Goal: Task Accomplishment & Management: Use online tool/utility

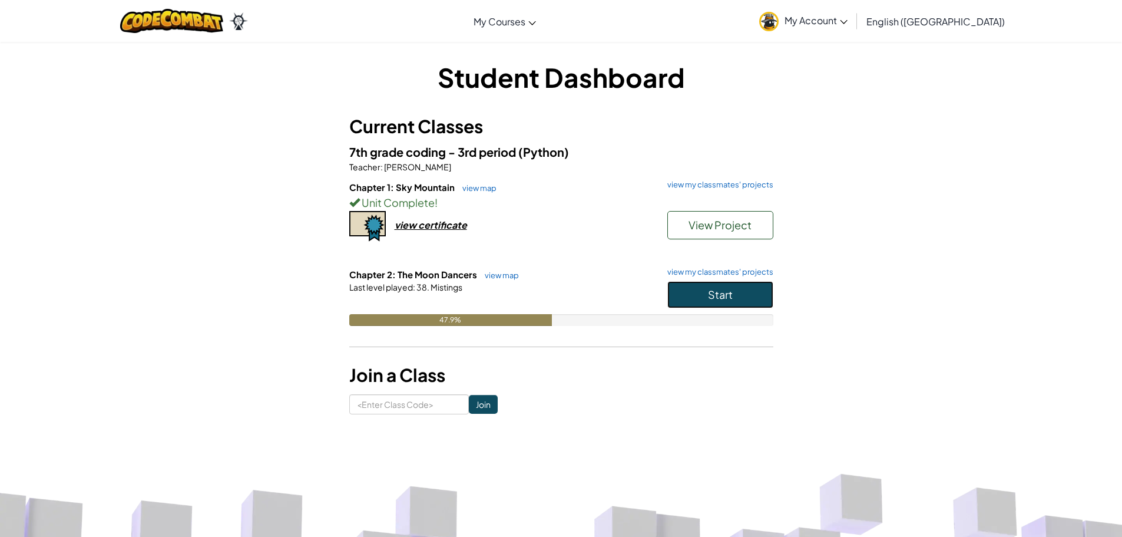
click at [754, 287] on button "Start" at bounding box center [720, 294] width 106 height 27
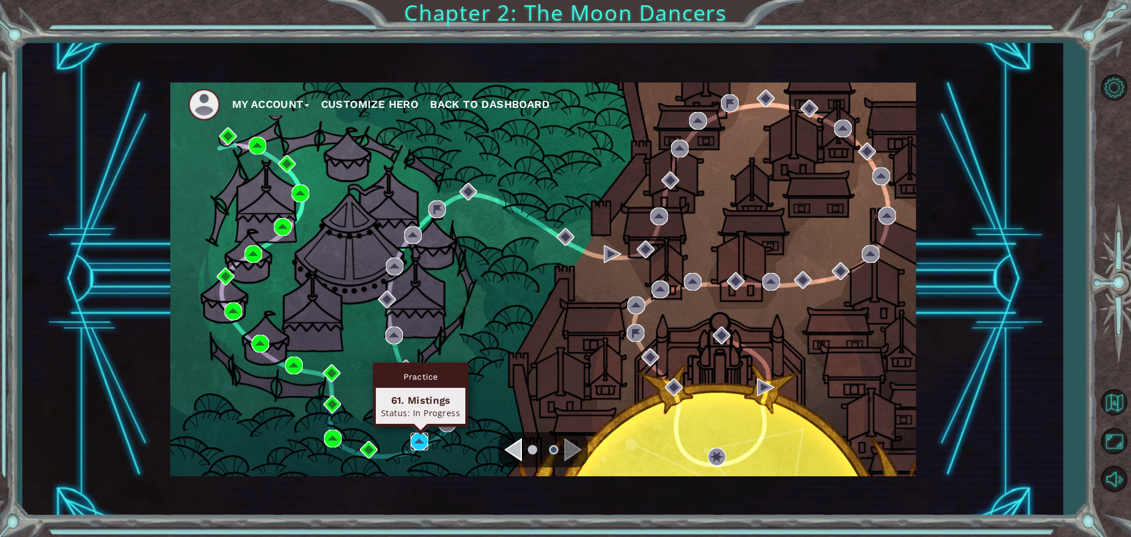
click at [415, 441] on img at bounding box center [420, 441] width 18 height 18
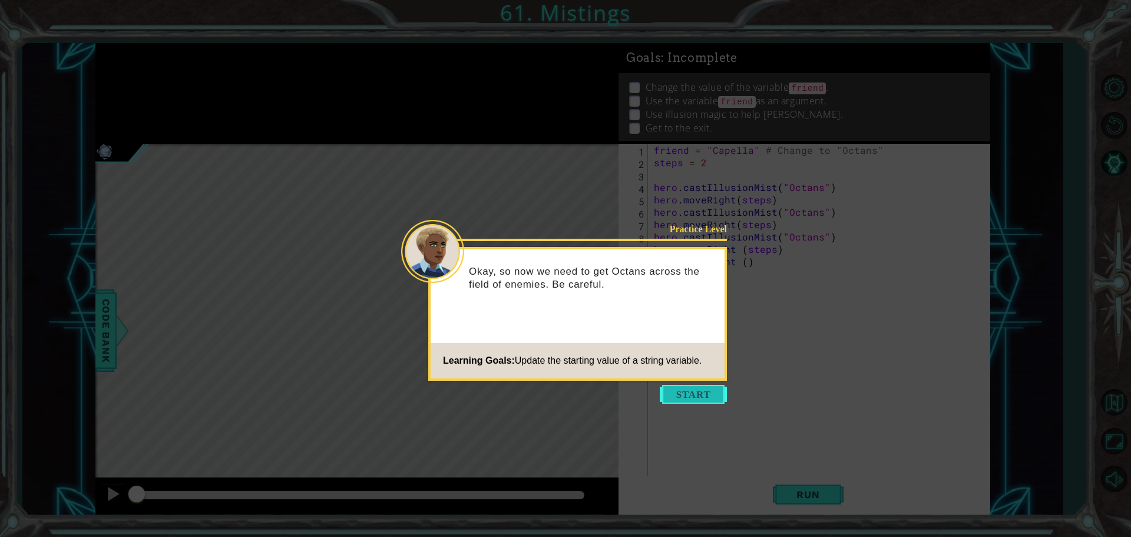
click at [666, 392] on button "Start" at bounding box center [693, 394] width 67 height 19
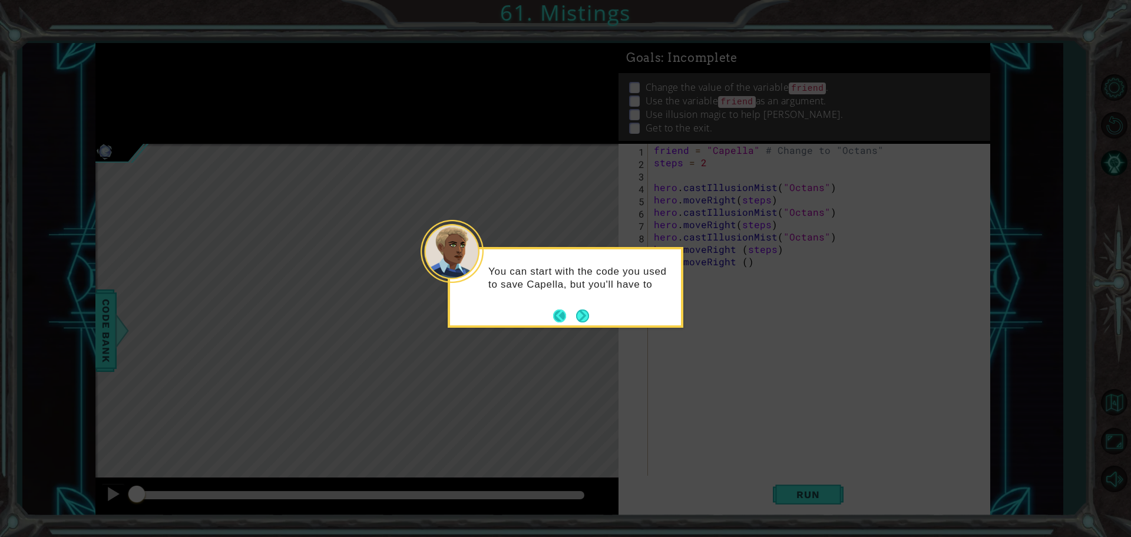
click at [572, 318] on button "Back" at bounding box center [564, 315] width 23 height 13
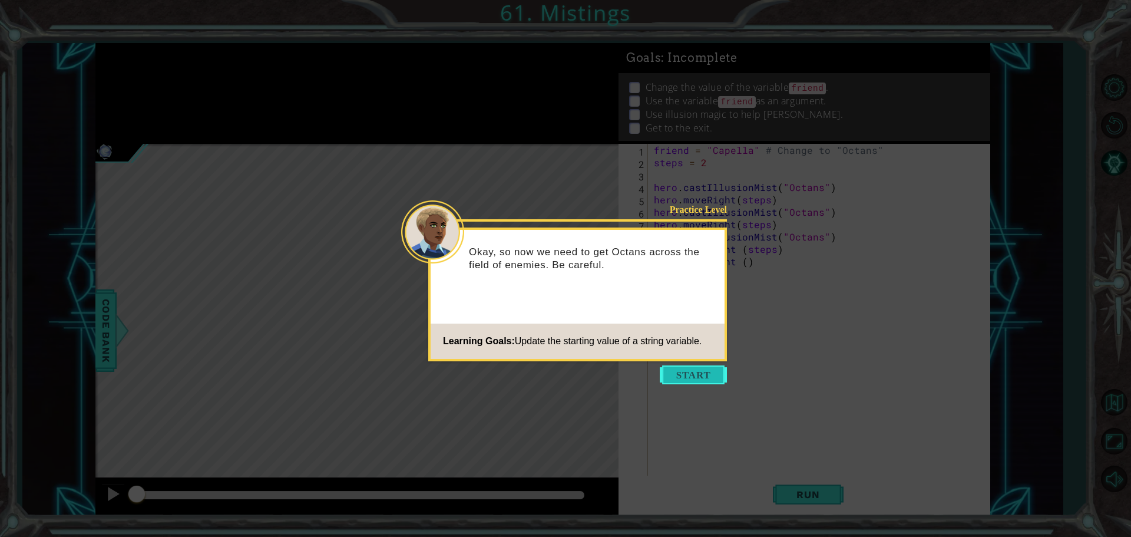
click at [673, 372] on button "Start" at bounding box center [693, 374] width 67 height 19
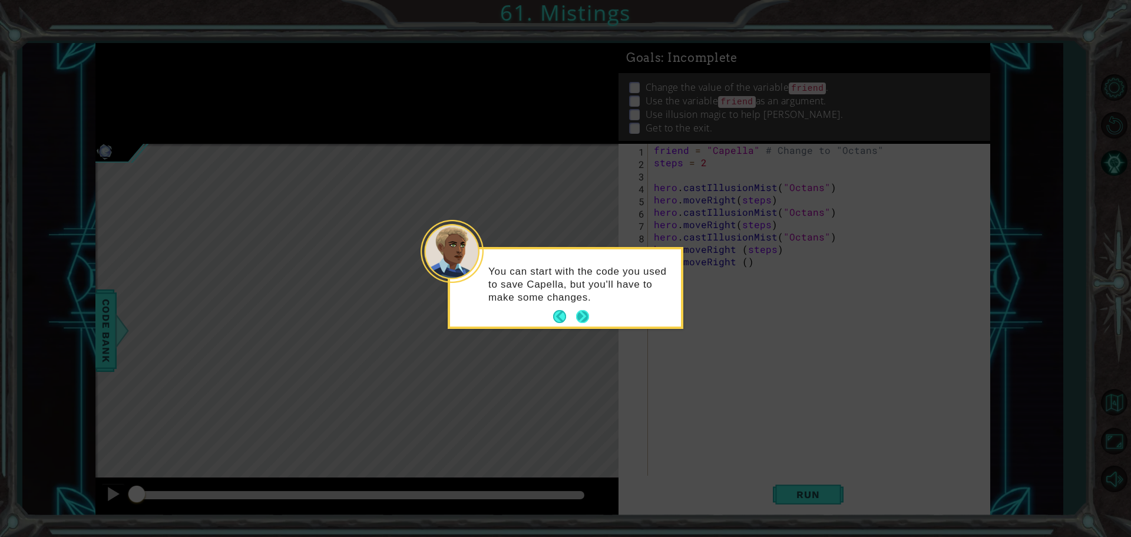
click at [576, 310] on button "Next" at bounding box center [583, 317] width 14 height 14
click at [575, 313] on icon at bounding box center [565, 268] width 1131 height 537
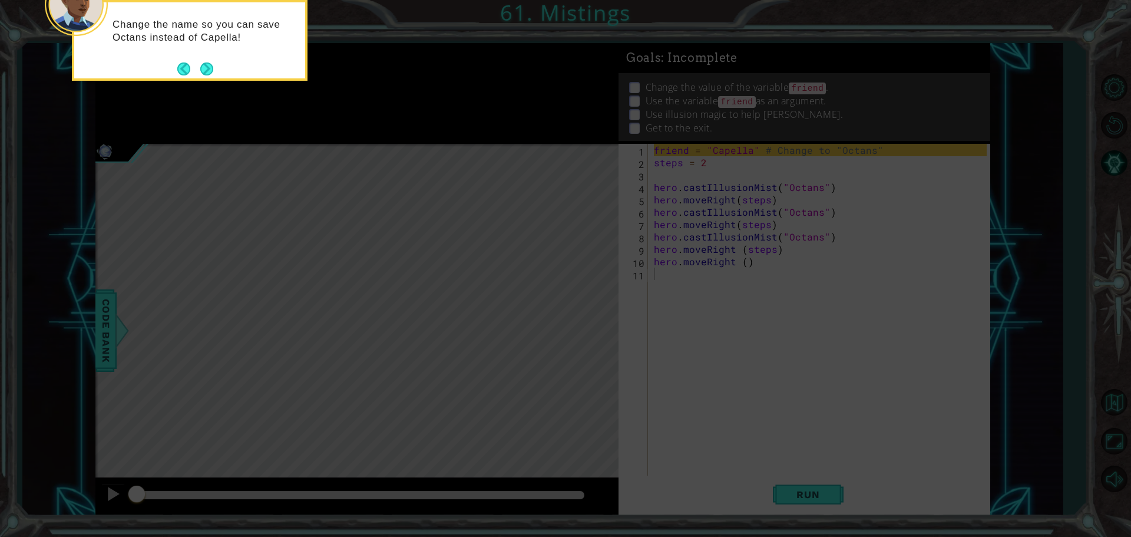
click at [209, 69] on button "Next" at bounding box center [206, 68] width 13 height 13
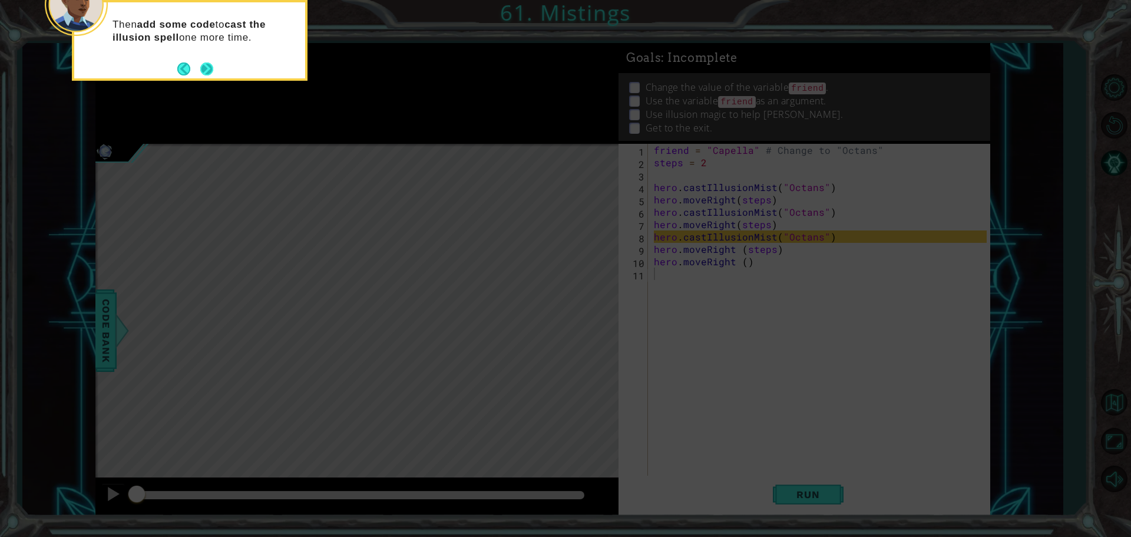
click at [208, 60] on footer at bounding box center [195, 69] width 36 height 18
click at [205, 66] on footer at bounding box center [195, 69] width 36 height 18
click at [203, 72] on button "Next" at bounding box center [207, 69] width 16 height 16
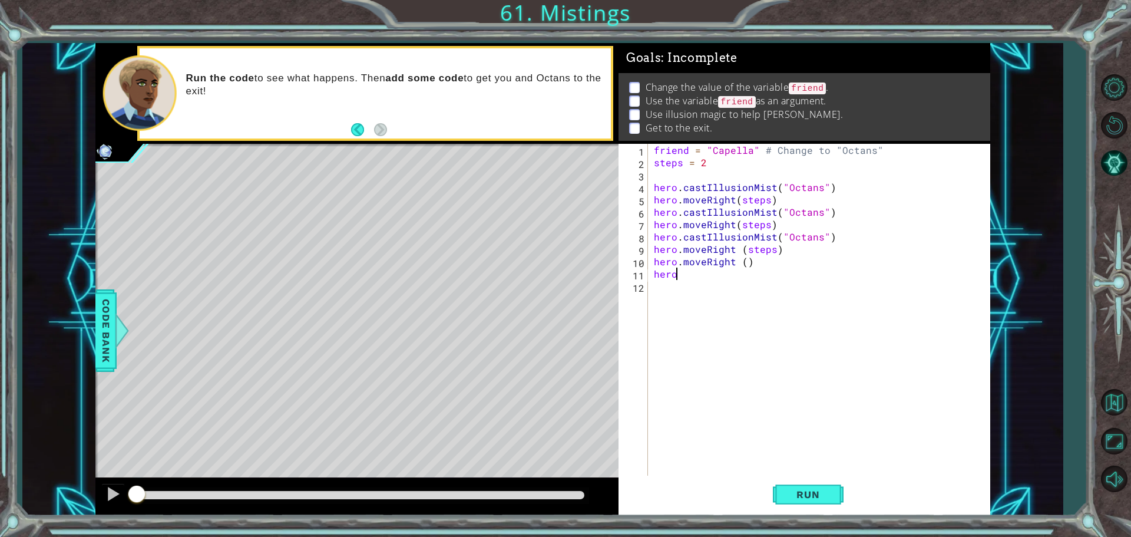
scroll to position [0, 1]
click at [799, 498] on span "Run" at bounding box center [808, 494] width 47 height 12
type textarea "h"
click at [812, 510] on button "Run" at bounding box center [808, 493] width 71 height 37
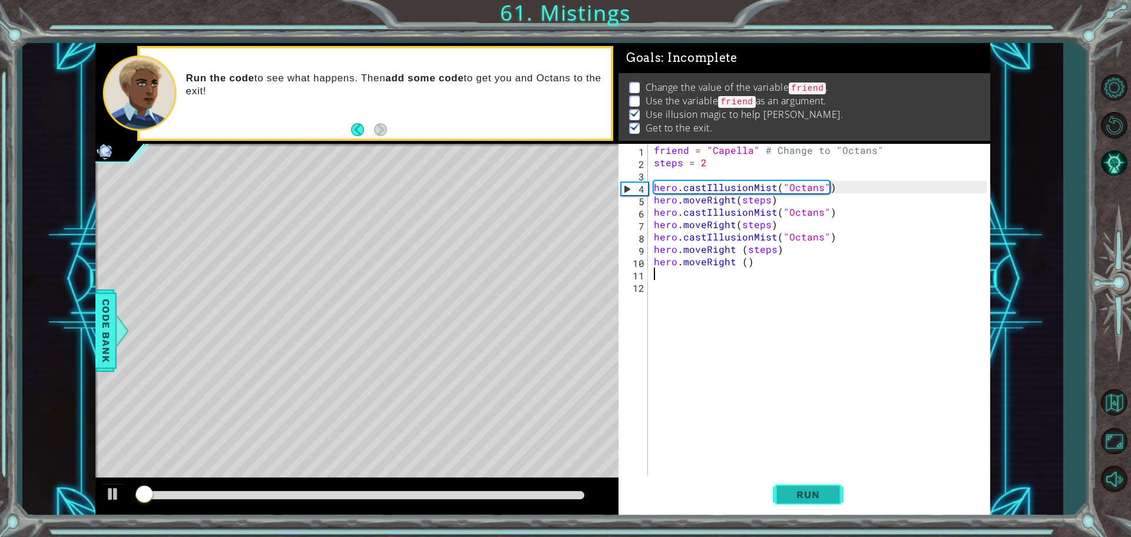
scroll to position [6, 0]
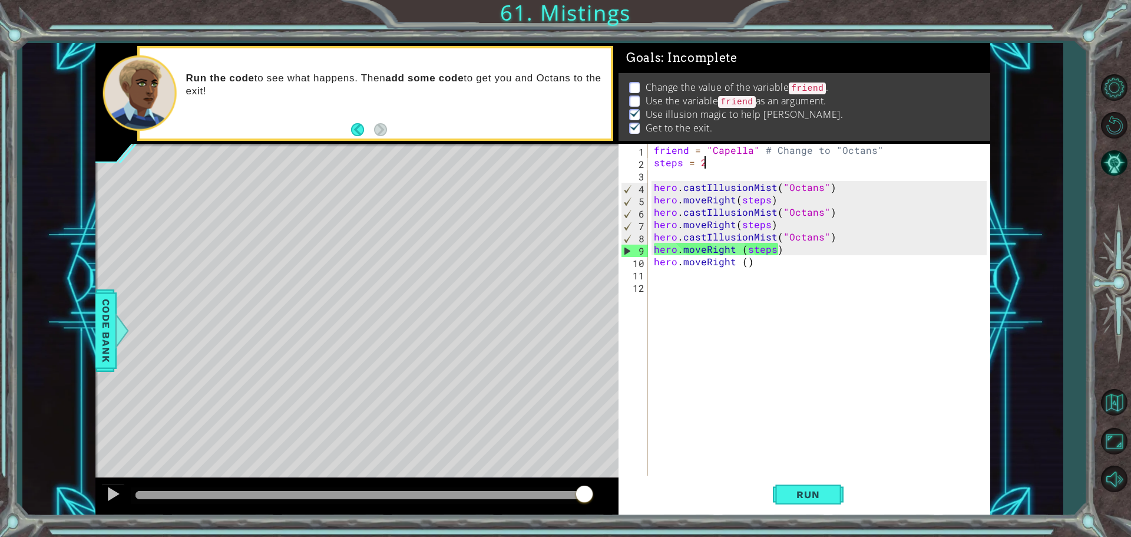
click at [715, 163] on div "friend = "Capella" # Change to "Octans" steps = 2 hero . castIllusionMist ( "Oc…" at bounding box center [821, 323] width 341 height 359
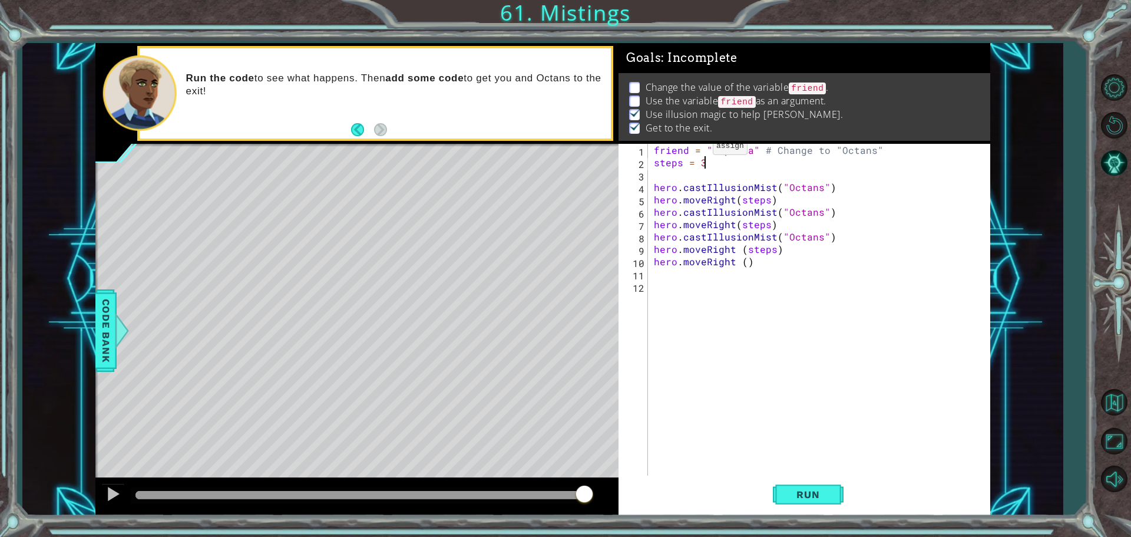
scroll to position [0, 2]
click at [783, 492] on button "Run" at bounding box center [808, 493] width 71 height 37
click at [775, 498] on button "Run" at bounding box center [808, 493] width 71 height 37
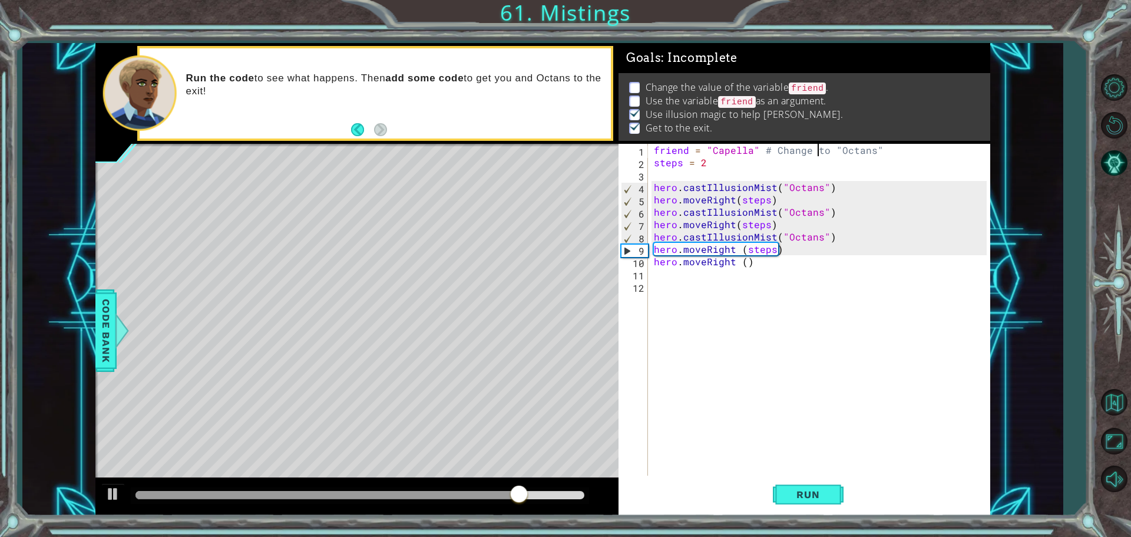
click at [815, 151] on div "friend = "Capella" # Change to "Octans" steps = 2 hero . castIllusionMist ( "Oc…" at bounding box center [821, 323] width 341 height 359
click at [759, 150] on div "friend = "Capella" # Change to "Octans" steps = 2 hero . castIllusionMist ( "Oc…" at bounding box center [821, 323] width 341 height 359
click at [753, 149] on div "friend = "Capella" # Change to "Octans" steps = 2 hero . castIllusionMist ( "Oc…" at bounding box center [821, 323] width 341 height 359
click at [753, 149] on div "friend = "Capella" # Change to "Octans" steps = 2 hero . castIllusionMist ( "Oc…" at bounding box center [818, 311] width 335 height 334
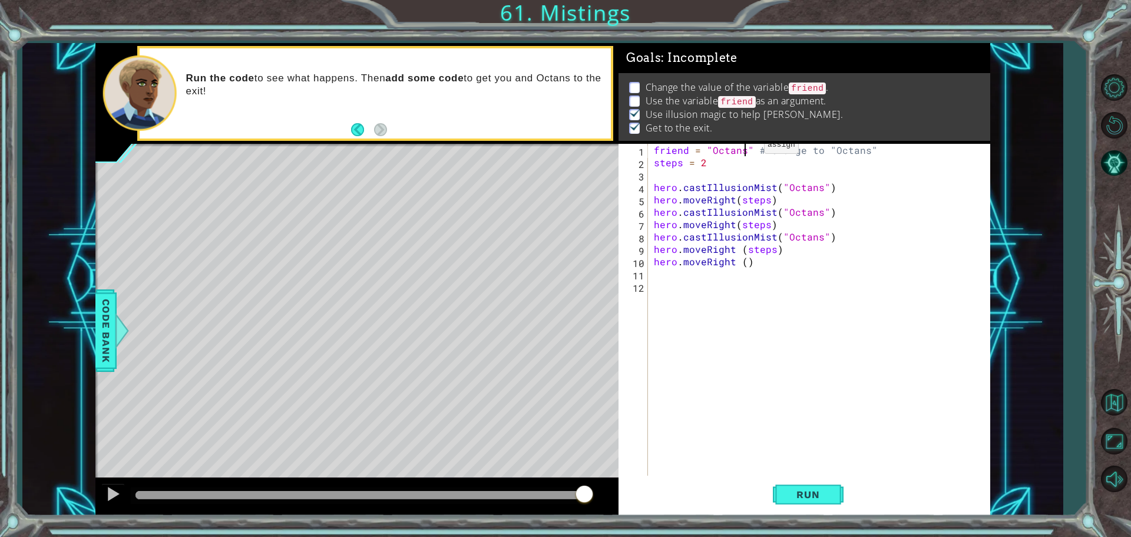
scroll to position [0, 5]
type textarea "friend = "Octans" # Change to "Octans""
click at [831, 482] on button "Run" at bounding box center [808, 493] width 71 height 37
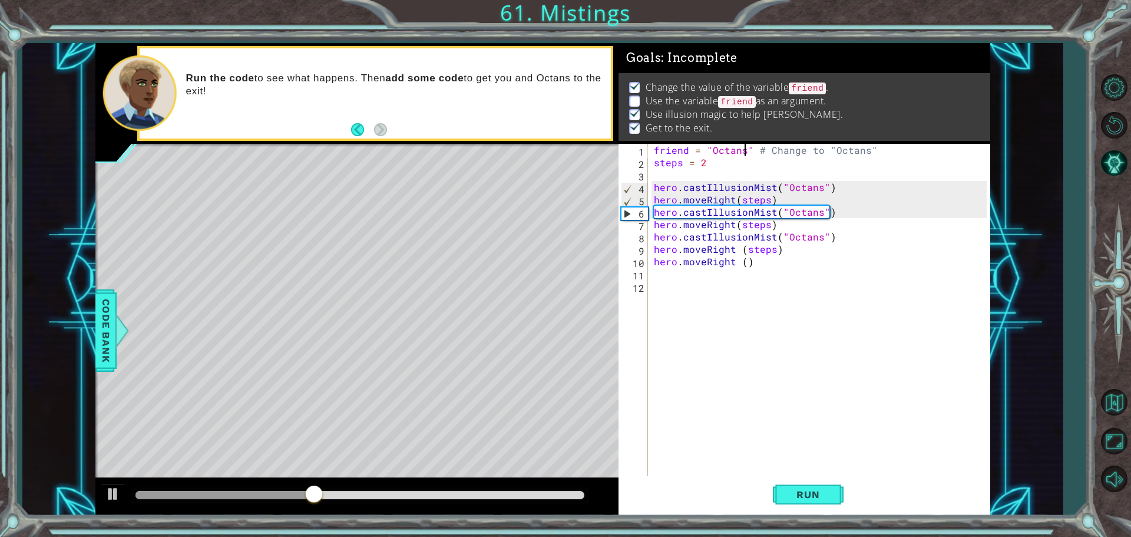
click at [676, 284] on div "friend = "Octans" # Change to "Octans" steps = 2 hero . castIllusionMist ( "Oct…" at bounding box center [821, 323] width 341 height 359
click at [669, 279] on div "friend = "Octans" # Change to "Octans" steps = 2 hero . castIllusionMist ( "Oct…" at bounding box center [821, 323] width 341 height 359
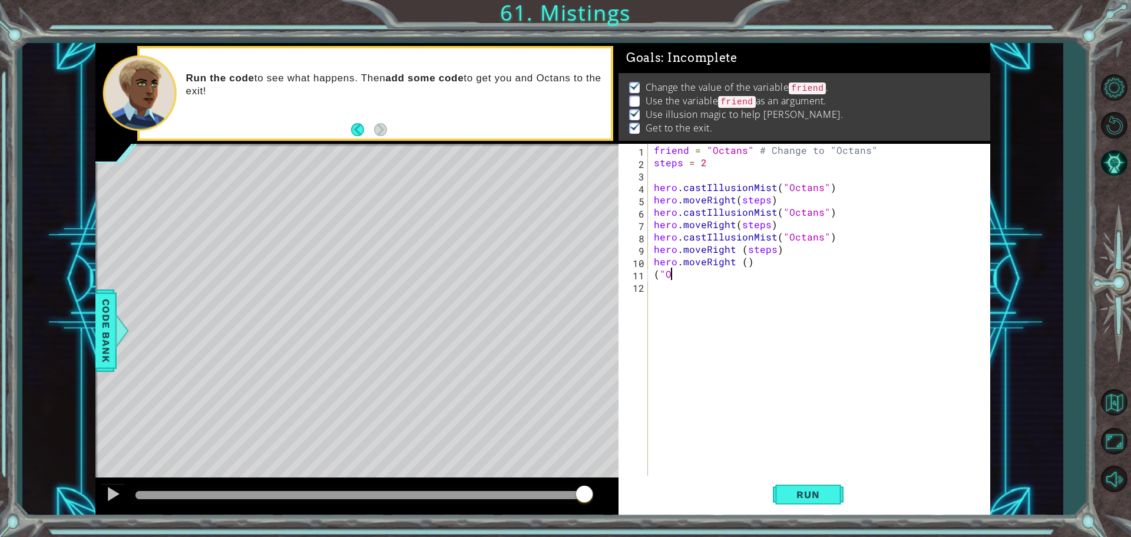
type textarea "("
type textarea "hero.moveRight ()"
click at [680, 279] on div "friend = "Octans" # Change to "Octans" steps = 2 hero . castIllusionMist ( "Oct…" at bounding box center [821, 323] width 341 height 359
type textarea "O"
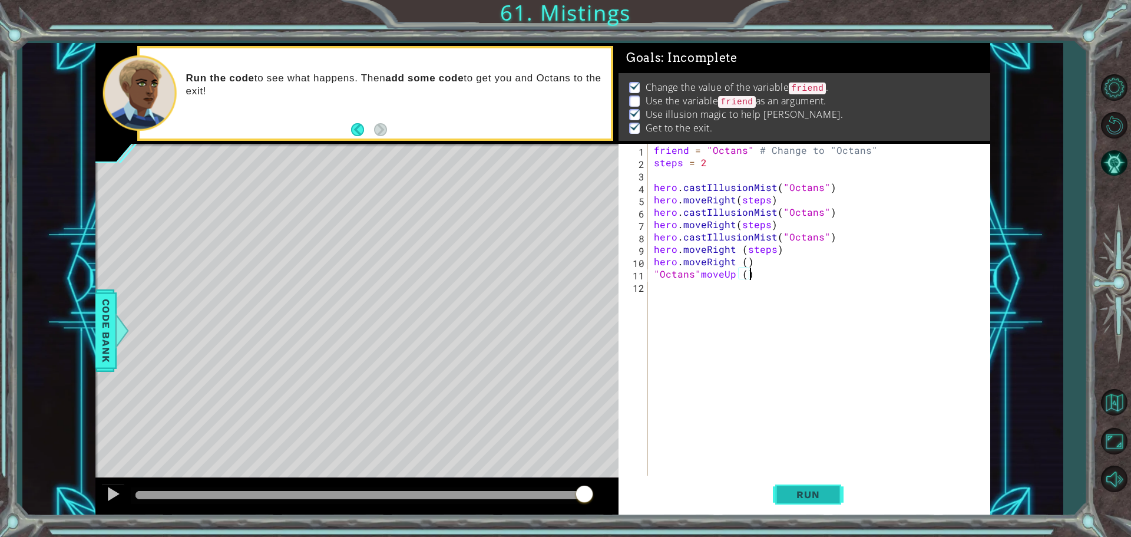
click at [792, 495] on span "Run" at bounding box center [808, 494] width 47 height 12
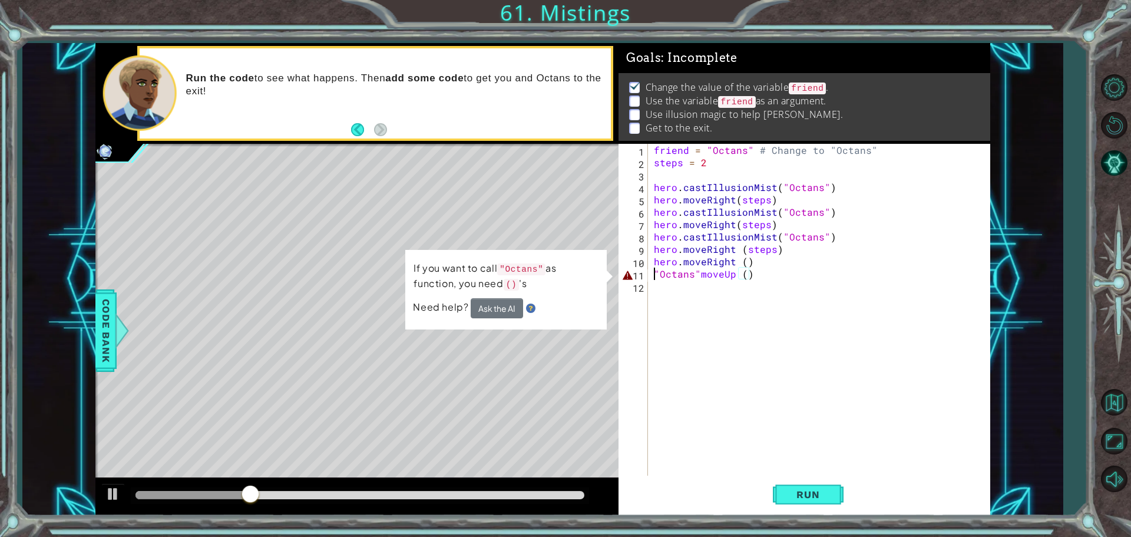
click at [651, 269] on div "friend = "Octans" # Change to "Octans" steps = 2 hero . castIllusionMist ( "Oct…" at bounding box center [821, 323] width 341 height 359
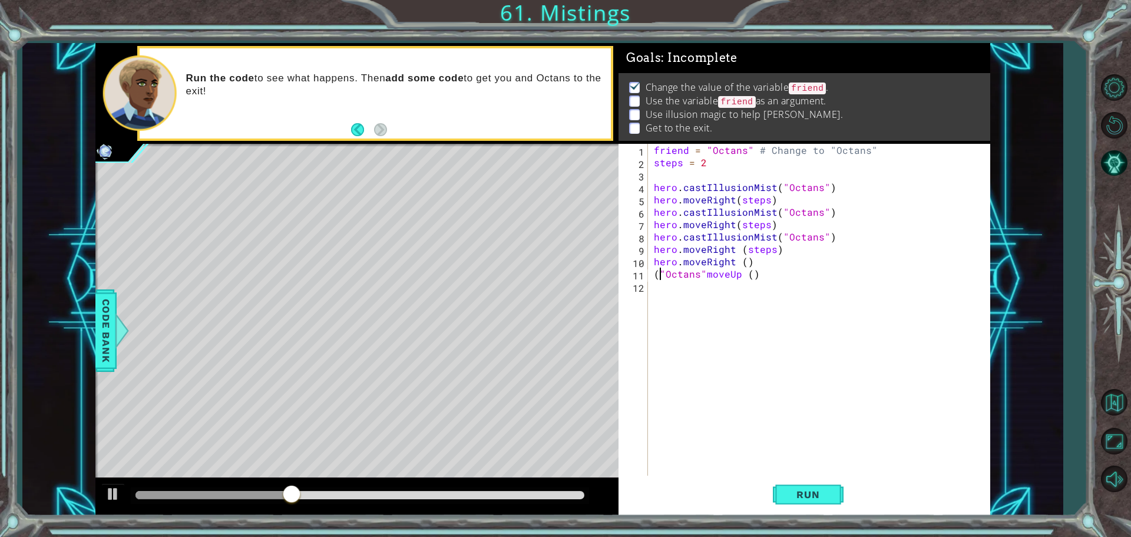
scroll to position [0, 1]
click at [700, 272] on div "friend = "Octans" # Change to "Octans" steps = 2 hero . castIllusionMist ( "Oct…" at bounding box center [821, 323] width 341 height 359
click at [705, 271] on div "friend = "Octans" # Change to "Octans" steps = 2 hero . castIllusionMist ( "Oct…" at bounding box center [821, 323] width 341 height 359
click at [788, 490] on span "Run" at bounding box center [808, 494] width 47 height 12
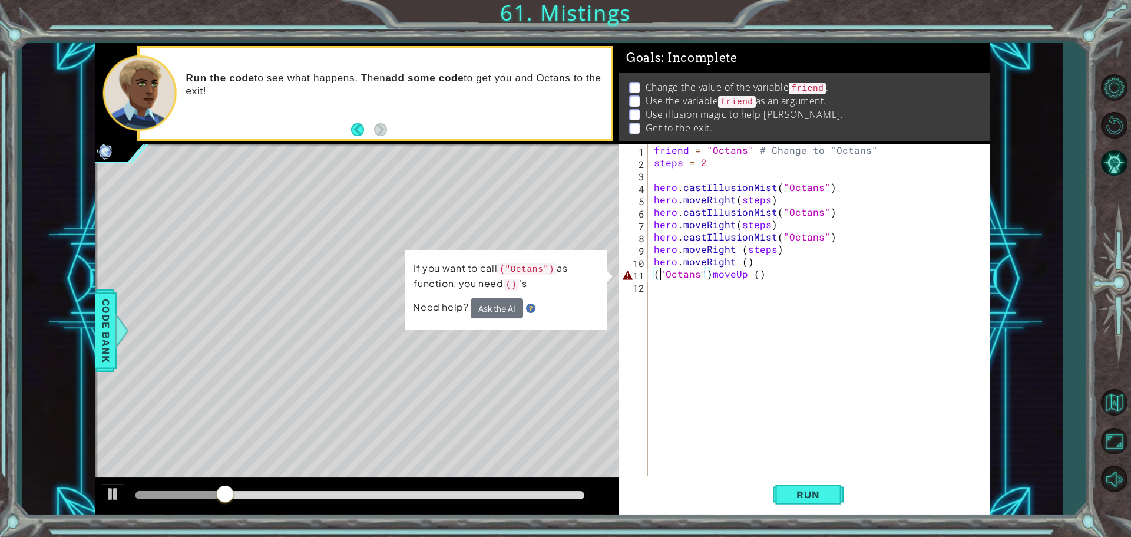
click at [660, 267] on div "friend = "Octans" # Change to "Octans" steps = 2 hero . castIllusionMist ( "Oct…" at bounding box center [821, 323] width 341 height 359
click at [667, 272] on div "friend = "Octans" # Change to "Octans" steps = 2 hero . castIllusionMist ( "Oct…" at bounding box center [821, 323] width 341 height 359
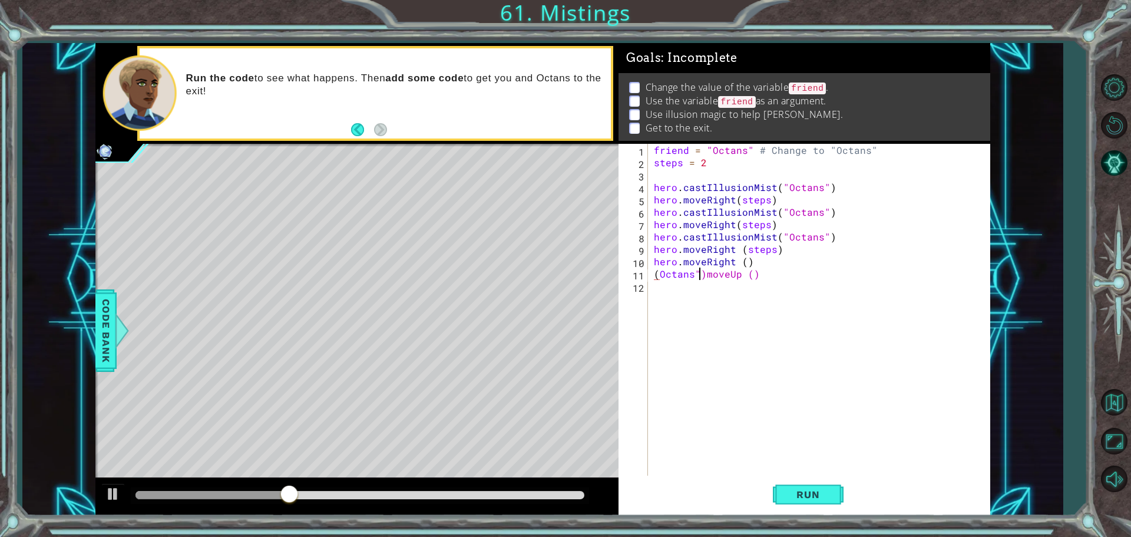
click at [699, 273] on div "friend = "Octans" # Change to "Octans" steps = 2 hero . castIllusionMist ( "Oct…" at bounding box center [821, 323] width 341 height 359
type textarea "(Octans)moveUp ()"
click at [834, 477] on button "Run" at bounding box center [808, 493] width 71 height 37
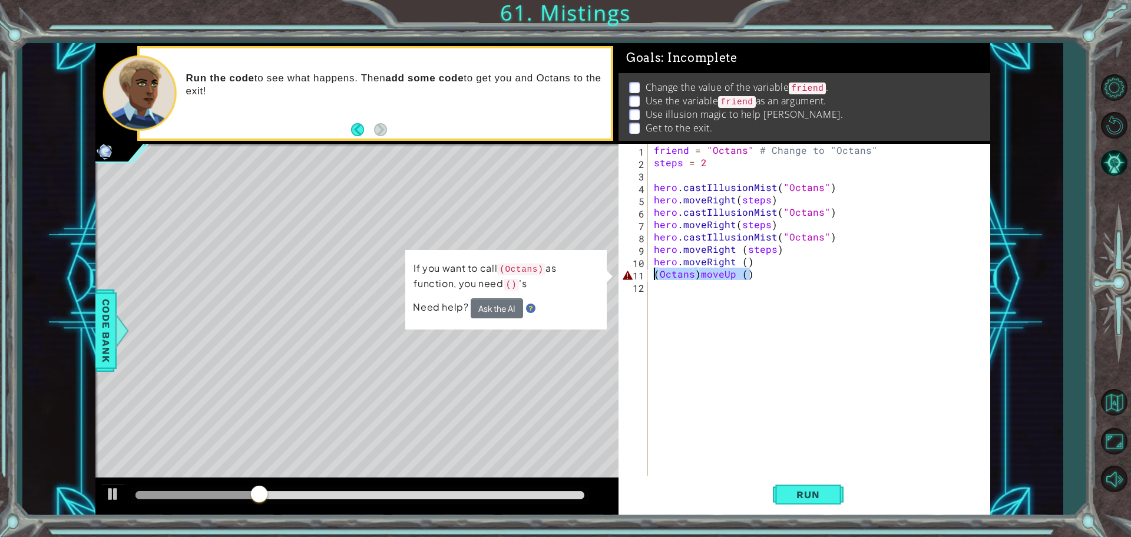
drag, startPoint x: 764, startPoint y: 276, endPoint x: 641, endPoint y: 267, distance: 122.8
click at [641, 267] on div "(Octans)moveUp () 1 2 3 4 5 6 7 8 9 10 11 12 friend = "Octans" # Change to "Oct…" at bounding box center [803, 311] width 368 height 334
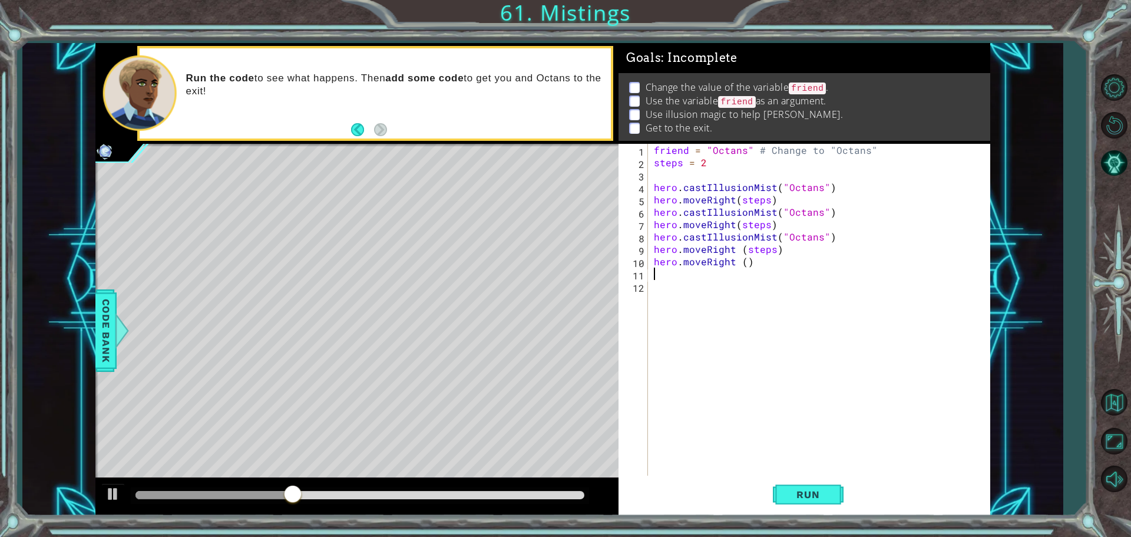
type textarea "F"
drag, startPoint x: 816, startPoint y: 491, endPoint x: 816, endPoint y: 479, distance: 11.2
click at [816, 490] on span "Run" at bounding box center [808, 494] width 47 height 12
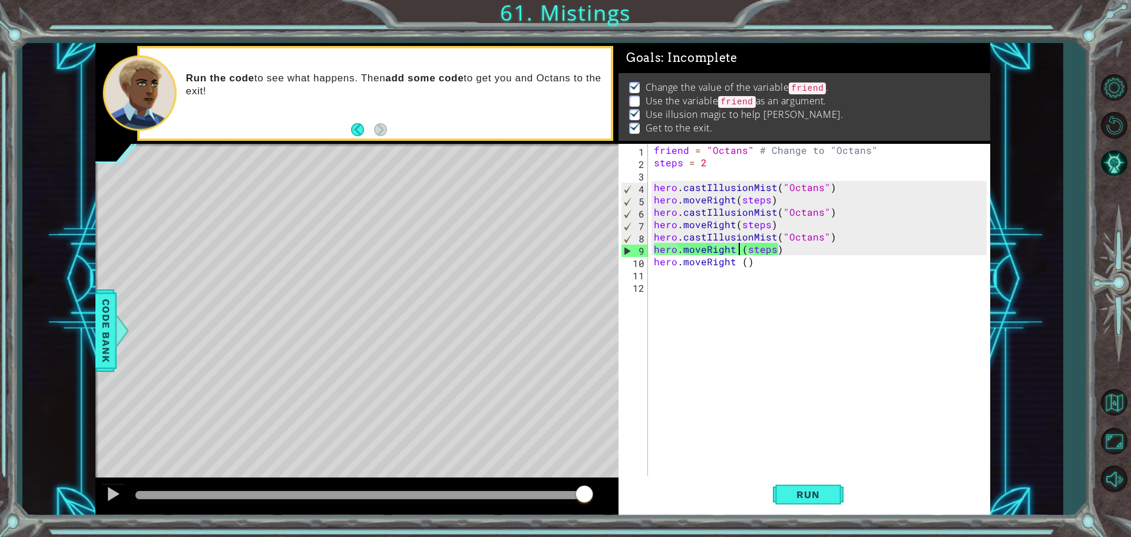
click at [739, 249] on div "friend = "Octans" # Change to "Octans" steps = 2 hero . castIllusionMist ( "Oct…" at bounding box center [821, 323] width 341 height 359
type textarea "hero.moveRight (steps)"
drag, startPoint x: 604, startPoint y: 267, endPoint x: 530, endPoint y: 301, distance: 81.7
drag, startPoint x: 530, startPoint y: 301, endPoint x: 881, endPoint y: 339, distance: 352.5
click at [881, 339] on div "friend = "Octans" # Change to "Octans" steps = 2 hero . castIllusionMist ( "Oct…" at bounding box center [821, 323] width 341 height 359
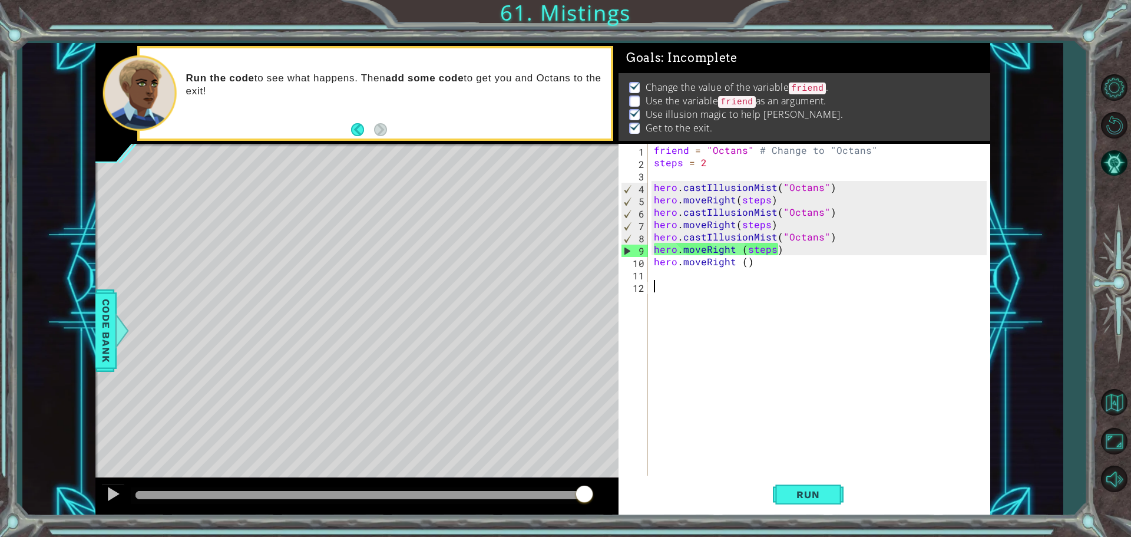
click at [655, 272] on div "friend = "Octans" # Change to "Octans" steps = 2 hero . castIllusionMist ( "Oct…" at bounding box center [821, 323] width 341 height 359
type textarea "("
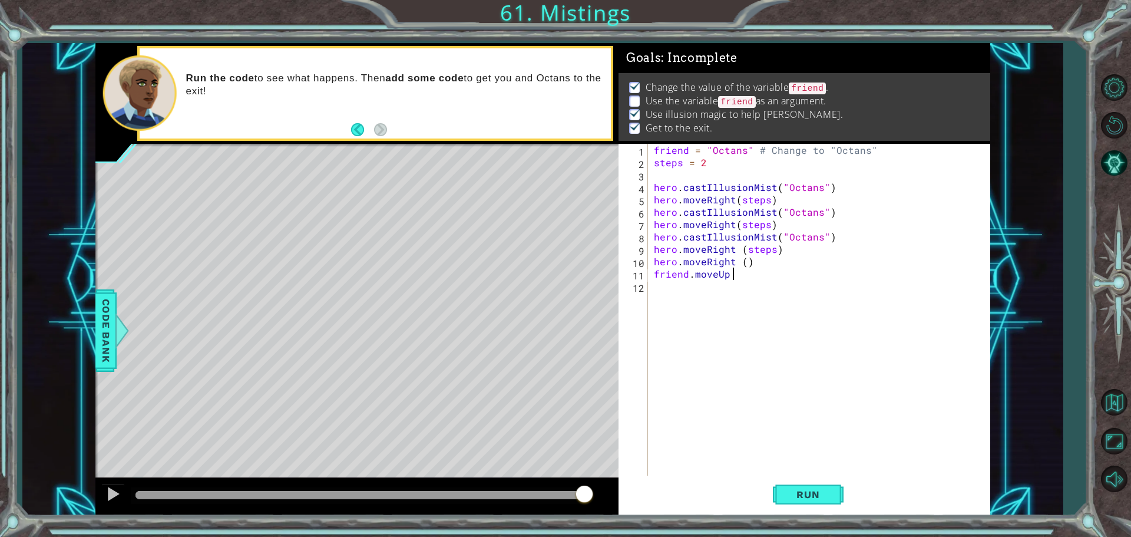
scroll to position [0, 5]
click at [845, 510] on div "Run" at bounding box center [808, 493] width 372 height 37
click at [791, 488] on button "Run" at bounding box center [808, 493] width 71 height 37
type textarea "f"
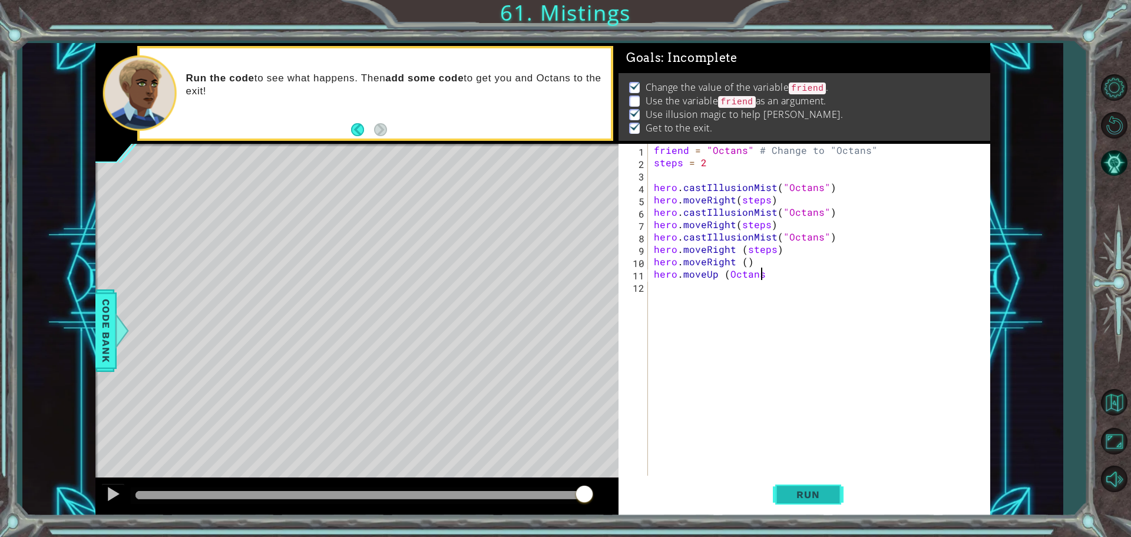
scroll to position [0, 6]
type textarea "hero.moveUp (Octans")"
click at [730, 275] on div "friend = "Octans" # Change to "Octans" steps = 2 hero . castIllusionMist ( "Oct…" at bounding box center [821, 323] width 341 height 359
click at [723, 273] on div "friend = "Octans" # Change to "Octans" steps = 2 hero . castIllusionMist ( "Oct…" at bounding box center [821, 323] width 341 height 359
drag, startPoint x: 726, startPoint y: 268, endPoint x: 718, endPoint y: 280, distance: 14.4
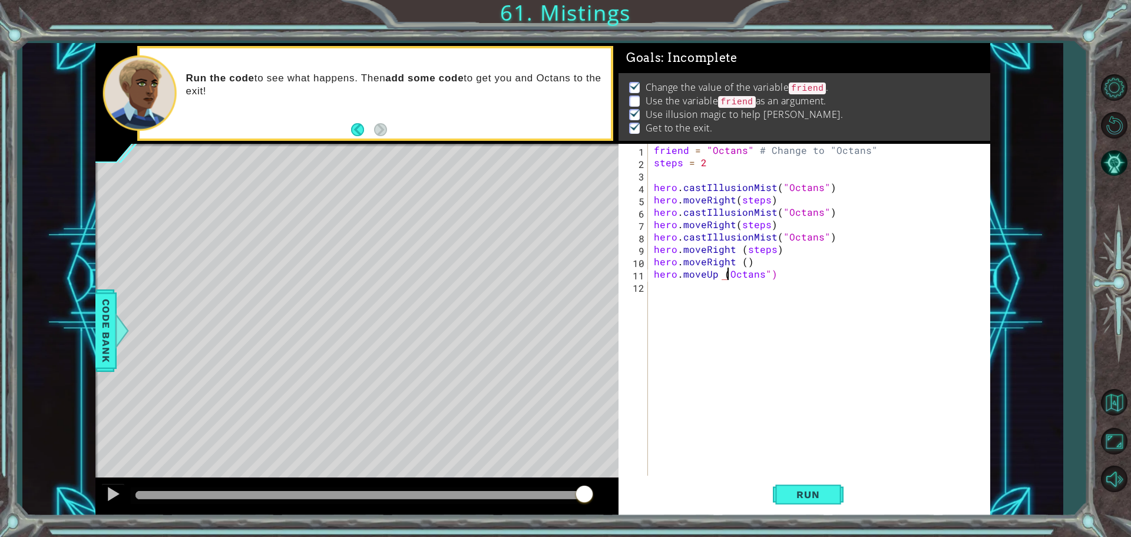
click at [724, 270] on div "friend = "Octans" # Change to "Octans" steps = 2 hero . castIllusionMist ( "Oct…" at bounding box center [821, 323] width 341 height 359
click at [722, 280] on div "friend = "Octans" # Change to "Octans" steps = 2 hero . castIllusionMist ( "Oct…" at bounding box center [821, 323] width 341 height 359
drag, startPoint x: 727, startPoint y: 270, endPoint x: 709, endPoint y: 301, distance: 35.9
click at [714, 291] on div "friend = "Octans" # Change to "Octans" steps = 2 hero . castIllusionMist ( "Oct…" at bounding box center [821, 323] width 341 height 359
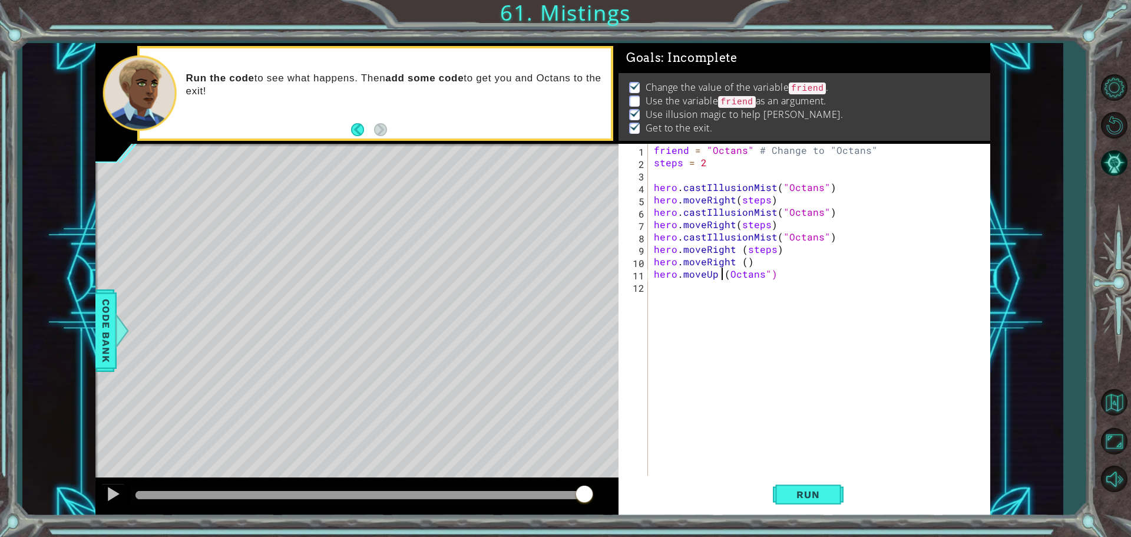
drag, startPoint x: 723, startPoint y: 273, endPoint x: 719, endPoint y: 283, distance: 10.5
click at [723, 274] on div "friend = "Octans" # Change to "Octans" steps = 2 hero . castIllusionMist ( "Oct…" at bounding box center [821, 323] width 341 height 359
click at [726, 270] on div "friend = "Octans" # Change to "Octans" steps = 2 hero . castIllusionMist ( "Oct…" at bounding box center [821, 323] width 341 height 359
click at [786, 501] on button "Run" at bounding box center [808, 493] width 71 height 37
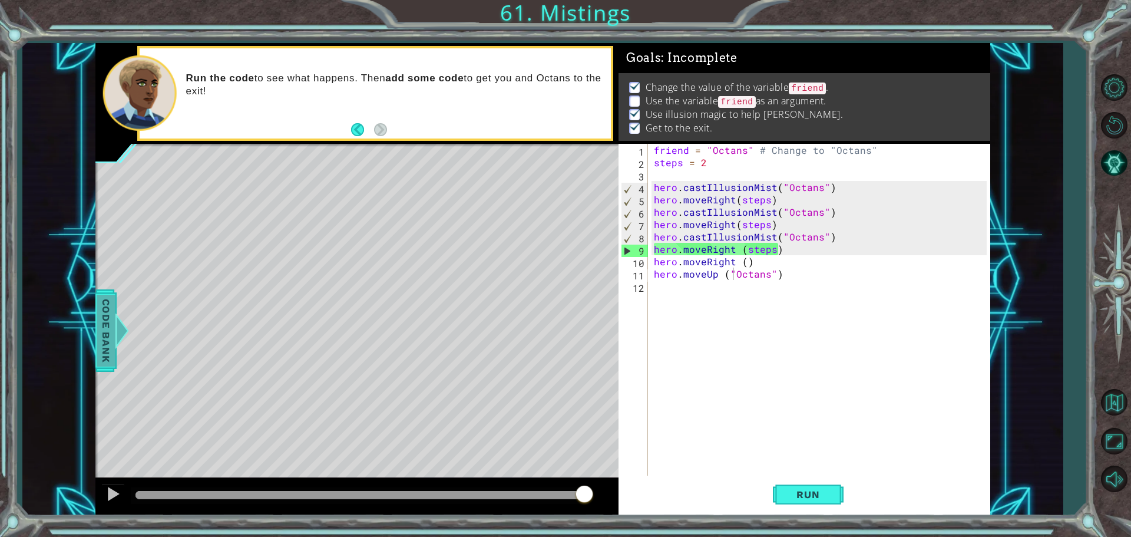
click at [105, 326] on span "Code Bank" at bounding box center [106, 331] width 19 height 72
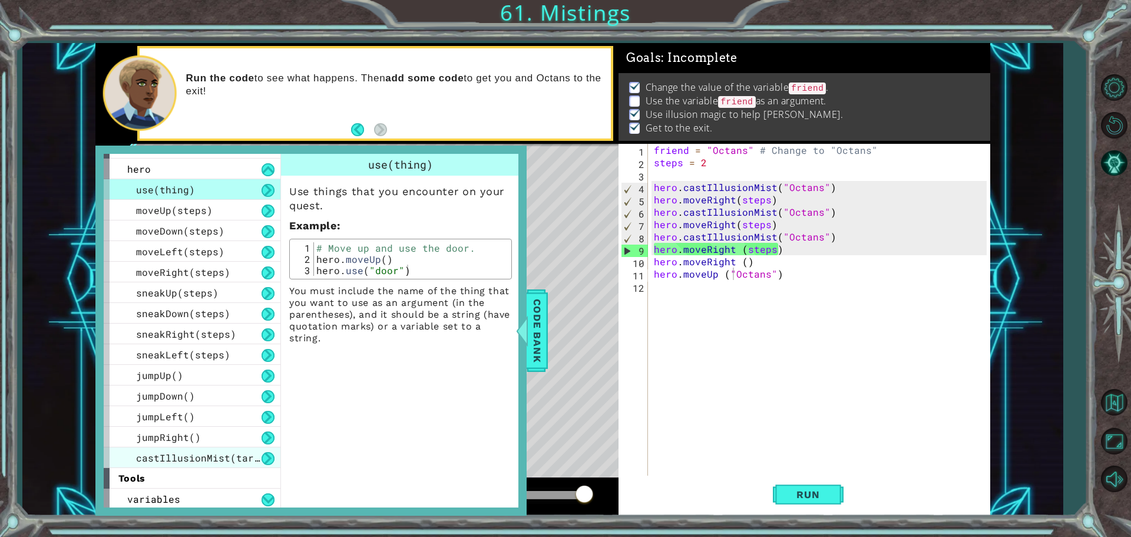
scroll to position [18, 0]
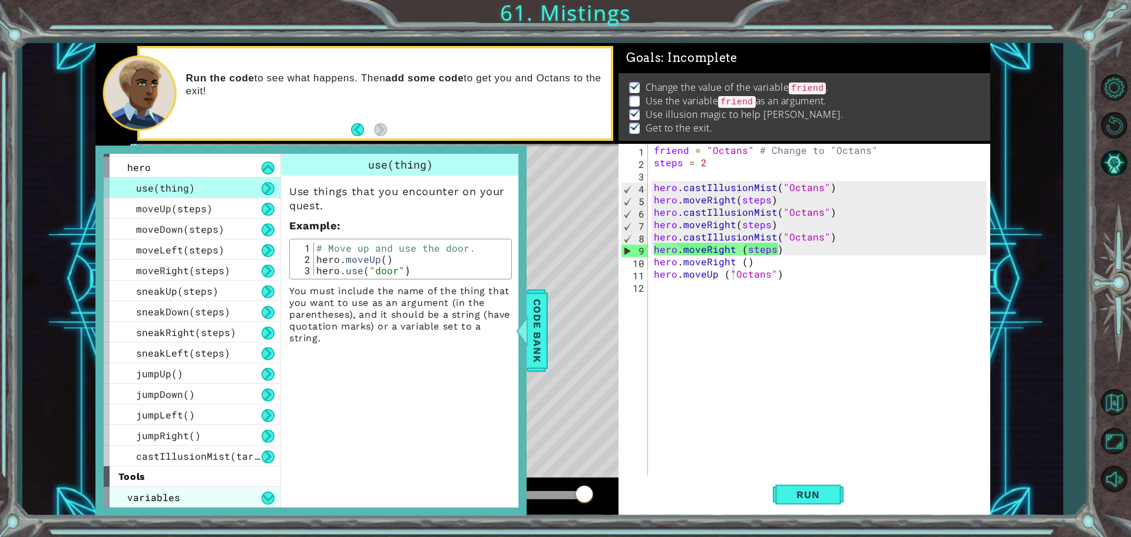
drag, startPoint x: 158, startPoint y: 407, endPoint x: 174, endPoint y: 495, distance: 89.7
click at [171, 461] on div "use(thing) moveUp(steps) moveDown(steps) moveLeft(steps) moveRight(steps) sneak…" at bounding box center [192, 321] width 177 height 289
click at [180, 488] on div "variables" at bounding box center [192, 497] width 177 height 21
click at [249, 499] on div "variables" at bounding box center [192, 497] width 177 height 21
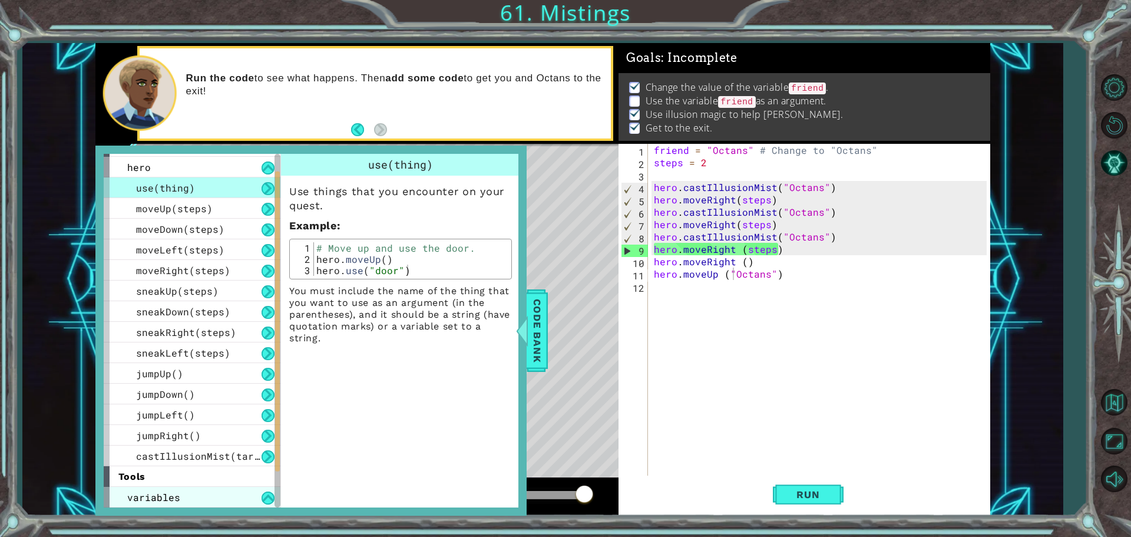
click at [249, 499] on div "variables" at bounding box center [192, 497] width 177 height 21
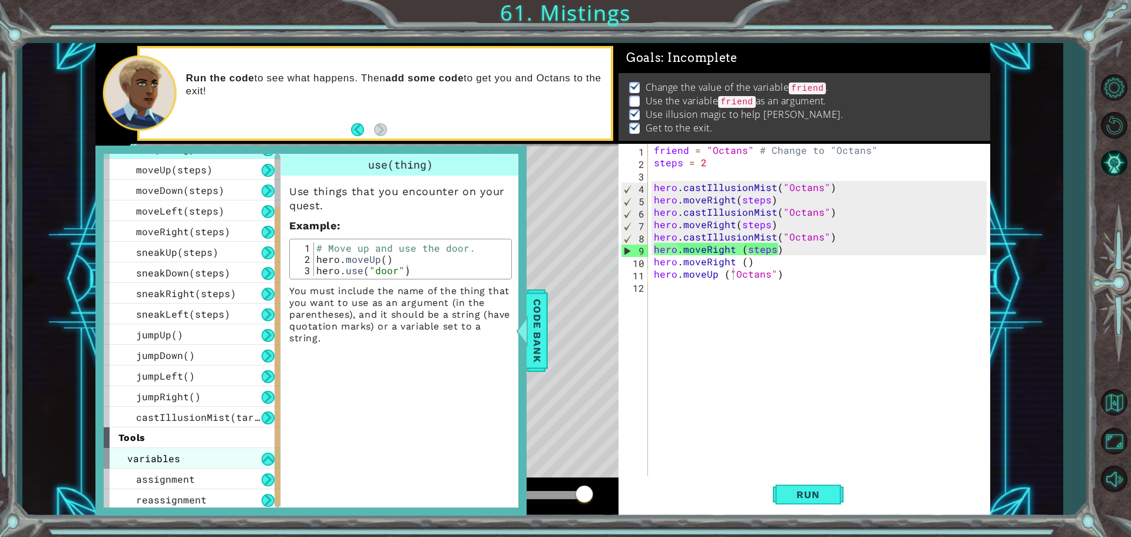
scroll to position [59, 0]
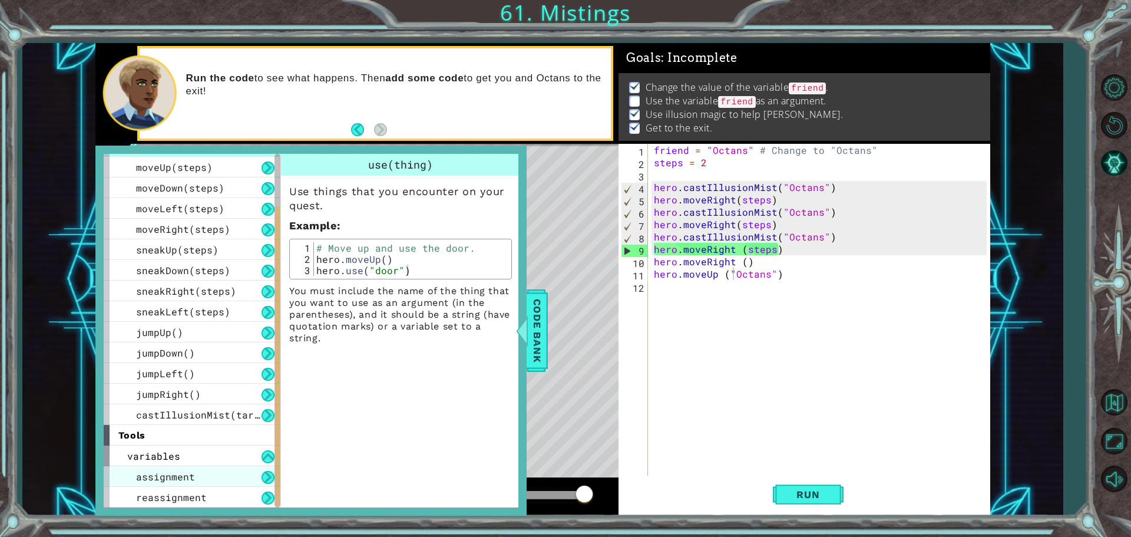
click at [193, 482] on div "assignment" at bounding box center [192, 476] width 177 height 21
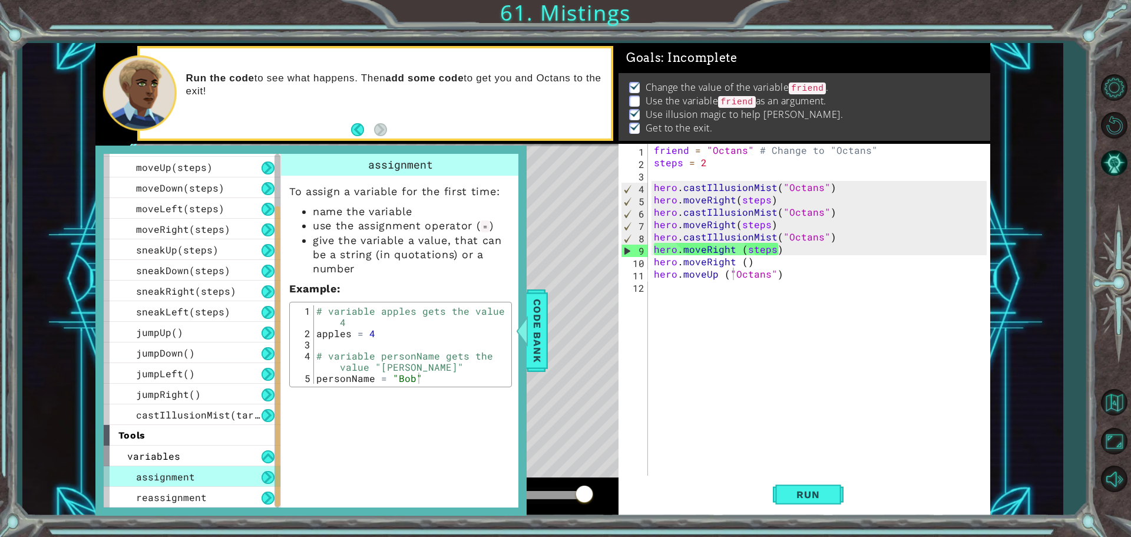
click at [193, 482] on div "assignment" at bounding box center [192, 476] width 177 height 21
click at [185, 498] on span "reassignment" at bounding box center [171, 497] width 71 height 12
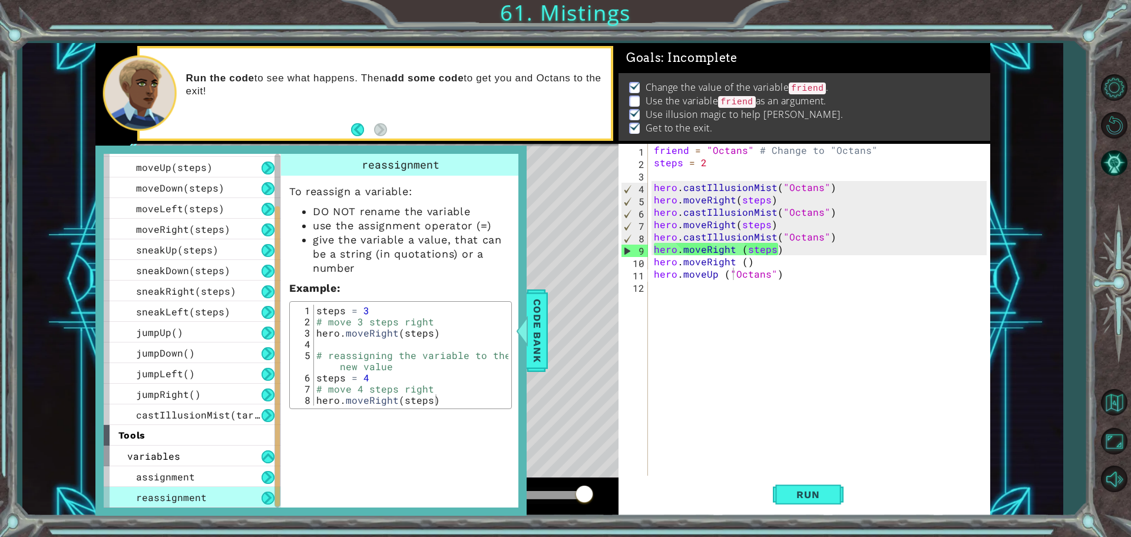
drag, startPoint x: 180, startPoint y: 503, endPoint x: 355, endPoint y: 477, distance: 176.9
click at [187, 501] on span "reassignment" at bounding box center [171, 497] width 71 height 12
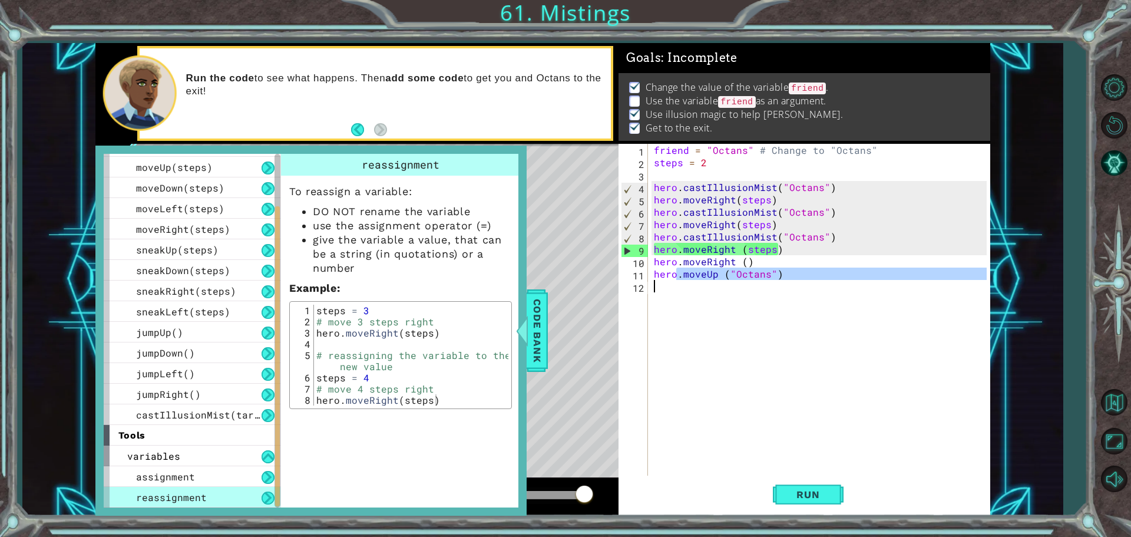
drag, startPoint x: 689, startPoint y: 299, endPoint x: 694, endPoint y: 290, distance: 10.3
click at [693, 310] on div "friend = "Octans" # Change to "Octans" steps = 2 hero . castIllusionMist ( "Oct…" at bounding box center [821, 323] width 341 height 359
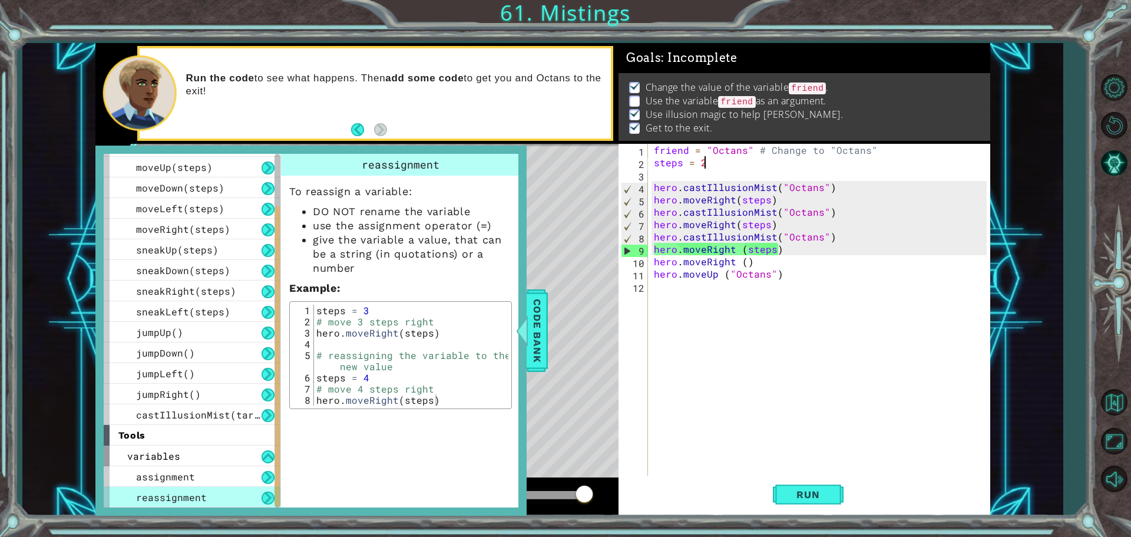
click at [717, 161] on div "friend = "Octans" # Change to "Octans" steps = 2 hero . castIllusionMist ( "Oct…" at bounding box center [821, 323] width 341 height 359
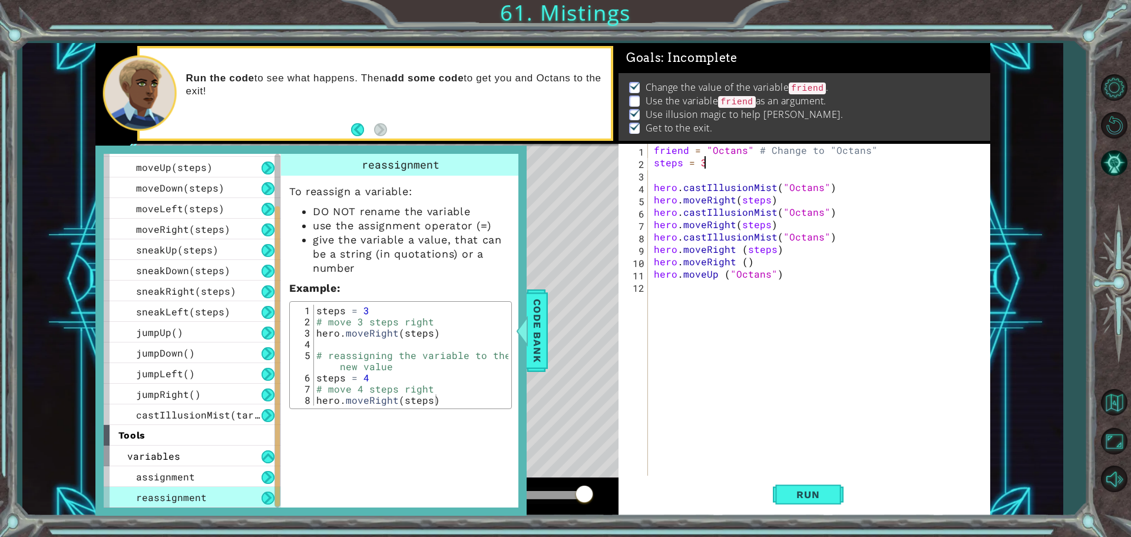
click at [768, 223] on div "friend = "Octans" # Change to "Octans" steps = 3 hero . castIllusionMist ( "Oct…" at bounding box center [821, 323] width 341 height 359
click at [768, 197] on div "friend = "Octans" # Change to "Octans" steps = 3 hero . castIllusionMist ( "Oct…" at bounding box center [821, 323] width 341 height 359
drag, startPoint x: 770, startPoint y: 245, endPoint x: 766, endPoint y: 250, distance: 6.4
click at [770, 251] on div "friend = "Octans" # Change to "Octans" steps = 3 hero . castIllusionMist ( "Oct…" at bounding box center [821, 323] width 341 height 359
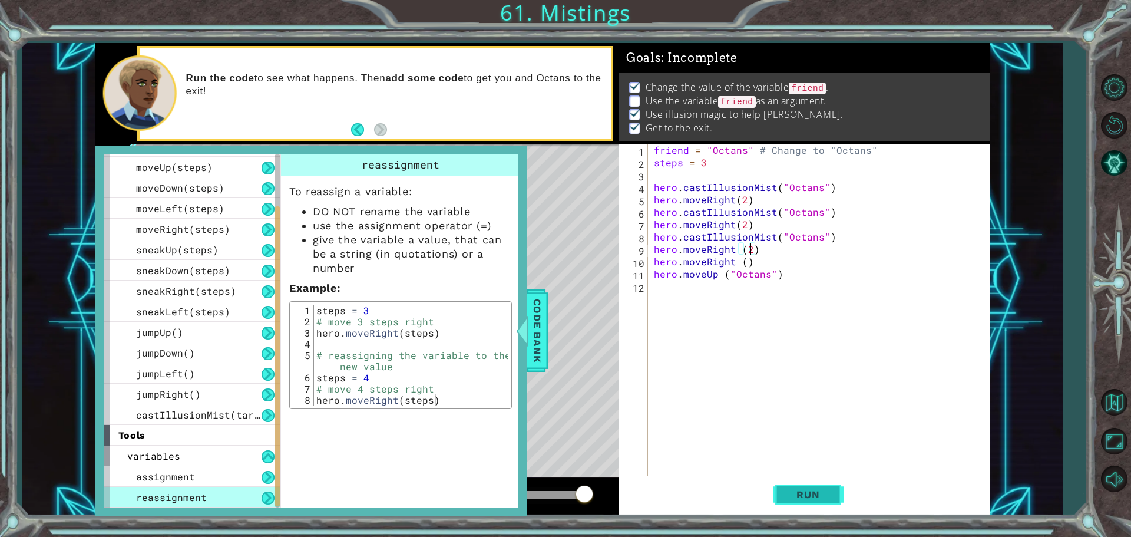
drag, startPoint x: 804, startPoint y: 497, endPoint x: 790, endPoint y: 494, distance: 14.4
click at [799, 496] on button "Run" at bounding box center [808, 493] width 71 height 37
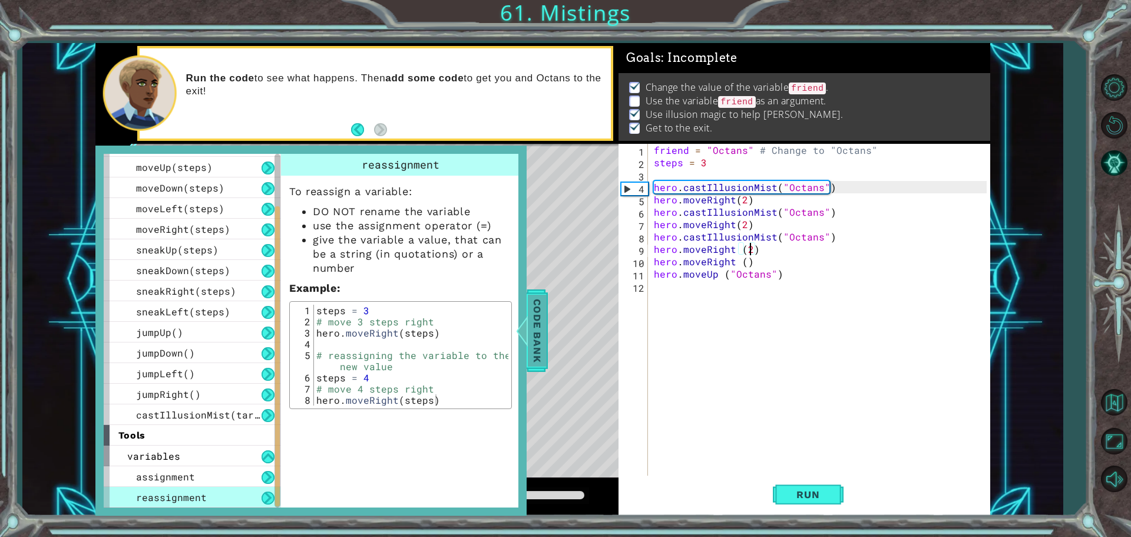
click at [528, 325] on div at bounding box center [521, 330] width 15 height 35
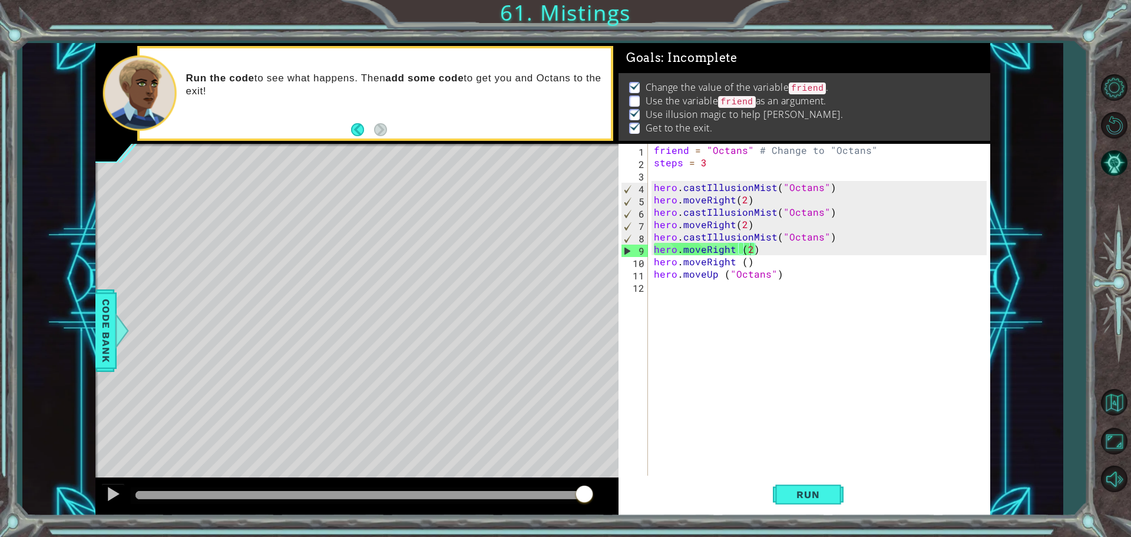
click at [821, 231] on div "friend = "Octans" # Change to "Octans" steps = 3 hero . castIllusionMist ( "Oct…" at bounding box center [821, 323] width 341 height 359
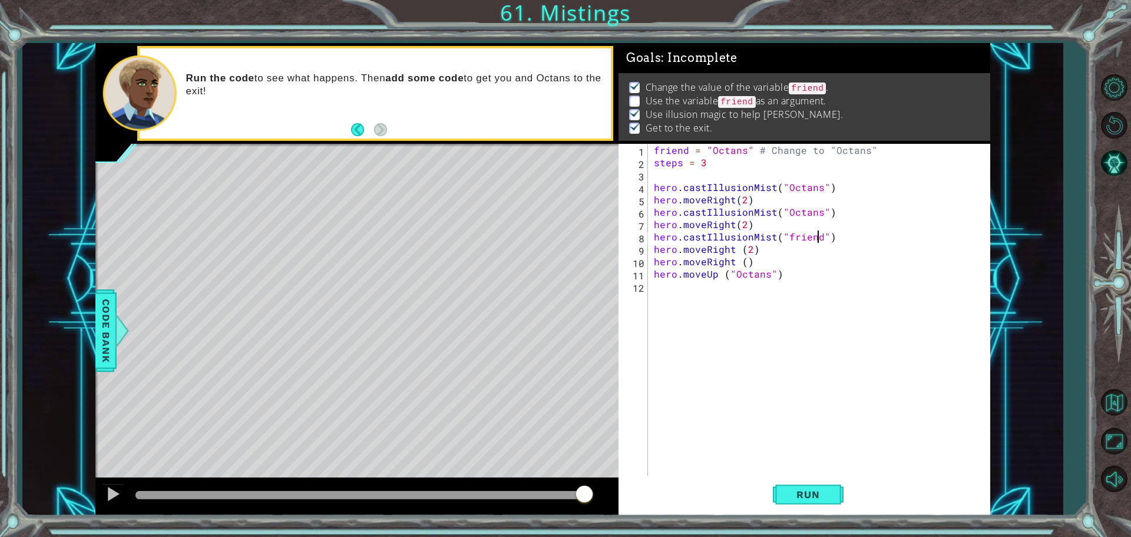
scroll to position [0, 10]
drag, startPoint x: 819, startPoint y: 216, endPoint x: 782, endPoint y: 210, distance: 37.6
click at [782, 210] on div "friend = "Octans" # Change to "Octans" steps = 3 hero . castIllusionMist ( "Oct…" at bounding box center [821, 323] width 341 height 359
drag, startPoint x: 818, startPoint y: 188, endPoint x: 772, endPoint y: 180, distance: 46.1
click at [775, 190] on div "friend = "Octans" # Change to "Octans" steps = 3 hero . castIllusionMist ( "Oct…" at bounding box center [821, 323] width 341 height 359
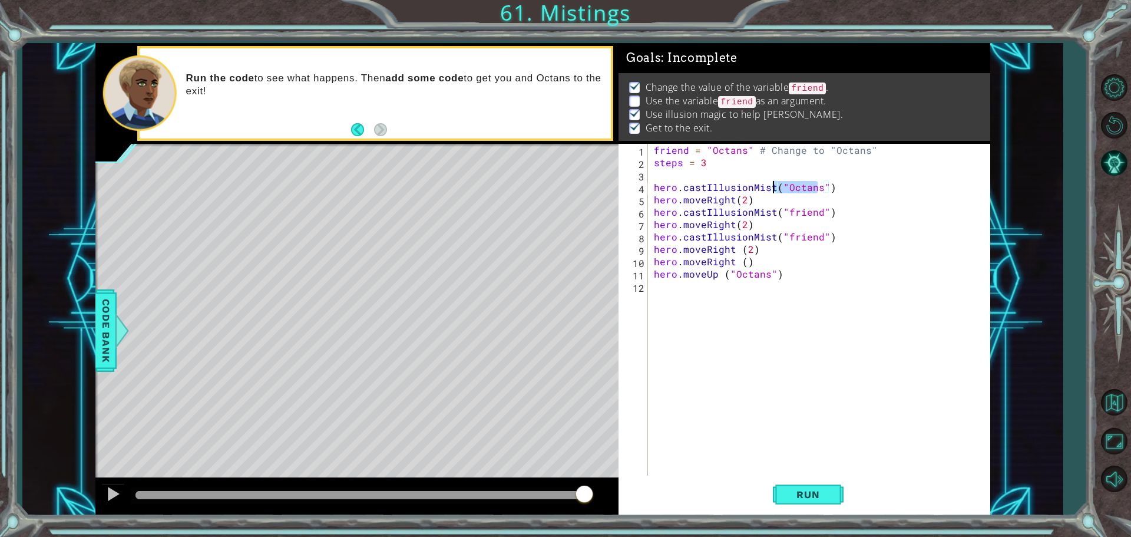
type textarea "hero.castIllusionMist("Octans")"
click at [792, 187] on div "friend = "Octans" # Change to "Octans" steps = 3 hero . castIllusionMist ( "Oct…" at bounding box center [818, 311] width 335 height 334
click at [816, 173] on div "friend = "Octans" # Change to "Octans" steps = 3 hero . castIllusionMist ( "Oct…" at bounding box center [821, 323] width 341 height 359
click at [819, 193] on div "friend = "Octans" # Change to "Octans" steps = 3 hero . castIllusionMist ( "Oct…" at bounding box center [821, 323] width 341 height 359
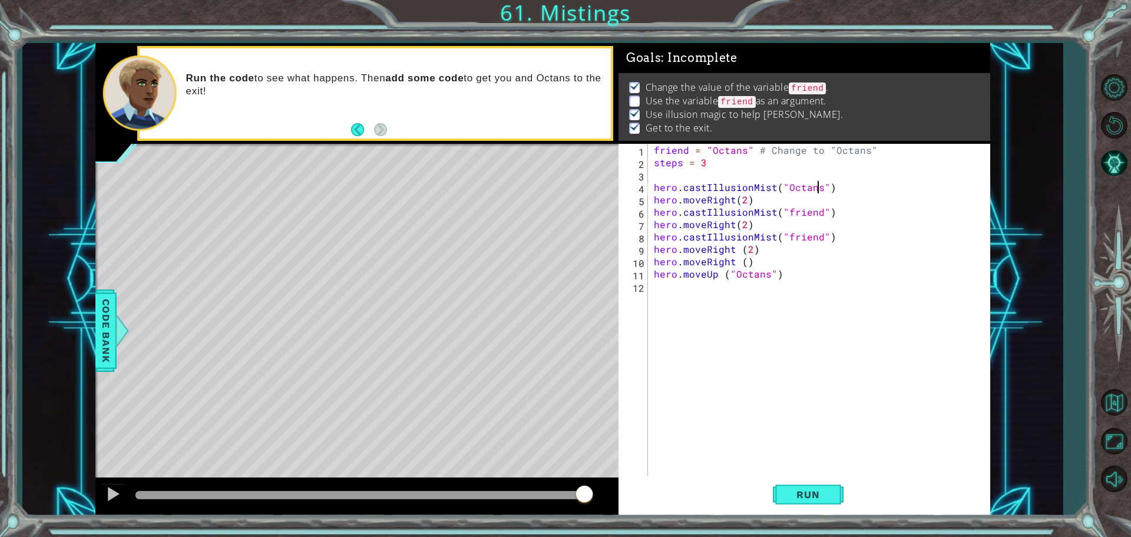
click at [815, 186] on div "friend = "Octans" # Change to "Octans" steps = 3 hero . castIllusionMist ( "Oct…" at bounding box center [821, 323] width 341 height 359
click at [805, 497] on span "Run" at bounding box center [808, 494] width 47 height 12
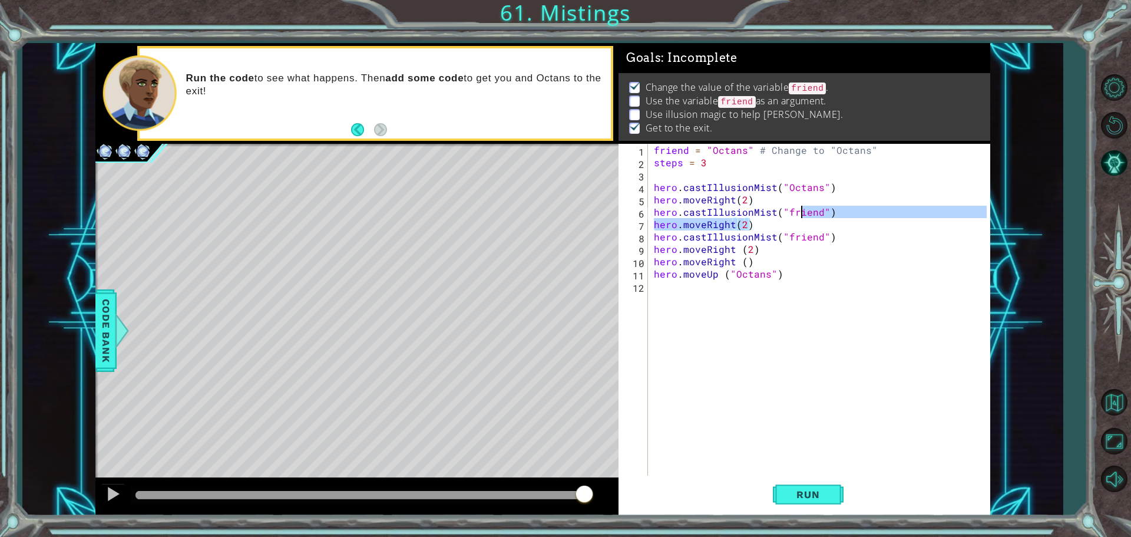
click at [802, 213] on div "friend = "Octans" # Change to "Octans" steps = 3 hero . castIllusionMist ( "Oct…" at bounding box center [821, 323] width 341 height 359
click at [814, 208] on div "friend = "Octans" # Change to "Octans" steps = 3 hero . castIllusionMist ( "Oct…" at bounding box center [818, 311] width 335 height 334
click at [814, 208] on div "friend = "Octans" # Change to "Octans" steps = 3 hero . castIllusionMist ( "Oct…" at bounding box center [821, 323] width 341 height 359
click at [818, 208] on div "friend = "Octans" # Change to "Octans" steps = 3 hero . castIllusionMist ( "Oct…" at bounding box center [821, 323] width 341 height 359
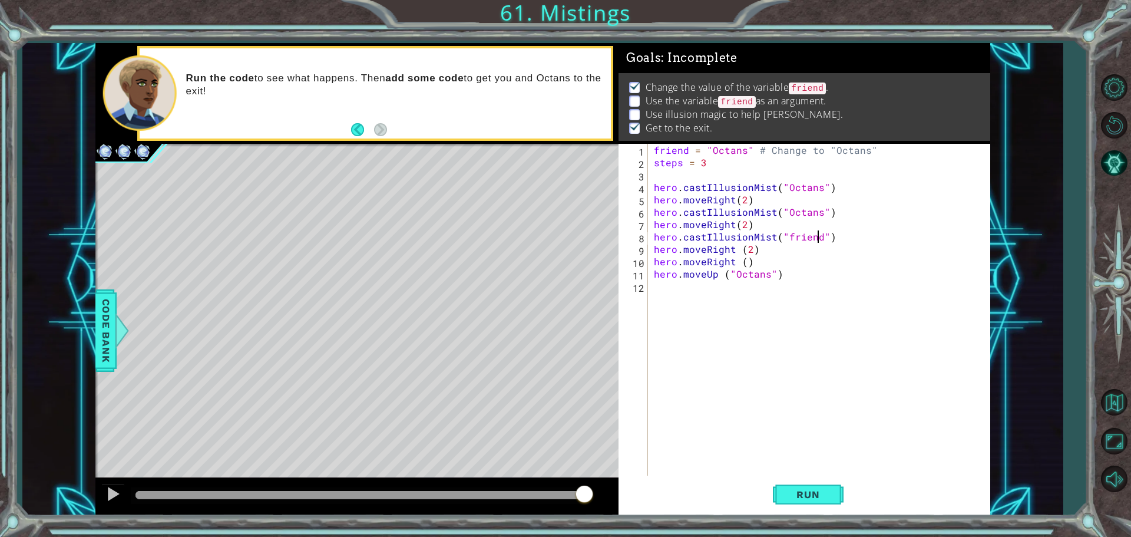
click at [816, 234] on div "friend = "Octans" # Change to "Octans" steps = 3 hero . castIllusionMist ( "Oct…" at bounding box center [821, 323] width 341 height 359
type textarea "hero.castIllusionMist("Octans")"
click at [824, 471] on div "friend = "Octans" # Change to "Octans" steps = 3 hero . castIllusionMist ( "Oct…" at bounding box center [821, 323] width 341 height 359
click at [823, 486] on button "Run" at bounding box center [808, 493] width 71 height 37
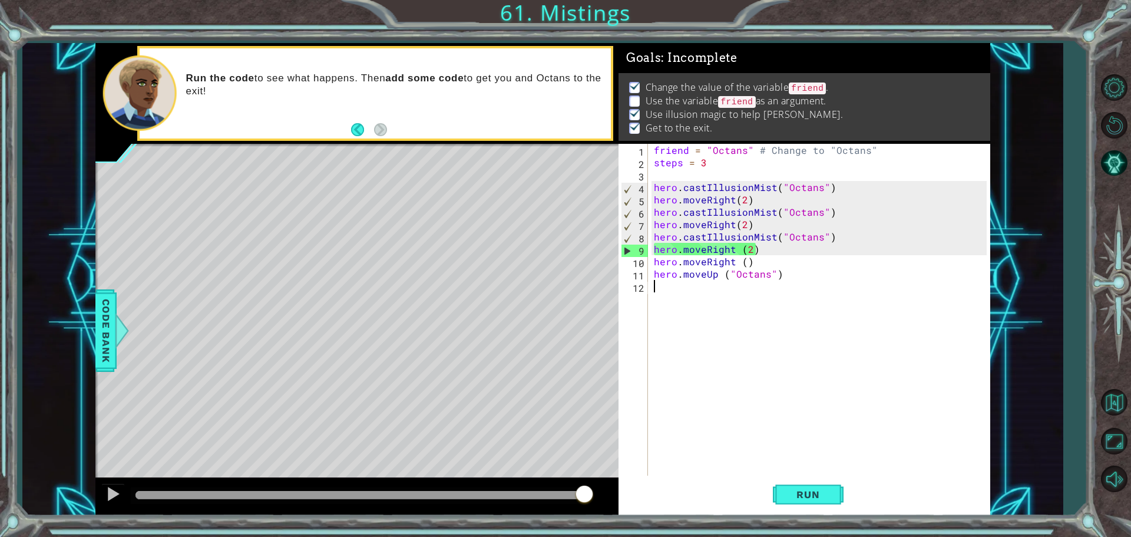
click at [821, 243] on div "friend = "Octans" # Change to "Octans" steps = 3 hero . castIllusionMist ( "Oct…" at bounding box center [821, 323] width 341 height 359
click at [817, 229] on div "friend = "Octans" # Change to "Octans" steps = 3 hero . castIllusionMist ( "Oct…" at bounding box center [821, 323] width 341 height 359
click at [816, 239] on div "friend = "Octans" # Change to "Octans" steps = 3 hero . castIllusionMist ( "Oct…" at bounding box center [821, 323] width 341 height 359
click at [818, 236] on div "friend = "Octans" # Change to "Octans" steps = 3 hero . castIllusionMist ( "Oct…" at bounding box center [821, 323] width 341 height 359
click at [822, 236] on div "friend = "Octans" # Change to "Octans" steps = 3 hero . castIllusionMist ( "Oct…" at bounding box center [821, 323] width 341 height 359
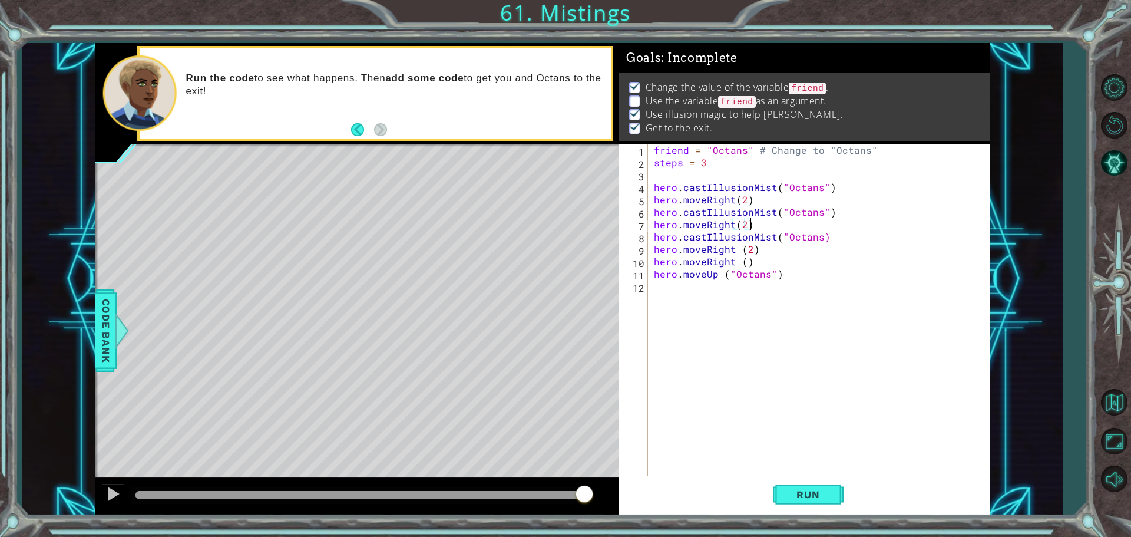
click at [783, 229] on div "friend = "Octans" # Change to "Octans" steps = 3 hero . castIllusionMist ( "Oct…" at bounding box center [821, 323] width 341 height 359
click at [784, 234] on div "friend = "Octans" # Change to "Octans" steps = 3 hero . castIllusionMist ( "Oct…" at bounding box center [821, 323] width 341 height 359
click at [811, 242] on div "friend = "Octans" # Change to "Octans" steps = 3 hero . castIllusionMist ( "Oct…" at bounding box center [821, 323] width 341 height 359
click at [785, 209] on div "friend = "Octans" # Change to "Octans" steps = 3 hero . castIllusionMist ( "Oct…" at bounding box center [821, 323] width 341 height 359
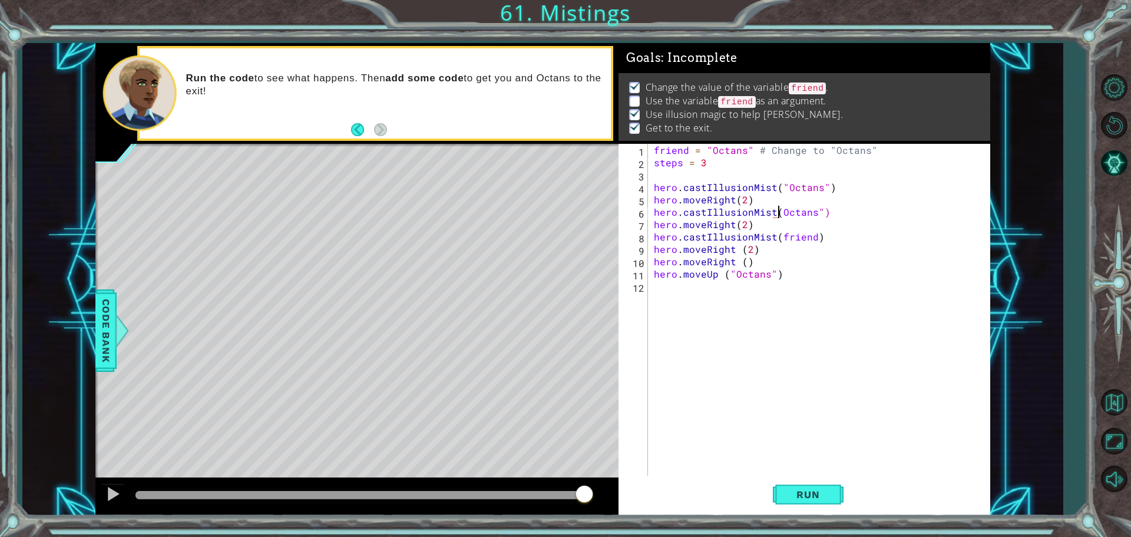
click at [816, 225] on div "friend = "Octans" # Change to "Octans" steps = 3 hero . castIllusionMist ( "Oct…" at bounding box center [821, 323] width 341 height 359
click at [823, 210] on div "friend = "Octans" # Change to "Octans" steps = 3 hero . castIllusionMist ( "Oct…" at bounding box center [821, 323] width 341 height 359
click at [818, 209] on div "friend = "Octans" # Change to "Octans" steps = 3 hero . castIllusionMist ( "Oct…" at bounding box center [821, 323] width 341 height 359
click at [823, 186] on div "friend = "Octans" # Change to "Octans" steps = 3 hero . castIllusionMist ( "Oct…" at bounding box center [821, 323] width 341 height 359
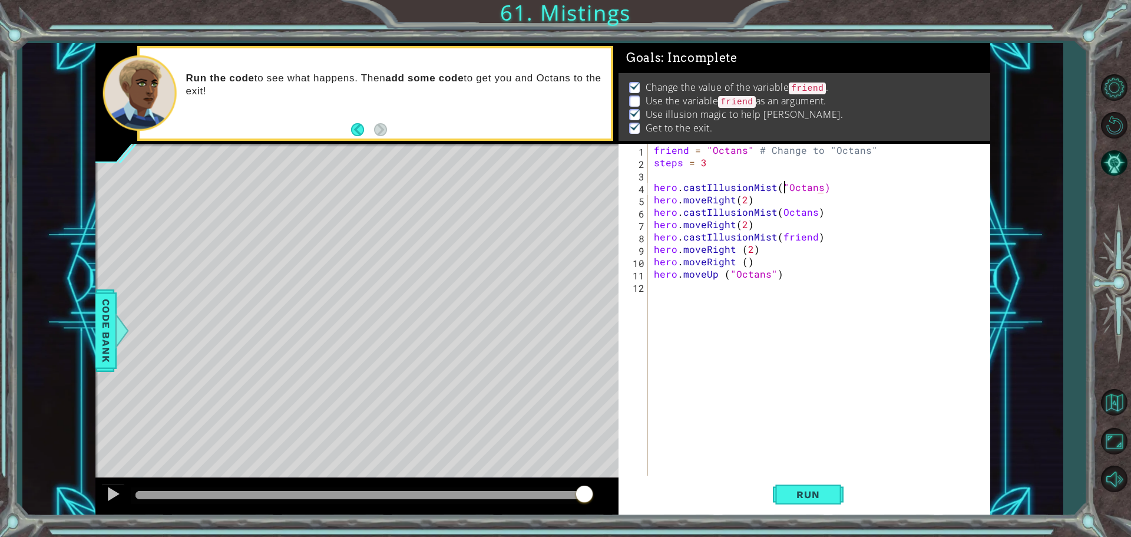
click at [785, 181] on div "friend = "Octans" # Change to "Octans" steps = 3 hero . castIllusionMist ( "Oct…" at bounding box center [821, 323] width 341 height 359
click at [812, 215] on div "friend = "Octans" # Change to "Octans" steps = 3 hero . castIllusionMist ( Octa…" at bounding box center [821, 323] width 341 height 359
click at [816, 193] on div "friend = "Octans" # Change to "Octans" steps = 3 hero . castIllusionMist ( Octa…" at bounding box center [821, 323] width 341 height 359
click at [813, 192] on div "friend = "Octans" # Change to "Octans" steps = 3 hero . castIllusionMist ( Octa…" at bounding box center [821, 323] width 341 height 359
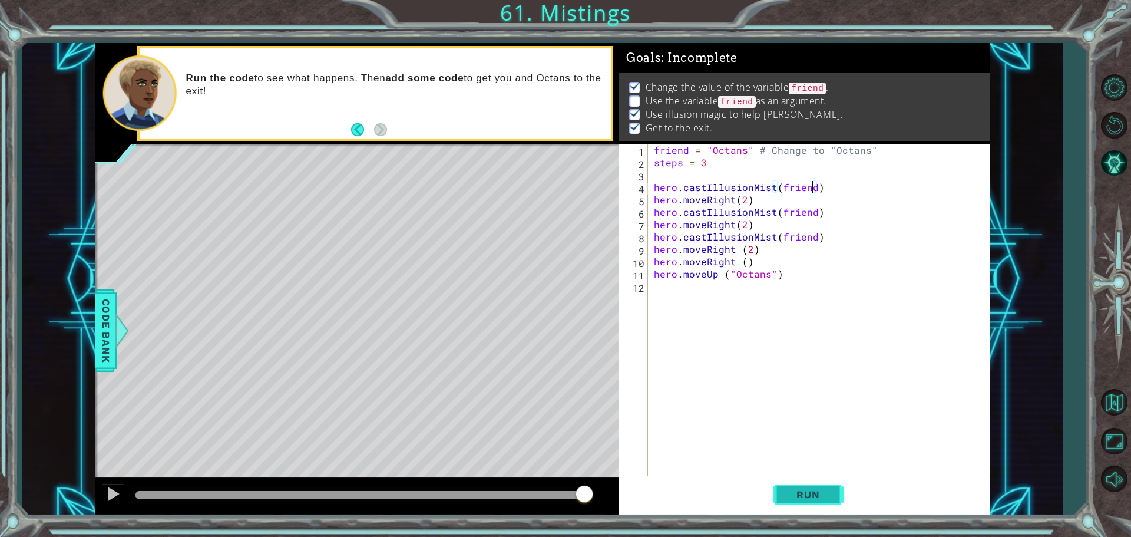
type textarea "hero.castIllusionMist(friend)"
drag, startPoint x: 800, startPoint y: 482, endPoint x: 801, endPoint y: 475, distance: 6.6
click at [801, 477] on button "Run" at bounding box center [808, 493] width 71 height 37
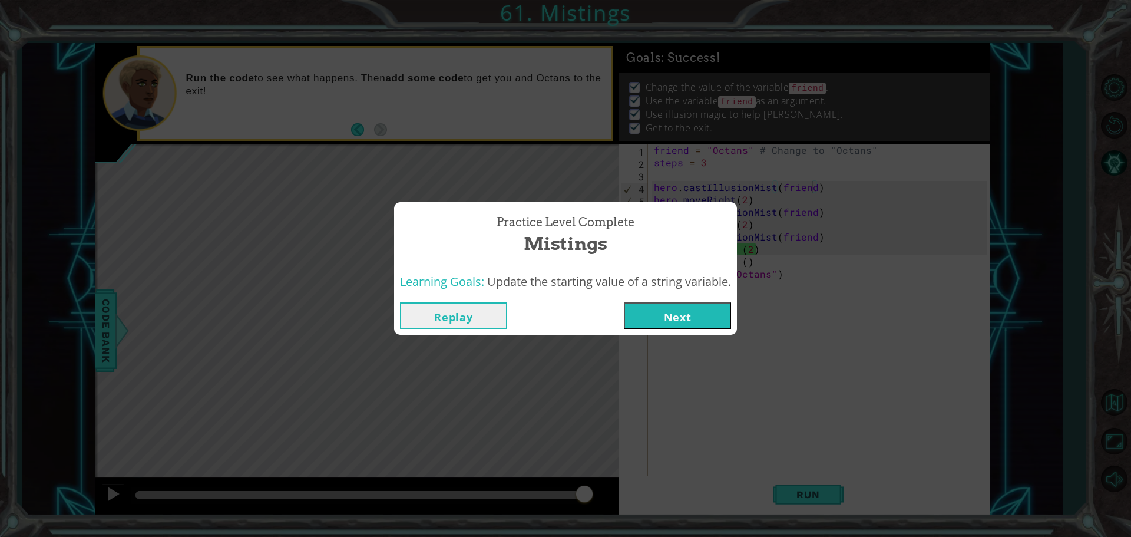
click at [681, 306] on button "Next" at bounding box center [677, 315] width 107 height 27
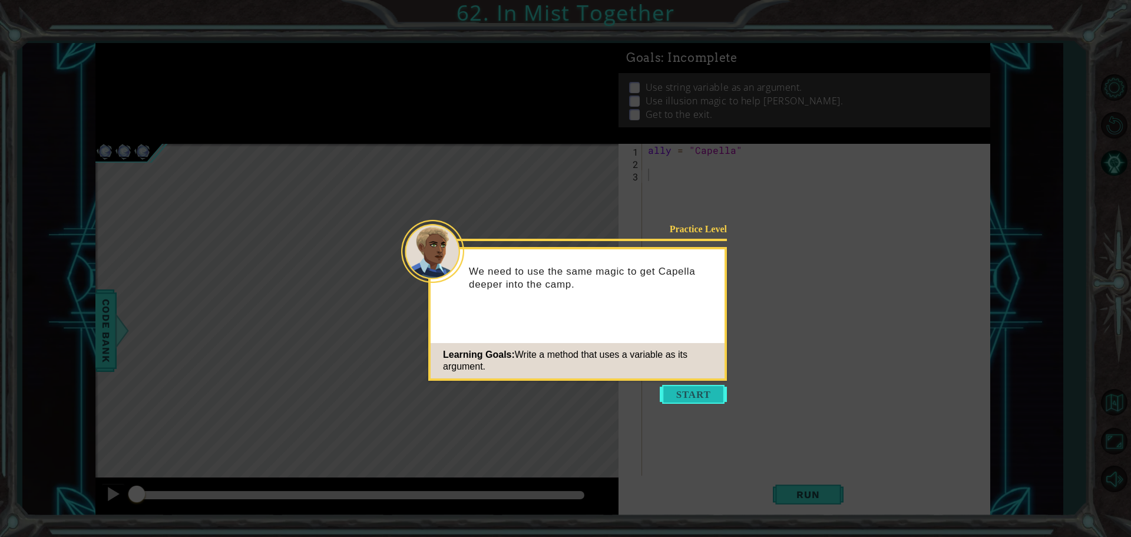
click at [687, 402] on button "Start" at bounding box center [693, 394] width 67 height 19
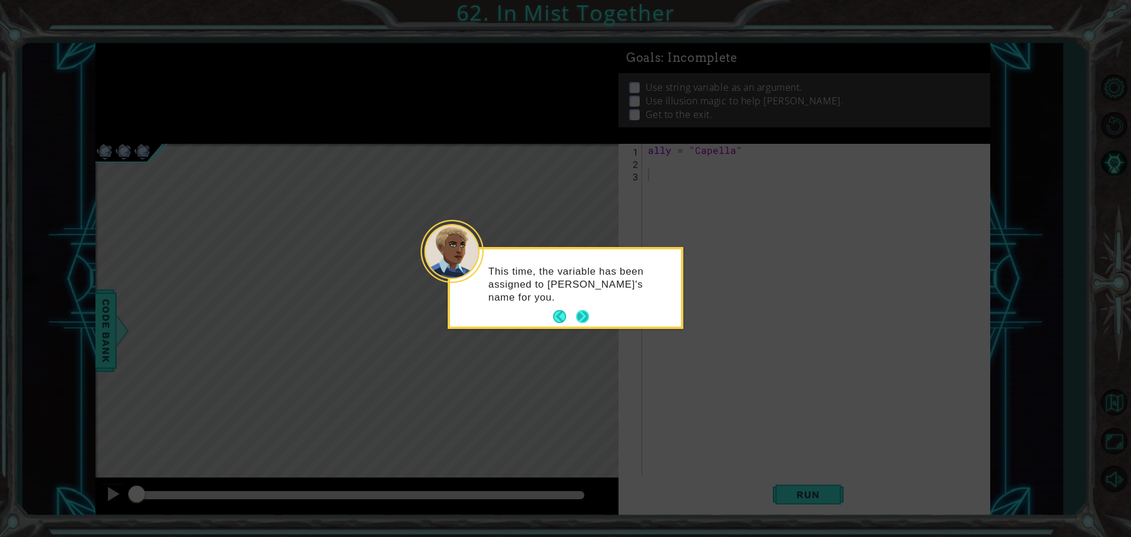
click at [581, 313] on button "Next" at bounding box center [582, 316] width 16 height 16
click at [581, 310] on button "Next" at bounding box center [583, 317] width 14 height 14
click at [581, 310] on button "Next" at bounding box center [583, 316] width 14 height 14
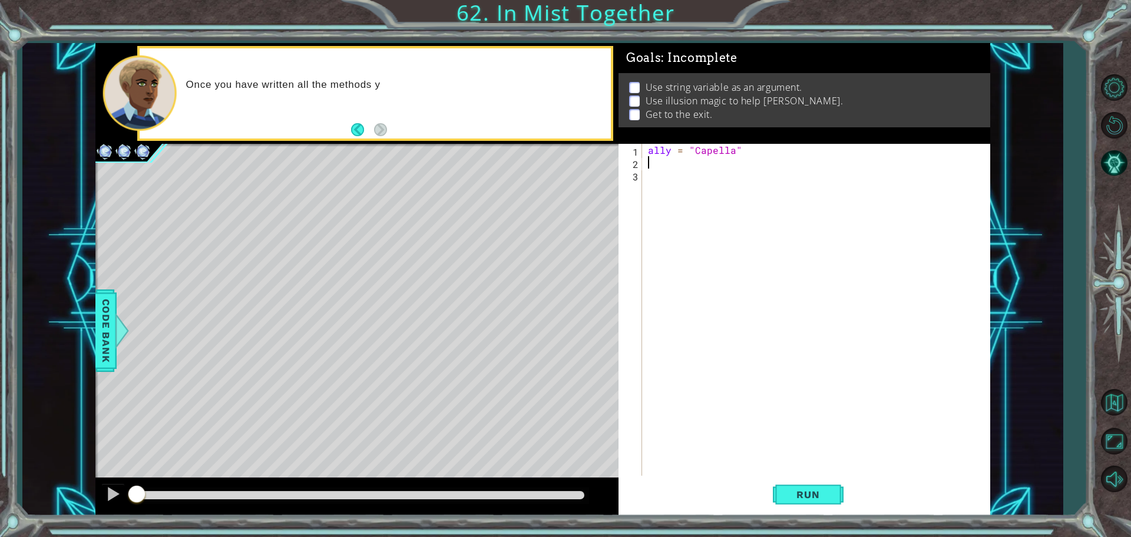
click at [659, 165] on div "ally = "Capella"" at bounding box center [819, 323] width 347 height 359
click at [789, 498] on span "Run" at bounding box center [808, 494] width 47 height 12
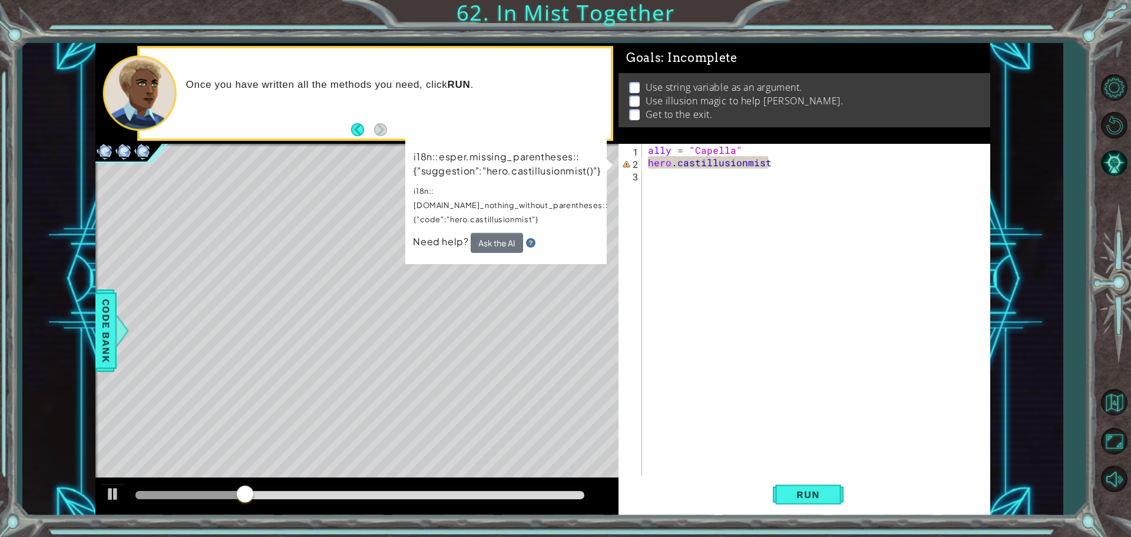
click at [422, 168] on p "i18n::esper.missing_parentheses::{"suggestion":"hero.castillusionmist()"}" at bounding box center [511, 164] width 194 height 28
drag, startPoint x: 487, startPoint y: 168, endPoint x: 515, endPoint y: 188, distance: 34.6
click at [498, 181] on td "i18n::esper.missing_parentheses::{"suggestion":"hero.castillusionmist()"} i18n:…" at bounding box center [511, 191] width 196 height 84
click at [649, 164] on div "ally = "Capella" hero . castillusionmist" at bounding box center [819, 323] width 347 height 359
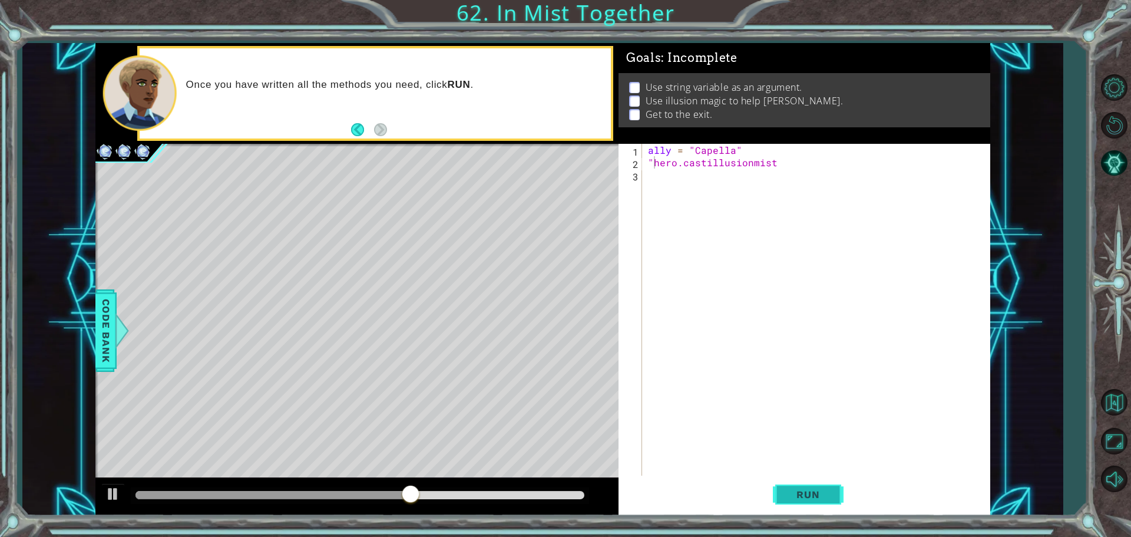
drag, startPoint x: 801, startPoint y: 501, endPoint x: 774, endPoint y: 485, distance: 30.9
click at [801, 500] on button "Run" at bounding box center [808, 493] width 71 height 37
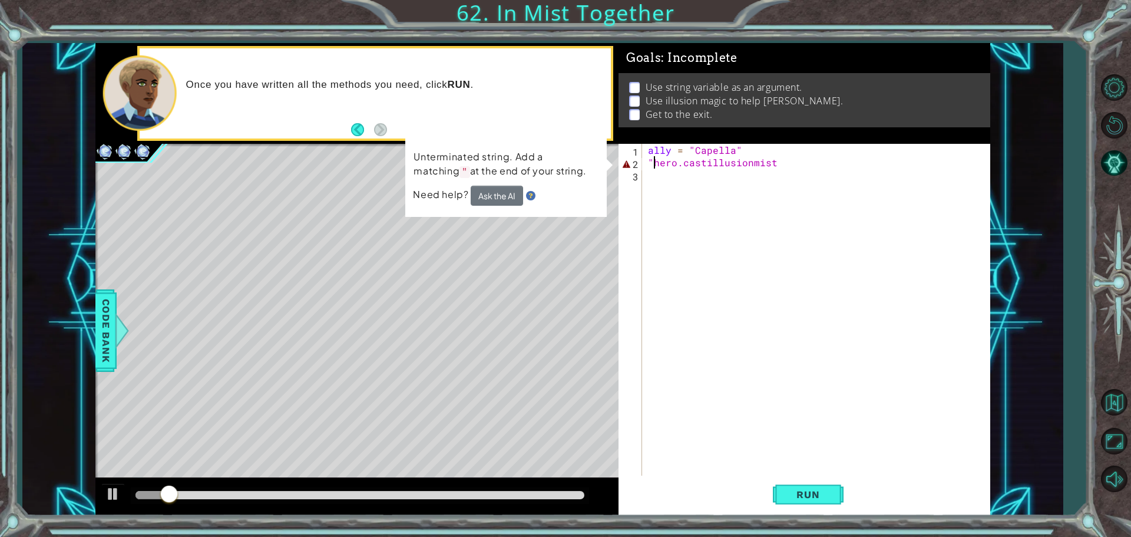
click at [672, 167] on div "ally = "Capella" "hero.castillusionmist" at bounding box center [819, 323] width 347 height 359
click at [676, 161] on div "ally = "Capella" "hero.castillusionmist" at bounding box center [819, 323] width 347 height 359
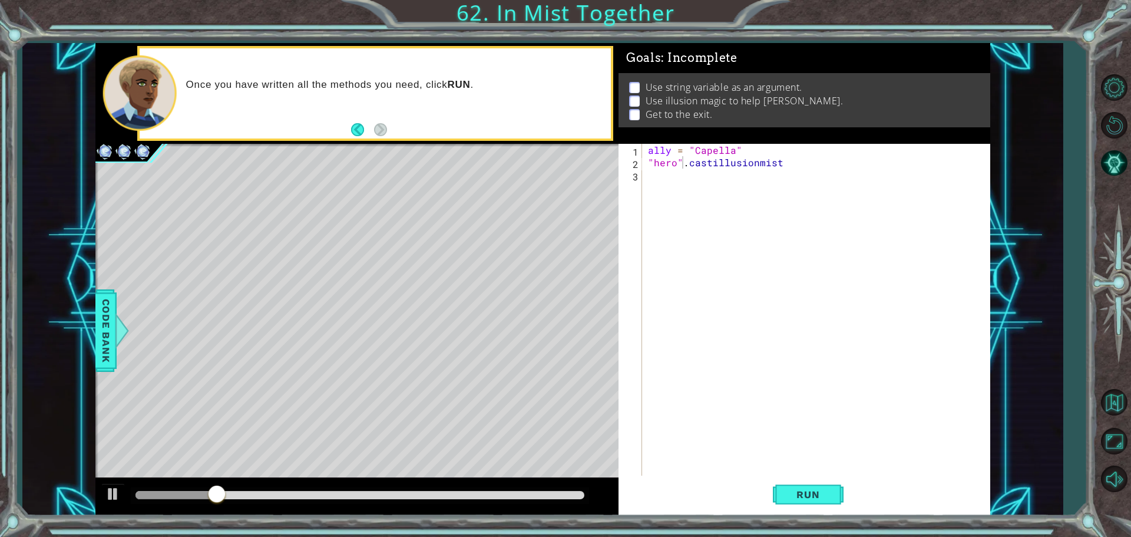
click at [793, 515] on div "1 ההההההההההההההההההההההההההההההההההההההההההההההההההההההההההההההההההההההההההההה…" at bounding box center [565, 268] width 1131 height 537
click at [790, 497] on span "Run" at bounding box center [808, 494] width 47 height 12
click at [790, 498] on span "Run" at bounding box center [808, 494] width 47 height 12
drag, startPoint x: 789, startPoint y: 498, endPoint x: 801, endPoint y: 493, distance: 12.7
click at [802, 492] on span "Run" at bounding box center [808, 494] width 47 height 12
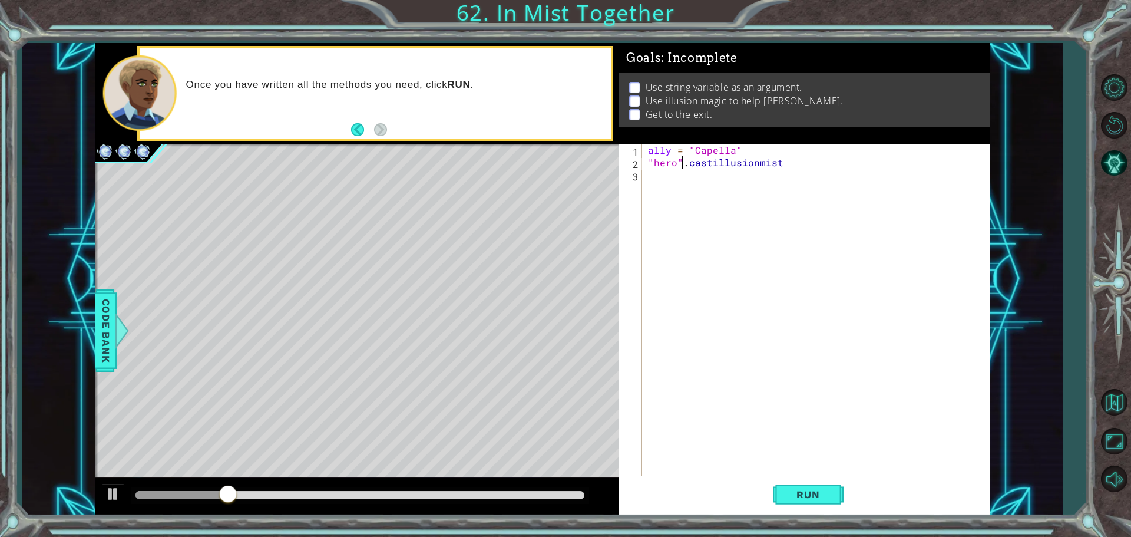
click at [799, 155] on div "ally = "Capella" "hero" . castillusionmist" at bounding box center [819, 323] width 347 height 359
click at [789, 166] on div "ally = "Capella" "hero" . castillusionmist" at bounding box center [819, 323] width 347 height 359
click at [669, 149] on div "ally = "Capella" "hero" . castillusionmist" at bounding box center [819, 323] width 347 height 359
click at [839, 146] on div "ally = "Capella" "hero" . castillusionmist" at bounding box center [819, 323] width 347 height 359
click at [799, 158] on div "ally = "Capella" "hero" . castillusionmist" at bounding box center [819, 323] width 347 height 359
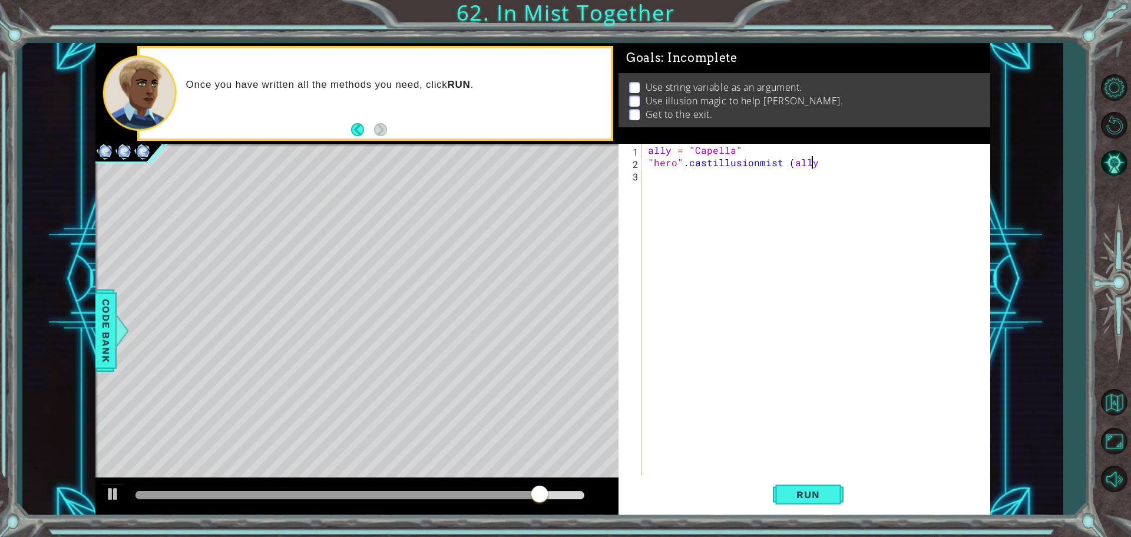
scroll to position [0, 10]
drag, startPoint x: 779, startPoint y: 510, endPoint x: 796, endPoint y: 499, distance: 20.9
click at [795, 501] on button "Run" at bounding box center [808, 493] width 71 height 37
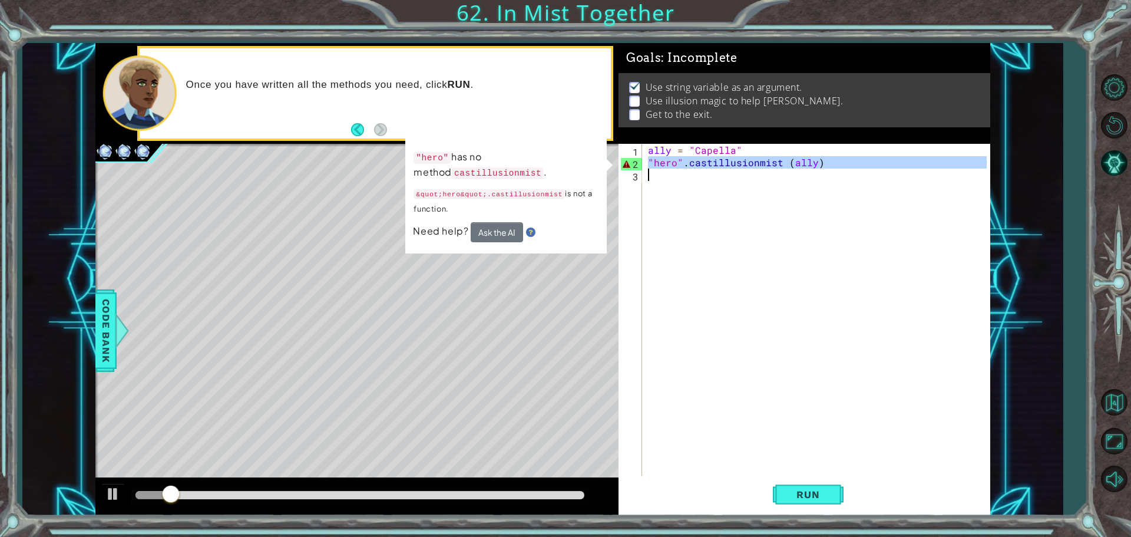
drag, startPoint x: 642, startPoint y: 170, endPoint x: 634, endPoint y: 176, distance: 10.0
click at [639, 173] on div ""hero".castillusionmist (ally) 1 2 3 ally = "Capella" "hero" . castillusionmist…" at bounding box center [803, 311] width 368 height 334
click at [653, 164] on div "ally = "Capella" "hero" . castillusionmist ( ally )" at bounding box center [816, 311] width 341 height 334
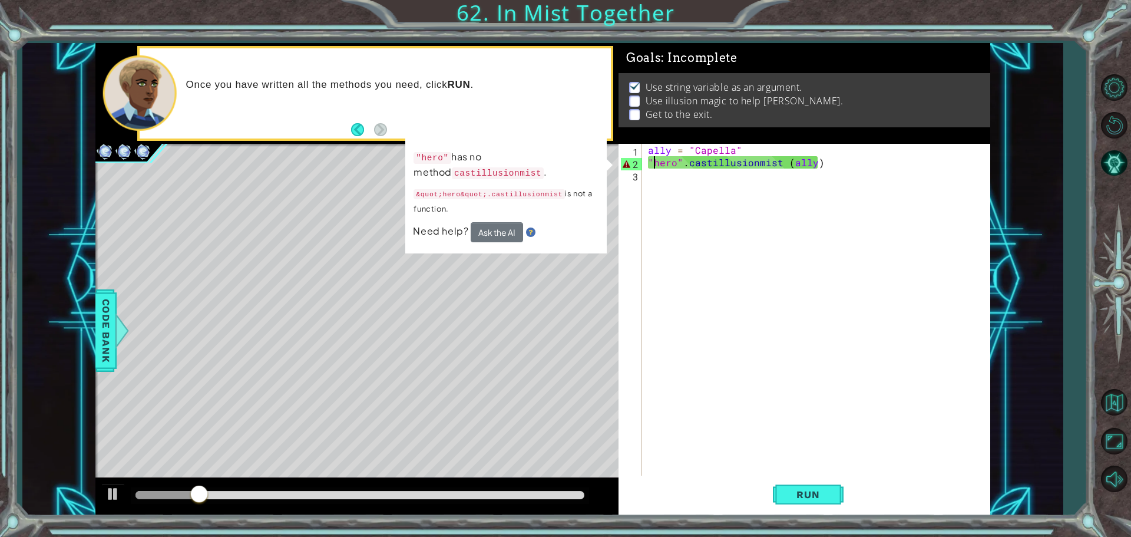
type textarea "hero".castillusionmist (ally)"
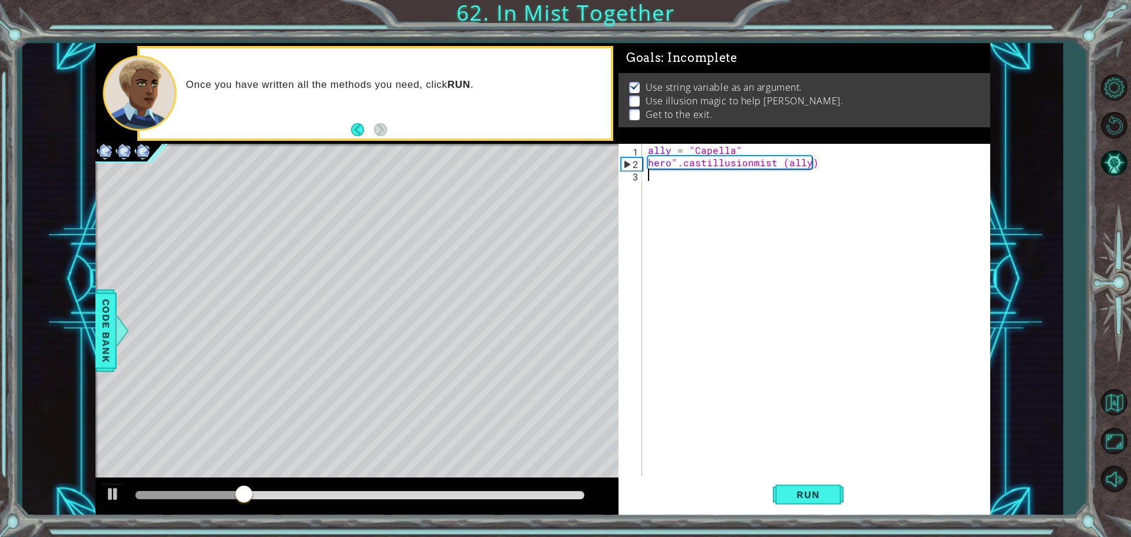
click at [680, 170] on div "ally = "Capella" hero ".castillusionmist (ally)" at bounding box center [819, 323] width 347 height 359
click at [668, 164] on div "ally = "Capella" hero ".castillusionmist (ally)" at bounding box center [819, 323] width 347 height 359
click at [675, 164] on div "ally = "Capella" hero ".castillusionmist (ally)" at bounding box center [819, 323] width 347 height 359
click at [815, 481] on button "Run" at bounding box center [808, 493] width 71 height 37
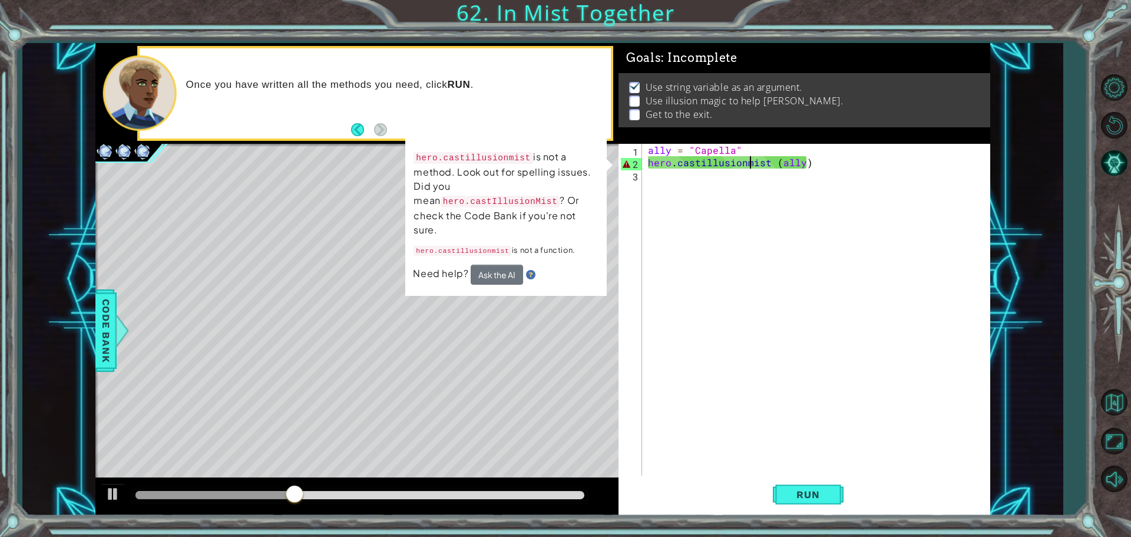
click at [748, 161] on div "ally = "Capella" hero . castillusionmist ( ally )" at bounding box center [819, 323] width 347 height 359
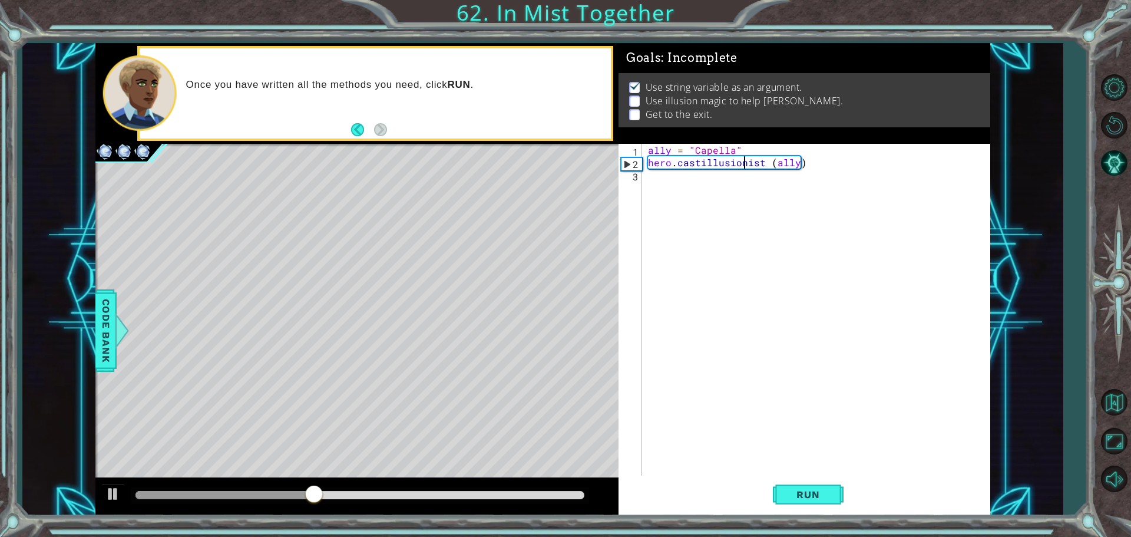
scroll to position [0, 6]
click at [822, 485] on button "Run" at bounding box center [808, 493] width 71 height 37
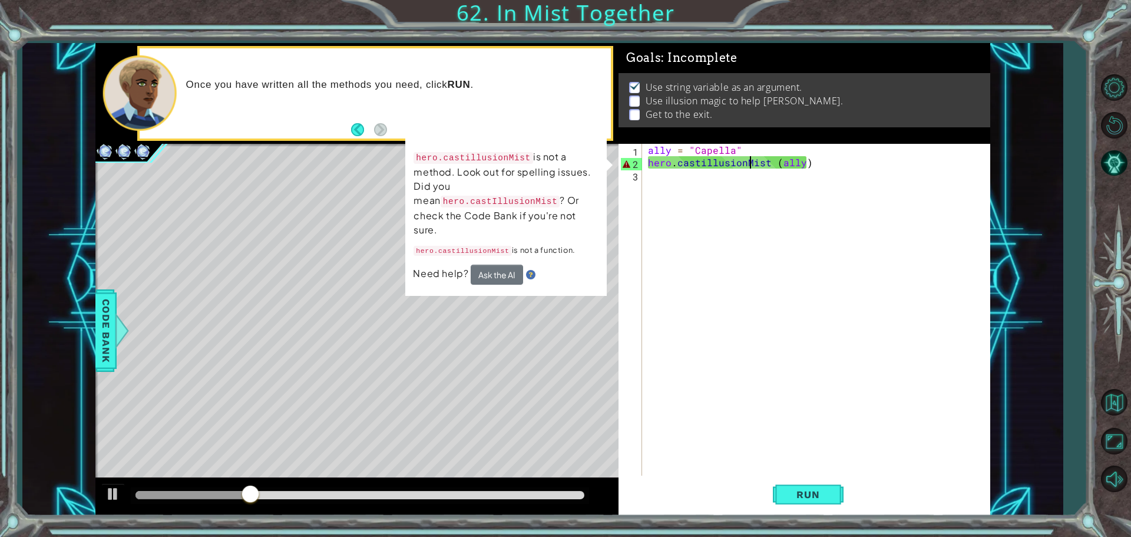
click at [698, 163] on div "ally = "Capella" hero . castillusionMist ( ally )" at bounding box center [819, 323] width 347 height 359
click at [701, 164] on div "ally = "Capella" hero . castillusionMist ( ally )" at bounding box center [819, 323] width 347 height 359
click at [700, 163] on div "ally = "Capella" hero . castillusionMist ( ally )" at bounding box center [819, 323] width 347 height 359
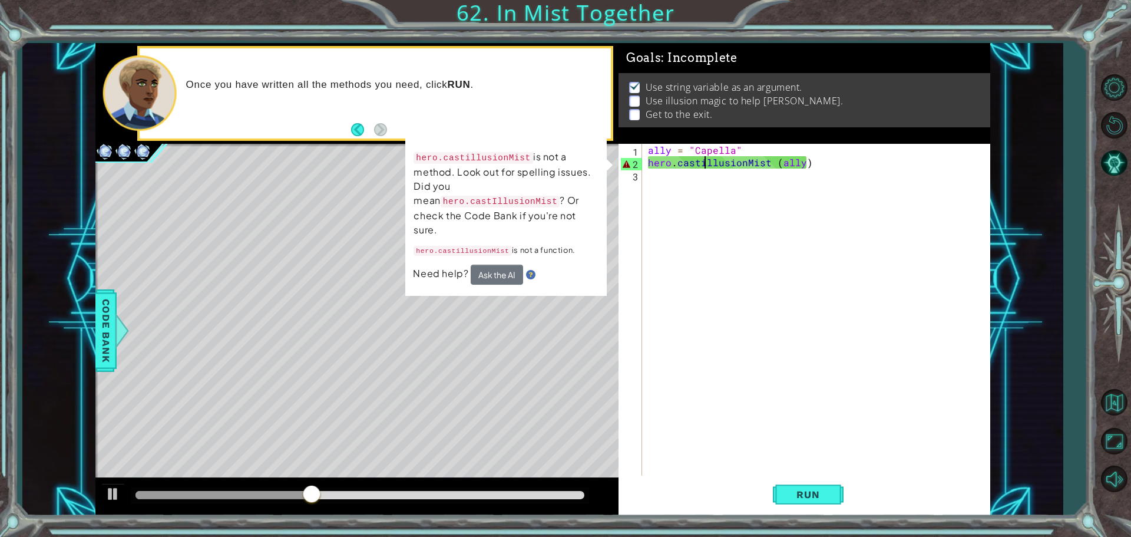
click at [703, 167] on div "ally = "Capella" hero . castillusionMist ( ally )" at bounding box center [819, 323] width 347 height 359
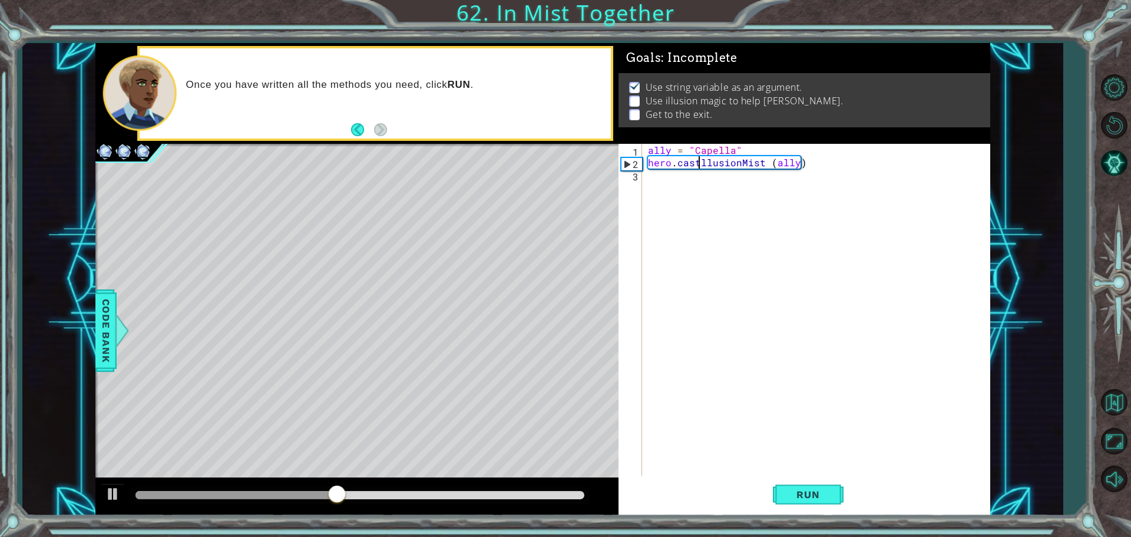
scroll to position [0, 4]
click at [817, 482] on button "Run" at bounding box center [808, 493] width 71 height 37
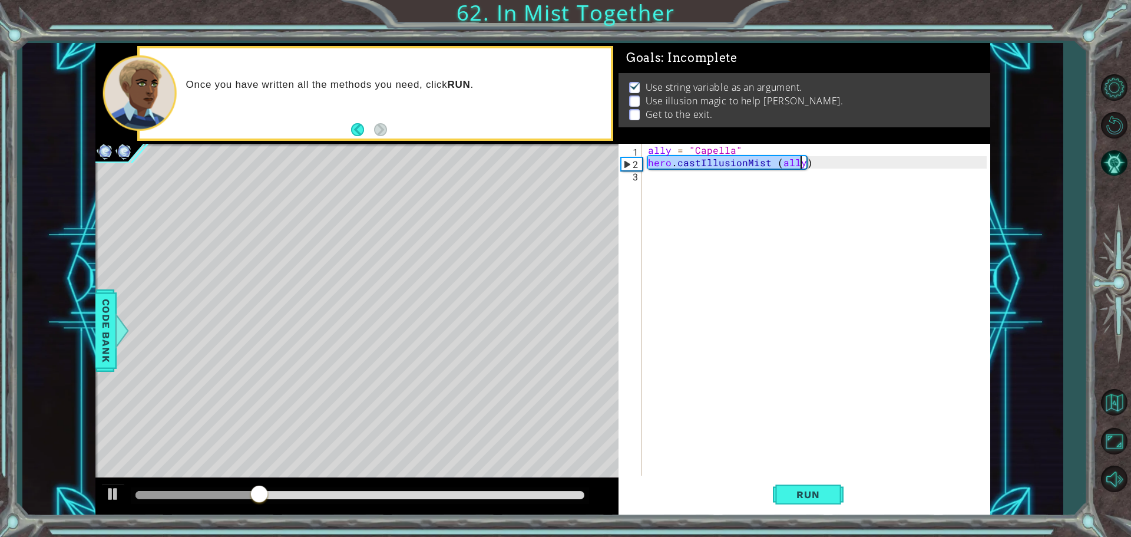
drag, startPoint x: 647, startPoint y: 164, endPoint x: 803, endPoint y: 150, distance: 157.3
click at [803, 150] on div "ally = "Capella" hero . castIllusionMist ( ally )" at bounding box center [819, 323] width 347 height 359
type textarea "ally = "Capella" hero.castIllusionMist (ally)"
click at [712, 176] on div "ally = "Capella" hero . castIllusionMist ( ally )" at bounding box center [819, 323] width 347 height 359
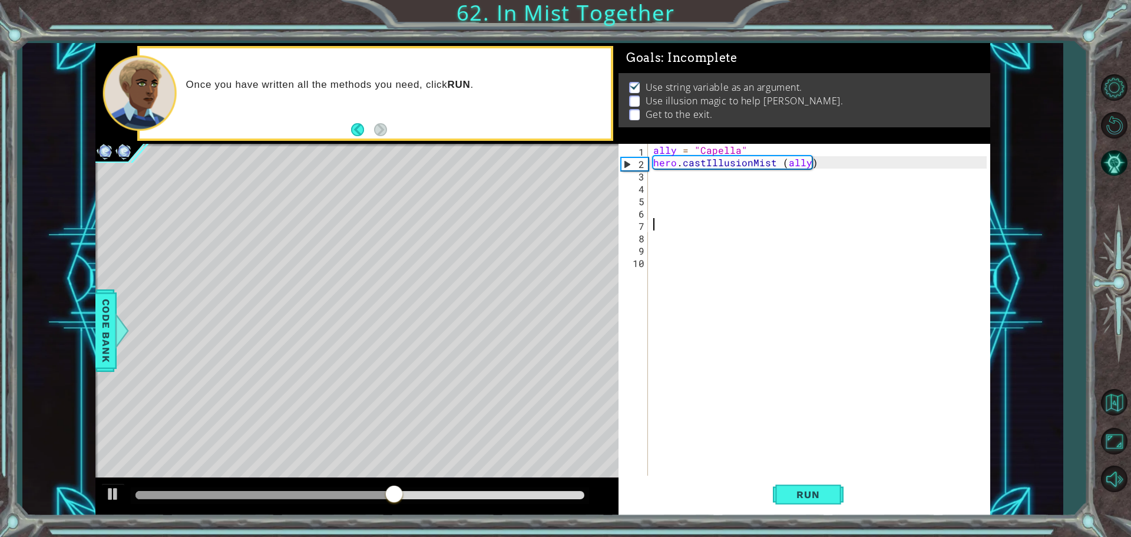
drag, startPoint x: 686, startPoint y: 224, endPoint x: 676, endPoint y: 197, distance: 29.6
click at [686, 219] on div "ally = "Capella" hero . castIllusionMist ( ally )" at bounding box center [822, 323] width 342 height 359
drag, startPoint x: 654, startPoint y: 158, endPoint x: 811, endPoint y: 165, distance: 156.2
click at [811, 165] on div "ally = "Capella" hero . castIllusionMist ( ally )" at bounding box center [822, 323] width 342 height 359
type textarea "hero.castIllusionMist (ally)"
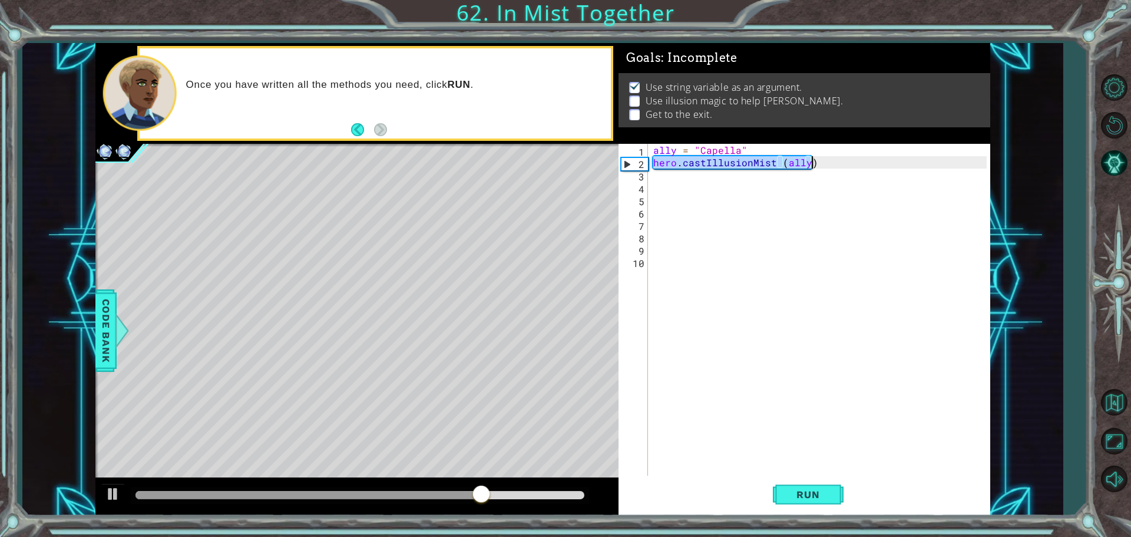
click at [673, 178] on div "ally = "Capella" hero . castIllusionMist ( ally )" at bounding box center [822, 323] width 342 height 359
paste textarea "hero.castIllusionMist (ally)"
click at [798, 500] on button "Run" at bounding box center [808, 493] width 71 height 37
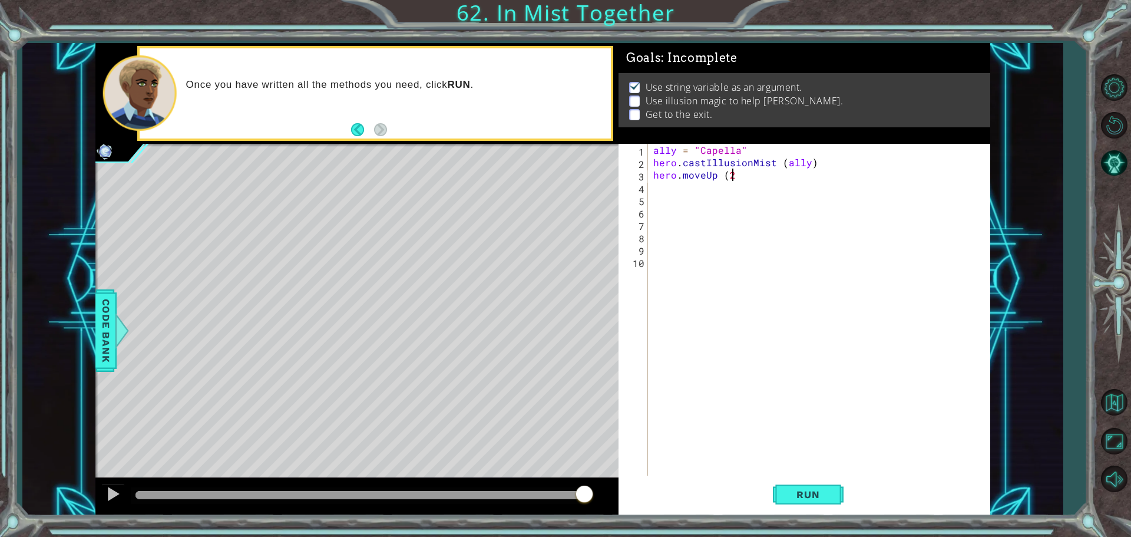
scroll to position [0, 5]
drag, startPoint x: 793, startPoint y: 500, endPoint x: 828, endPoint y: 459, distance: 52.6
click at [804, 492] on span "Run" at bounding box center [808, 494] width 47 height 12
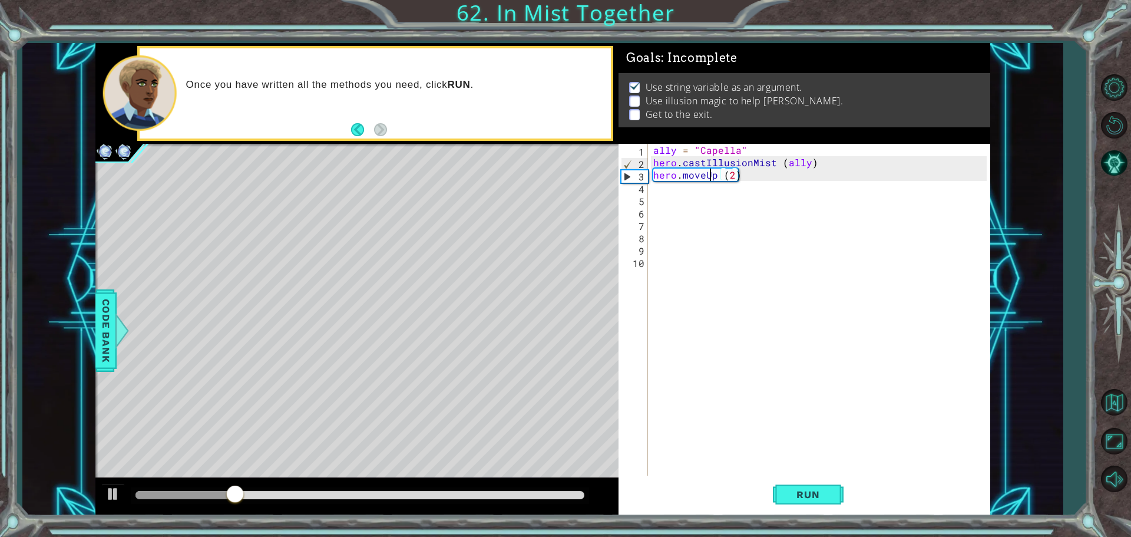
click at [712, 180] on div "ally = "Capella" hero . castIllusionMist ( ally ) hero . moveUp ( 2 )" at bounding box center [822, 323] width 342 height 359
click at [713, 175] on div "ally = "Capella" hero . castIllusionMist ( ally ) hero . moveUp ( 2 )" at bounding box center [822, 323] width 342 height 359
type textarea "hero.moveRight (2)"
click at [814, 491] on span "Run" at bounding box center [808, 494] width 47 height 12
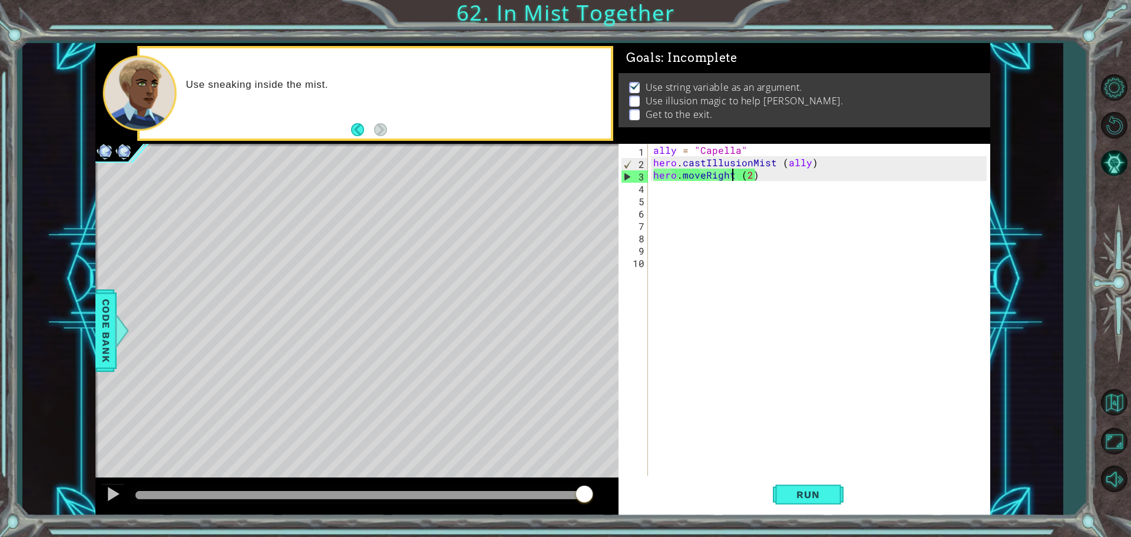
click at [696, 188] on div "ally = "Capella" hero . castIllusionMist ( ally ) hero . moveRight ( 2 )" at bounding box center [822, 323] width 342 height 359
paste textarea "hero.castIllusionMist (ally)"
type textarea "hero.castIllusionMist (ally)"
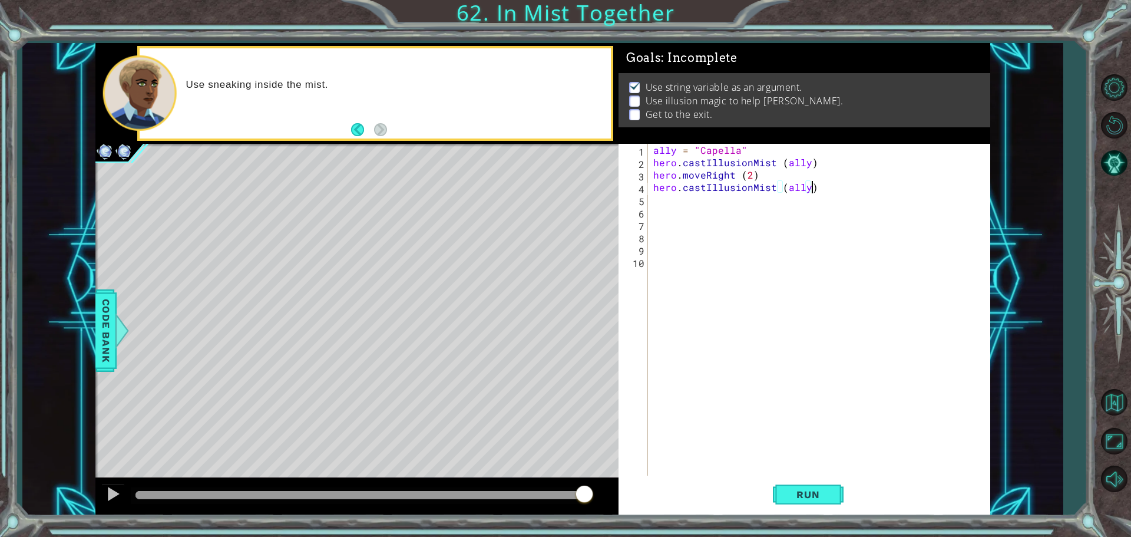
drag, startPoint x: 682, startPoint y: 209, endPoint x: 690, endPoint y: 275, distance: 67.1
click at [683, 222] on div "ally = "Capella" hero . castIllusionMist ( ally ) hero . moveRight ( 2 ) hero .…" at bounding box center [822, 323] width 342 height 359
click at [654, 205] on div "ally = "Capella" hero . castIllusionMist ( ally ) hero . moveRight ( 2 ) hero .…" at bounding box center [822, 323] width 342 height 359
type textarea "hero.moveRight (2)"
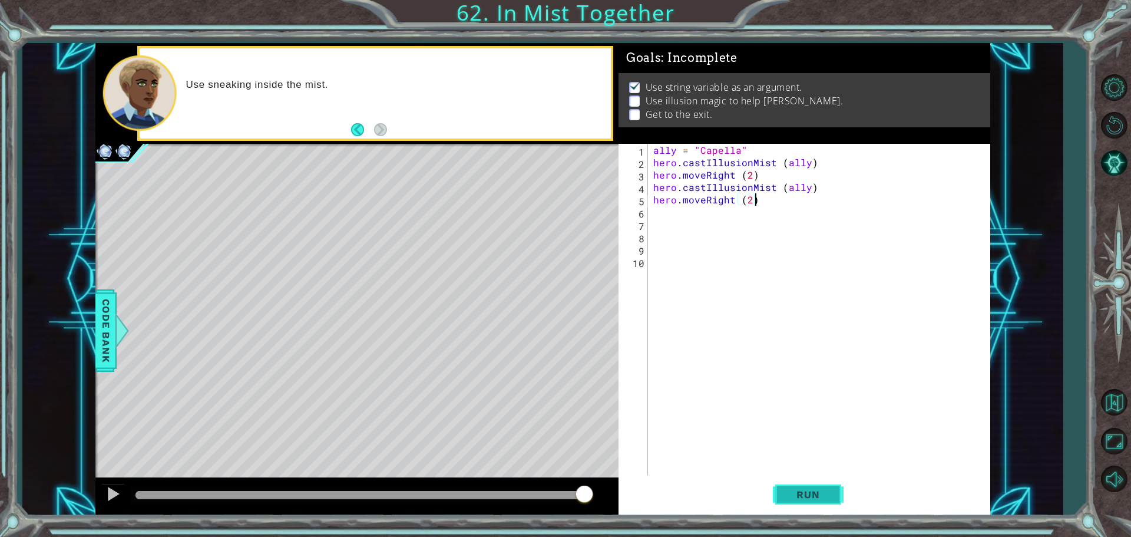
click at [836, 484] on button "Run" at bounding box center [808, 493] width 71 height 37
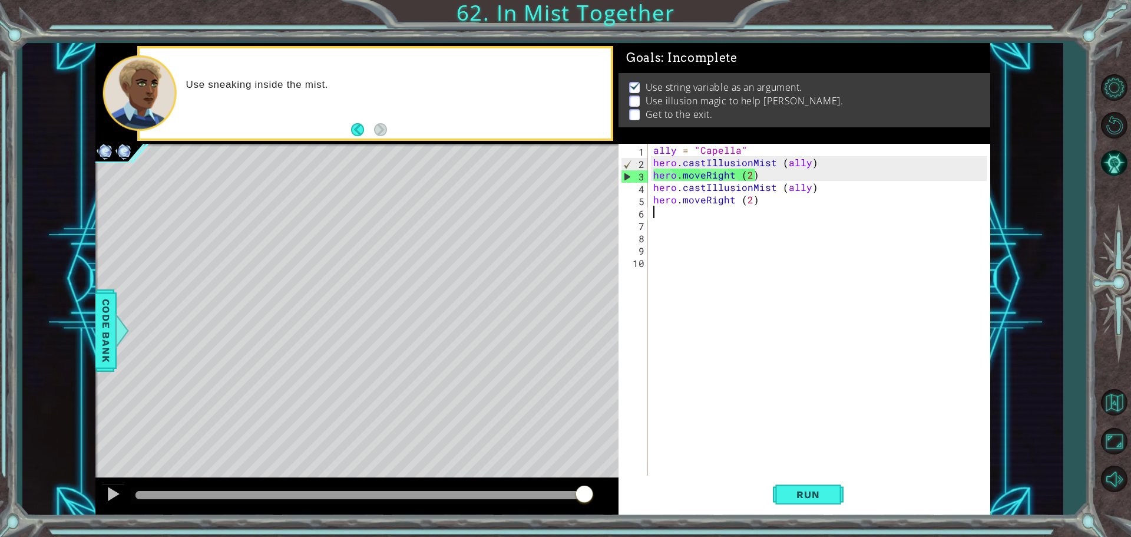
click at [693, 213] on div "ally = "Capella" hero . castIllusionMist ( ally ) hero . moveRight ( 2 ) hero .…" at bounding box center [822, 323] width 342 height 359
paste textarea "hero.castIllusionMist (ally)"
type textarea "hero.castIllusionMist (ally)"
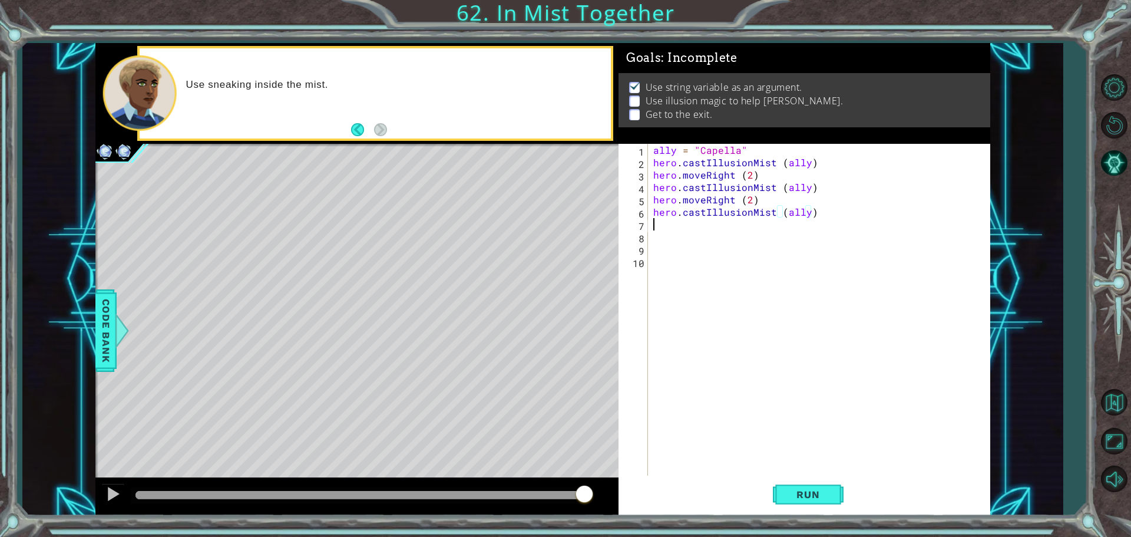
click at [659, 230] on div "ally = "Capella" hero . castIllusionMist ( ally ) hero . moveRight ( 2 ) hero .…" at bounding box center [822, 323] width 342 height 359
drag, startPoint x: 811, startPoint y: 513, endPoint x: 816, endPoint y: 504, distance: 10.8
click at [816, 503] on div "hero.moveRight [PHONE_NUMBER] 10 ally = "Capella" hero . castIllusionMist ( all…" at bounding box center [805, 330] width 372 height 372
click at [818, 495] on span "Run" at bounding box center [808, 494] width 47 height 12
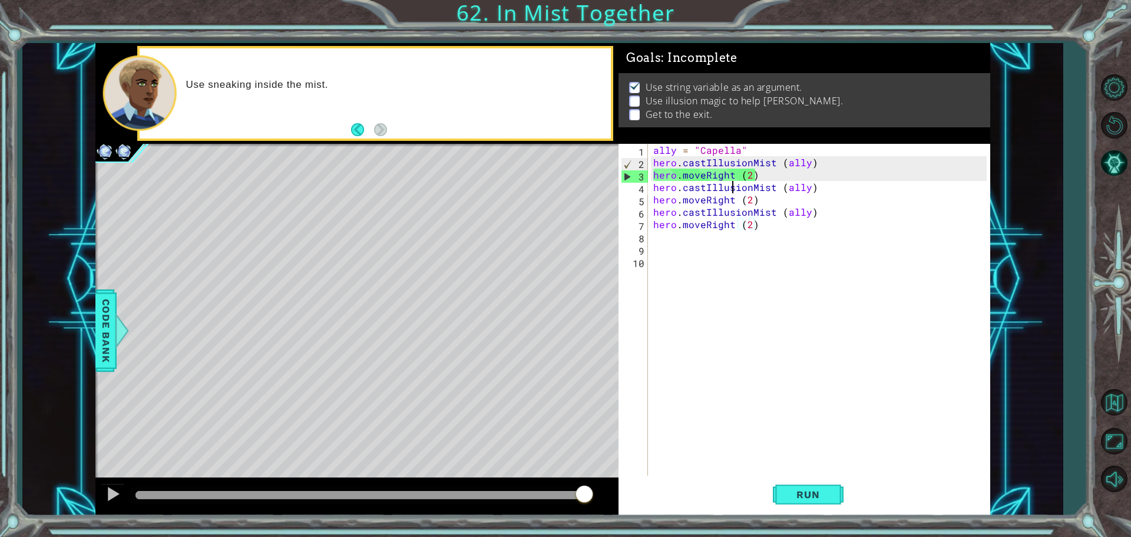
click at [735, 181] on div "ally = "Capella" hero . castIllusionMist ( ally ) hero . moveRight ( 2 ) hero .…" at bounding box center [822, 323] width 342 height 359
click at [732, 166] on div "ally = "Capella" hero . castIllusionMist ( ally ) hero . moveRight ( 2 ) hero .…" at bounding box center [822, 323] width 342 height 359
click at [734, 177] on div "ally = "Capella" hero . castIllusionMist ( ally ) hero . moveRight ( 2 ) hero .…" at bounding box center [822, 323] width 342 height 359
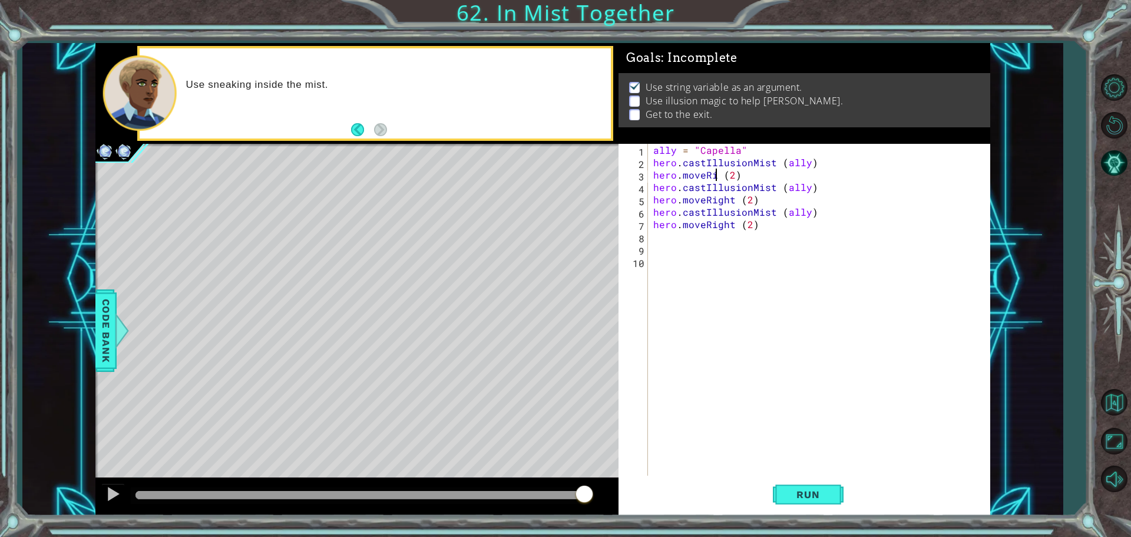
scroll to position [0, 4]
click at [805, 487] on button "Run" at bounding box center [808, 493] width 71 height 37
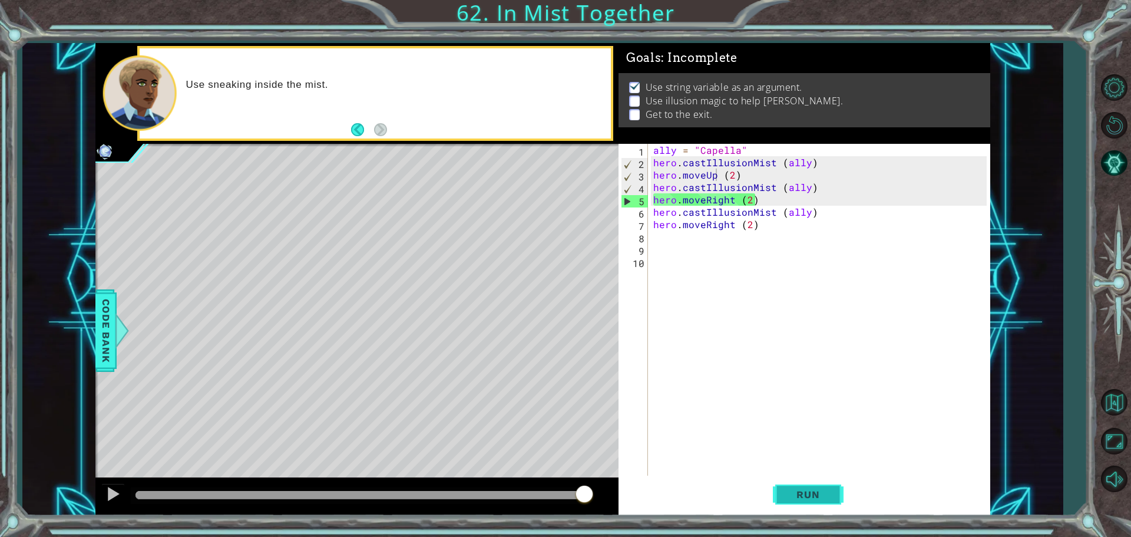
click at [819, 480] on button "Run" at bounding box center [808, 493] width 71 height 37
click at [729, 173] on div "ally = "Capella" hero . castIllusionMist ( ally ) hero . moveUp ( 2 ) hero . ca…" at bounding box center [822, 323] width 342 height 359
click at [735, 167] on div "ally = "Capella" hero . castIllusionMist ( ally ) hero . moveUp ( 2 ) hero . ca…" at bounding box center [822, 323] width 342 height 359
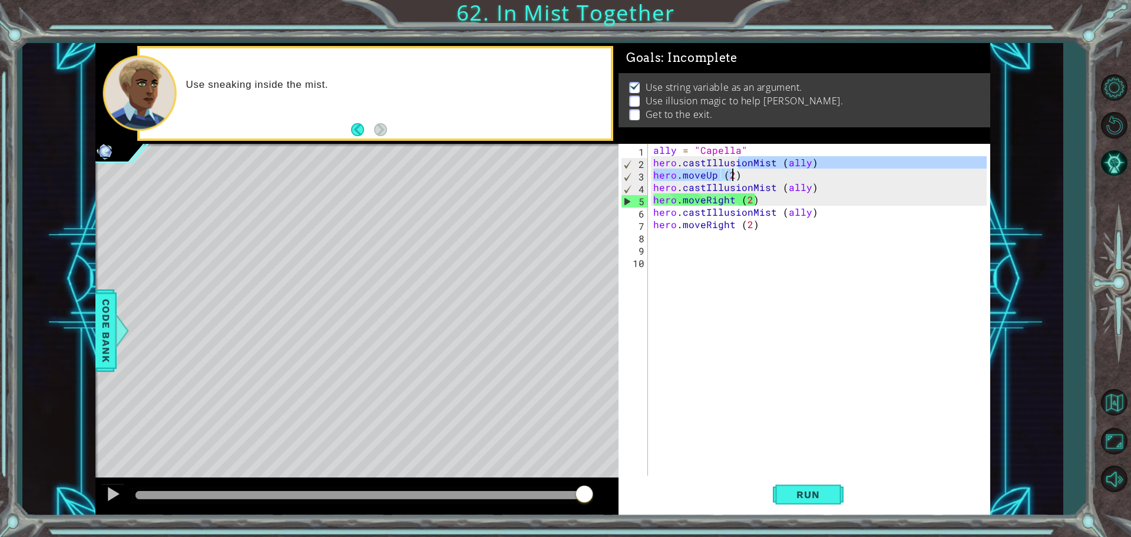
drag, startPoint x: 733, startPoint y: 173, endPoint x: 729, endPoint y: 178, distance: 7.1
click at [732, 174] on div "ally = "Capella" hero . castIllusionMist ( ally ) hero . moveUp ( 2 ) hero . ca…" at bounding box center [822, 323] width 342 height 359
click at [729, 179] on div "ally = "Capella" hero . castIllusionMist ( ally ) hero . moveUp ( 2 ) hero . ca…" at bounding box center [819, 311] width 336 height 334
click at [734, 173] on div "ally = "Capella" hero . castIllusionMist ( ally ) hero . moveUp ( 2 ) hero . ca…" at bounding box center [822, 323] width 342 height 359
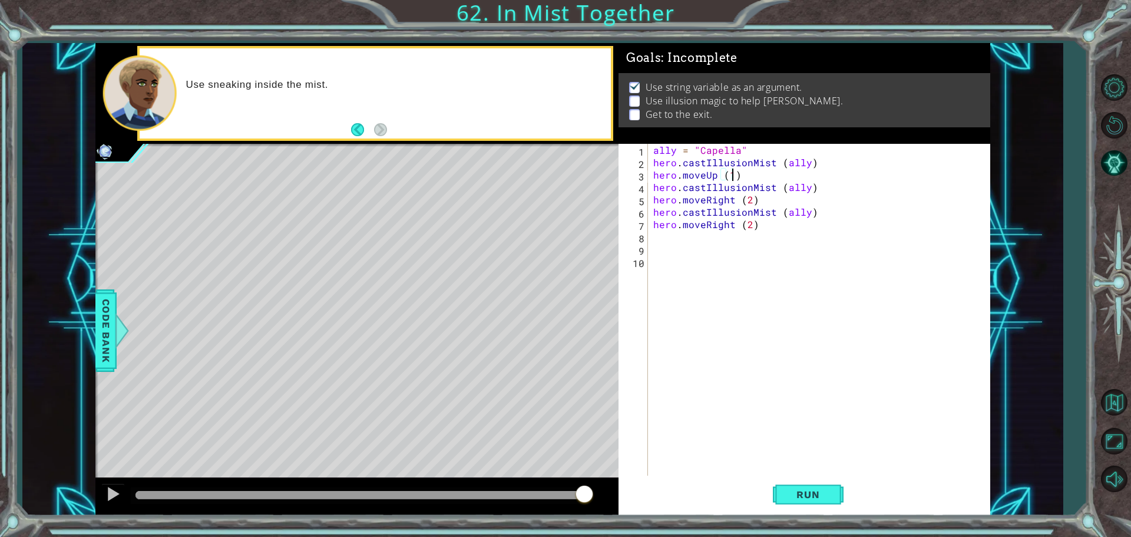
scroll to position [0, 5]
type textarea "hero.moveUp ()"
click at [746, 171] on div "ally = "Capella" hero . castIllusionMist ( ally ) hero . moveUp ( ) hero . cast…" at bounding box center [822, 323] width 342 height 359
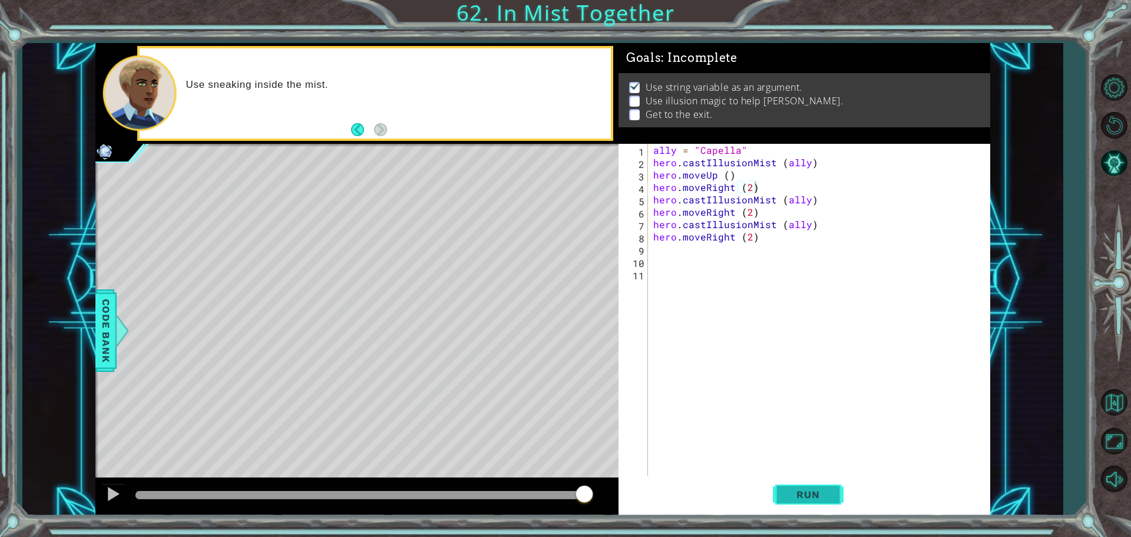
click at [816, 488] on button "Run" at bounding box center [808, 493] width 71 height 37
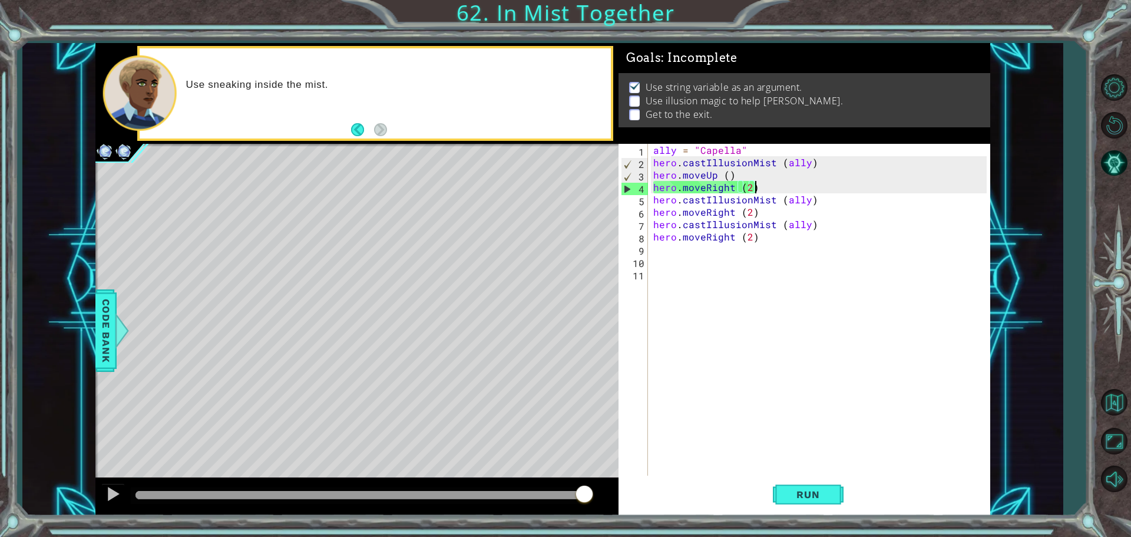
drag, startPoint x: 742, startPoint y: 161, endPoint x: 737, endPoint y: 181, distance: 20.6
click at [740, 171] on div "ally = "Capella" hero . castIllusionMist ( ally ) hero . moveUp ( ) hero . move…" at bounding box center [822, 323] width 342 height 359
click at [736, 186] on div "ally = "Capella" hero . castIllusionMist ( ally ) hero . moveUp ( ) hero . move…" at bounding box center [822, 323] width 342 height 359
drag, startPoint x: 723, startPoint y: 186, endPoint x: 730, endPoint y: 168, distance: 19.0
click at [721, 175] on div "ally = "Capella" hero . castIllusionMist ( ally ) hero . moveUp ( ) hero . move…" at bounding box center [822, 323] width 342 height 359
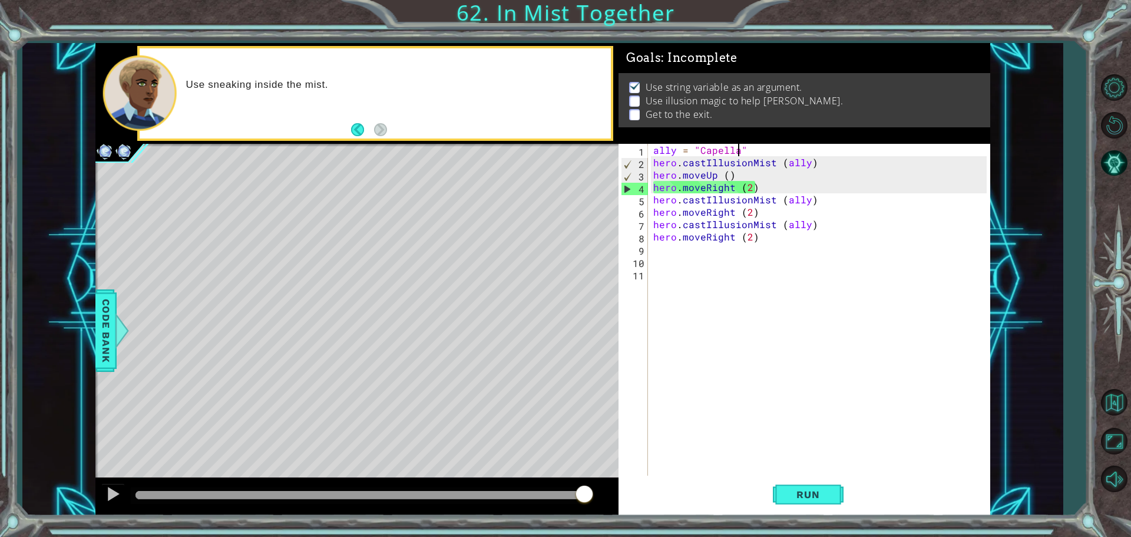
drag, startPoint x: 741, startPoint y: 153, endPoint x: 731, endPoint y: 167, distance: 17.3
click at [733, 164] on div "ally = "Capella" hero . castIllusionMist ( ally ) hero . moveUp ( ) hero . move…" at bounding box center [822, 323] width 342 height 359
drag, startPoint x: 744, startPoint y: 177, endPoint x: 735, endPoint y: 166, distance: 14.7
click at [744, 176] on div "ally = "Capella" hero . castIllusionMist ( ally ) hero . moveUp ( ) hero . move…" at bounding box center [822, 323] width 342 height 359
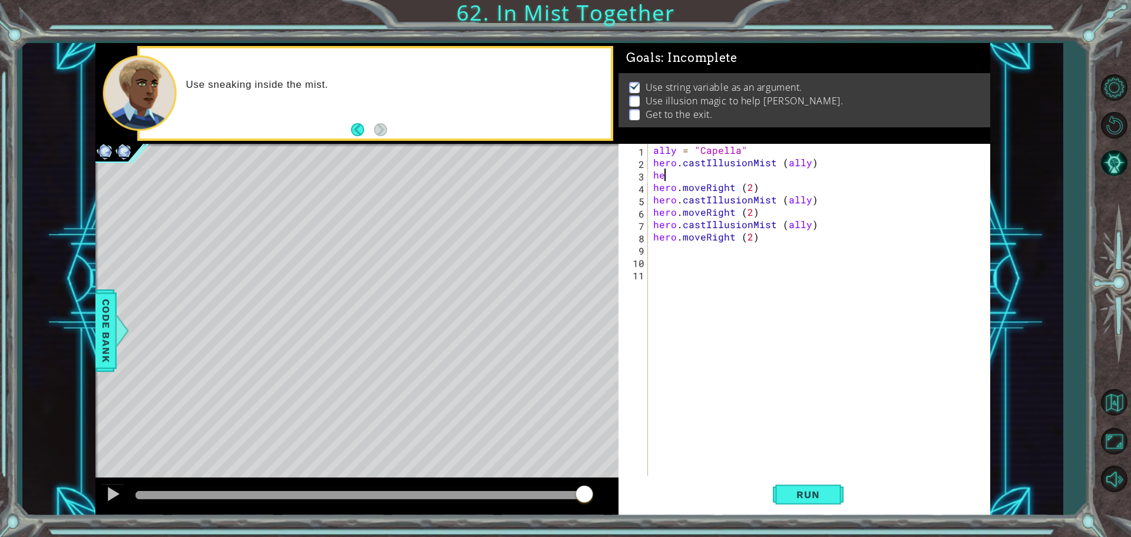
scroll to position [0, 0]
type textarea "h"
click at [851, 502] on div "Run" at bounding box center [808, 493] width 372 height 37
click at [841, 493] on button "Run" at bounding box center [808, 493] width 71 height 37
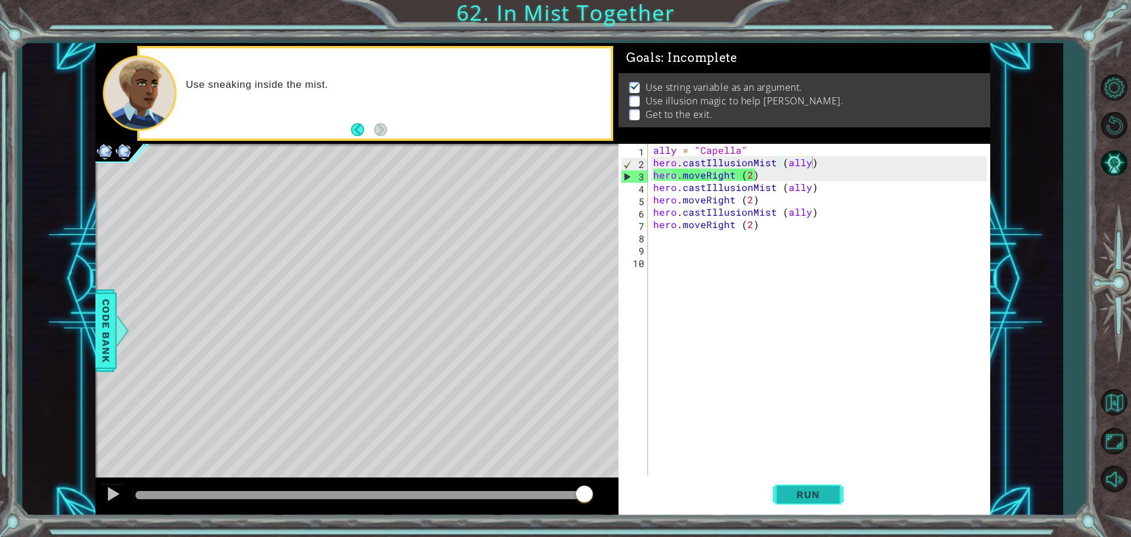
click at [804, 502] on button "Run" at bounding box center [808, 493] width 71 height 37
drag, startPoint x: 801, startPoint y: 503, endPoint x: 813, endPoint y: 490, distance: 18.3
click at [813, 490] on button "Run" at bounding box center [808, 493] width 71 height 37
click at [771, 227] on div "ally = "Capella" hero . castIllusionMist ( ally ) hero . moveRight ( 2 ) hero .…" at bounding box center [822, 323] width 342 height 359
click at [750, 198] on div "ally = "Capella" hero . castIllusionMist ( ally ) hero . moveRight ( 2 ) hero .…" at bounding box center [822, 323] width 342 height 359
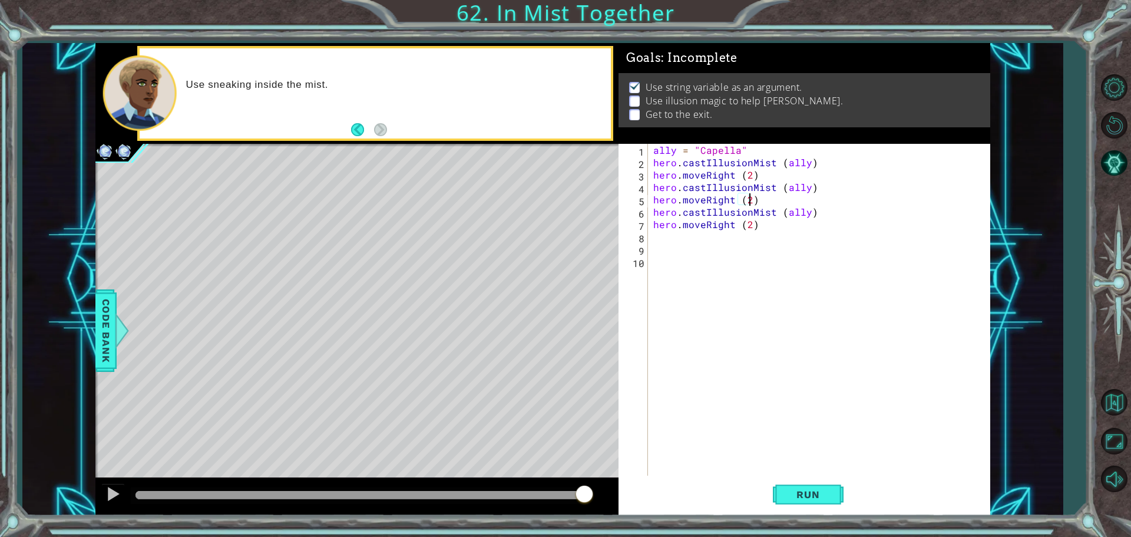
scroll to position [0, 5]
click at [746, 175] on div "ally = "Capella" hero . castIllusionMist ( ally ) hero . moveRight ( 2 ) hero .…" at bounding box center [822, 323] width 342 height 359
click at [754, 176] on div "ally = "Capella" hero . castIllusionMist ( ally ) hero . moveRight ( 2 ) hero .…" at bounding box center [822, 323] width 342 height 359
drag, startPoint x: 748, startPoint y: 179, endPoint x: 747, endPoint y: 186, distance: 6.6
click at [748, 182] on div "ally = "Capella" hero . castIllusionMist ( ally ) hero . moveRight ( 2 ) hero .…" at bounding box center [822, 323] width 342 height 359
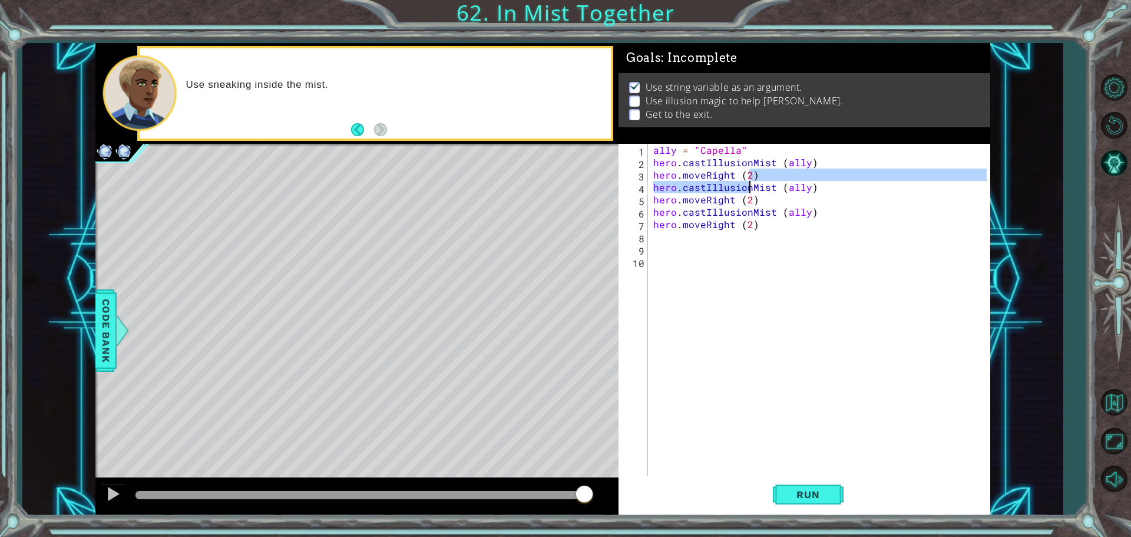
click at [746, 183] on div "ally = "Capella" hero . castIllusionMist ( ally ) hero . moveRight ( 2 ) hero .…" at bounding box center [819, 311] width 336 height 334
click at [749, 171] on div "ally = "Capella" hero . castIllusionMist ( ally ) hero . moveRight ( 2 ) hero .…" at bounding box center [822, 323] width 342 height 359
click at [748, 176] on div "ally = "Capella" hero . castIllusionMist ( ally ) hero . moveRight ( 2 ) hero .…" at bounding box center [822, 323] width 342 height 359
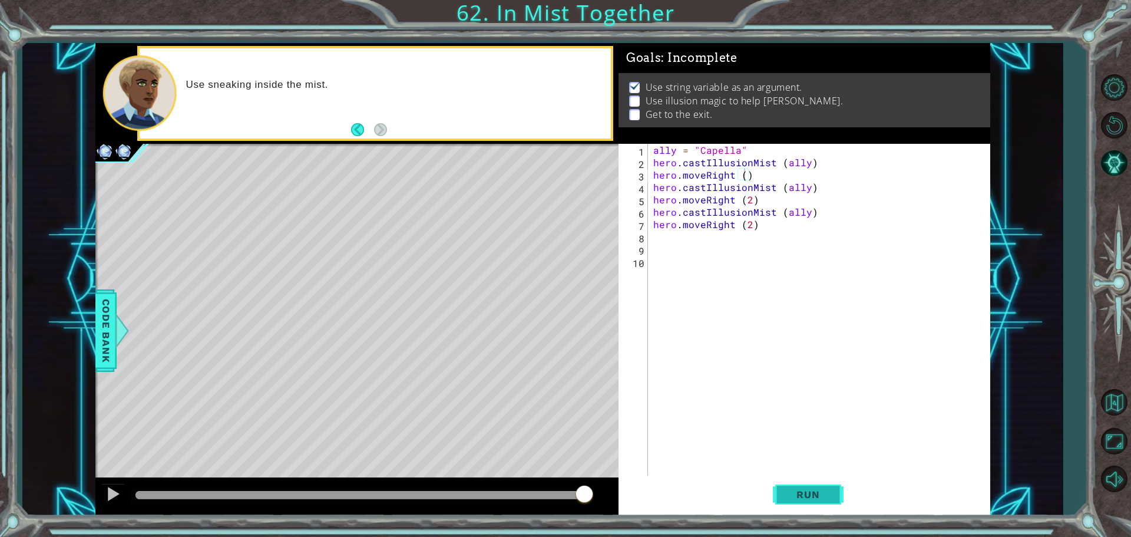
click at [802, 480] on button "Run" at bounding box center [808, 493] width 71 height 37
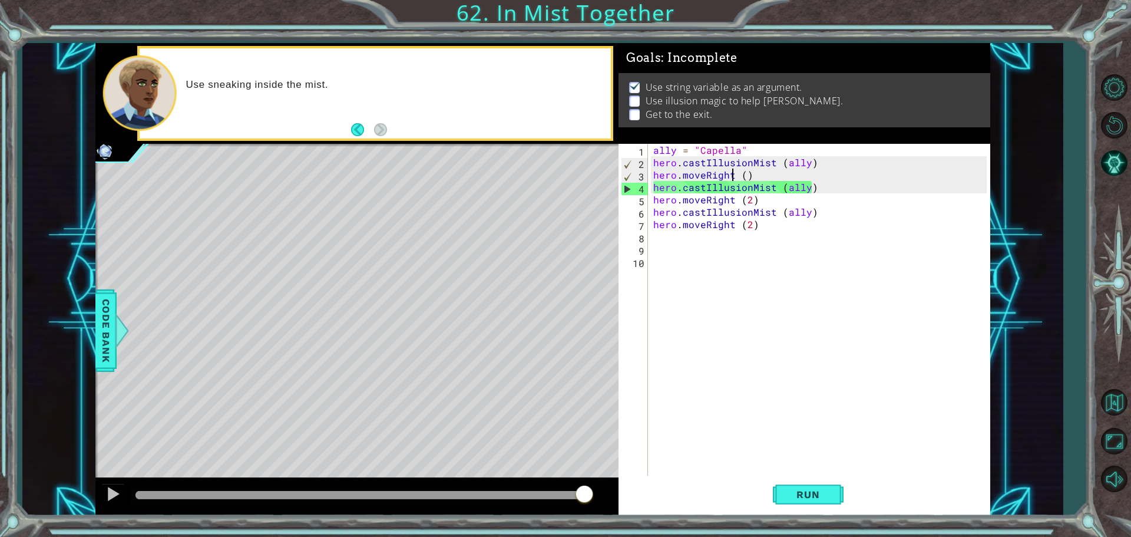
click at [733, 168] on div "ally = "Capella" hero . castIllusionMist ( ally ) hero . moveRight ( ) hero . c…" at bounding box center [822, 323] width 342 height 359
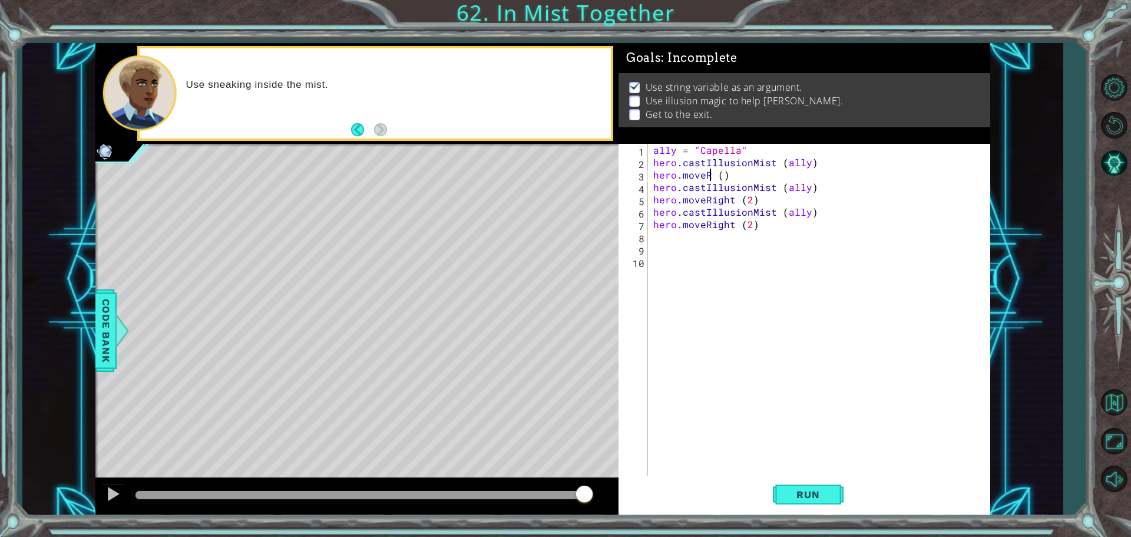
scroll to position [0, 4]
click at [802, 501] on button "Run" at bounding box center [808, 493] width 71 height 37
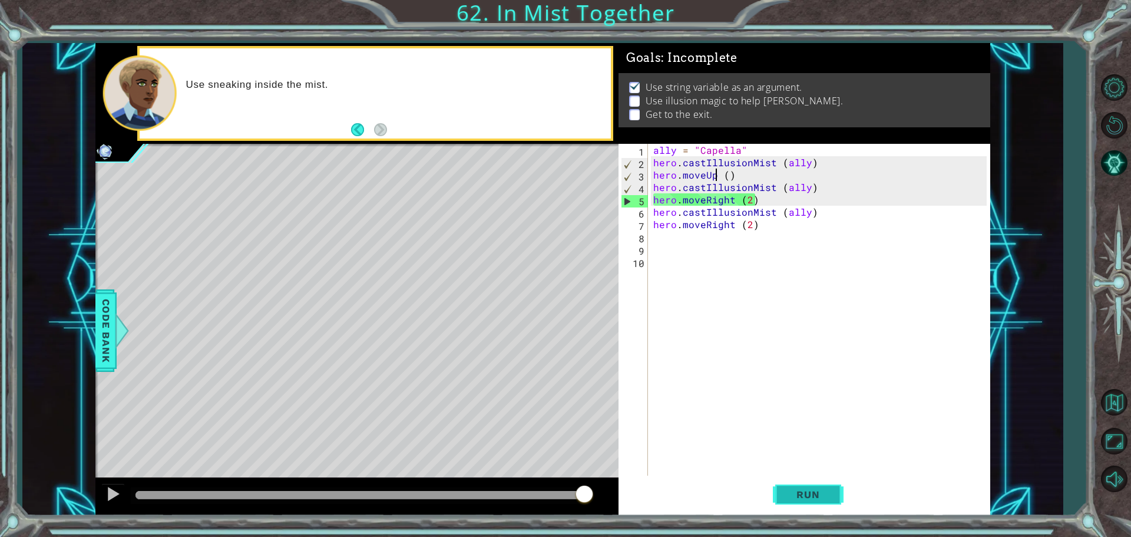
click at [832, 487] on button "Run" at bounding box center [808, 493] width 71 height 37
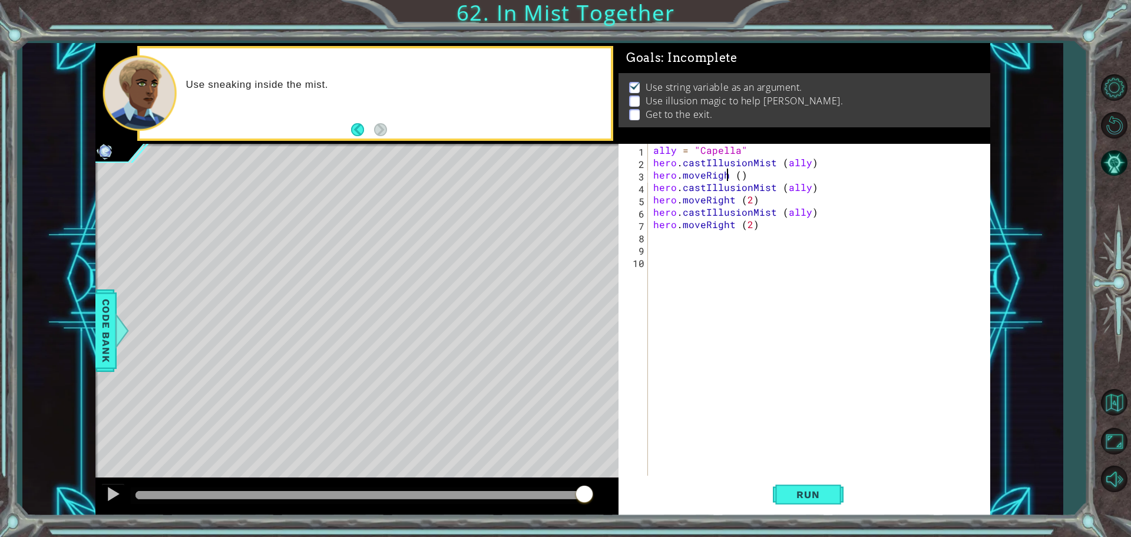
scroll to position [0, 5]
click at [793, 500] on span "Run" at bounding box center [808, 494] width 47 height 12
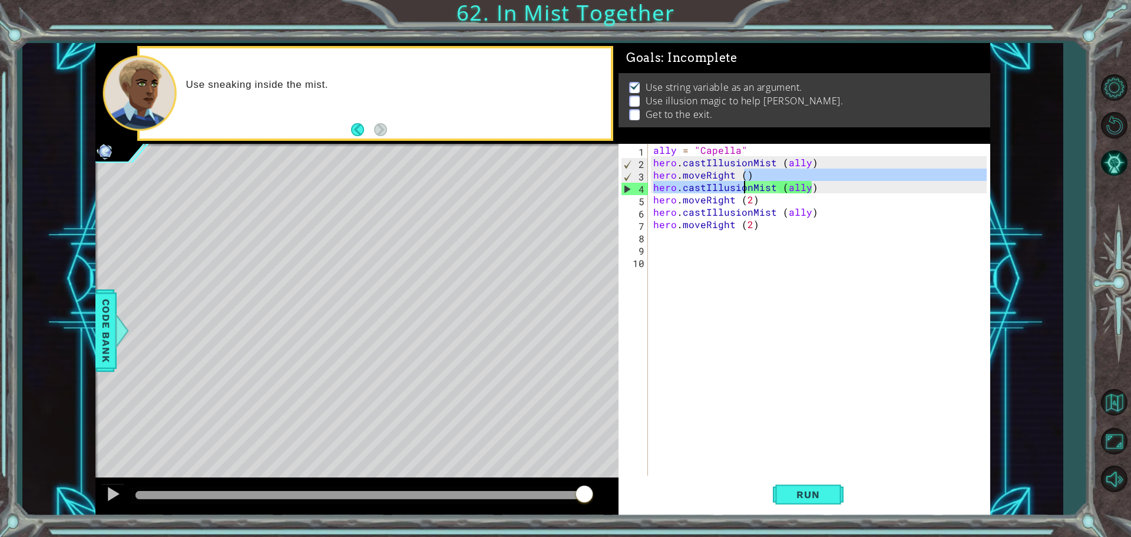
drag, startPoint x: 744, startPoint y: 179, endPoint x: 740, endPoint y: 186, distance: 7.7
click at [741, 183] on div "ally = "Capella" hero . castIllusionMist ( ally ) hero . moveRight ( ) hero . c…" at bounding box center [822, 323] width 342 height 359
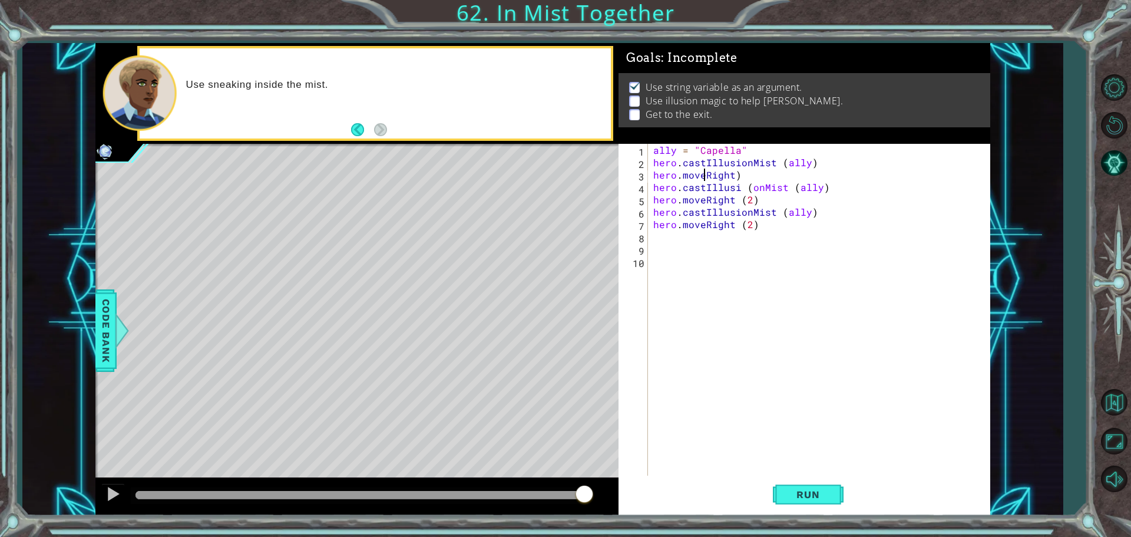
click at [702, 174] on div "ally = "Capella" hero . castIllusionMist ( ally ) hero . moveRight ) hero . cas…" at bounding box center [822, 323] width 342 height 359
click at [750, 169] on div "ally = "Capella" hero . castIllusionMist ( ally ) hero . sneakRight ) hero . ca…" at bounding box center [822, 323] width 342 height 359
click at [794, 494] on span "Run" at bounding box center [808, 494] width 47 height 12
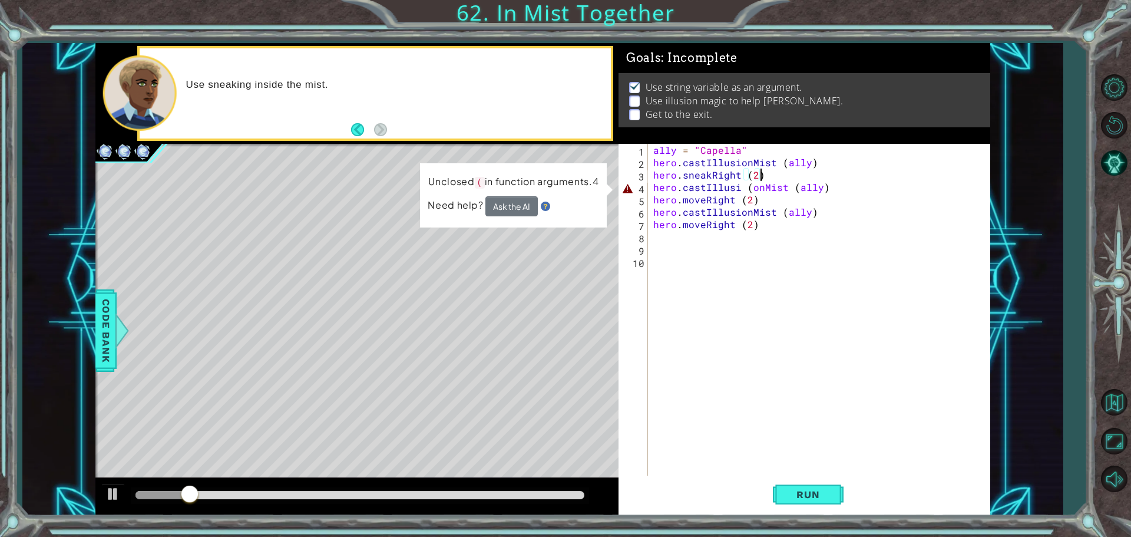
click at [736, 190] on div "ally = "Capella" hero . castIllusionMist ( ally ) hero . sneakRight ( 2 ) hero …" at bounding box center [822, 323] width 342 height 359
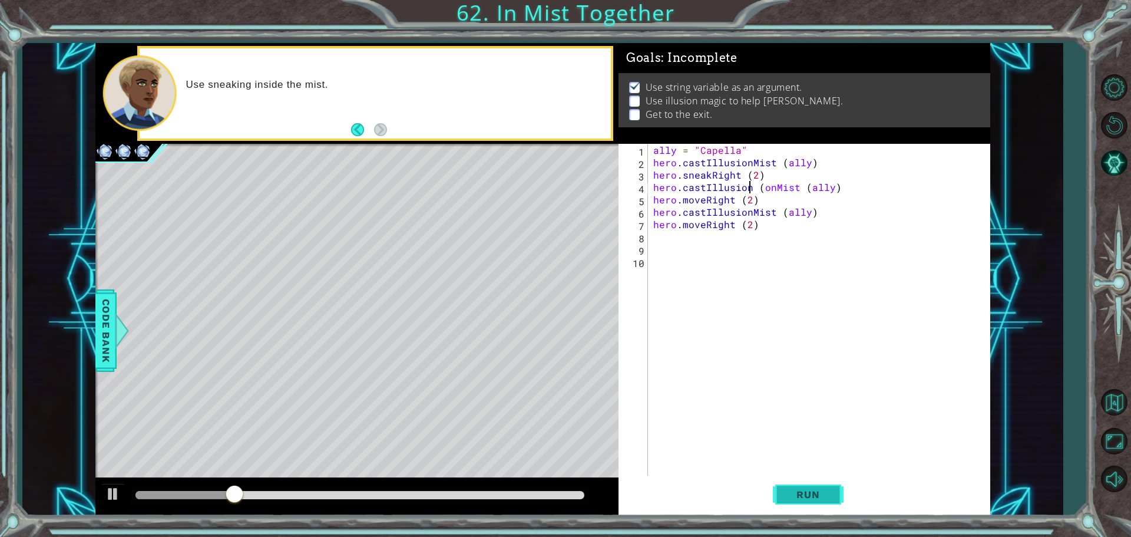
click at [823, 484] on button "Run" at bounding box center [808, 493] width 71 height 37
click at [819, 190] on div "ally = "Capella" hero . castIllusionMist ( ally ) hero . sneakRight ( 2 ) hero …" at bounding box center [822, 323] width 342 height 359
click at [816, 489] on span "Run" at bounding box center [808, 494] width 47 height 12
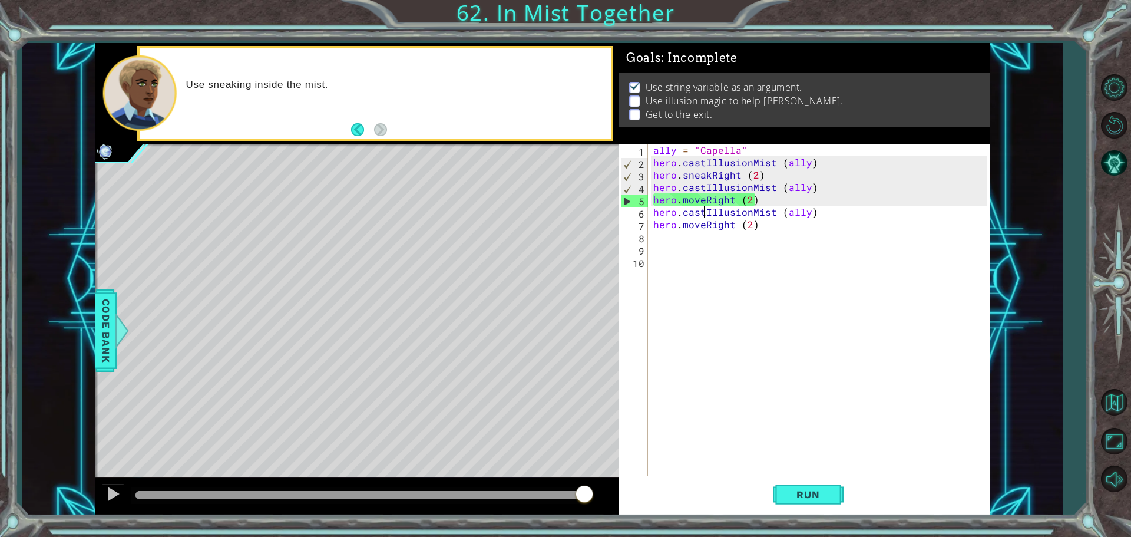
click at [702, 207] on div "ally = "Capella" hero . castIllusionMist ( ally ) hero . sneakRight ( 2 ) hero …" at bounding box center [822, 323] width 342 height 359
click at [703, 202] on div "ally = "Capella" hero . castIllusionMist ( ally ) hero . sneakRight ( 2 ) hero …" at bounding box center [822, 323] width 342 height 359
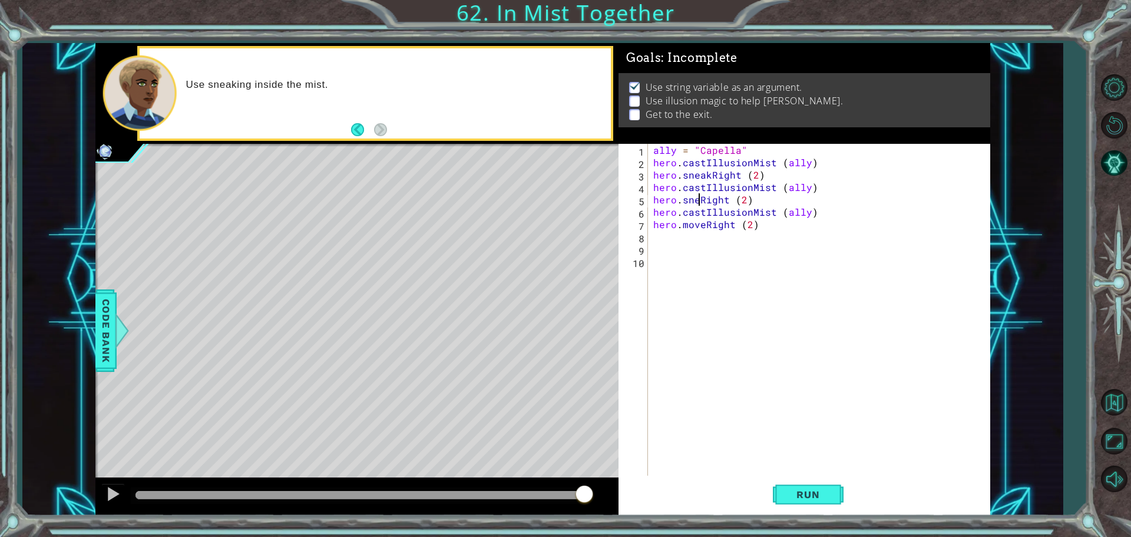
scroll to position [0, 4]
type textarea "hero.sneakRight (2)"
click at [805, 503] on button "Run" at bounding box center [808, 493] width 71 height 37
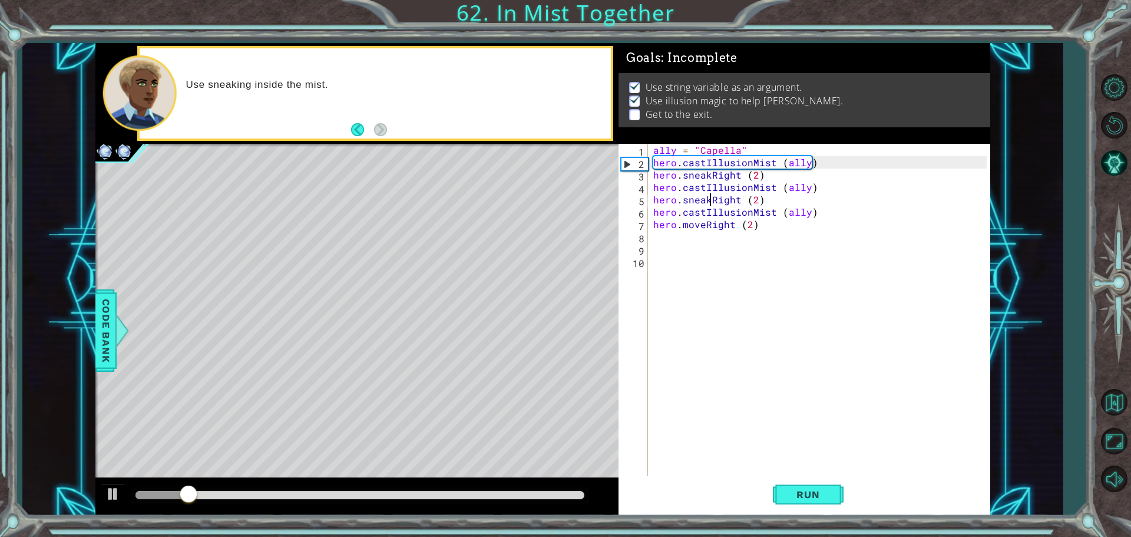
click at [703, 232] on div "ally = "Capella" hero . castIllusionMist ( ally ) hero . sneakRight ( 2 ) hero …" at bounding box center [822, 323] width 342 height 359
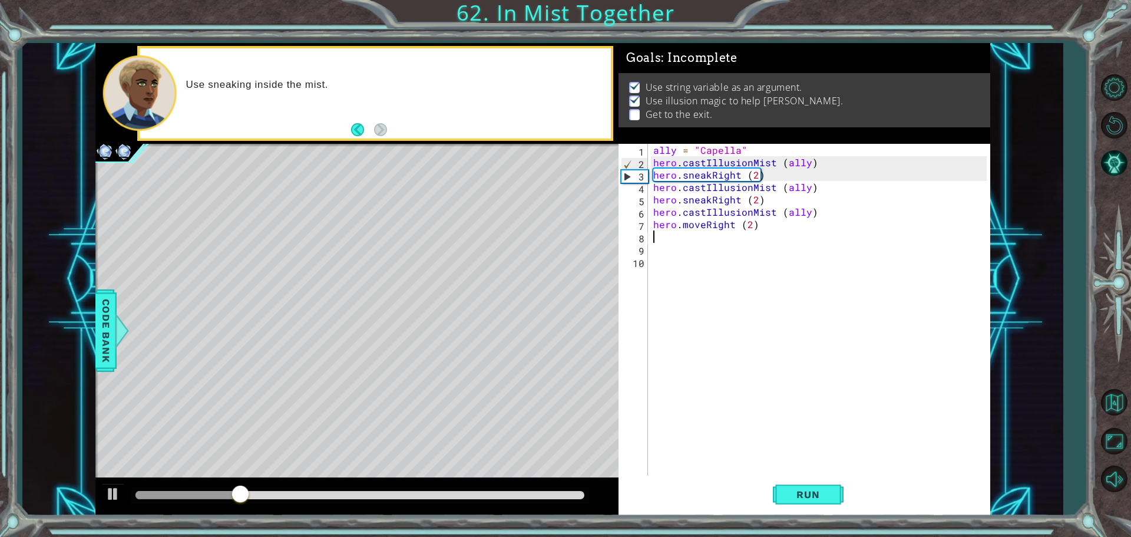
click at [701, 227] on div "ally = "Capella" hero . castIllusionMist ( ally ) hero . sneakRight ( 2 ) hero …" at bounding box center [822, 323] width 342 height 359
click at [702, 220] on div "ally = "Capella" hero . castIllusionMist ( ally ) hero . sneakRight ( 2 ) hero …" at bounding box center [819, 311] width 336 height 334
click at [702, 226] on div "ally = "Capella" hero . castIllusionMist ( ally ) hero . sneakRight ( 2 ) hero …" at bounding box center [822, 323] width 342 height 359
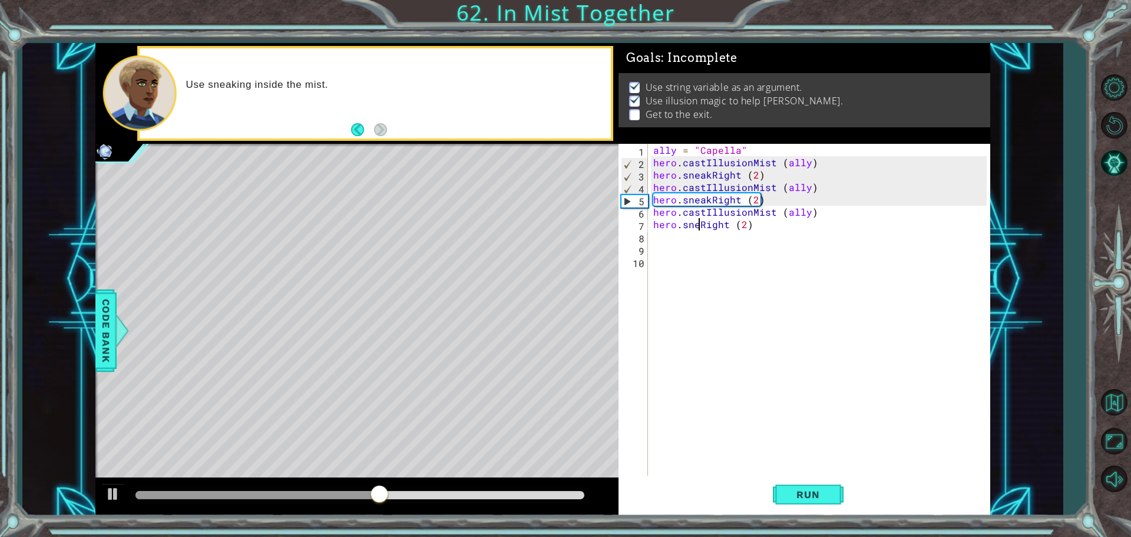
scroll to position [0, 4]
type textarea "hero.sneakRight (2)"
drag, startPoint x: 840, startPoint y: 491, endPoint x: 835, endPoint y: 499, distance: 9.0
click at [838, 496] on button "Run" at bounding box center [808, 493] width 71 height 37
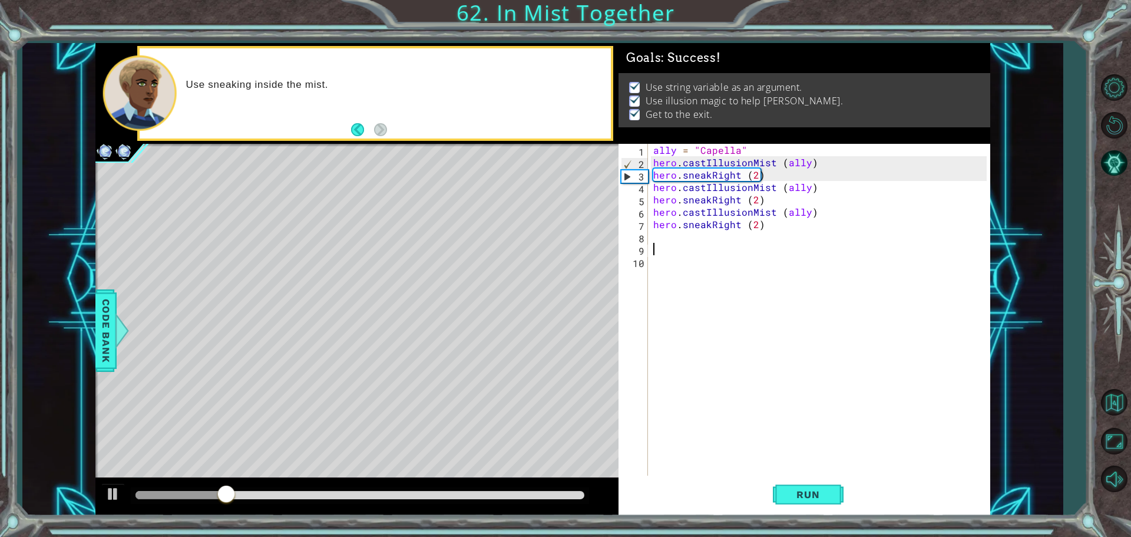
click at [661, 243] on div "ally = "Capella" hero . castIllusionMist ( ally ) hero . sneakRight ( 2 ) hero …" at bounding box center [822, 323] width 342 height 359
click at [656, 241] on div "ally = "Capella" hero . castIllusionMist ( ally ) hero . sneakRight ( 2 ) hero …" at bounding box center [822, 323] width 342 height 359
paste textarea "hero.castIllusionMist (ally)"
type textarea "hero.castIllusionMist (ally)"
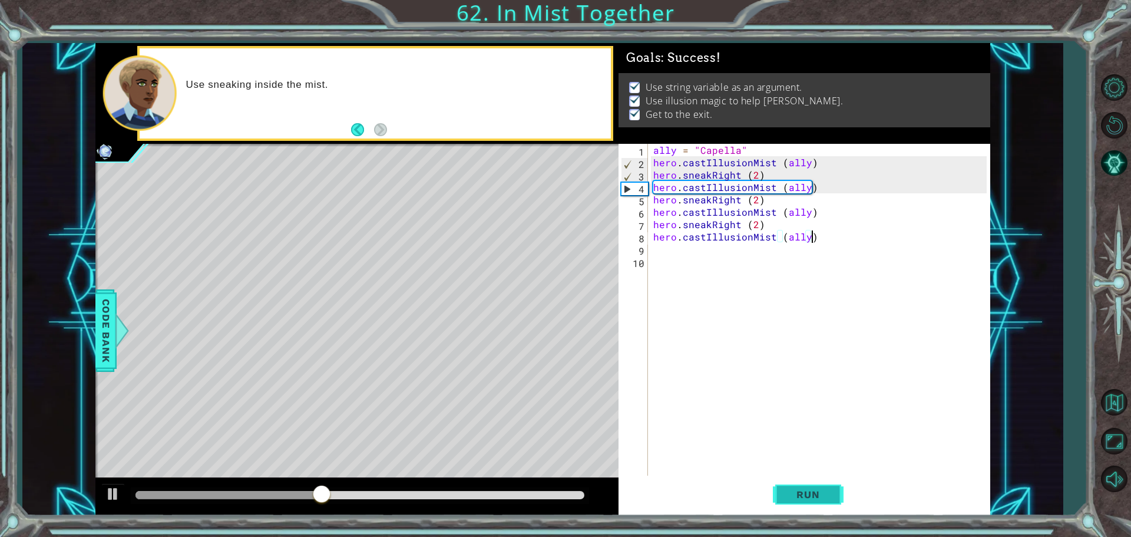
click at [816, 498] on span "Run" at bounding box center [808, 494] width 47 height 12
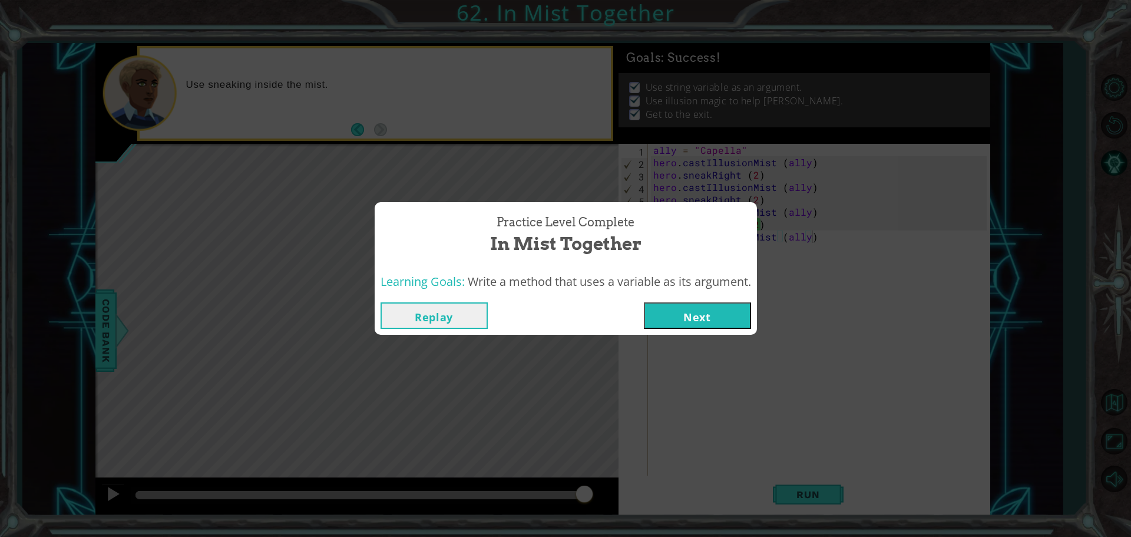
click at [730, 297] on div "Replay Next" at bounding box center [566, 315] width 382 height 38
click at [732, 316] on button "Next" at bounding box center [697, 315] width 107 height 27
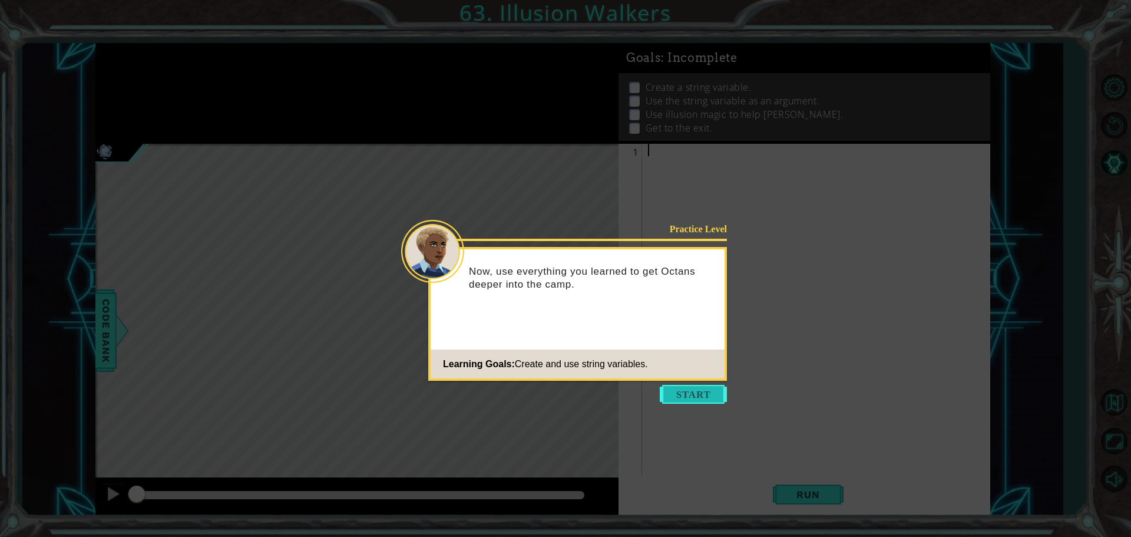
click at [700, 400] on button "Start" at bounding box center [693, 394] width 67 height 19
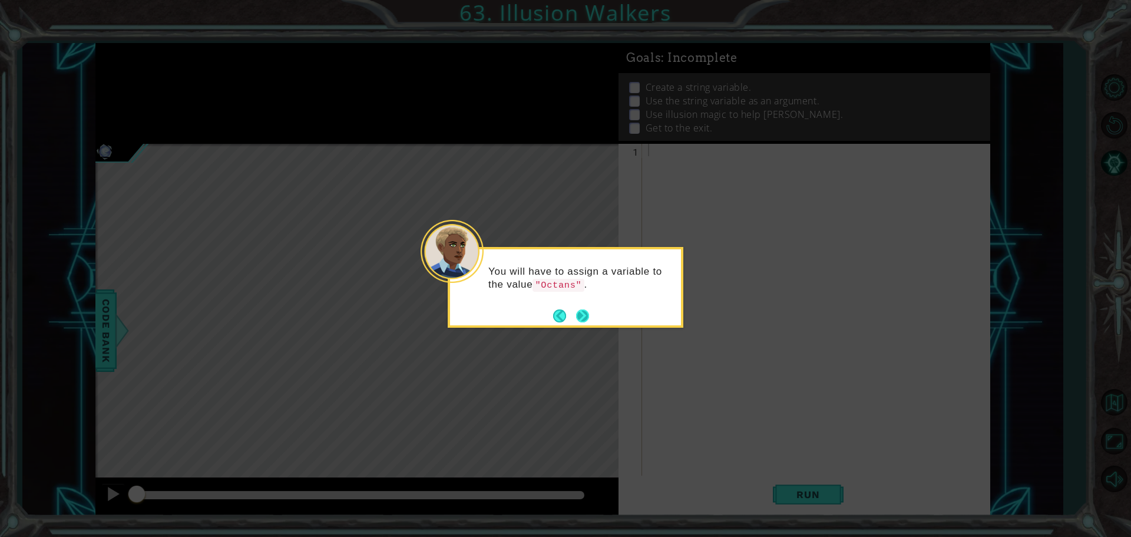
click at [591, 309] on div "You will have to assign a variable to the value "Octans" ." at bounding box center [565, 281] width 231 height 65
click at [584, 315] on button "Next" at bounding box center [582, 315] width 13 height 13
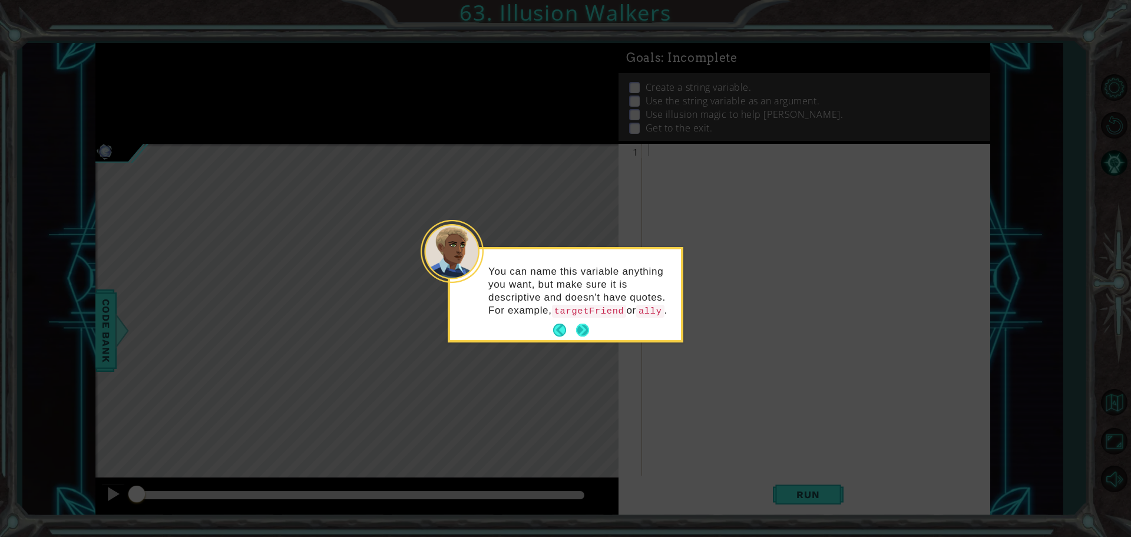
click at [584, 324] on button "Next" at bounding box center [582, 329] width 13 height 13
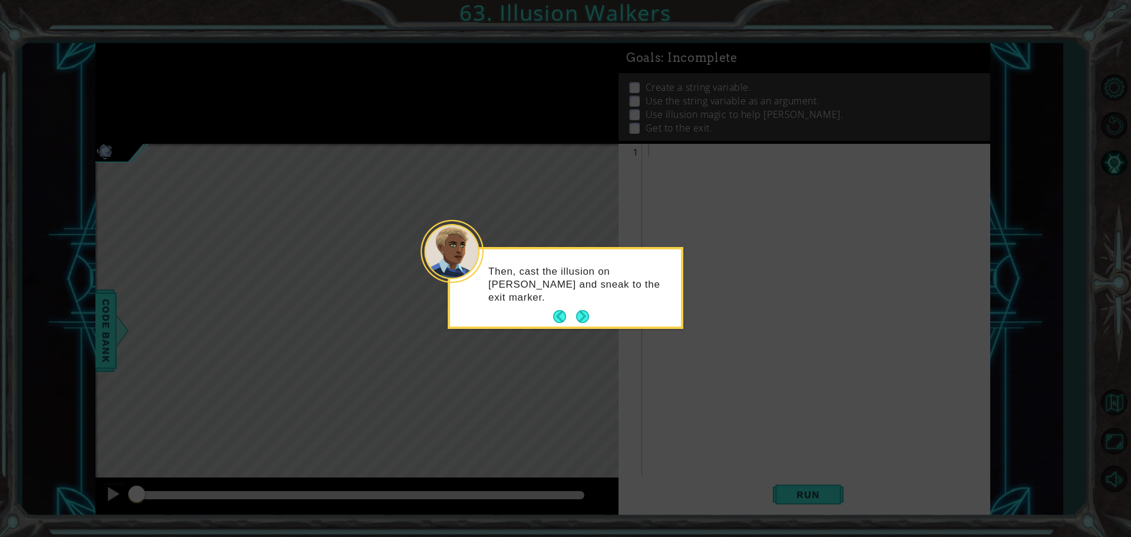
drag, startPoint x: 580, startPoint y: 314, endPoint x: 580, endPoint y: 286, distance: 28.3
click at [580, 292] on div "Then, cast the illusion on [PERSON_NAME] and sneak to the exit marker." at bounding box center [565, 287] width 231 height 77
click at [580, 311] on button "Next" at bounding box center [582, 316] width 13 height 13
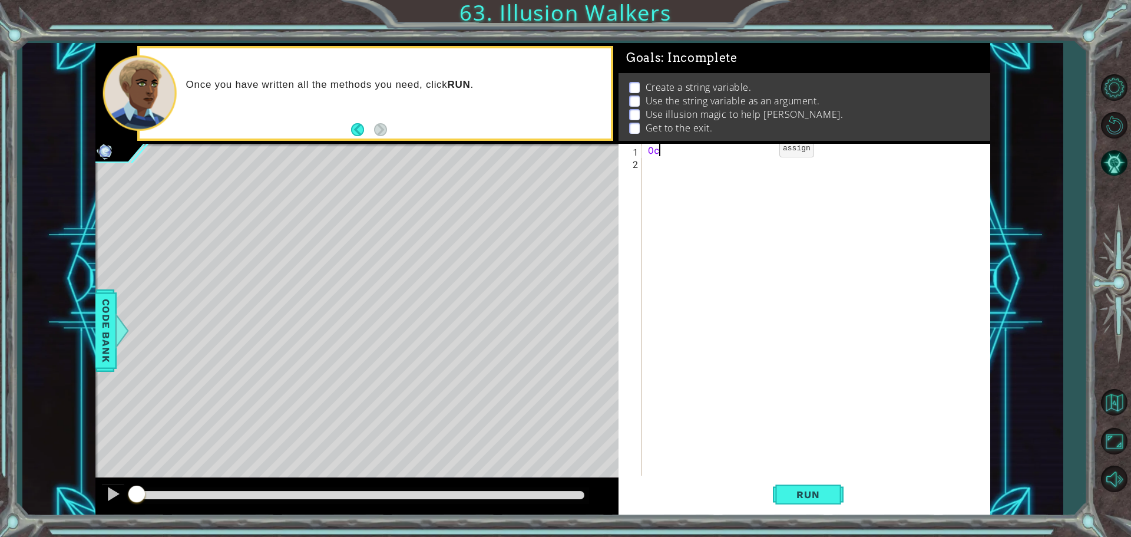
type textarea "O"
type textarea "ally =Y"
click at [664, 193] on div "ally = Y" at bounding box center [819, 323] width 347 height 359
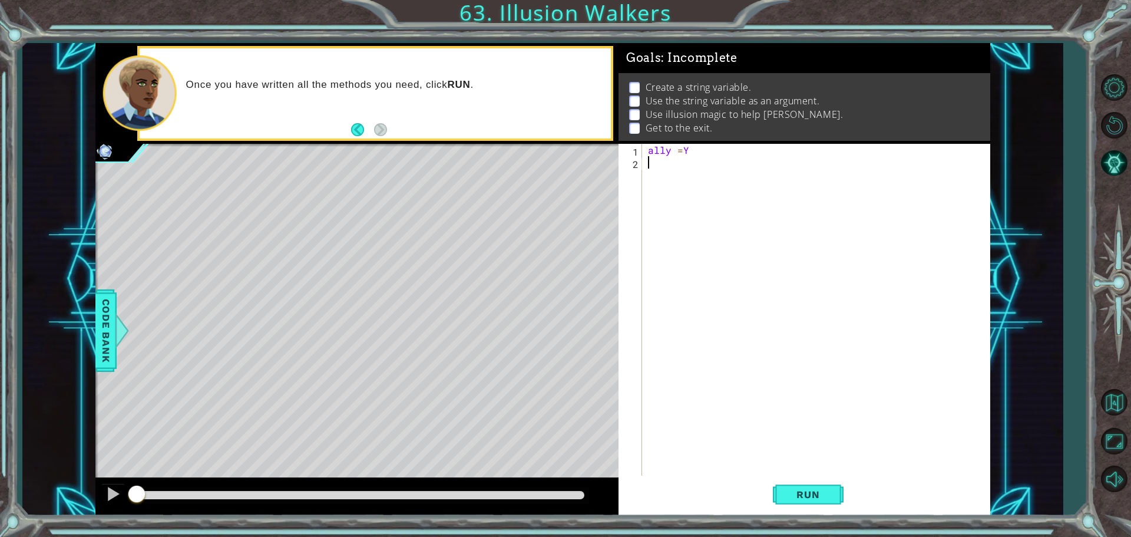
scroll to position [0, 0]
click at [694, 150] on div "ally = Y" at bounding box center [819, 323] width 347 height 359
click at [685, 155] on div "ally = Y" at bounding box center [819, 323] width 347 height 359
click at [680, 148] on div "ally = Y" at bounding box center [819, 323] width 347 height 359
type textarea "ally = Y"
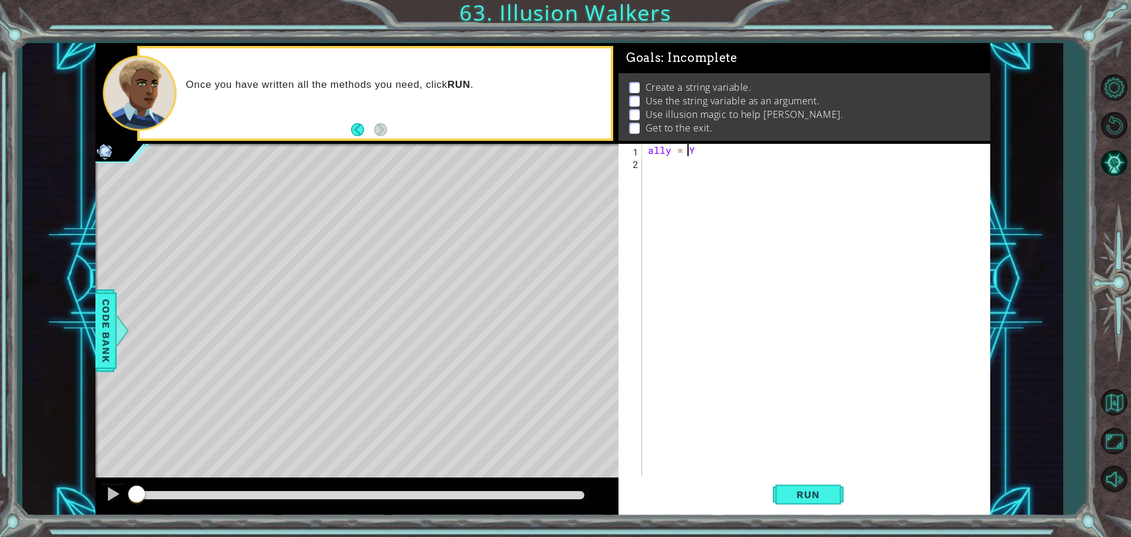
click at [707, 158] on div "ally = Y" at bounding box center [819, 323] width 347 height 359
click at [706, 158] on div "ally = Y" at bounding box center [819, 323] width 347 height 359
click at [707, 148] on div "ally = Y" at bounding box center [819, 323] width 347 height 359
type textarea "ally = [PERSON_NAME]"
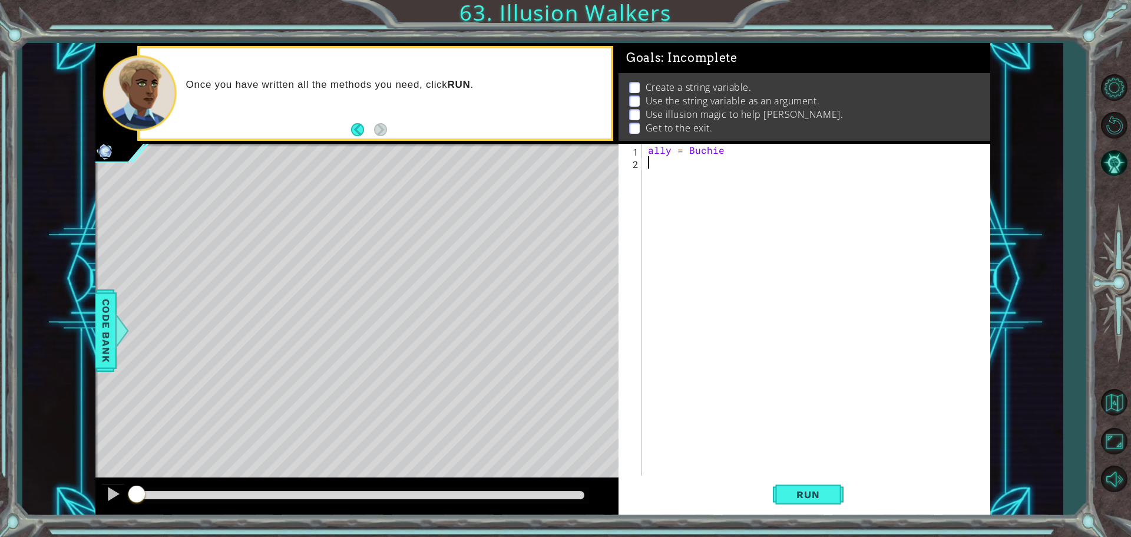
drag, startPoint x: 651, startPoint y: 182, endPoint x: 646, endPoint y: 161, distance: 21.4
click at [651, 181] on div "ally = [PERSON_NAME]" at bounding box center [819, 323] width 347 height 359
click at [741, 156] on div "ally = [PERSON_NAME]" at bounding box center [819, 323] width 347 height 359
click at [732, 153] on div "ally = [PERSON_NAME]" at bounding box center [819, 323] width 347 height 359
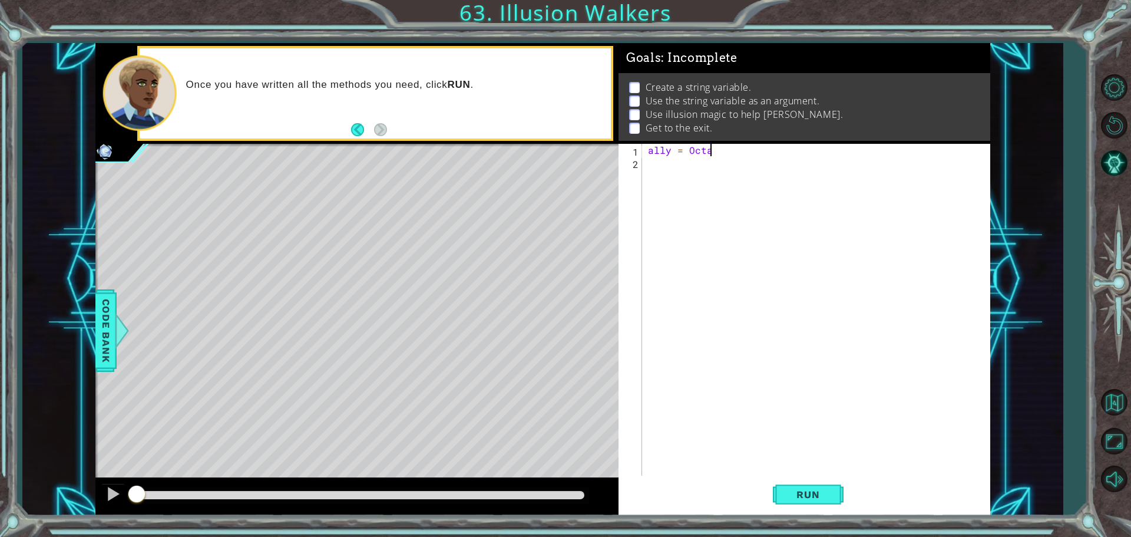
scroll to position [0, 4]
type textarea "ally = [PERSON_NAME]"
click at [657, 182] on div "ally = [PERSON_NAME]" at bounding box center [819, 323] width 347 height 359
click at [687, 164] on div "ally = [PERSON_NAME]" at bounding box center [819, 323] width 347 height 359
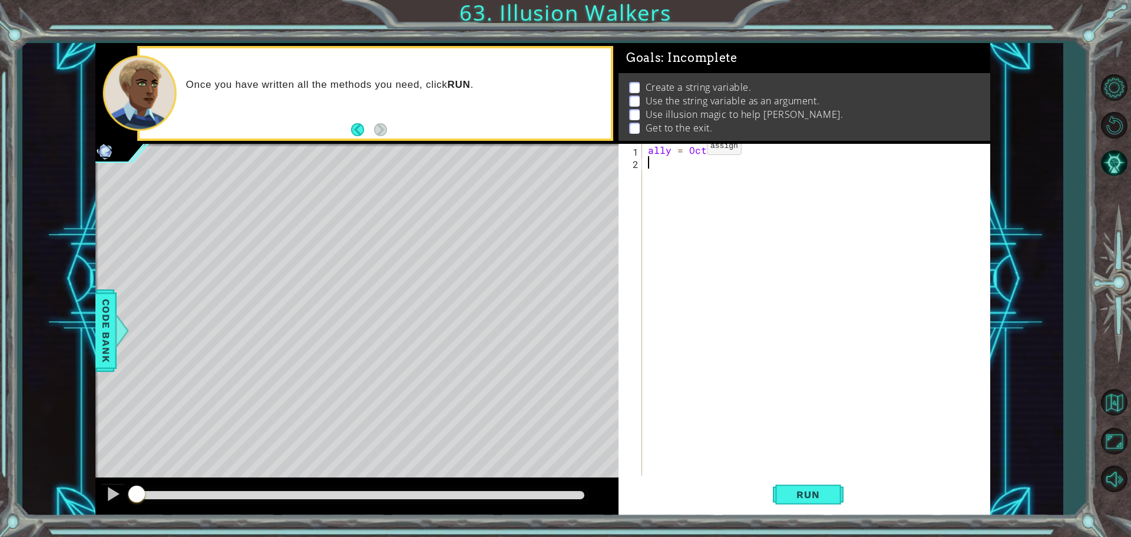
click at [686, 151] on div "ally = [PERSON_NAME]" at bounding box center [819, 323] width 347 height 359
click at [729, 155] on div "ally = ( Octans" at bounding box center [819, 323] width 347 height 359
type textarea "ally = (Octans)"
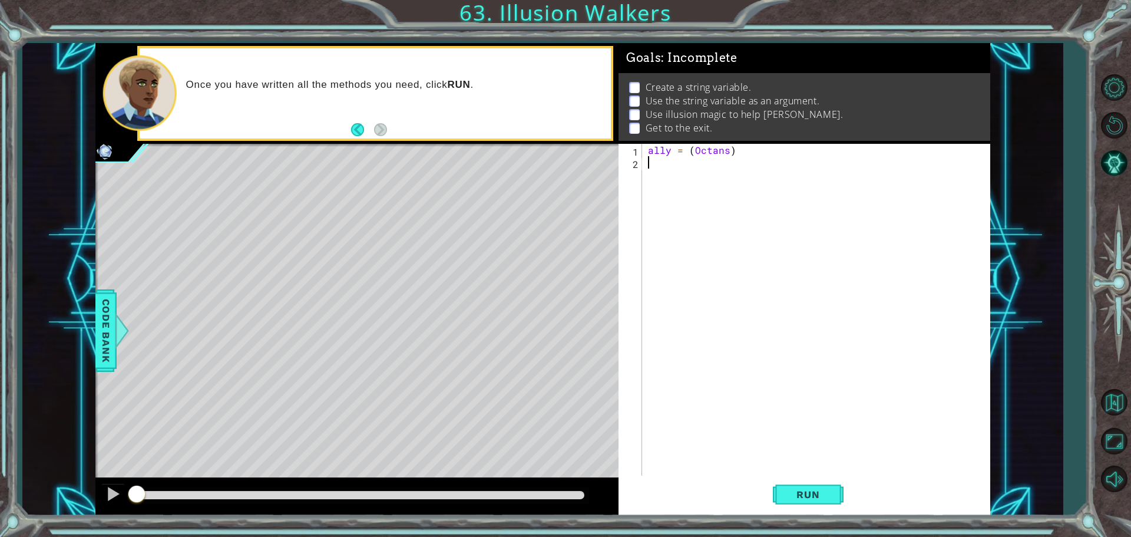
click at [646, 177] on div "ally = ( Octans )" at bounding box center [819, 323] width 347 height 359
click at [811, 498] on span "Run" at bounding box center [808, 494] width 47 height 12
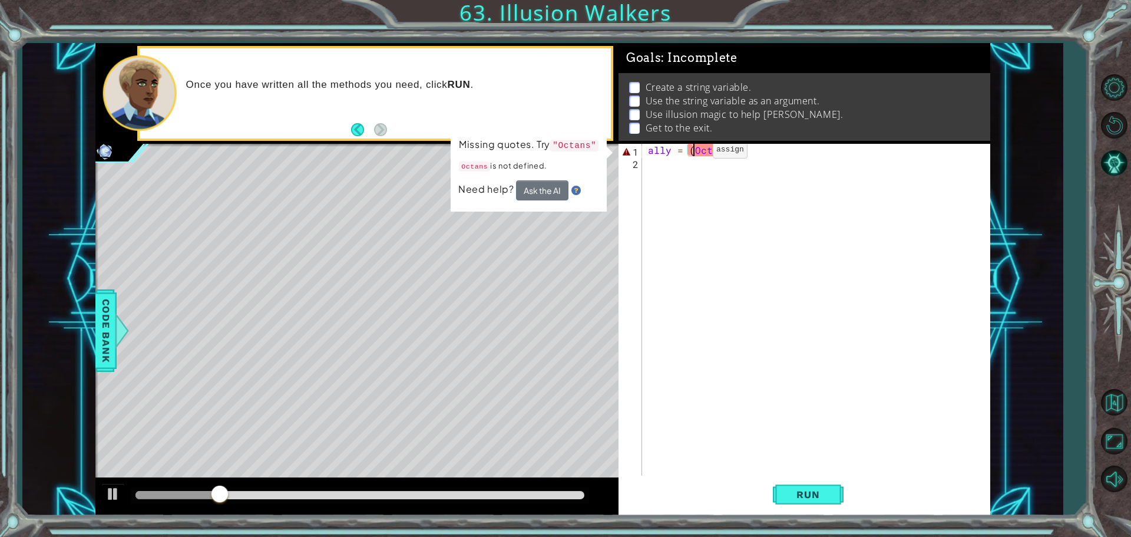
click at [693, 153] on div "ally = ( Octans )" at bounding box center [819, 323] width 347 height 359
type textarea "ally = ("Octans)"
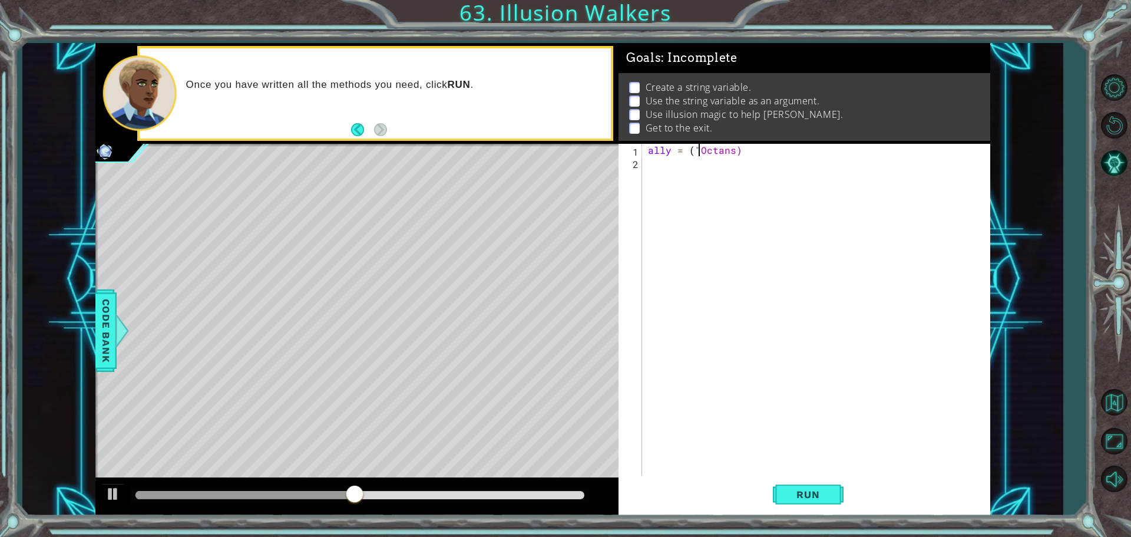
click at [737, 151] on div "ally = ( "Octans)" at bounding box center [819, 323] width 347 height 359
drag, startPoint x: 706, startPoint y: 159, endPoint x: 716, endPoint y: 158, distance: 10.1
click at [707, 159] on div "ally = ( "Octans)" at bounding box center [819, 323] width 347 height 359
click at [729, 154] on div "ally = ( "Octans)" at bounding box center [819, 323] width 347 height 359
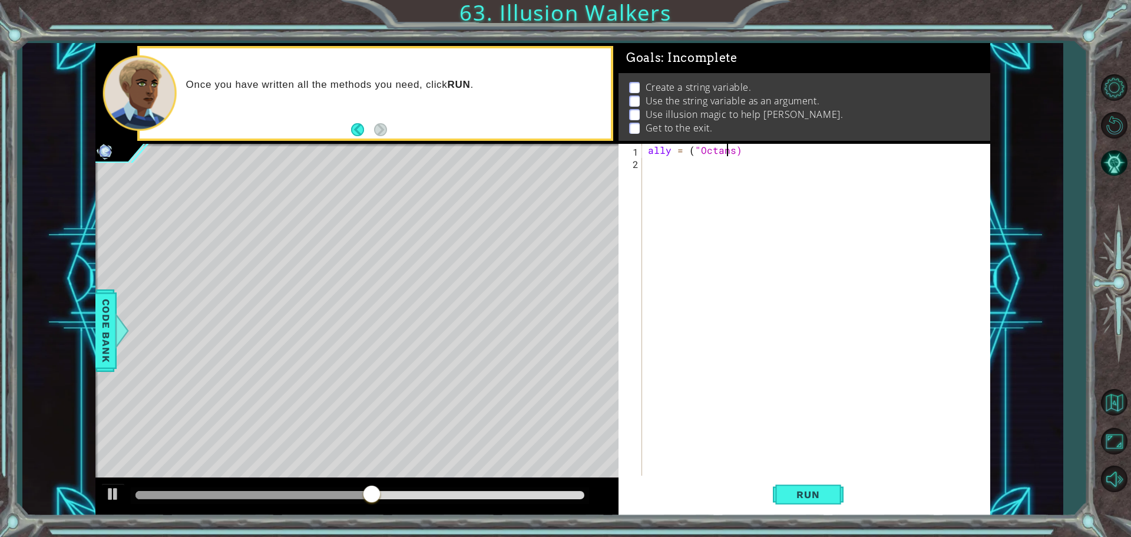
click at [729, 154] on div "ally = ( "Octans)" at bounding box center [819, 323] width 347 height 359
click at [729, 153] on div "ally = ( "Octans)" at bounding box center [819, 323] width 347 height 359
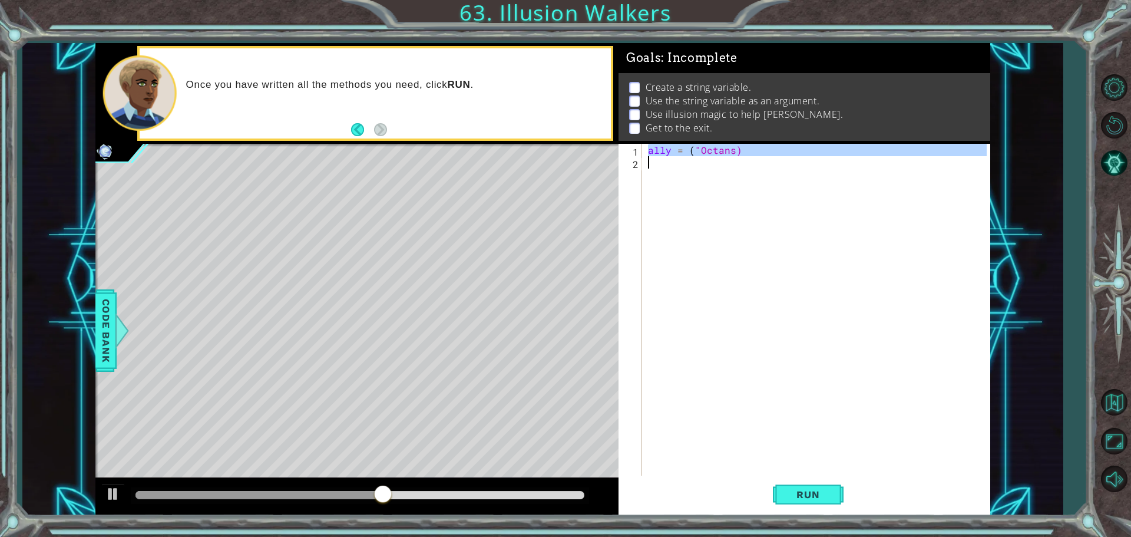
click at [732, 146] on div "ally = ( "Octans)" at bounding box center [816, 311] width 341 height 334
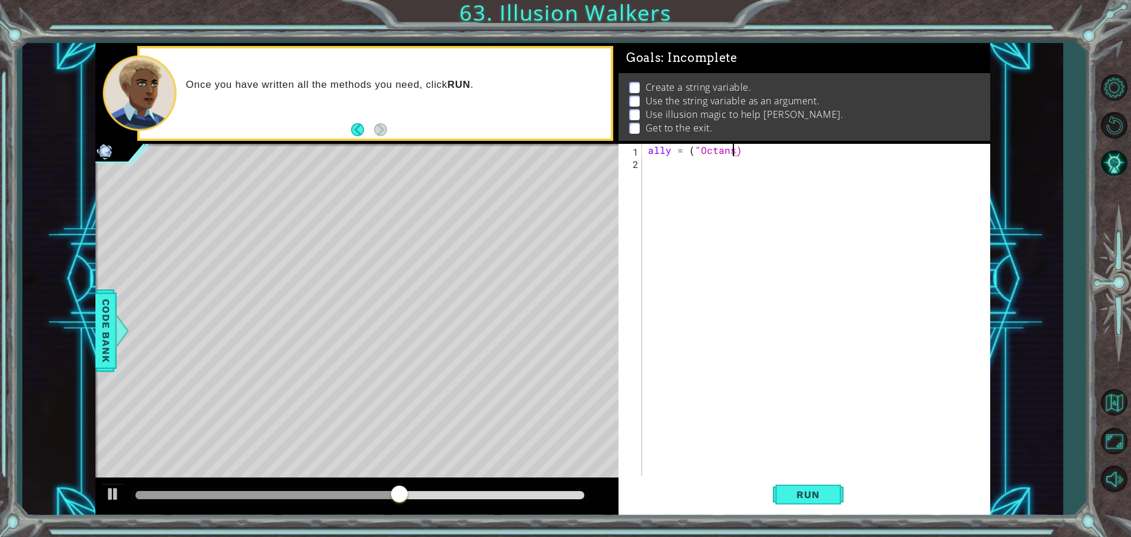
scroll to position [0, 5]
type textarea "ally = ("Octans")"
click at [780, 507] on button "Run" at bounding box center [808, 493] width 71 height 37
click at [780, 498] on button "Run" at bounding box center [808, 493] width 71 height 37
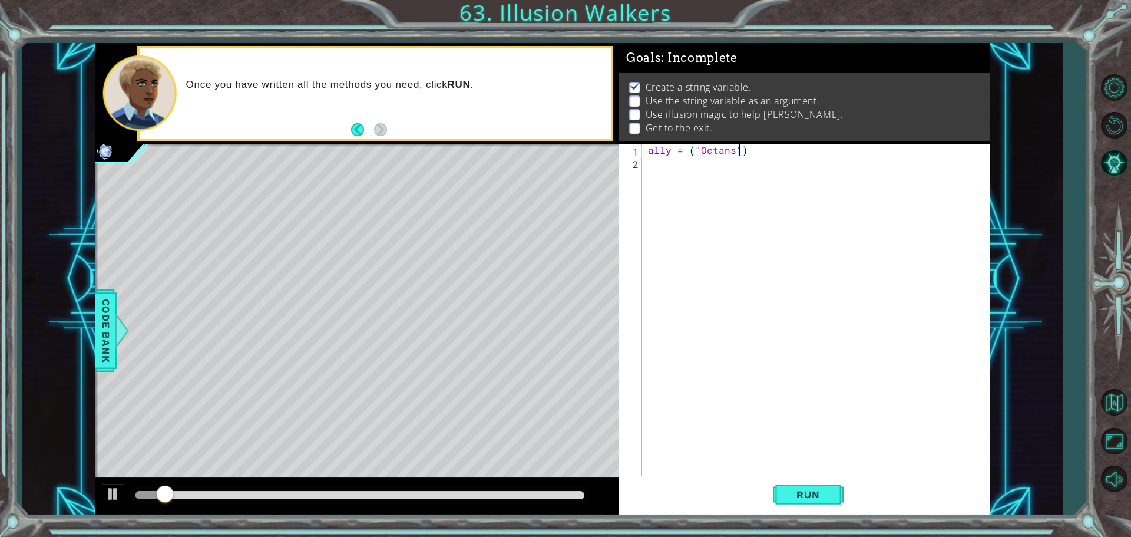
click at [676, 176] on div "ally = ( "Octans" )" at bounding box center [819, 323] width 347 height 359
type textarea "O"
type textarea "h"
paste textarea "hero.castIllusionMist (ally)"
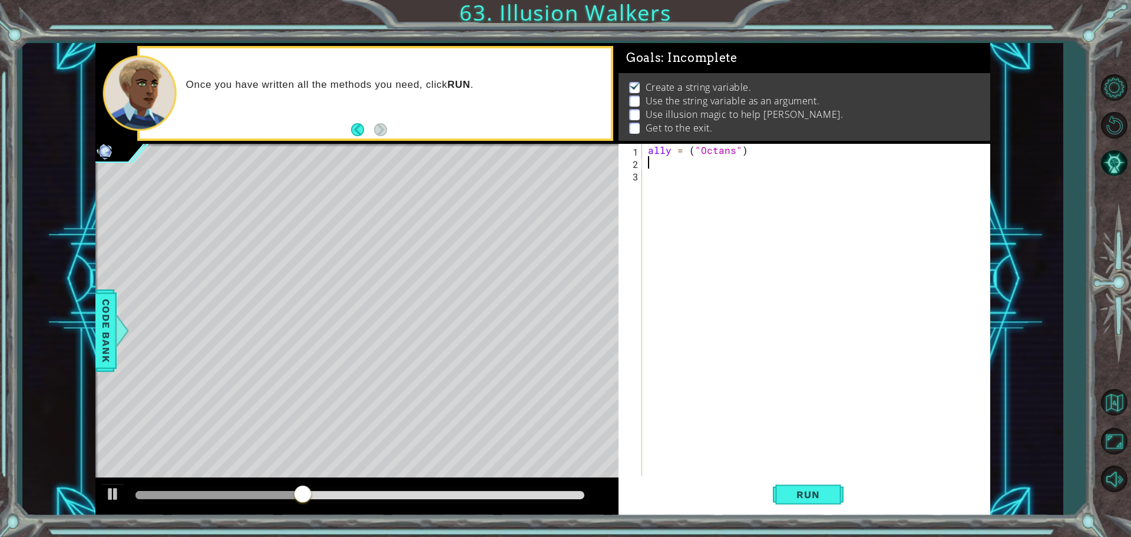
type textarea "hero.castIllusionMist (ally)"
click at [800, 171] on div "ally = ( "Octans" ) hero . castIllusionMist ( ally )" at bounding box center [819, 323] width 347 height 359
click at [802, 166] on div "ally = ( "Octans" ) hero . castIllusionMist ( ally )" at bounding box center [819, 323] width 347 height 359
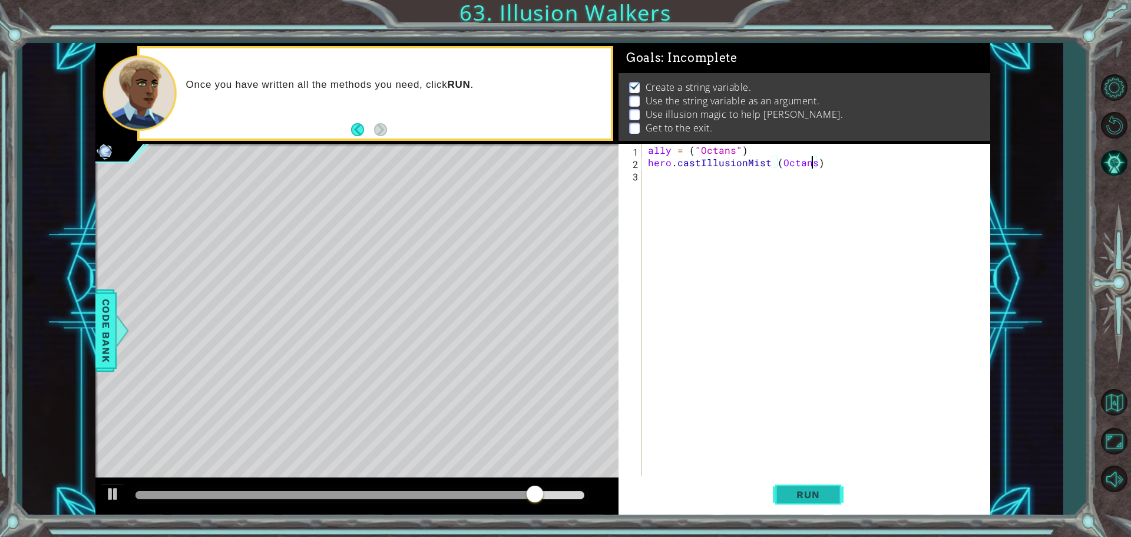
drag, startPoint x: 790, startPoint y: 490, endPoint x: 790, endPoint y: 501, distance: 10.6
click at [790, 492] on span "Run" at bounding box center [808, 494] width 47 height 12
click at [810, 505] on button "Run" at bounding box center [808, 493] width 71 height 37
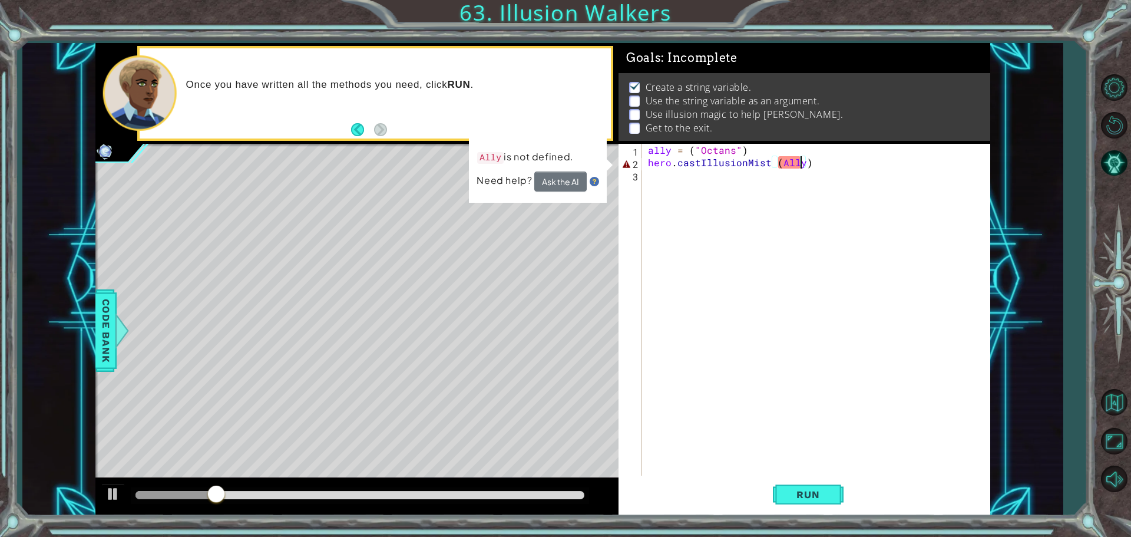
click at [783, 167] on div "ally = ( "Octans" ) hero . castIllusionMist ( Ally )" at bounding box center [819, 323] width 347 height 359
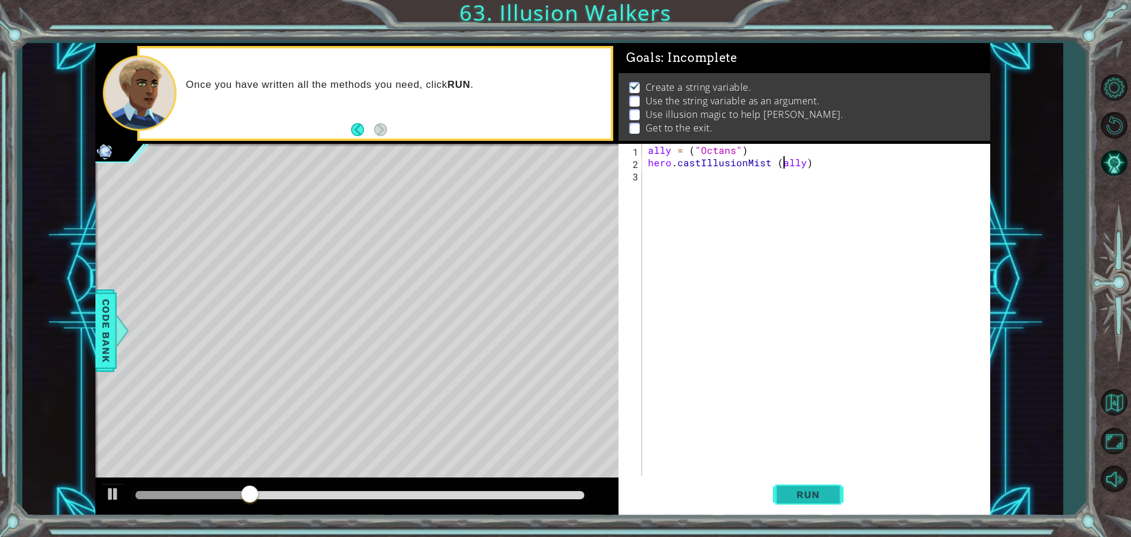
type textarea "hero.castIllusionMist (ally)"
click at [817, 496] on span "Run" at bounding box center [808, 494] width 47 height 12
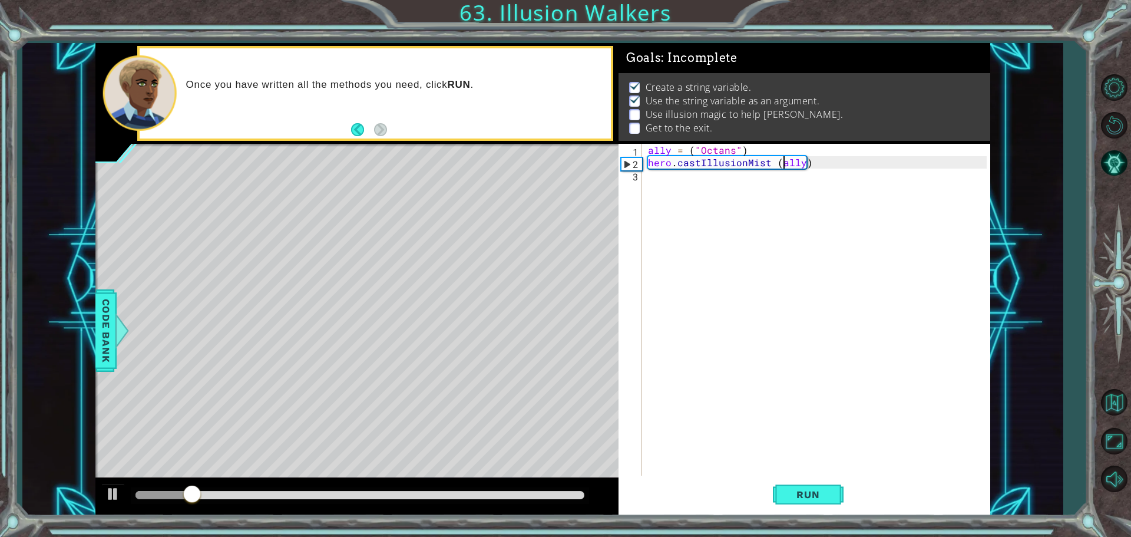
click at [647, 186] on div "ally = ( "Octans" ) hero . castIllusionMist ( ally )" at bounding box center [819, 323] width 347 height 359
type textarea "hero.sneakUp (2)"
click at [783, 499] on button "Run" at bounding box center [808, 493] width 71 height 37
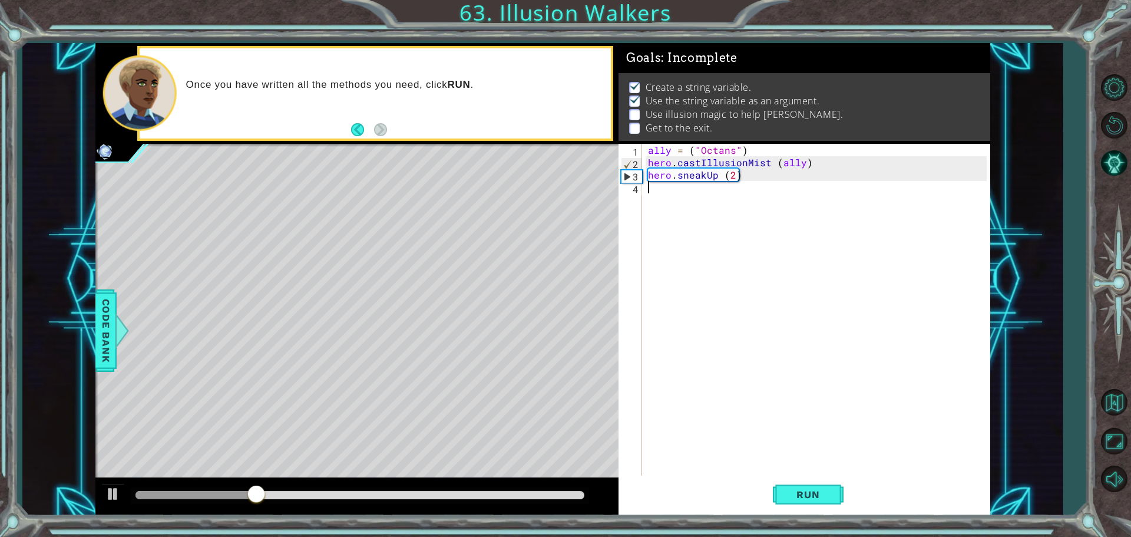
click at [680, 209] on div "ally = ( "Octans" ) hero . castIllusionMist ( ally ) hero . sneakUp ( 2 )" at bounding box center [819, 323] width 347 height 359
paste textarea "hero.castIllusionMist (ally)"
type textarea "hero.castIllusionMist (ally)"
click at [777, 229] on div "ally = ( "Octans" ) hero . castIllusionMist ( ally ) hero . sneakUp ( 2 ) hero …" at bounding box center [819, 323] width 347 height 359
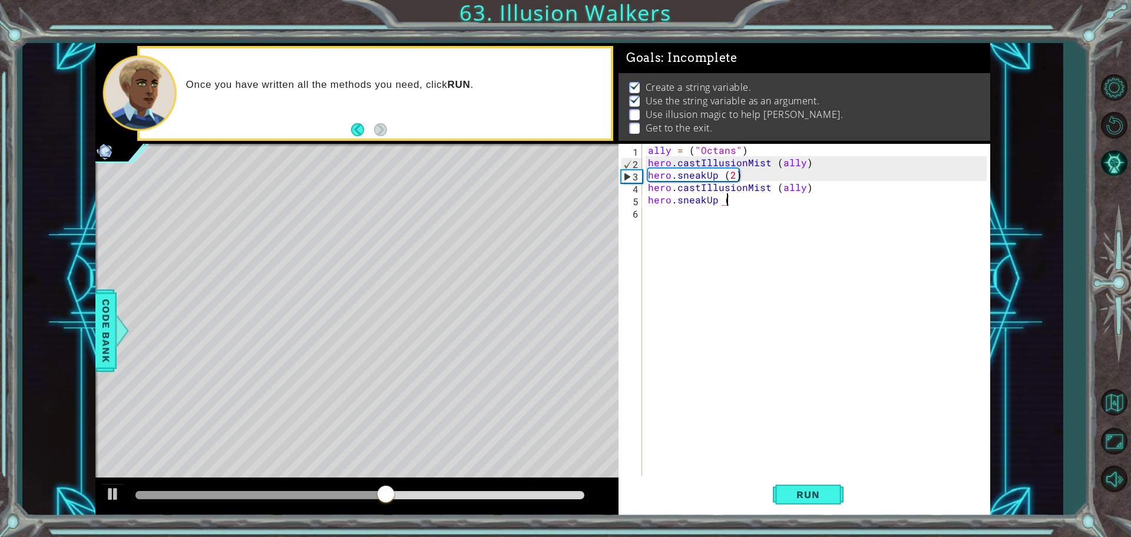
scroll to position [0, 5]
type textarea "hero.sneakUp (2)"
click at [841, 490] on button "Run" at bounding box center [808, 493] width 71 height 37
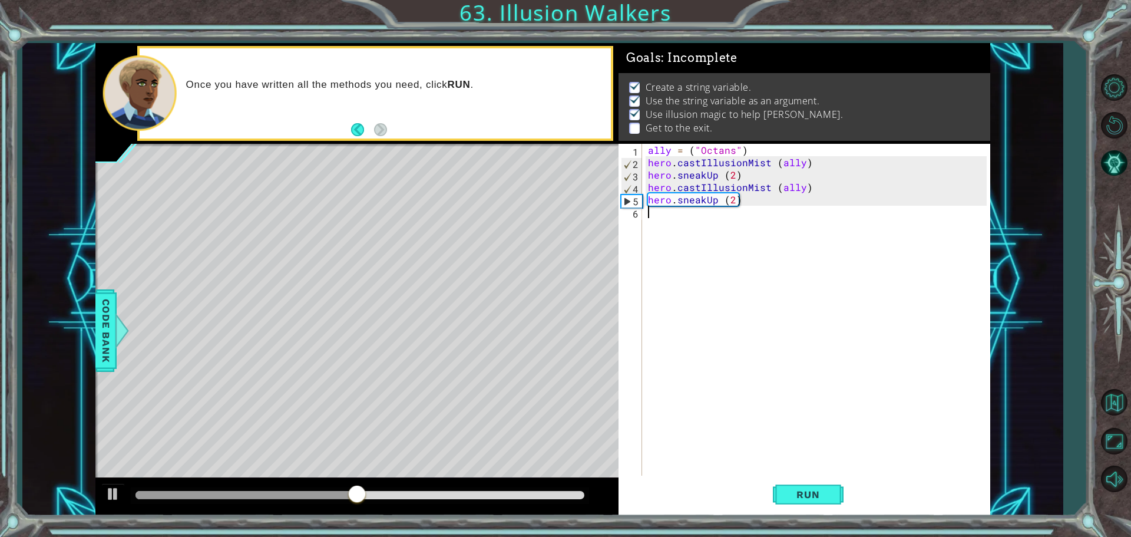
click at [735, 206] on div "ally = ( "Octans" ) hero . castIllusionMist ( ally ) hero . sneakUp ( 2 ) hero …" at bounding box center [819, 323] width 347 height 359
click at [732, 200] on div "ally = ( "Octans" ) hero . castIllusionMist ( ally ) hero . sneakUp ( 2 ) hero …" at bounding box center [819, 323] width 347 height 359
type textarea "hero.sneakUp (3)"
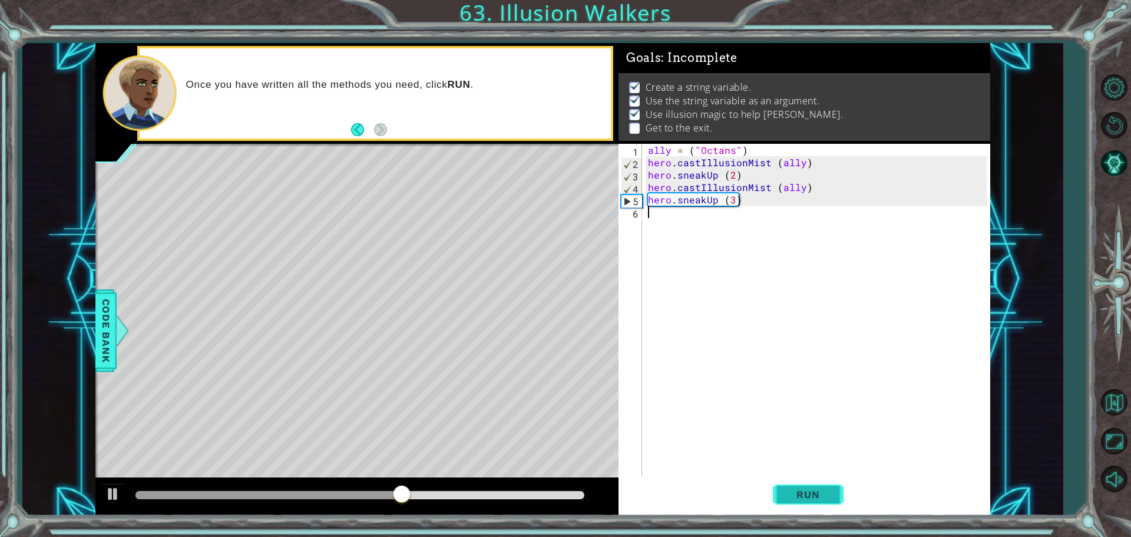
drag, startPoint x: 796, startPoint y: 469, endPoint x: 788, endPoint y: 497, distance: 28.7
click at [788, 497] on div "hero.sneakUp (3) 1 2 3 4 5 6 ally = ( "Octans" ) hero . castIllusionMist ( ally…" at bounding box center [805, 330] width 372 height 372
click at [789, 497] on span "Run" at bounding box center [808, 494] width 47 height 12
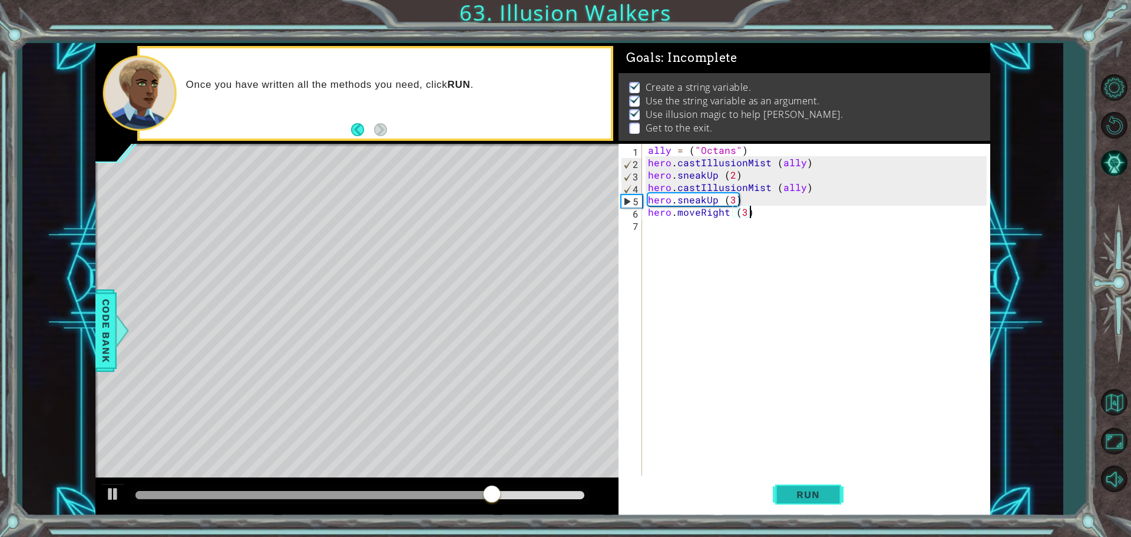
type textarea "hero.moveRight (3)"
drag, startPoint x: 797, startPoint y: 497, endPoint x: 791, endPoint y: 467, distance: 30.0
click at [799, 491] on span "Run" at bounding box center [808, 494] width 47 height 12
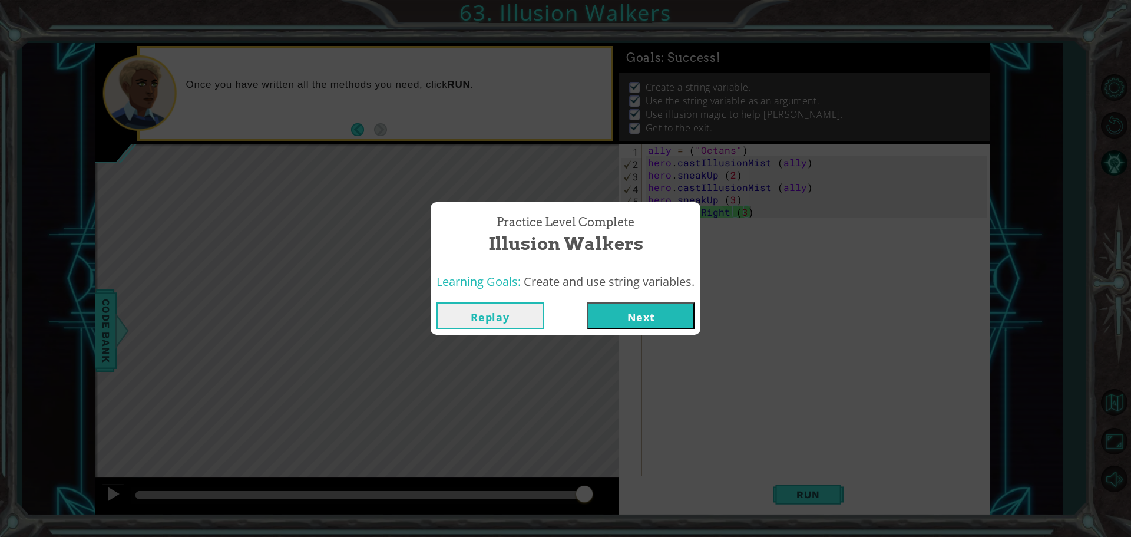
click at [613, 326] on button "Next" at bounding box center [640, 315] width 107 height 27
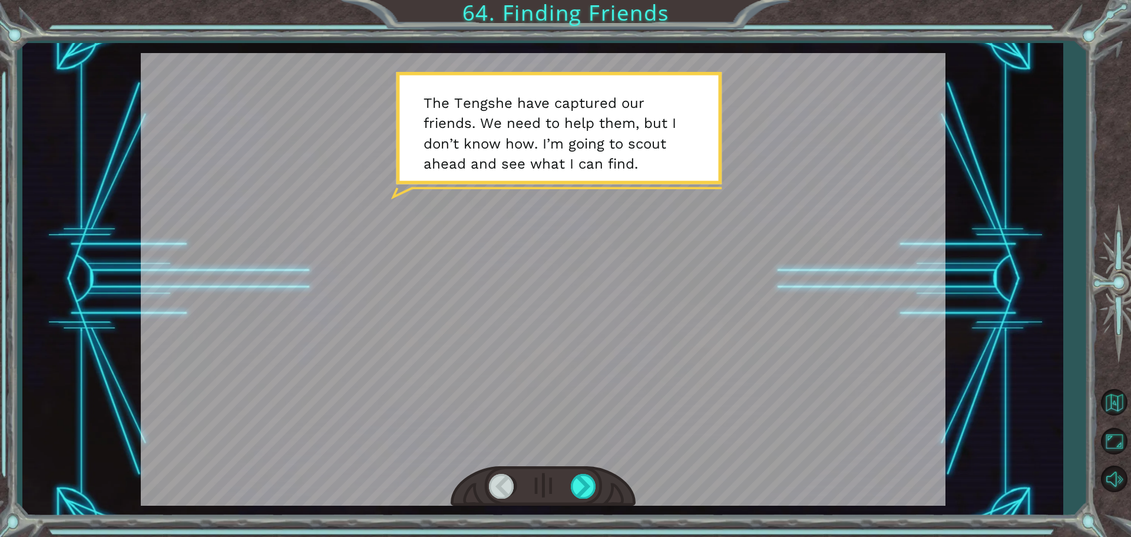
click at [581, 473] on div at bounding box center [543, 486] width 185 height 41
click at [579, 495] on div at bounding box center [584, 486] width 27 height 24
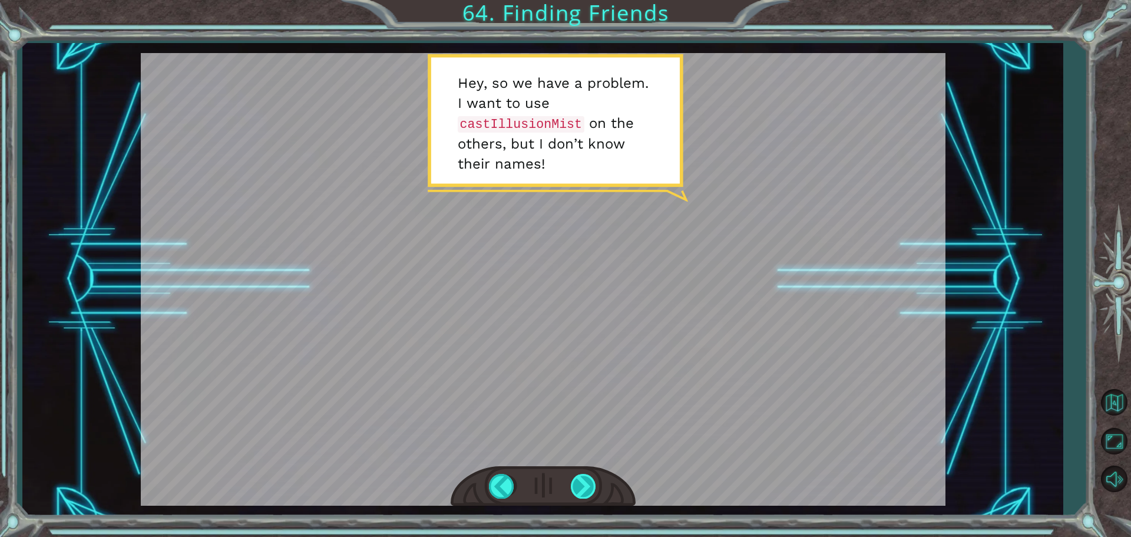
click at [578, 484] on div at bounding box center [584, 486] width 27 height 24
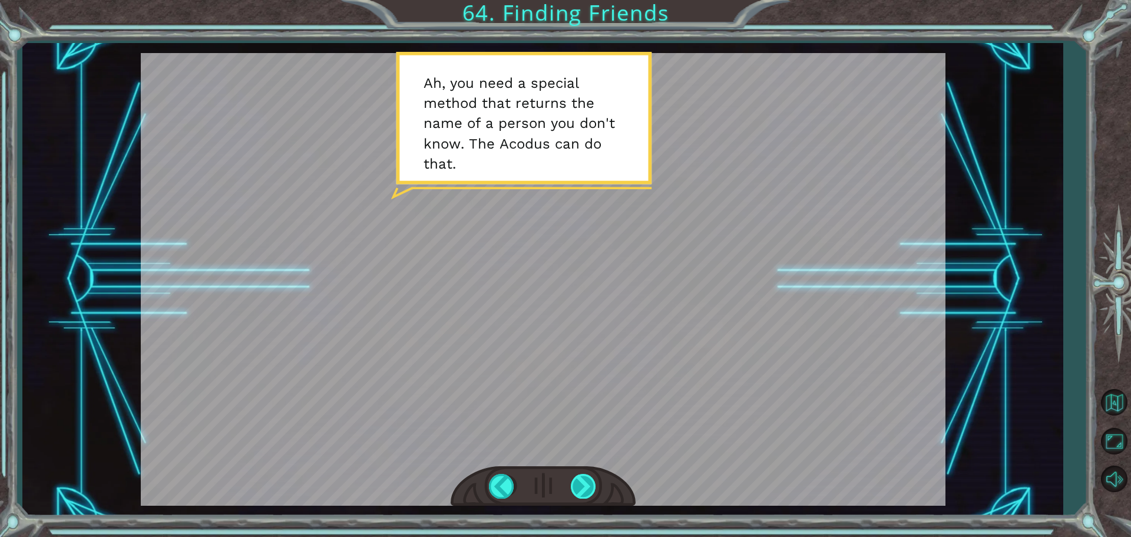
click at [574, 488] on div at bounding box center [584, 486] width 27 height 24
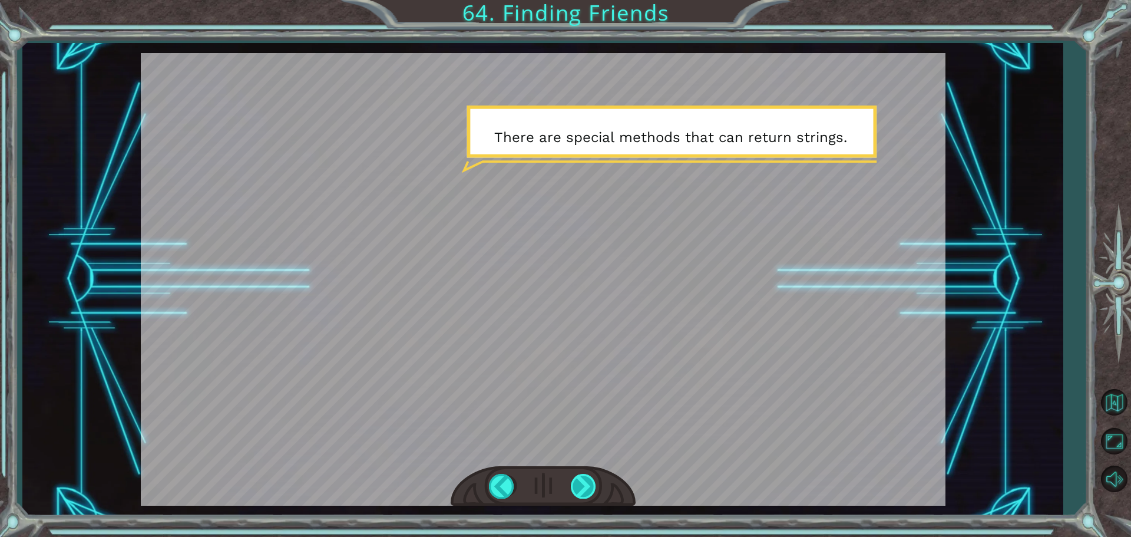
click at [573, 492] on div at bounding box center [584, 486] width 27 height 24
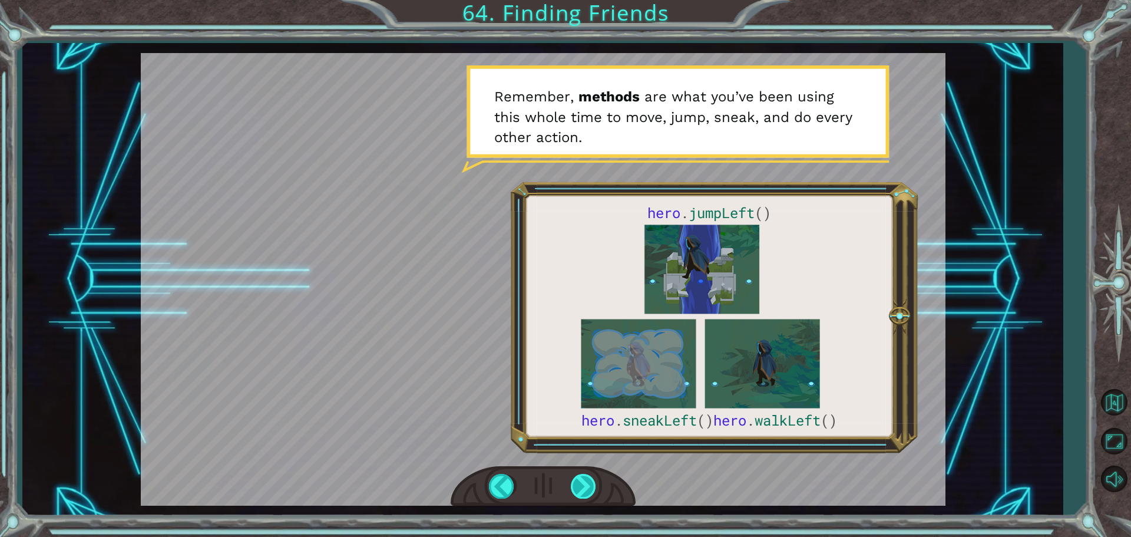
click at [570, 491] on div at bounding box center [543, 486] width 185 height 41
click at [576, 485] on div at bounding box center [584, 486] width 27 height 24
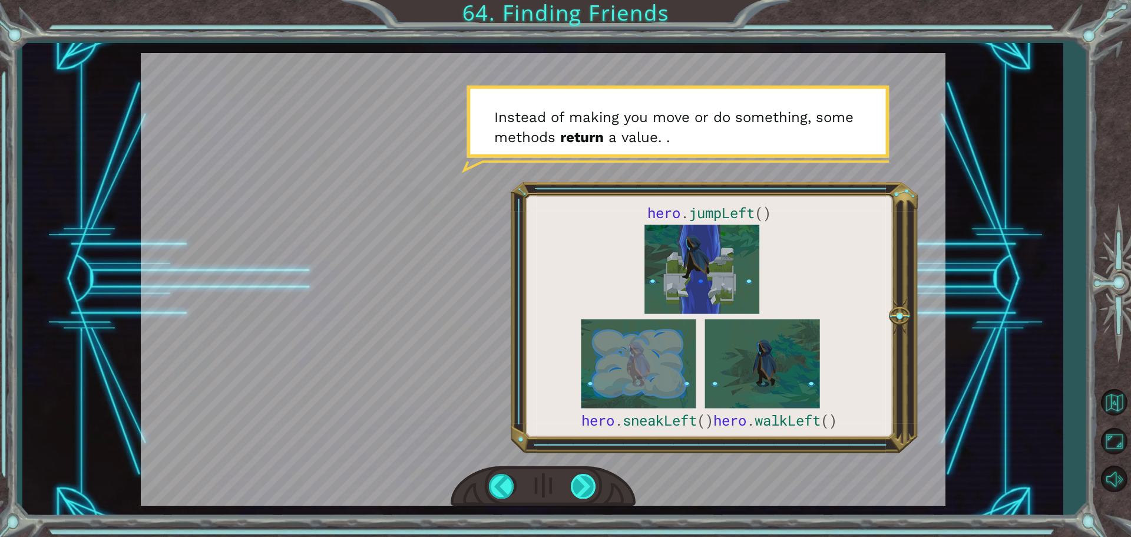
click at [571, 491] on div at bounding box center [584, 486] width 27 height 24
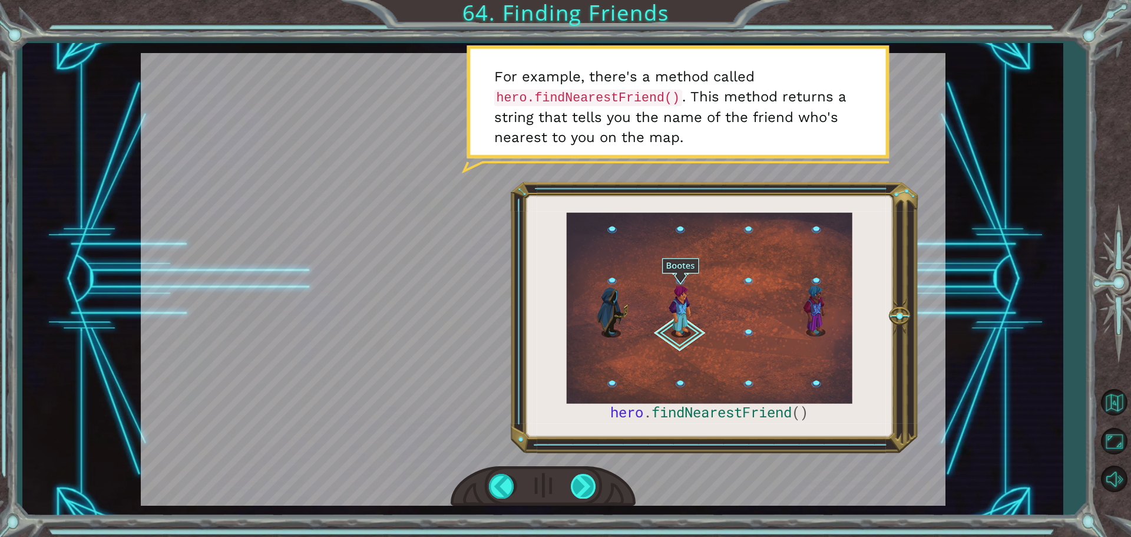
click at [571, 492] on div at bounding box center [584, 486] width 27 height 24
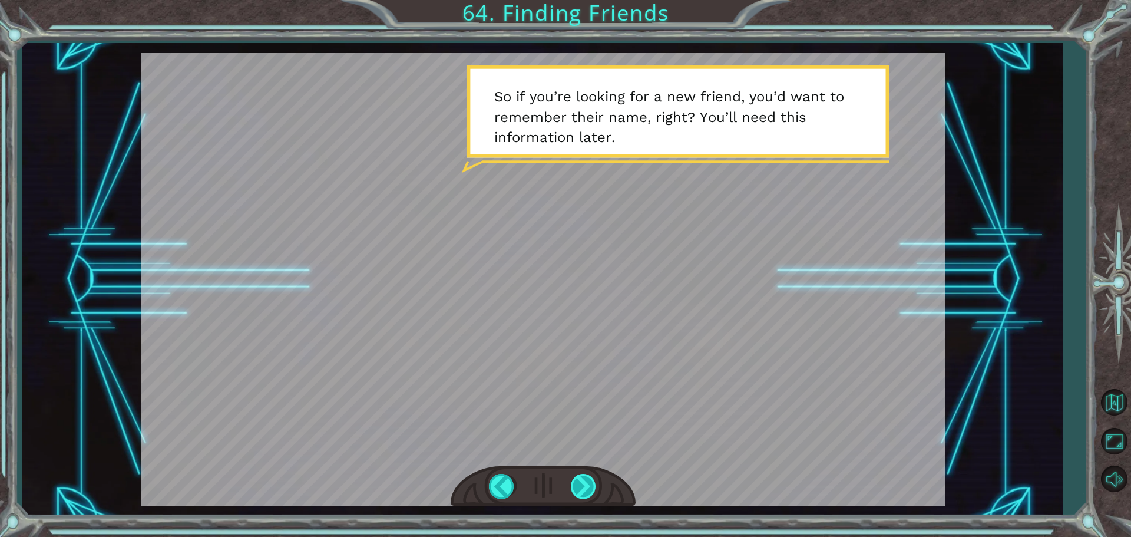
drag, startPoint x: 576, startPoint y: 467, endPoint x: 583, endPoint y: 485, distance: 19.6
click at [579, 479] on div at bounding box center [543, 486] width 185 height 41
click at [587, 491] on div at bounding box center [584, 486] width 27 height 24
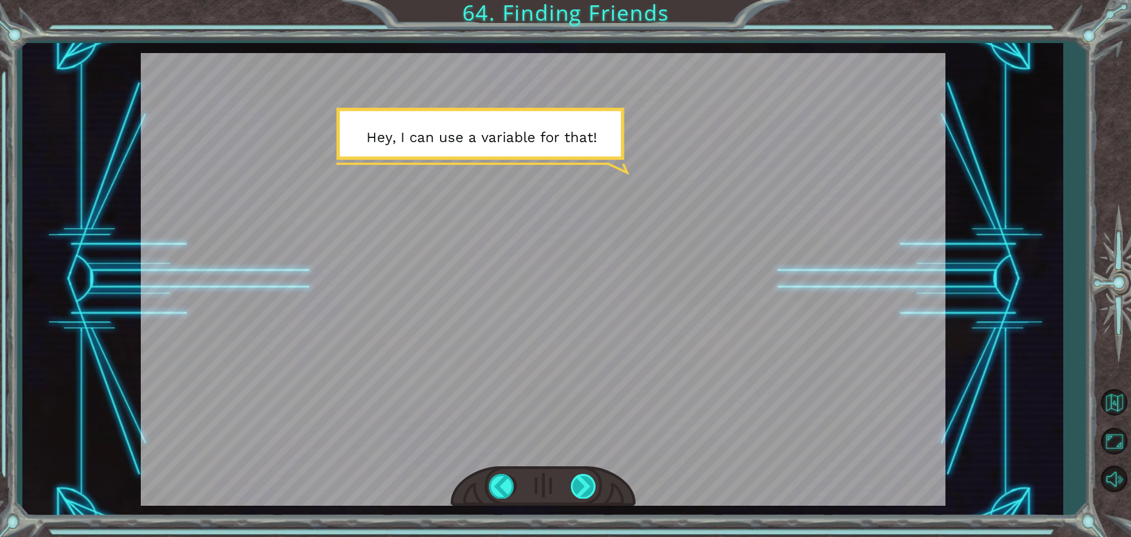
click at [586, 491] on div at bounding box center [584, 486] width 27 height 24
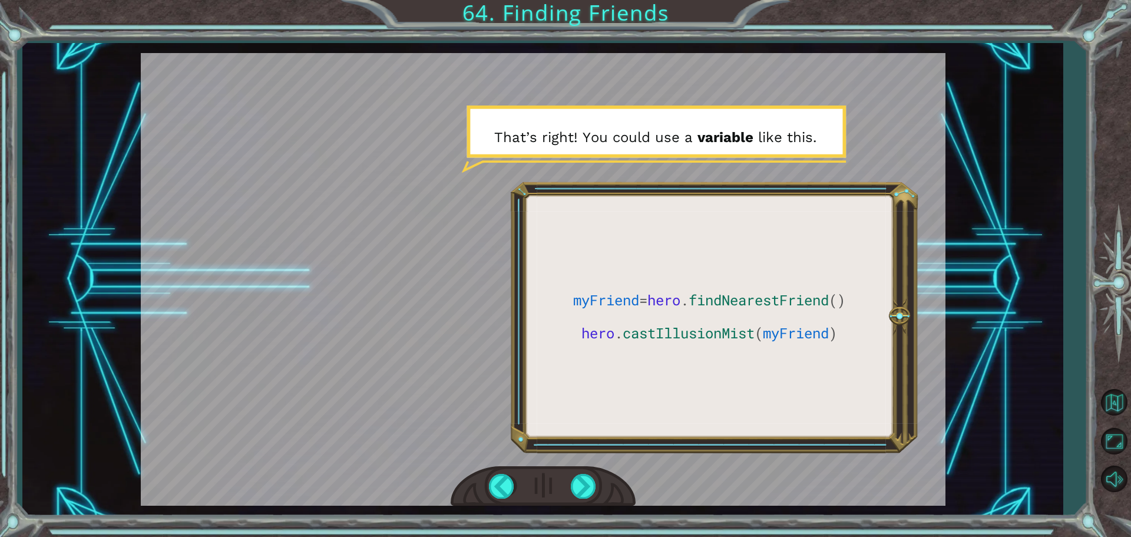
drag, startPoint x: 541, startPoint y: 325, endPoint x: 543, endPoint y: 319, distance: 6.7
click at [543, 319] on div at bounding box center [543, 279] width 805 height 452
click at [580, 479] on div at bounding box center [584, 486] width 27 height 24
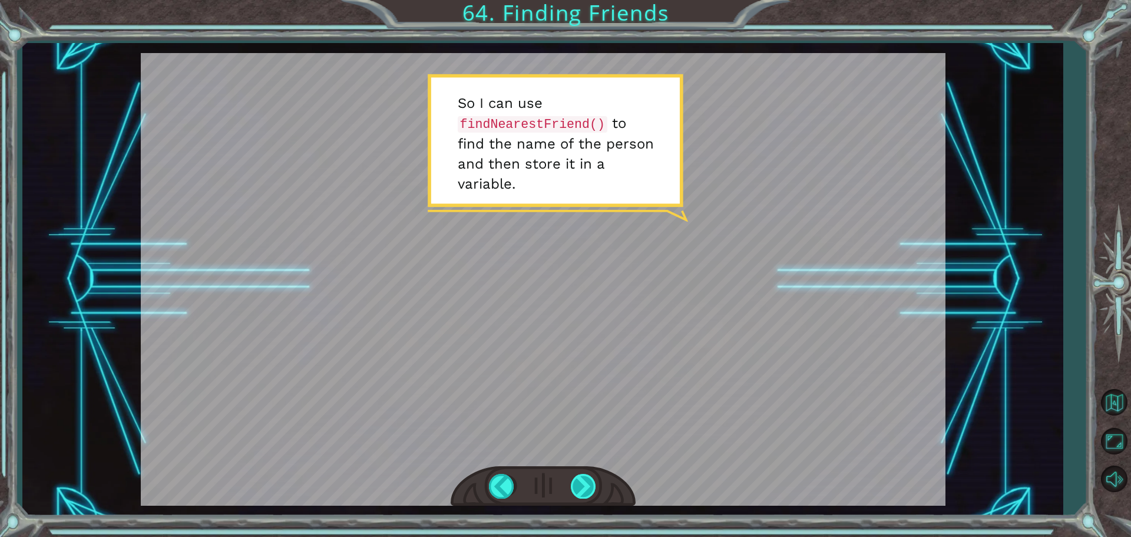
click at [577, 484] on div at bounding box center [584, 486] width 27 height 24
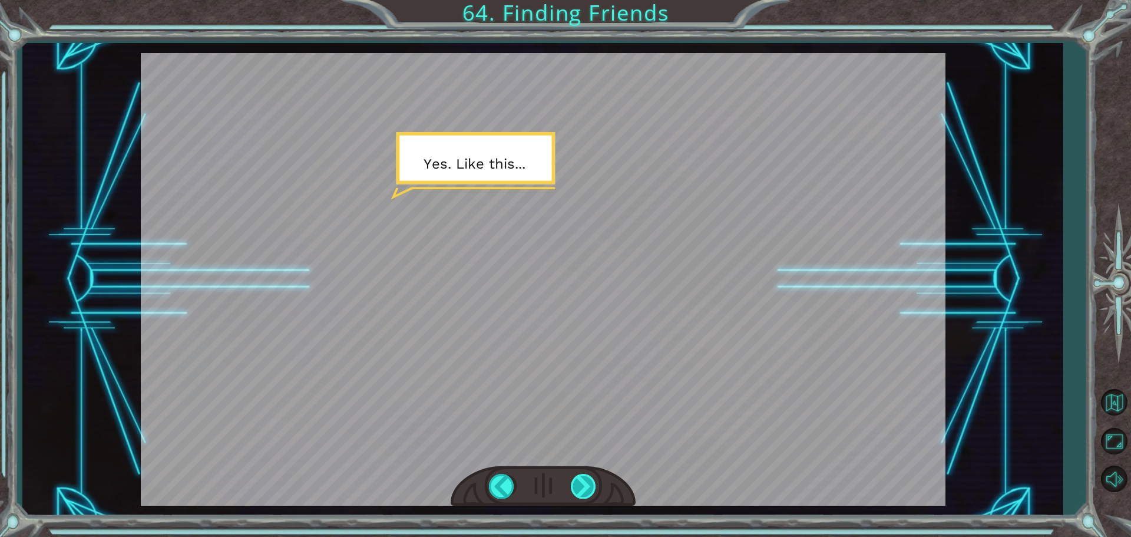
click at [578, 486] on div at bounding box center [584, 486] width 27 height 24
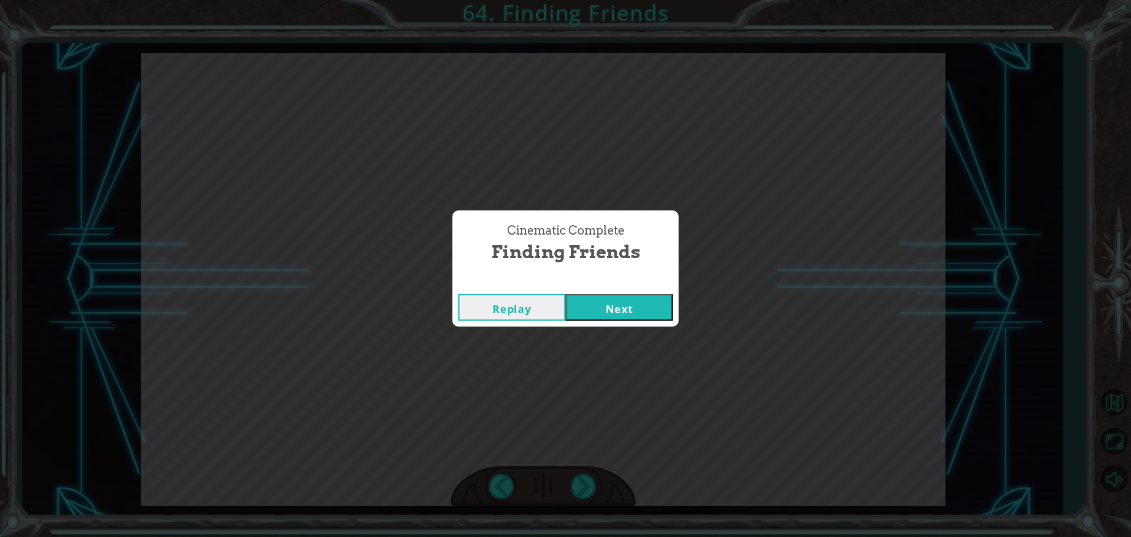
click at [623, 307] on button "Next" at bounding box center [618, 307] width 107 height 27
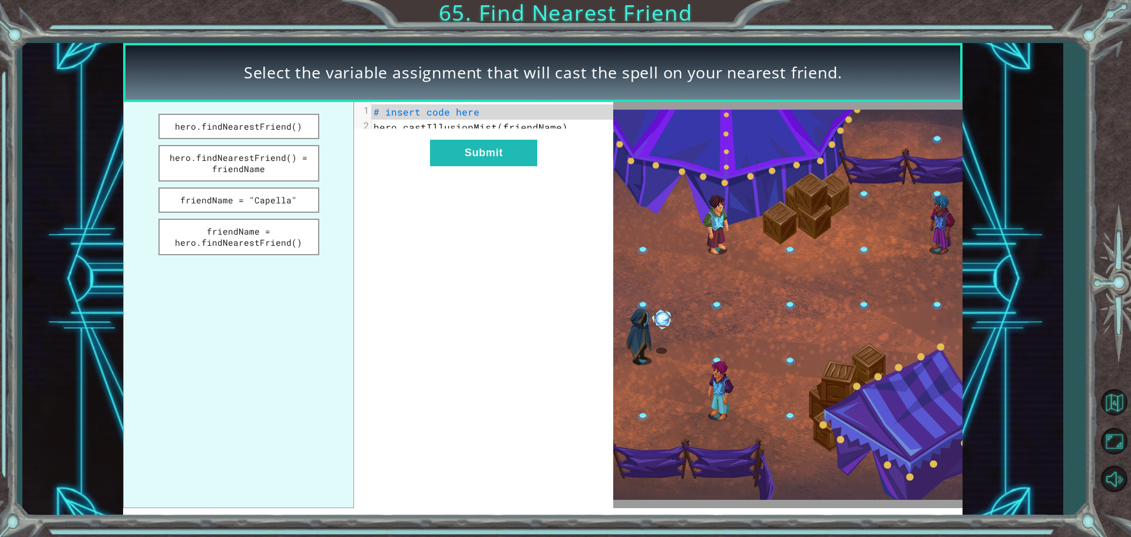
click at [208, 156] on button "hero.findNearestFriend() = friendName" at bounding box center [238, 163] width 161 height 37
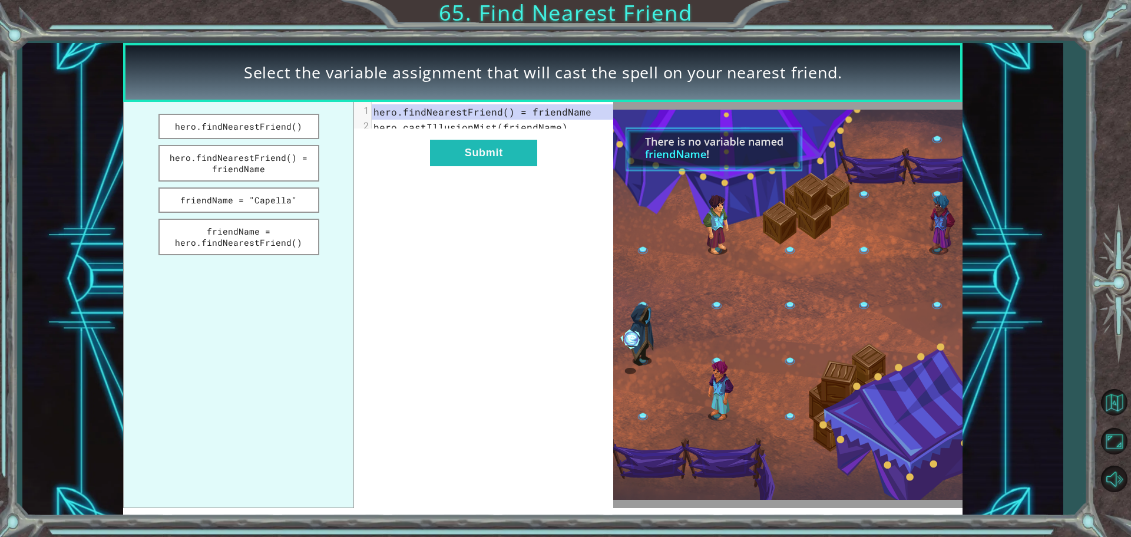
drag, startPoint x: 453, startPoint y: 172, endPoint x: 450, endPoint y: 180, distance: 8.8
click at [451, 178] on div "xxxxxxxxxx 2 1 hero.findNearestFriend() = friendName 2 hero.castIllusionMist(fr…" at bounding box center [483, 305] width 259 height 406
click at [454, 158] on button "Submit" at bounding box center [483, 153] width 107 height 27
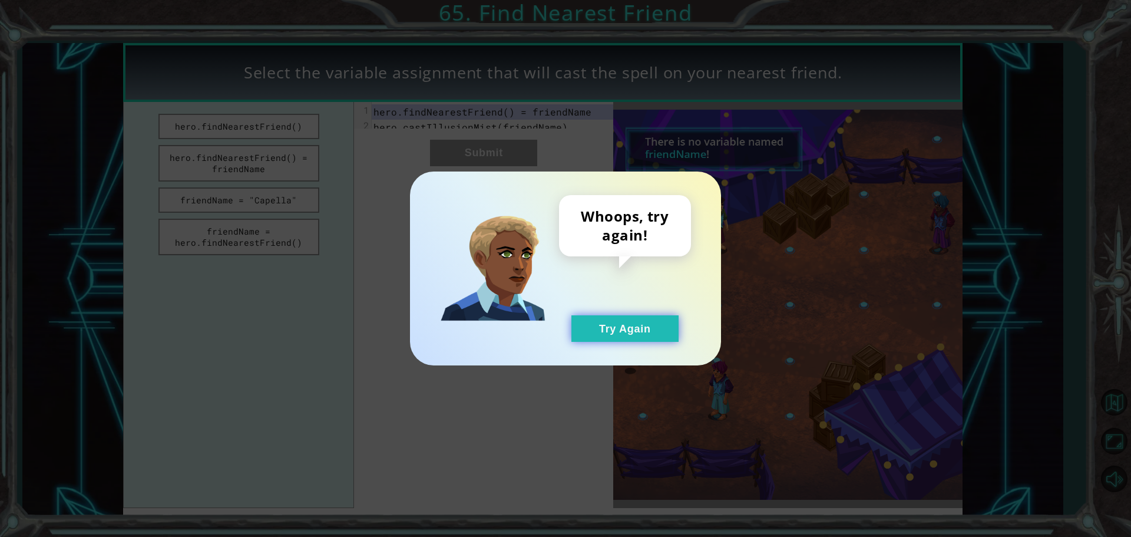
drag, startPoint x: 622, startPoint y: 330, endPoint x: 608, endPoint y: 322, distance: 16.7
click at [618, 328] on button "Try Again" at bounding box center [624, 328] width 107 height 27
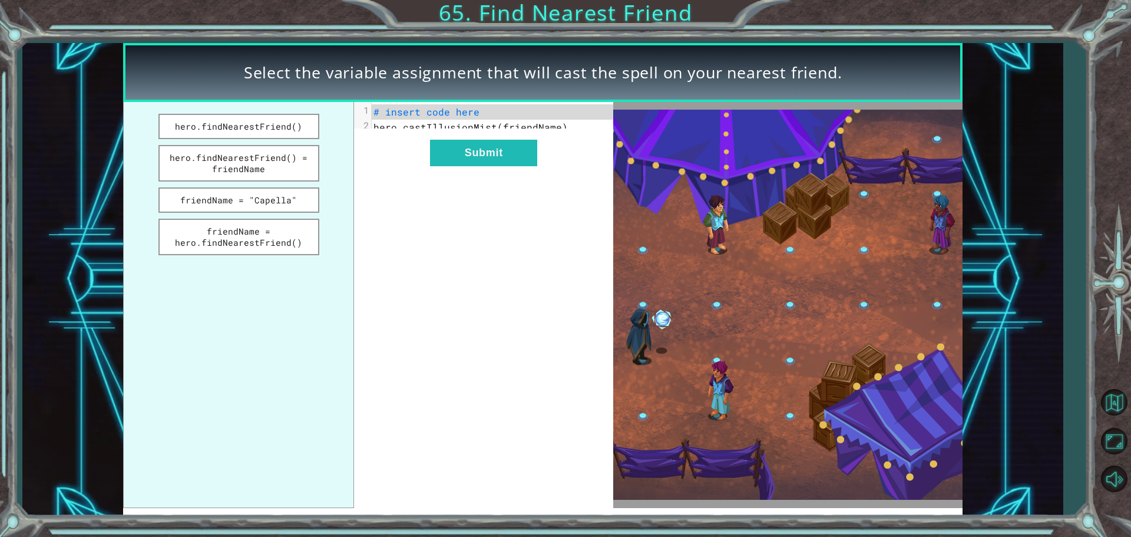
click at [229, 216] on ul "hero.findNearestFriend() hero.findNearestFriend() = friendName friendName = "Ca…" at bounding box center [238, 305] width 231 height 406
drag, startPoint x: 226, startPoint y: 227, endPoint x: 229, endPoint y: 235, distance: 8.8
click at [225, 230] on button "friendName = hero.findNearestFriend()" at bounding box center [238, 237] width 161 height 37
drag, startPoint x: 497, startPoint y: 175, endPoint x: 496, endPoint y: 168, distance: 6.5
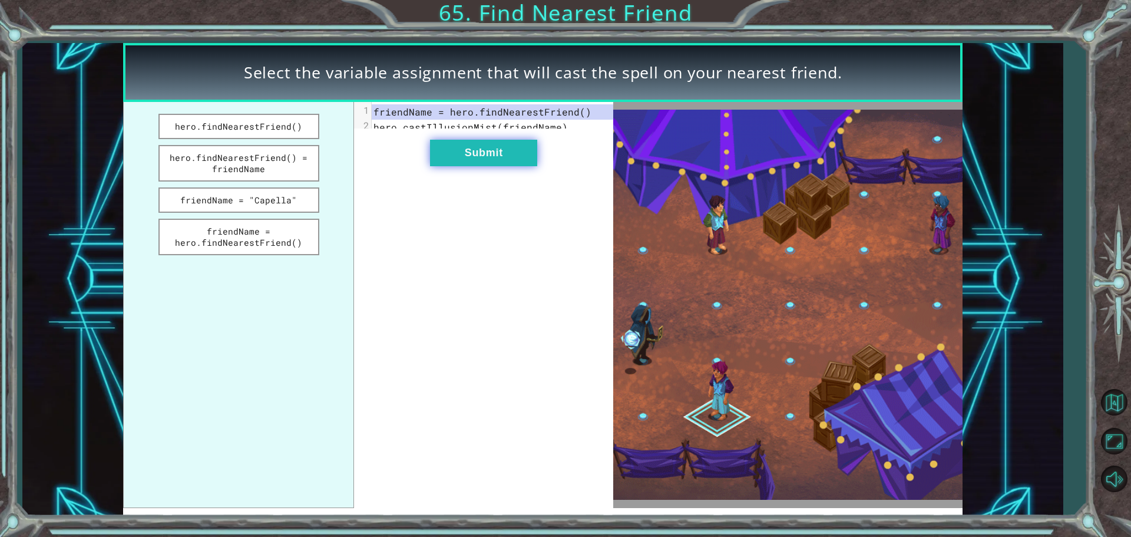
click at [496, 168] on div "xxxxxxxxxx 2 1 friendName = hero.findNearestFriend() 2 hero.castIllusionMist(fr…" at bounding box center [483, 305] width 259 height 406
click at [496, 166] on button "Submit" at bounding box center [483, 153] width 107 height 27
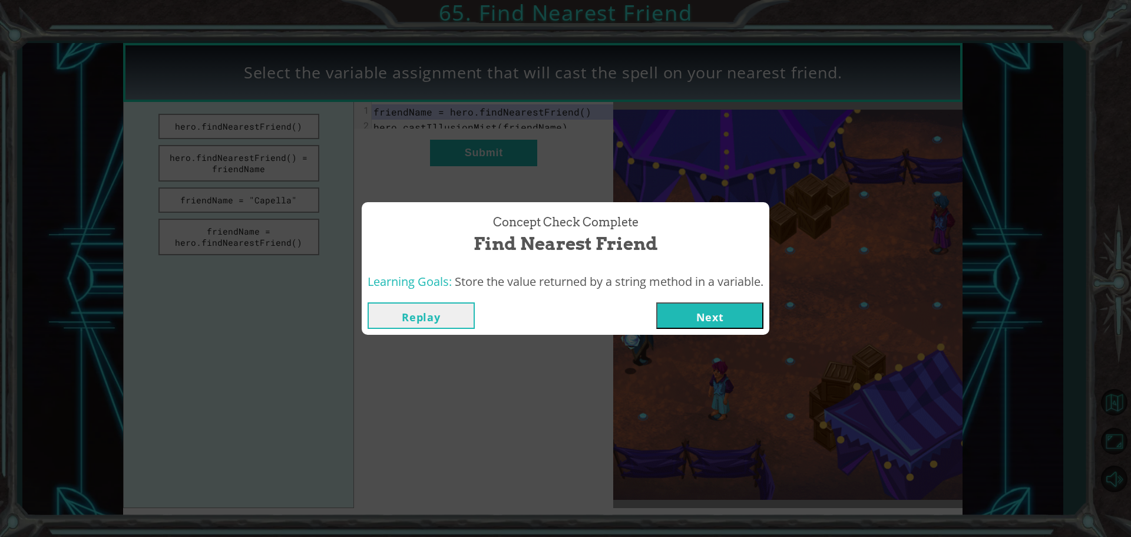
click at [755, 318] on button "Next" at bounding box center [709, 315] width 107 height 27
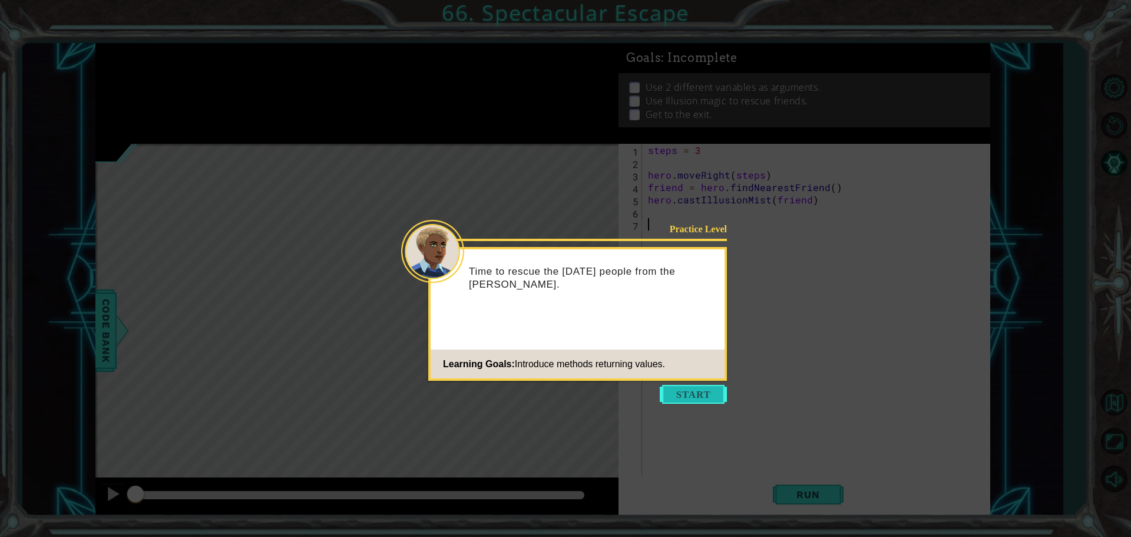
click at [681, 397] on button "Start" at bounding box center [693, 394] width 67 height 19
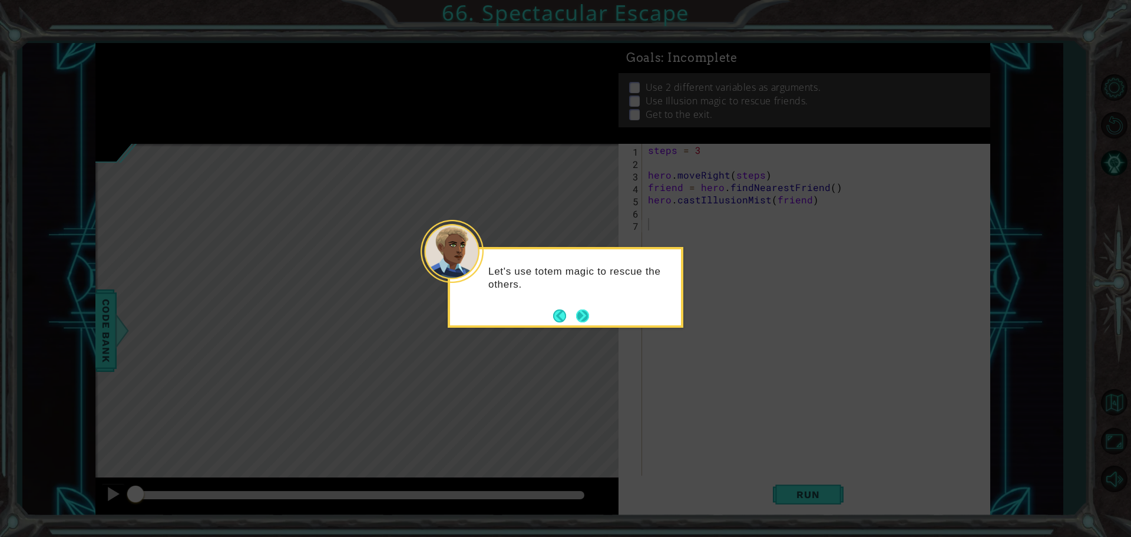
click at [578, 310] on button "Next" at bounding box center [583, 316] width 14 height 14
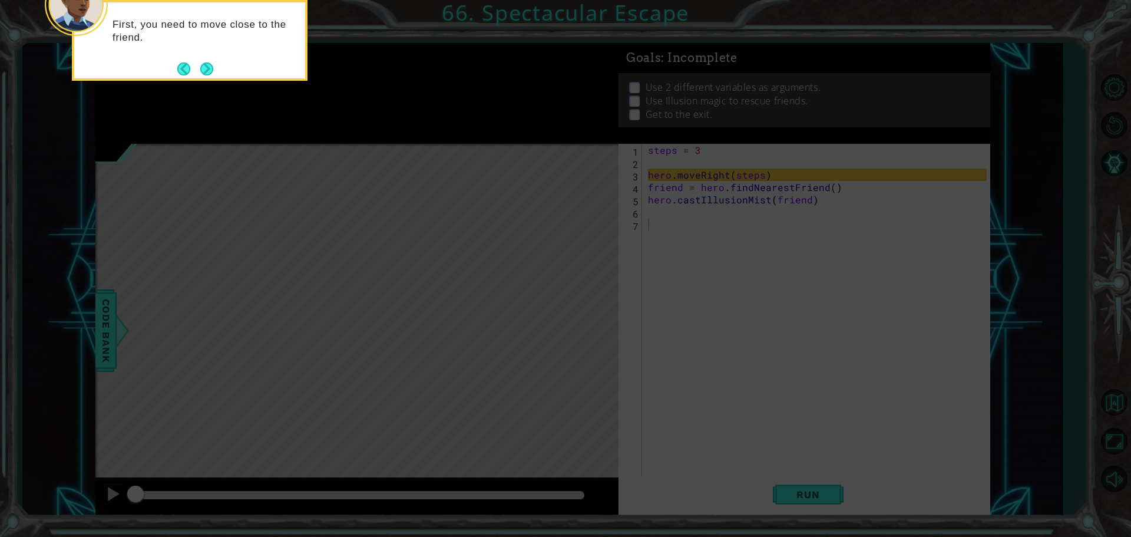
click at [211, 56] on div "First, you need to move close to the friend." at bounding box center [189, 36] width 231 height 59
drag, startPoint x: 207, startPoint y: 59, endPoint x: 204, endPoint y: 65, distance: 6.6
click at [204, 65] on button "Next" at bounding box center [206, 68] width 13 height 13
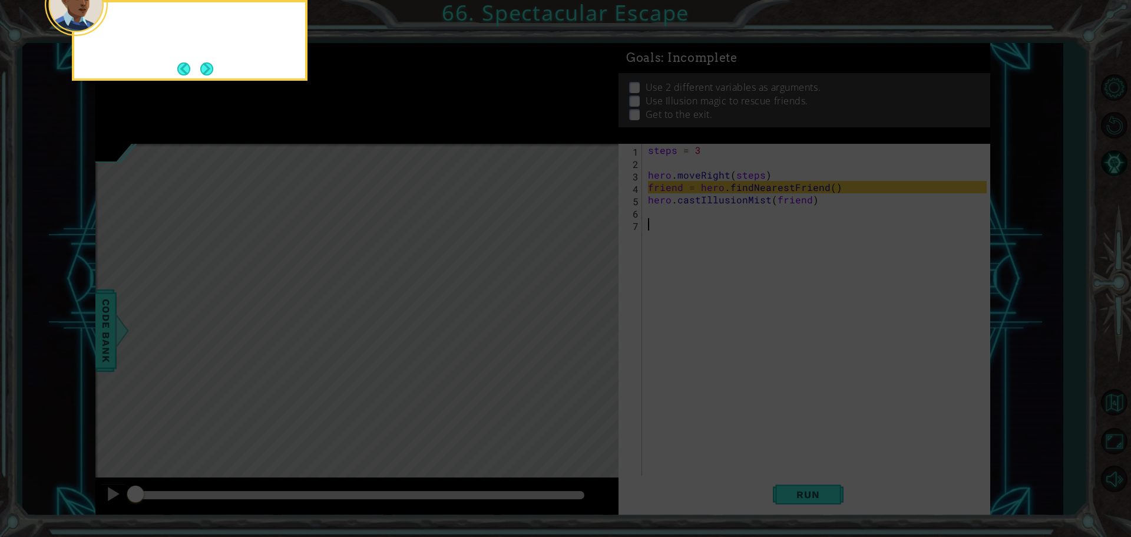
click at [204, 65] on button "Next" at bounding box center [207, 69] width 14 height 14
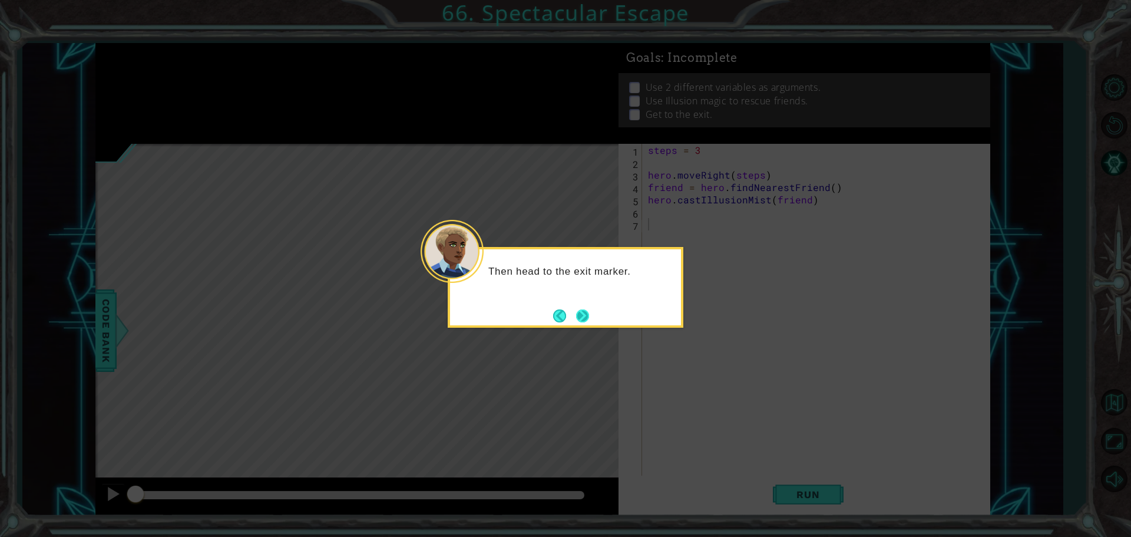
click at [581, 316] on button "Next" at bounding box center [583, 316] width 14 height 14
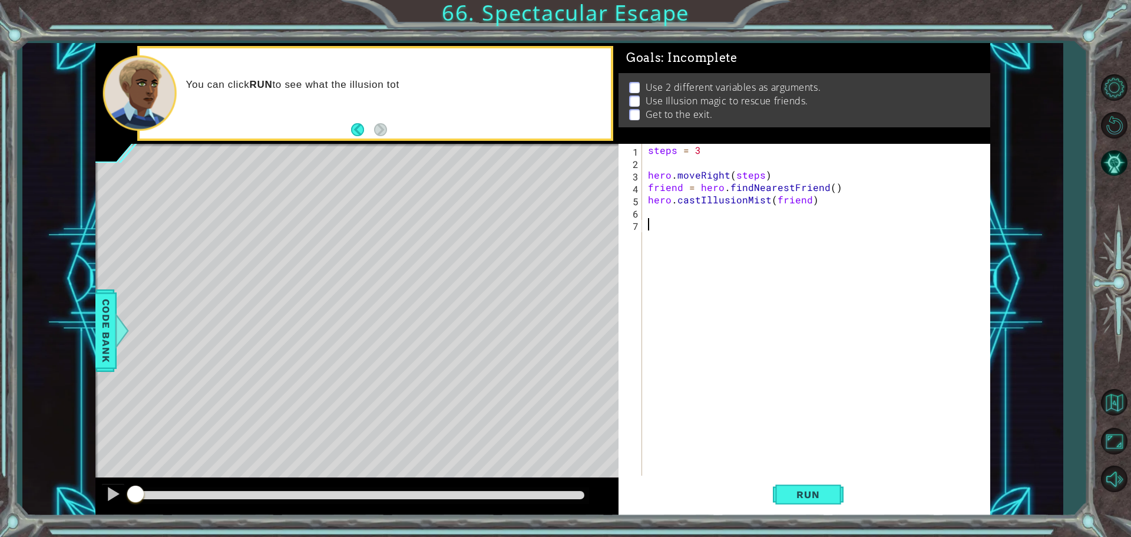
click at [720, 156] on div "steps = 3 hero . moveRight ( steps ) friend = hero . findNearestFriend ( ) hero…" at bounding box center [819, 323] width 347 height 359
type textarea "steps = 3"
click at [692, 168] on div "steps = 3 hero . moveRight ( steps ) friend = hero . findNearestFriend ( ) hero…" at bounding box center [819, 323] width 347 height 359
click at [810, 487] on button "Run" at bounding box center [808, 493] width 71 height 37
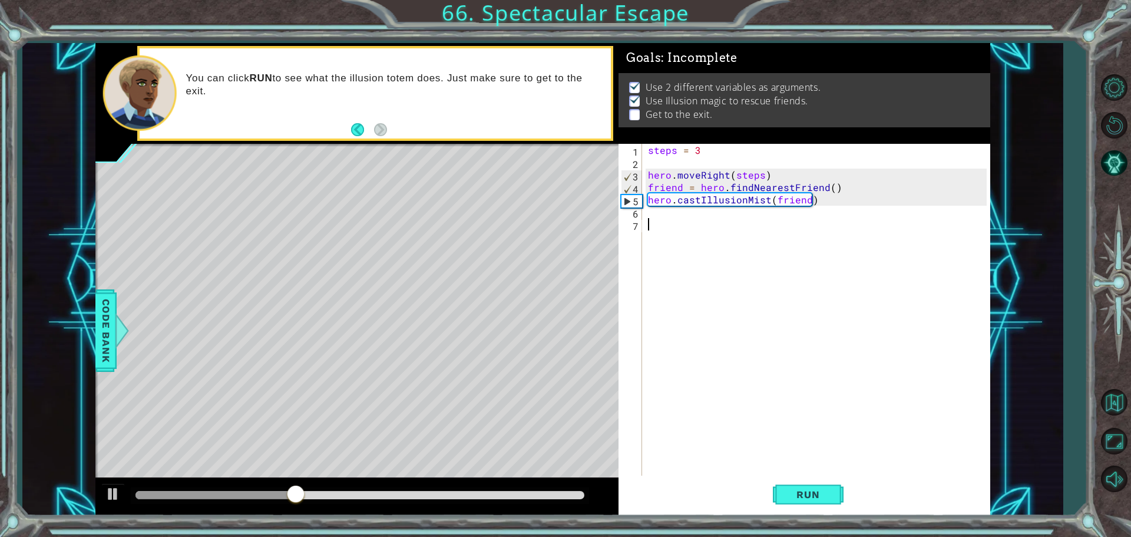
drag, startPoint x: 690, startPoint y: 222, endPoint x: 696, endPoint y: 213, distance: 11.1
click at [695, 214] on div "steps = 3 hero . moveRight ( steps ) friend = hero . findNearestFriend ( ) hero…" at bounding box center [819, 323] width 347 height 359
click at [700, 206] on div "steps = 3 hero . moveRight ( steps ) friend = hero . findNearestFriend ( ) hero…" at bounding box center [816, 311] width 341 height 334
click at [818, 495] on span "Run" at bounding box center [808, 494] width 47 height 12
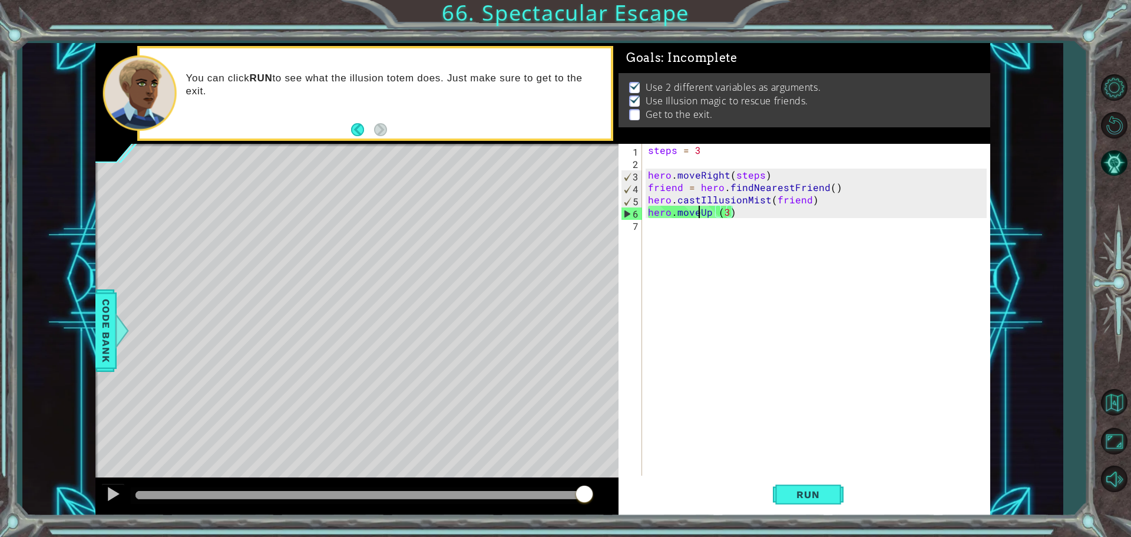
click at [699, 213] on div "steps = 3 hero . moveRight ( steps ) friend = hero . findNearestFriend ( ) hero…" at bounding box center [819, 323] width 347 height 359
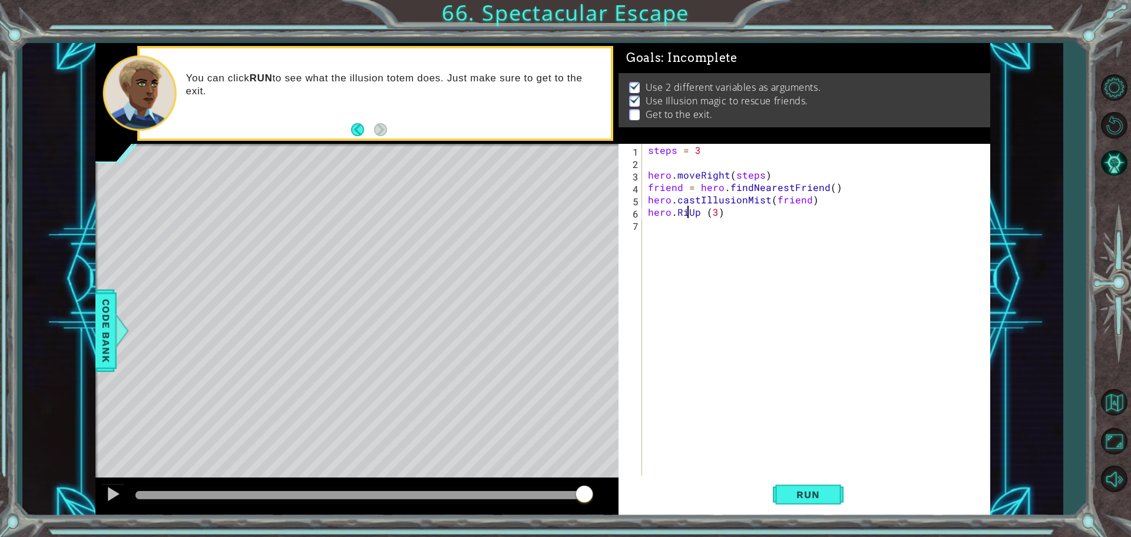
scroll to position [0, 4]
click at [792, 492] on span "Run" at bounding box center [808, 494] width 47 height 12
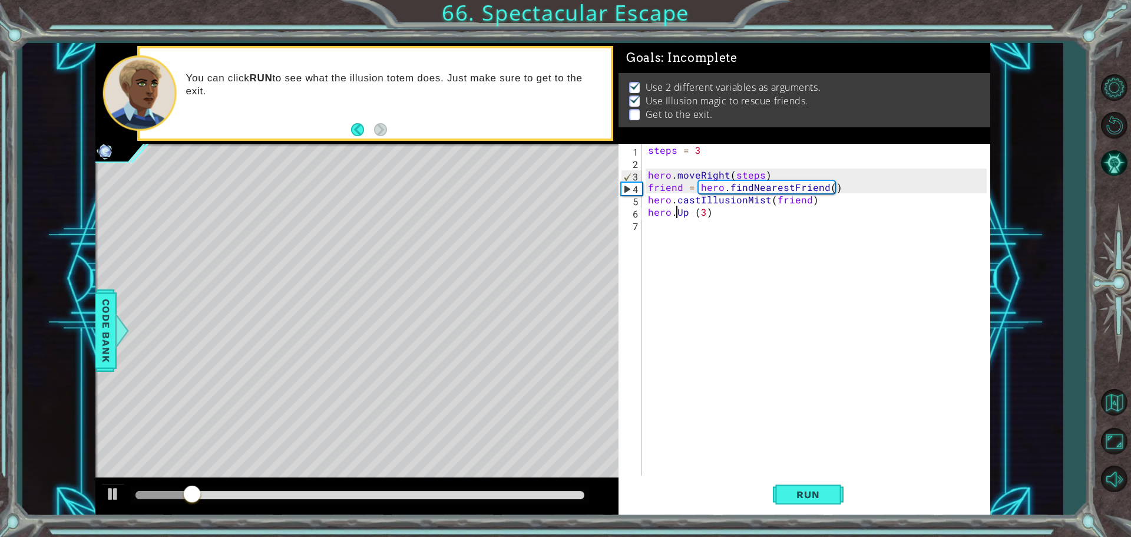
scroll to position [0, 2]
type textarea "hero.moveUp (3)"
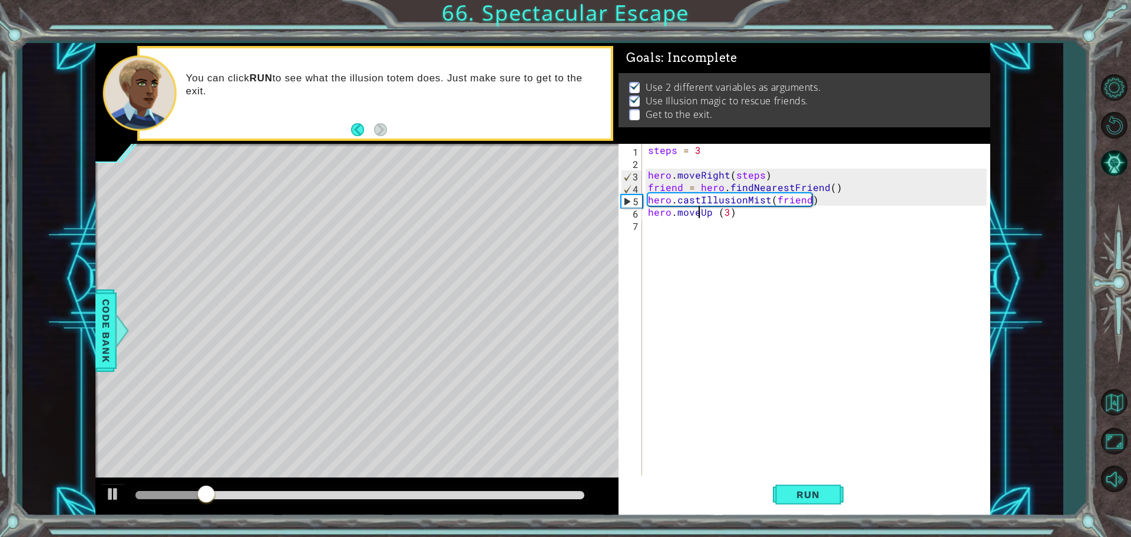
scroll to position [0, 3]
click at [700, 223] on div "steps = 3 hero . moveRight ( steps ) friend = hero . findNearestFriend ( ) hero…" at bounding box center [819, 323] width 347 height 359
click at [710, 219] on div "steps = 3 hero . moveRight ( steps ) friend = hero . findNearestFriend ( ) hero…" at bounding box center [819, 323] width 347 height 359
click at [714, 213] on div "steps = 3 hero . moveRight ( steps ) friend = hero . findNearestFriend ( ) hero…" at bounding box center [819, 323] width 347 height 359
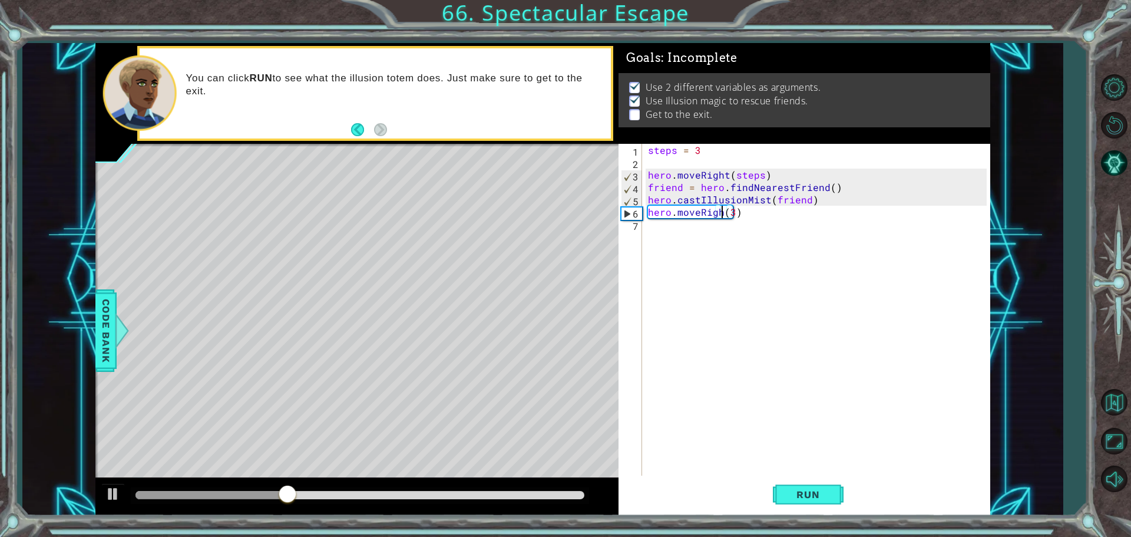
scroll to position [0, 5]
type textarea "hero.moveRight (3)"
click at [791, 488] on button "Run" at bounding box center [808, 493] width 71 height 37
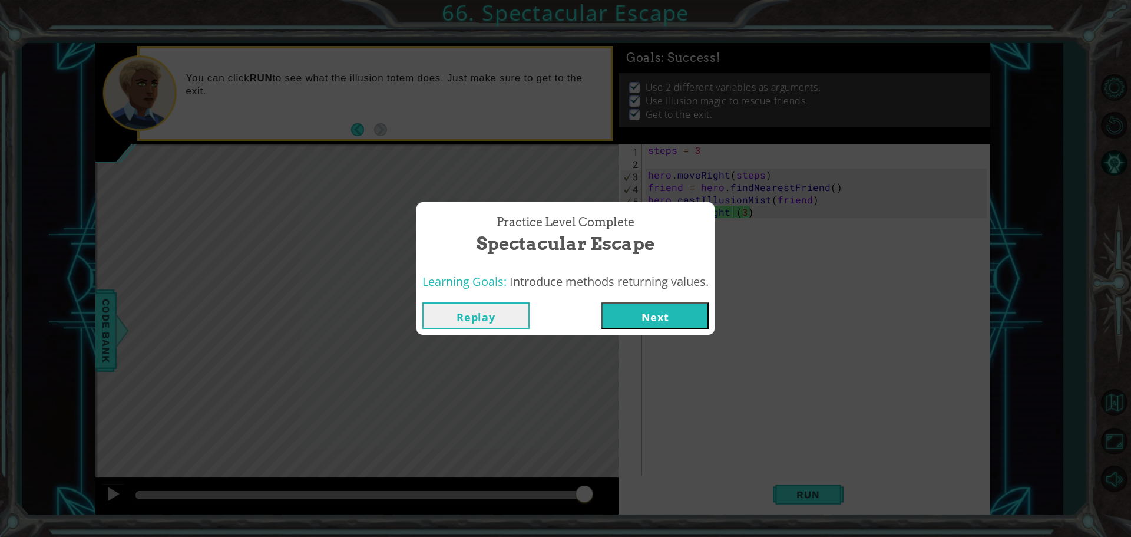
drag, startPoint x: 690, startPoint y: 303, endPoint x: 678, endPoint y: 306, distance: 12.9
click at [679, 306] on button "Next" at bounding box center [654, 315] width 107 height 27
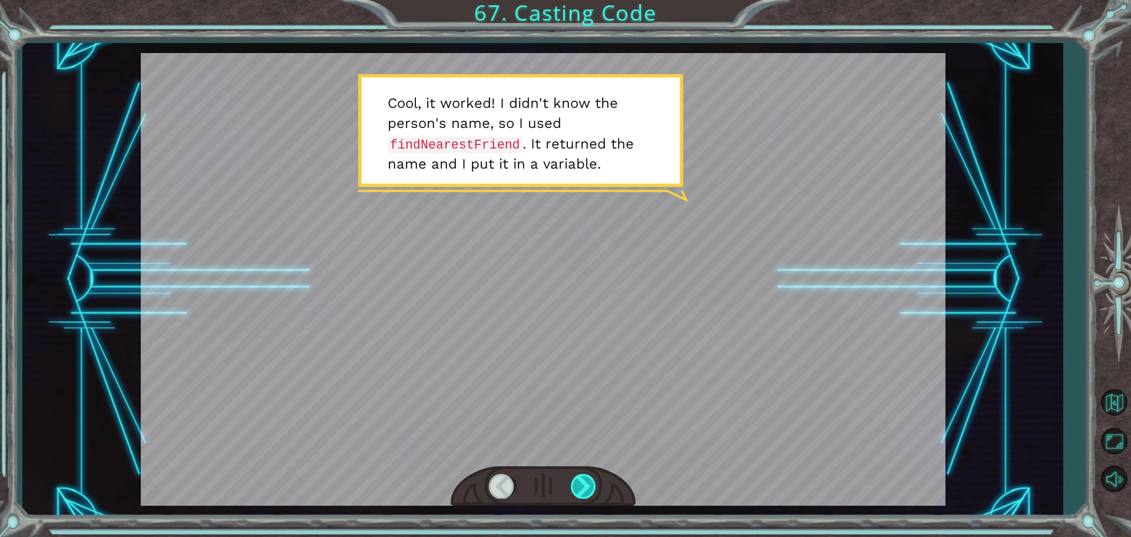
drag, startPoint x: 581, startPoint y: 488, endPoint x: 571, endPoint y: 488, distance: 10.0
click at [573, 488] on div at bounding box center [584, 486] width 27 height 24
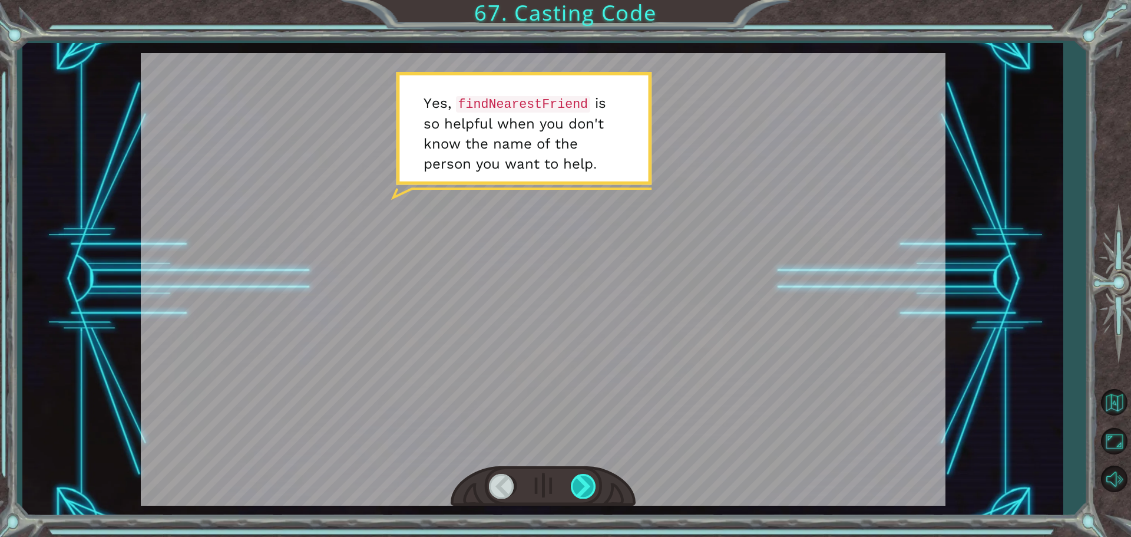
drag, startPoint x: 584, startPoint y: 483, endPoint x: 584, endPoint y: 489, distance: 5.9
click at [584, 489] on div at bounding box center [584, 486] width 27 height 24
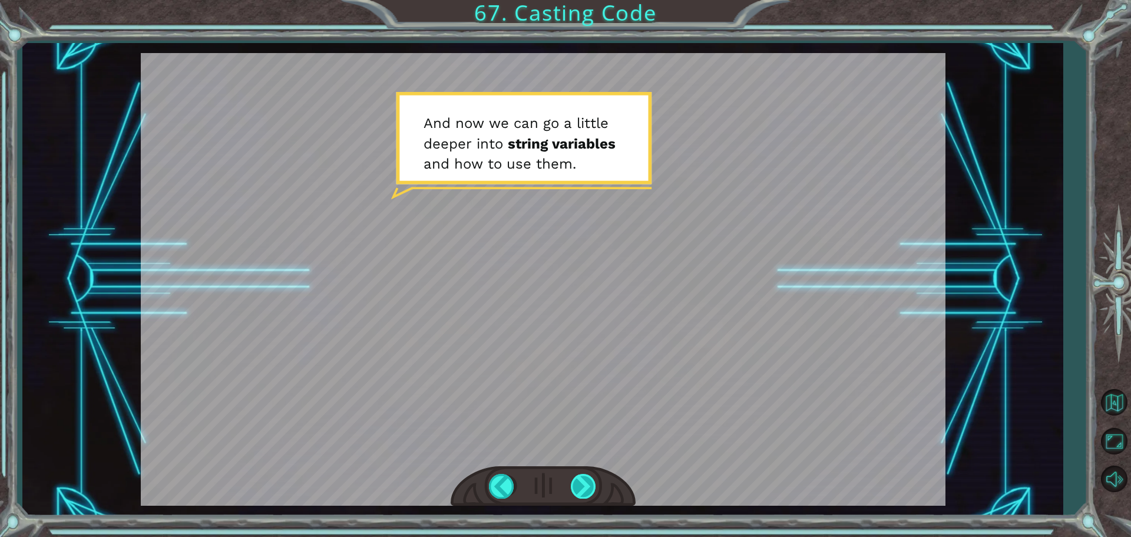
click at [584, 490] on div at bounding box center [584, 486] width 27 height 24
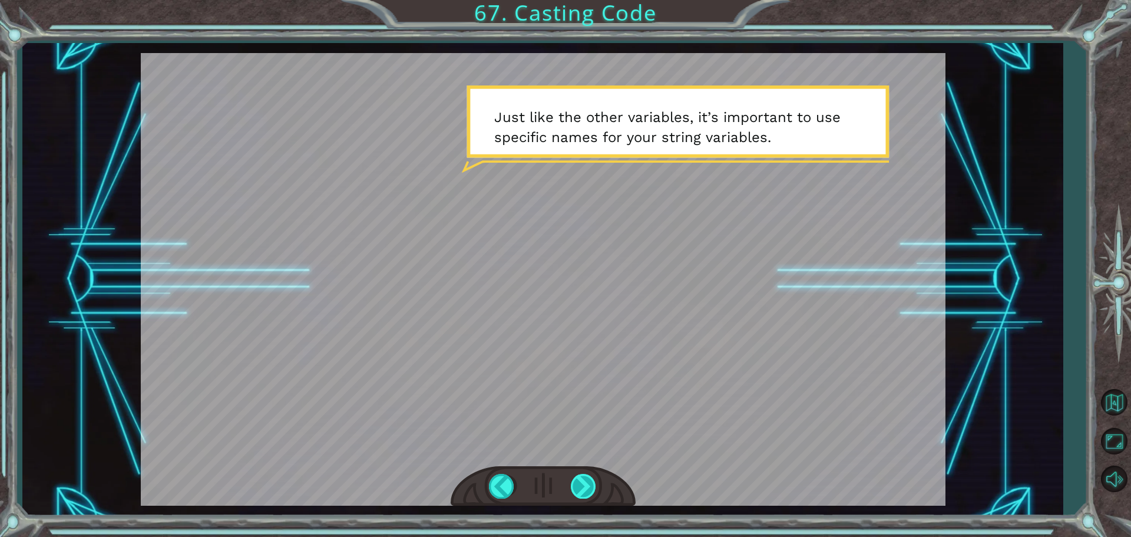
click at [584, 487] on div at bounding box center [584, 486] width 27 height 24
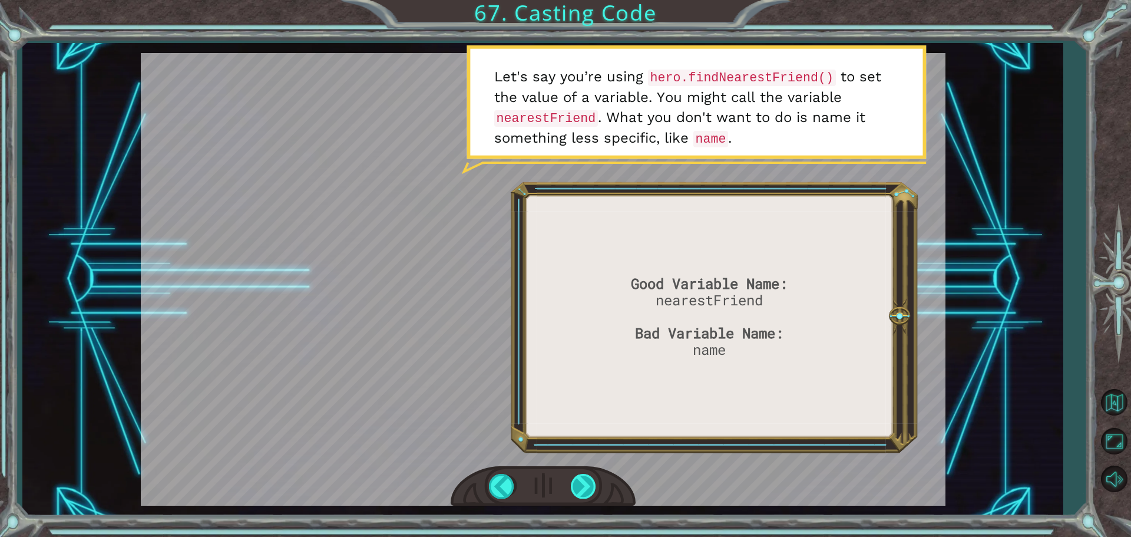
click at [583, 490] on div at bounding box center [584, 486] width 27 height 24
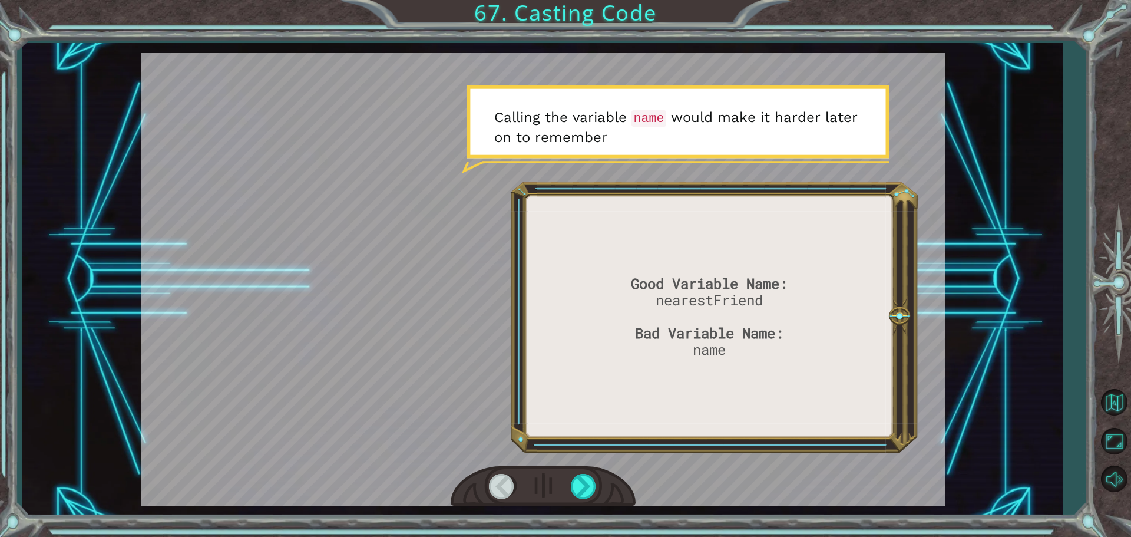
drag, startPoint x: 579, startPoint y: 497, endPoint x: 579, endPoint y: 505, distance: 8.2
click at [579, 505] on div at bounding box center [543, 486] width 185 height 41
drag, startPoint x: 580, startPoint y: 494, endPoint x: 579, endPoint y: 504, distance: 10.0
click at [579, 504] on div at bounding box center [543, 486] width 185 height 41
click at [583, 490] on div at bounding box center [584, 486] width 27 height 24
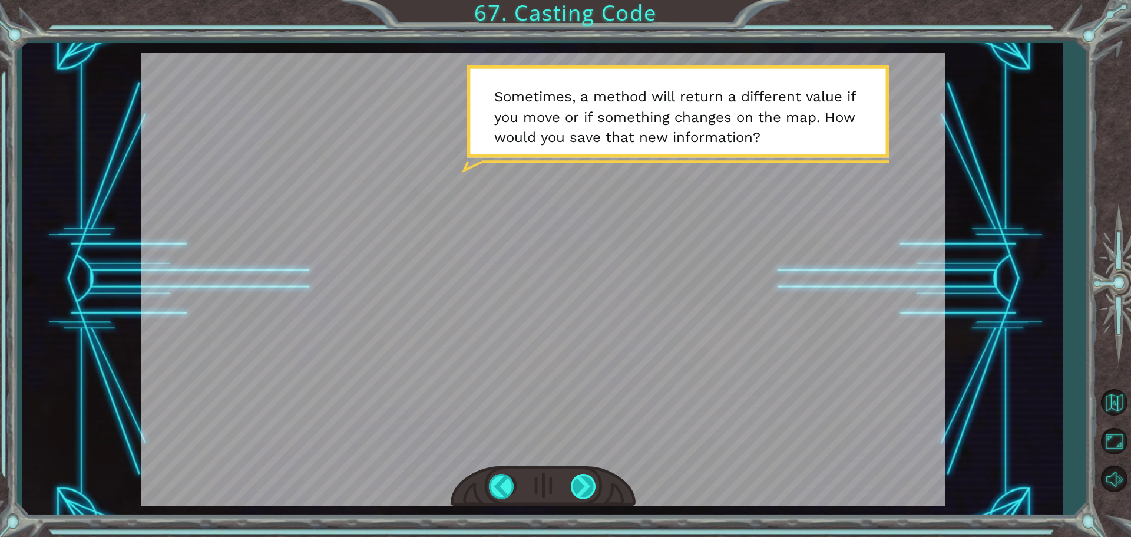
click at [583, 493] on div at bounding box center [584, 486] width 27 height 24
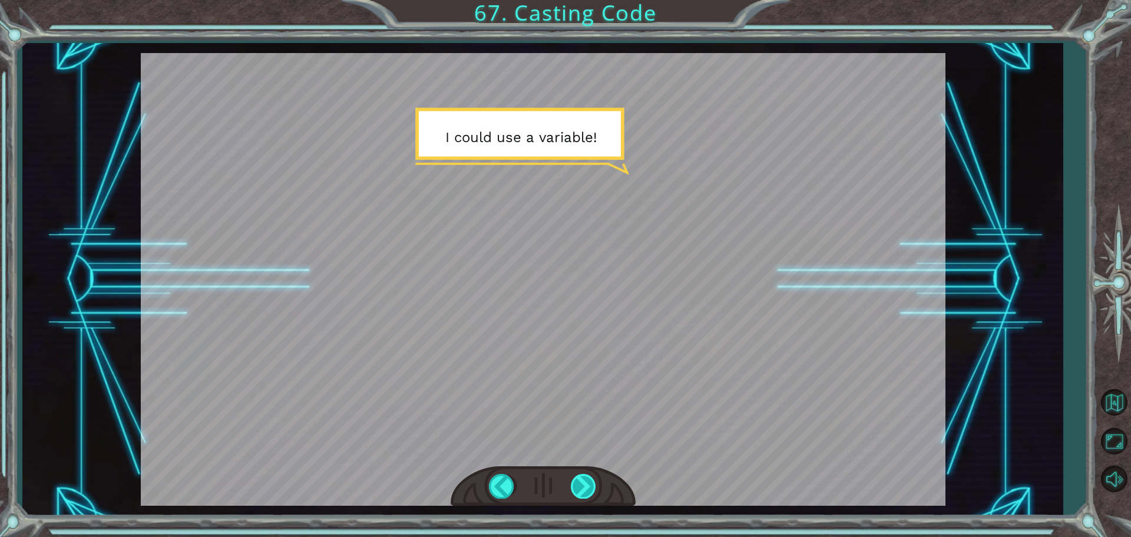
click at [583, 493] on div at bounding box center [584, 486] width 27 height 24
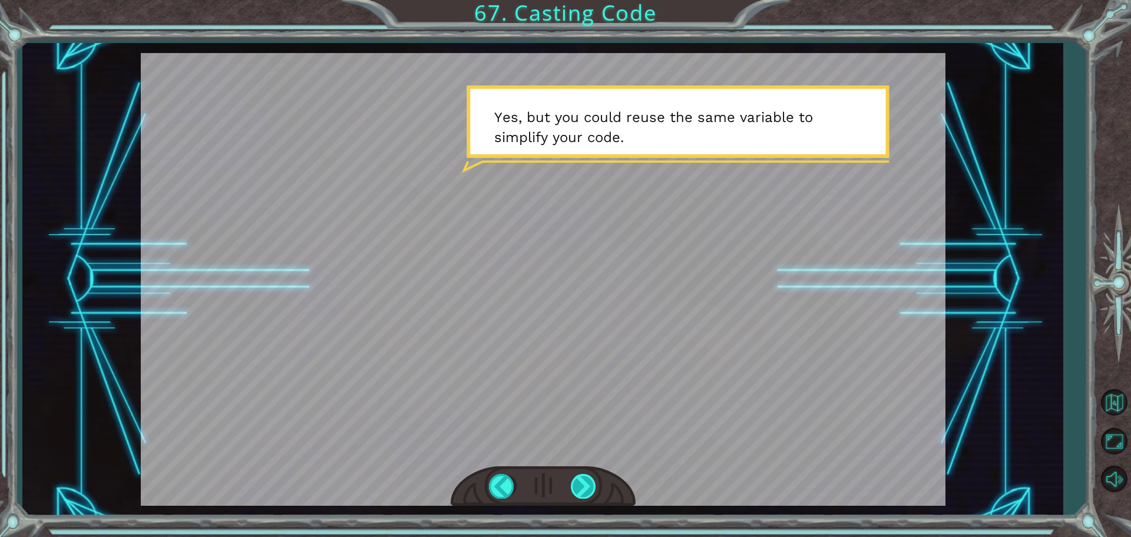
click at [580, 497] on div at bounding box center [584, 486] width 27 height 24
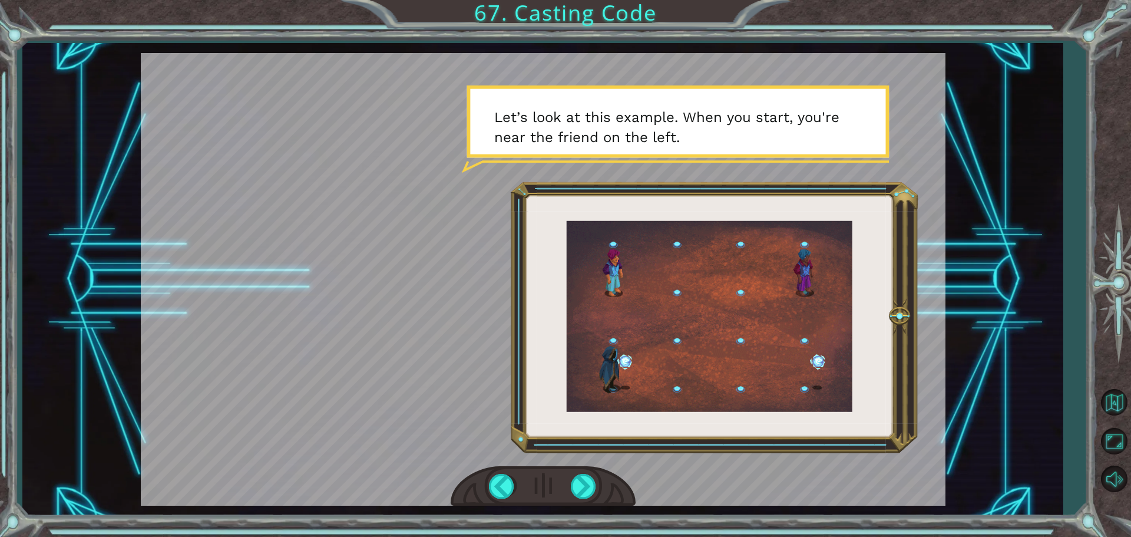
click at [580, 498] on div at bounding box center [543, 486] width 185 height 41
click at [580, 496] on div at bounding box center [584, 486] width 27 height 24
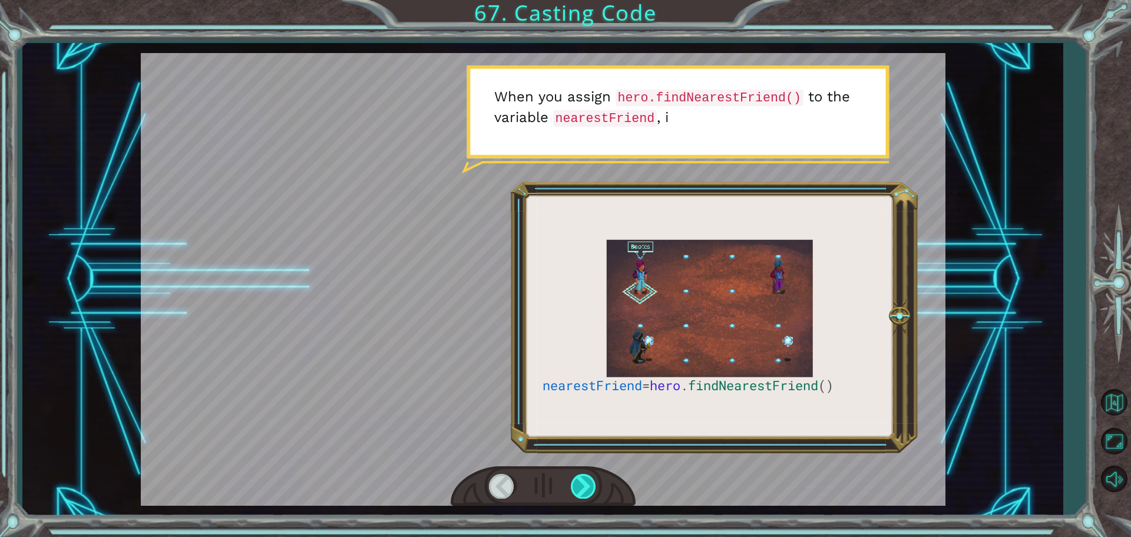
click at [580, 495] on div at bounding box center [584, 486] width 27 height 24
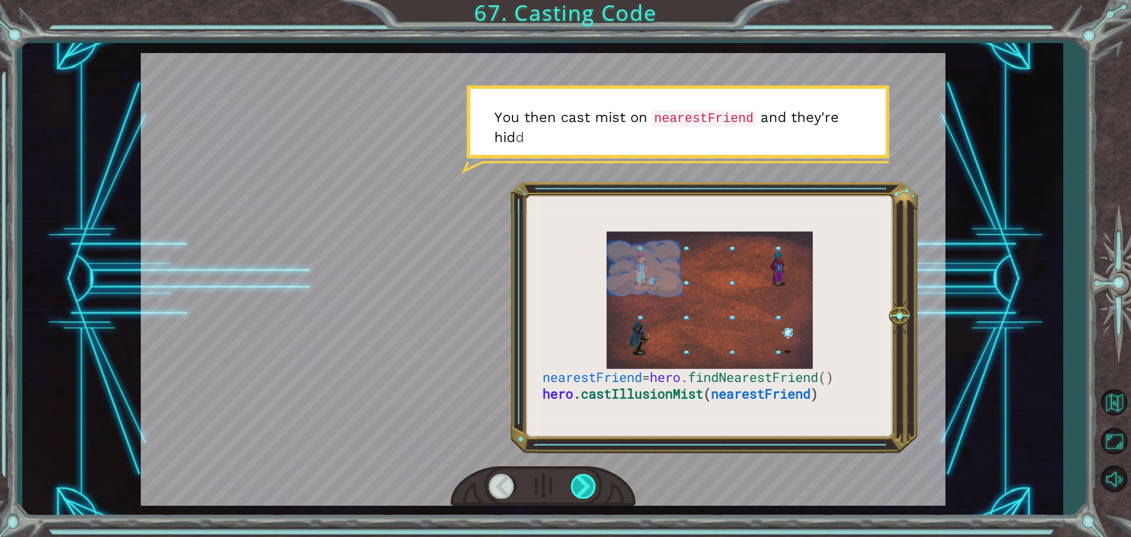
click at [580, 495] on div at bounding box center [584, 486] width 27 height 24
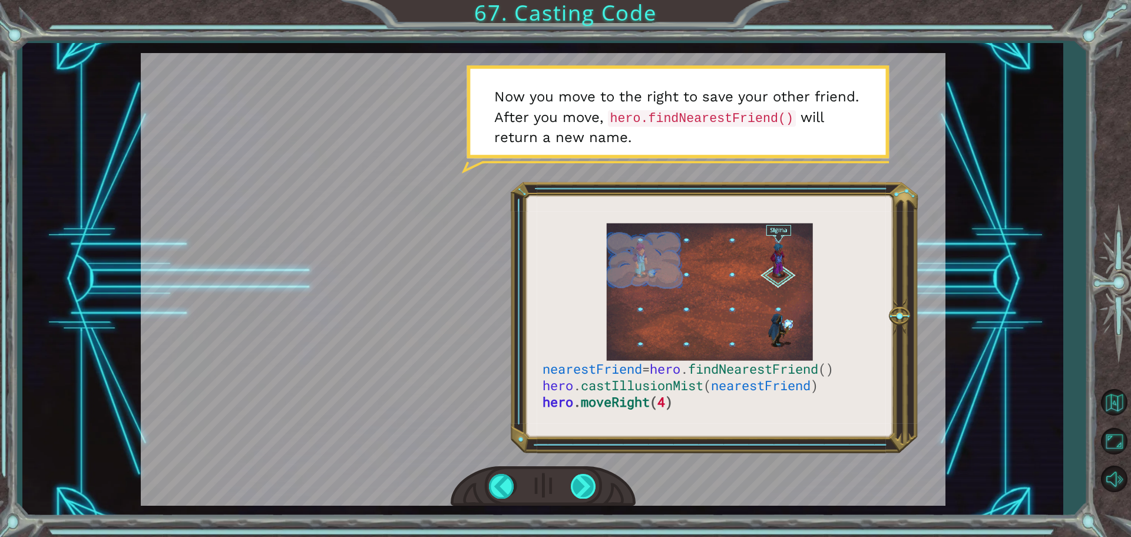
click at [580, 495] on div at bounding box center [584, 486] width 27 height 24
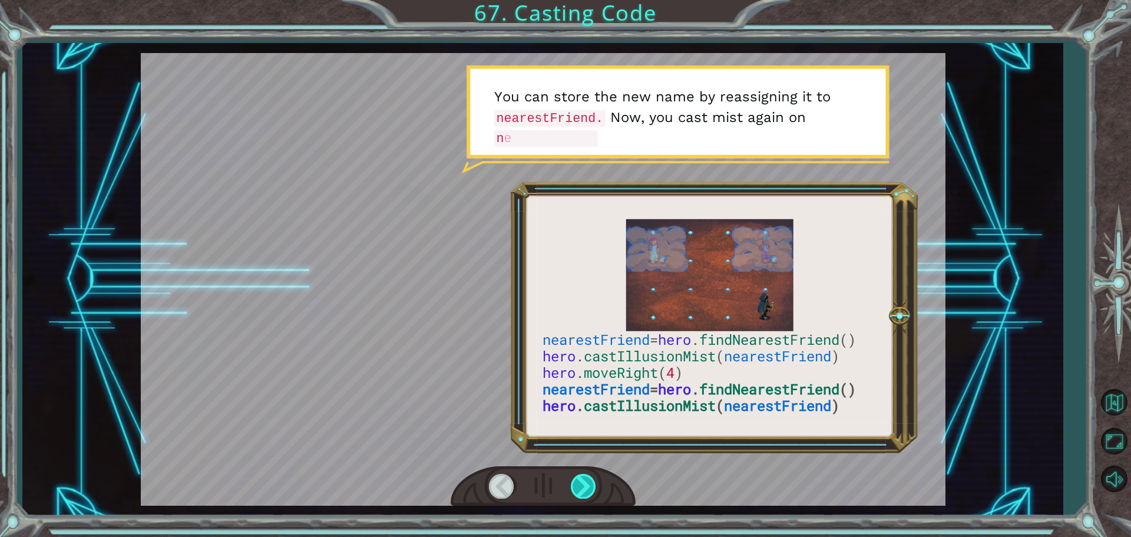
drag, startPoint x: 589, startPoint y: 458, endPoint x: 587, endPoint y: 486, distance: 27.7
click at [587, 486] on div at bounding box center [543, 279] width 805 height 452
click at [587, 490] on div at bounding box center [584, 486] width 27 height 24
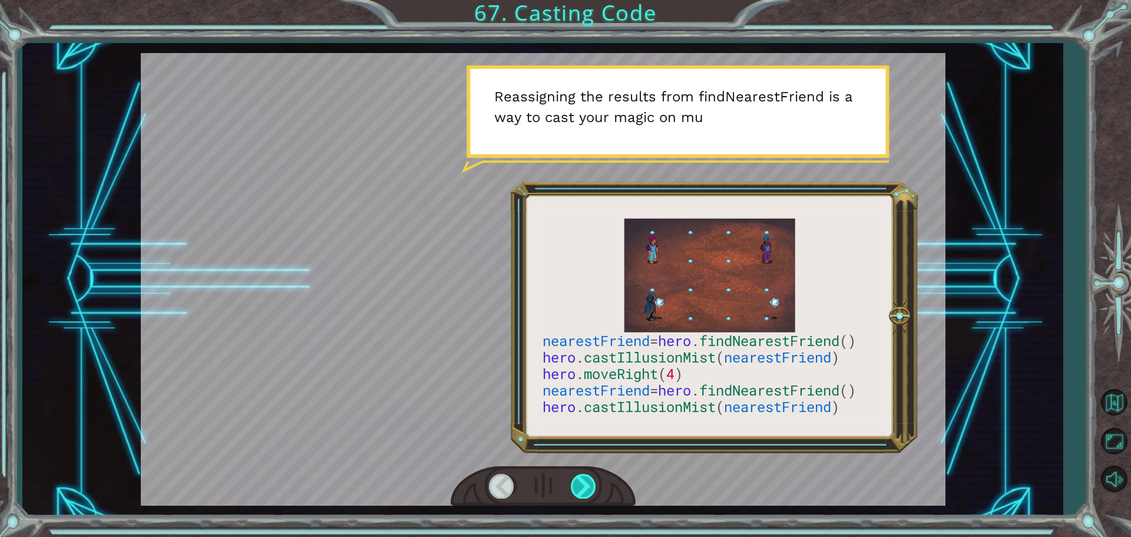
click at [587, 490] on div at bounding box center [584, 486] width 27 height 24
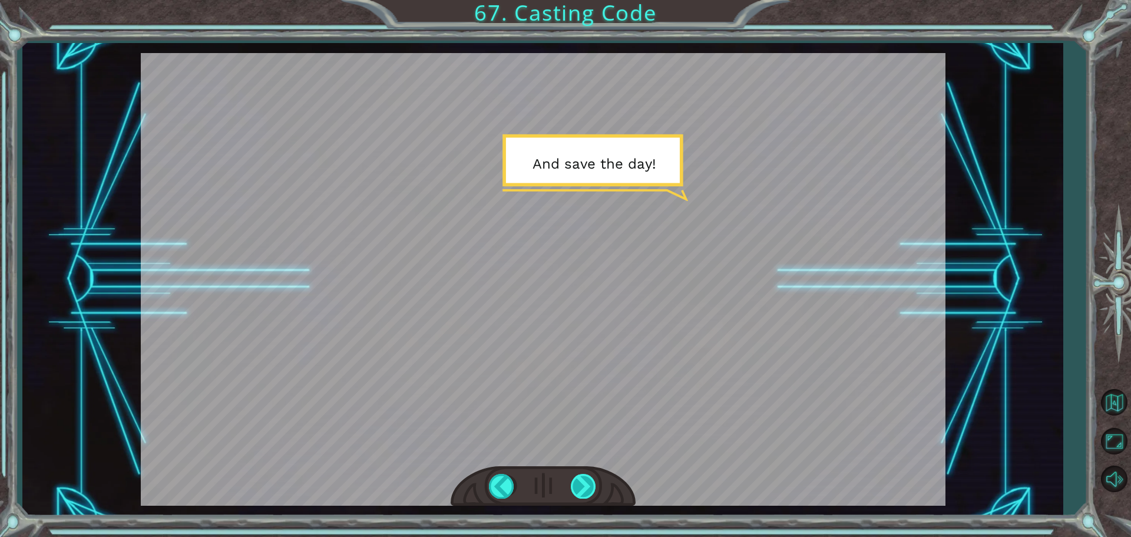
click at [587, 490] on div at bounding box center [584, 486] width 27 height 24
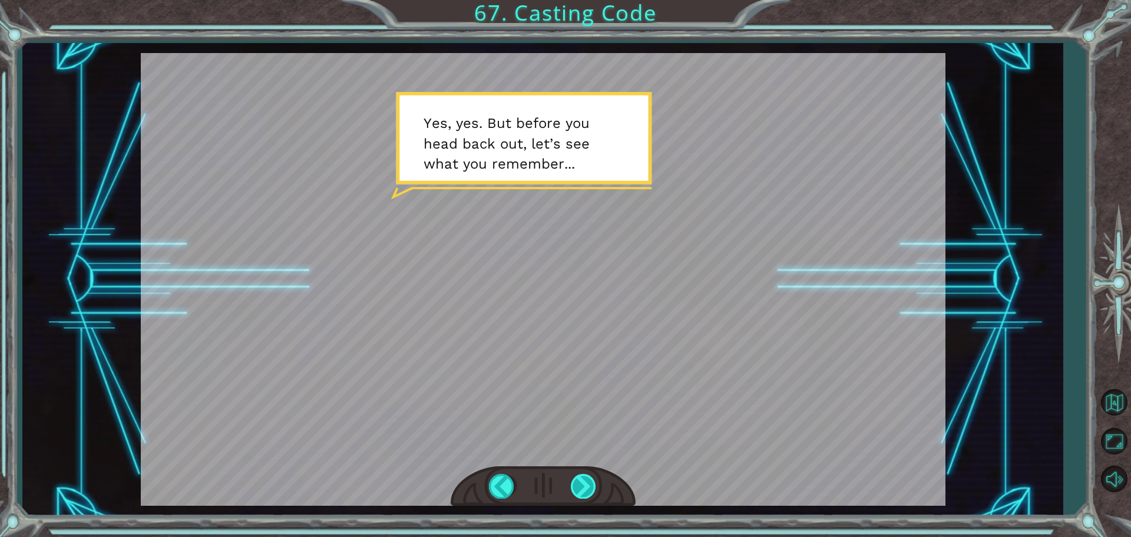
click at [582, 494] on div at bounding box center [584, 486] width 27 height 24
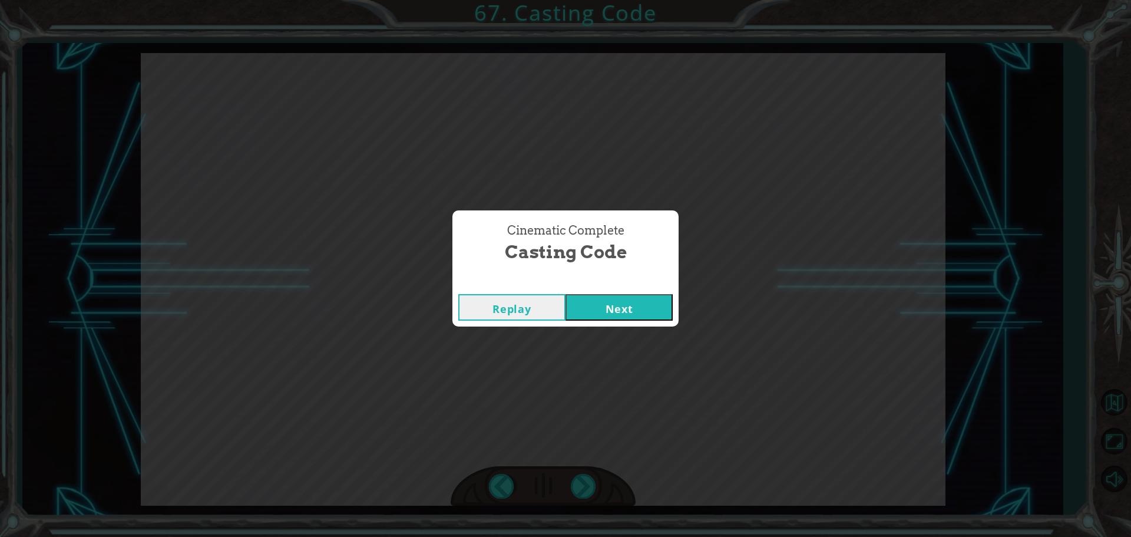
drag, startPoint x: 604, startPoint y: 322, endPoint x: 611, endPoint y: 322, distance: 7.7
click at [611, 322] on div "Replay Next" at bounding box center [565, 307] width 226 height 38
click at [613, 315] on button "Next" at bounding box center [618, 307] width 107 height 27
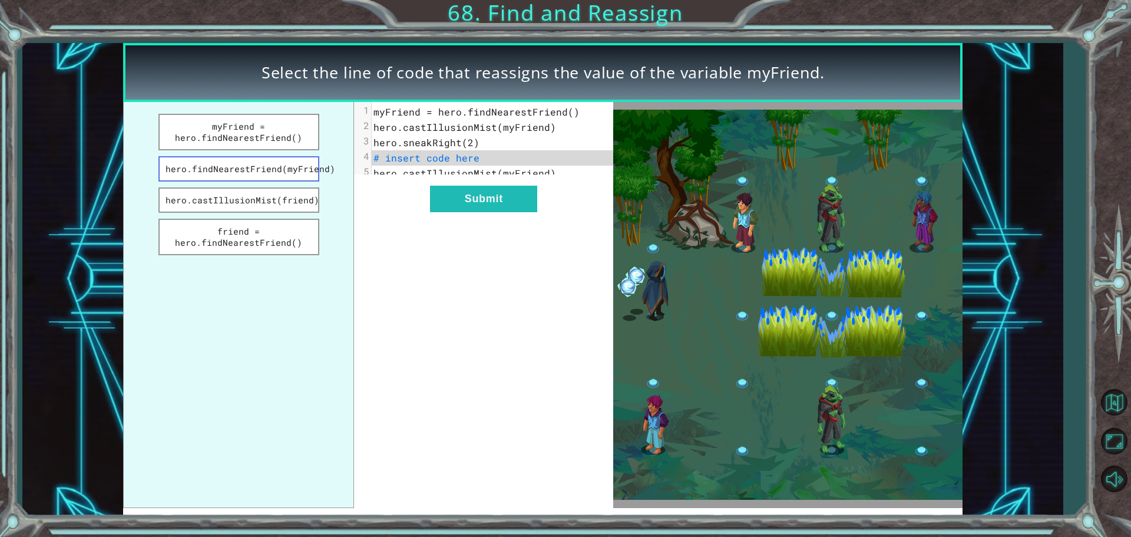
click at [197, 180] on button "hero.findNearestFriend(myFriend)" at bounding box center [238, 168] width 161 height 25
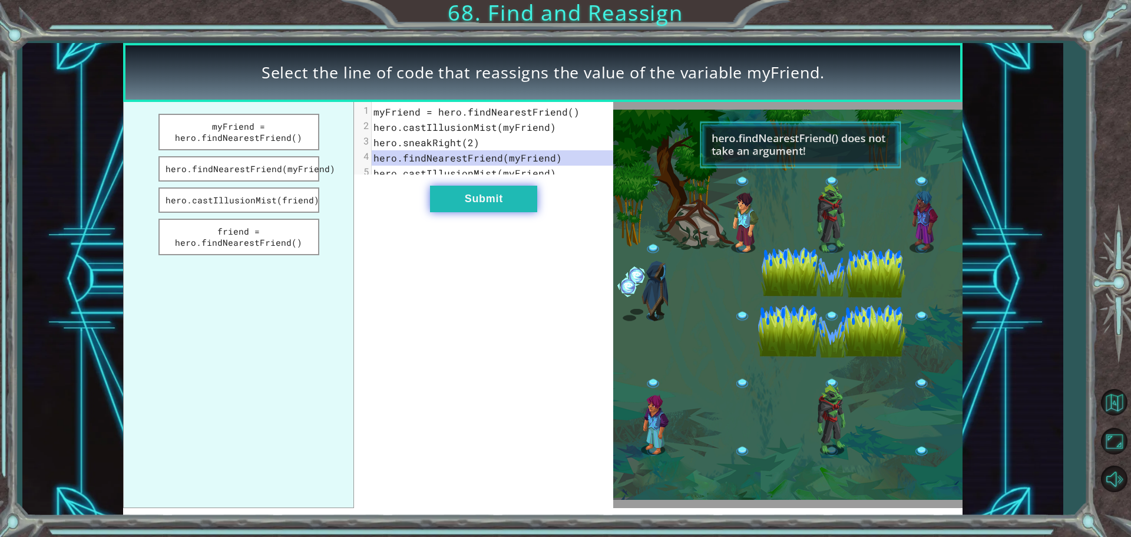
click at [475, 212] on button "Submit" at bounding box center [483, 199] width 107 height 27
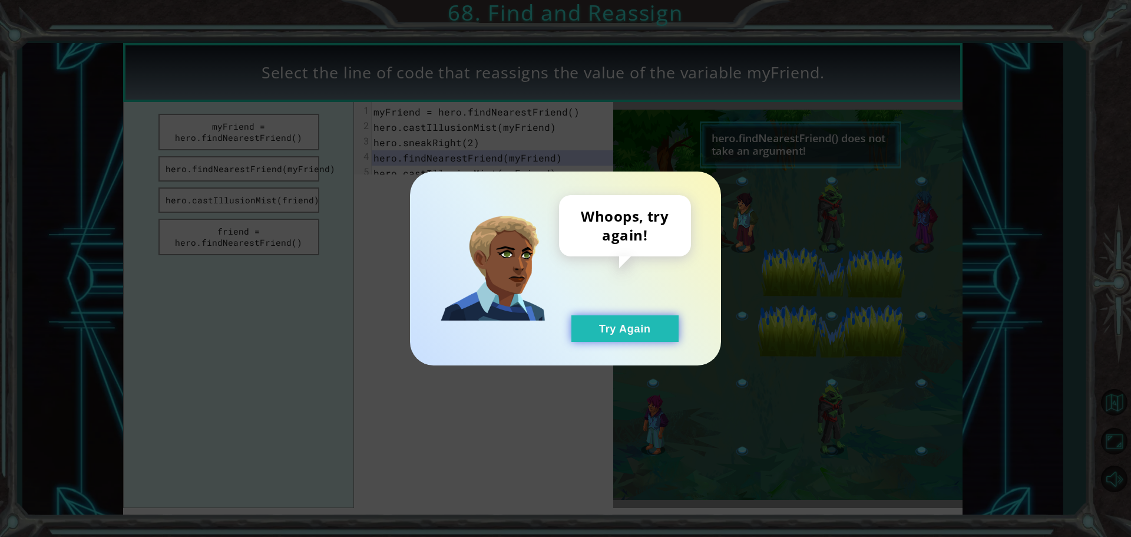
click at [586, 326] on button "Try Again" at bounding box center [624, 328] width 107 height 27
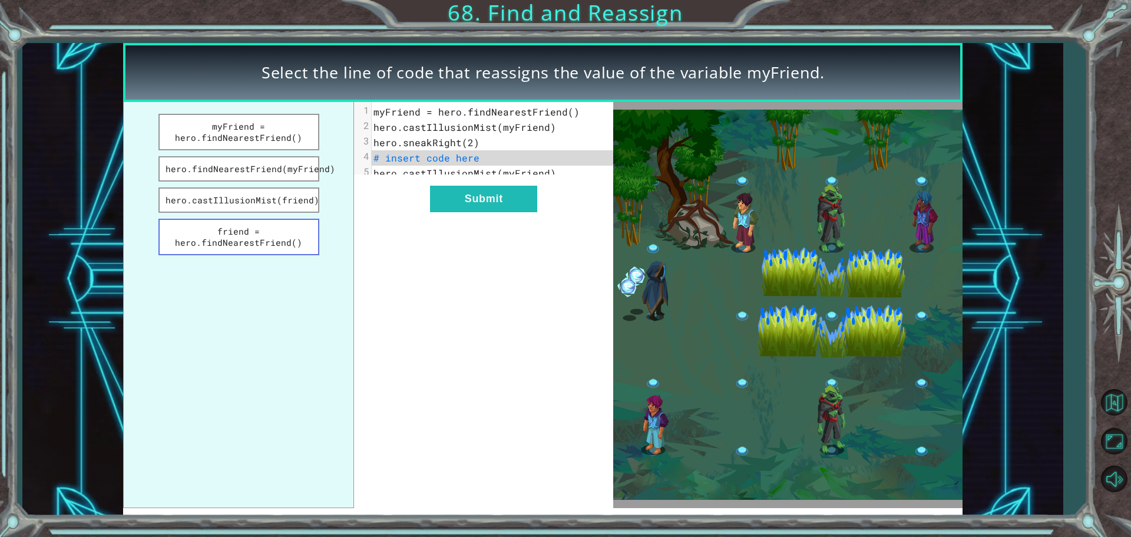
click at [257, 243] on button "friend = hero.findNearestFriend()" at bounding box center [238, 237] width 161 height 37
drag, startPoint x: 223, startPoint y: 199, endPoint x: 220, endPoint y: 191, distance: 8.8
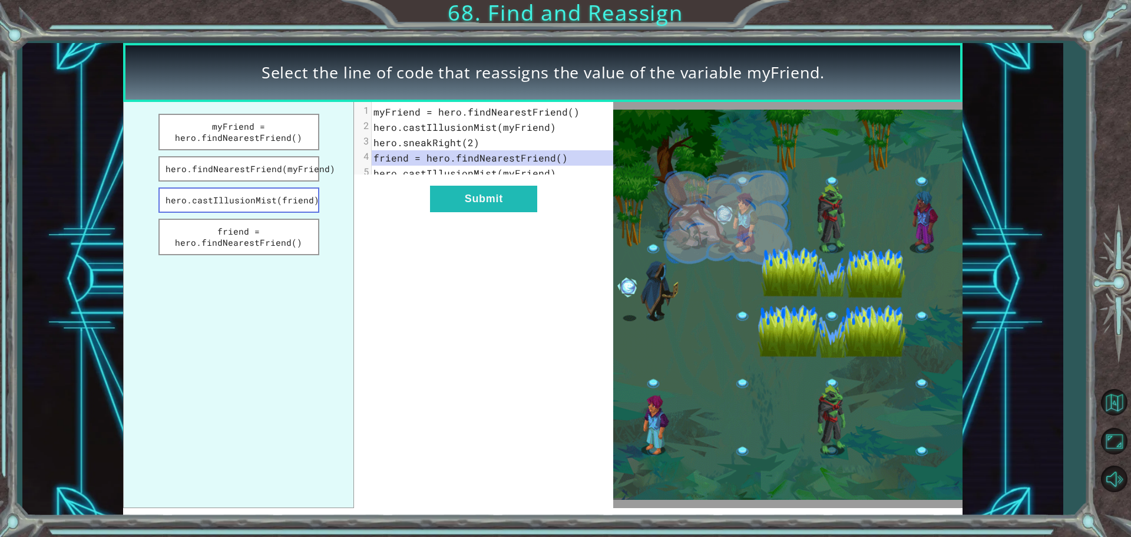
click at [223, 199] on button "hero.castIllusionMist(friend)" at bounding box center [238, 199] width 161 height 25
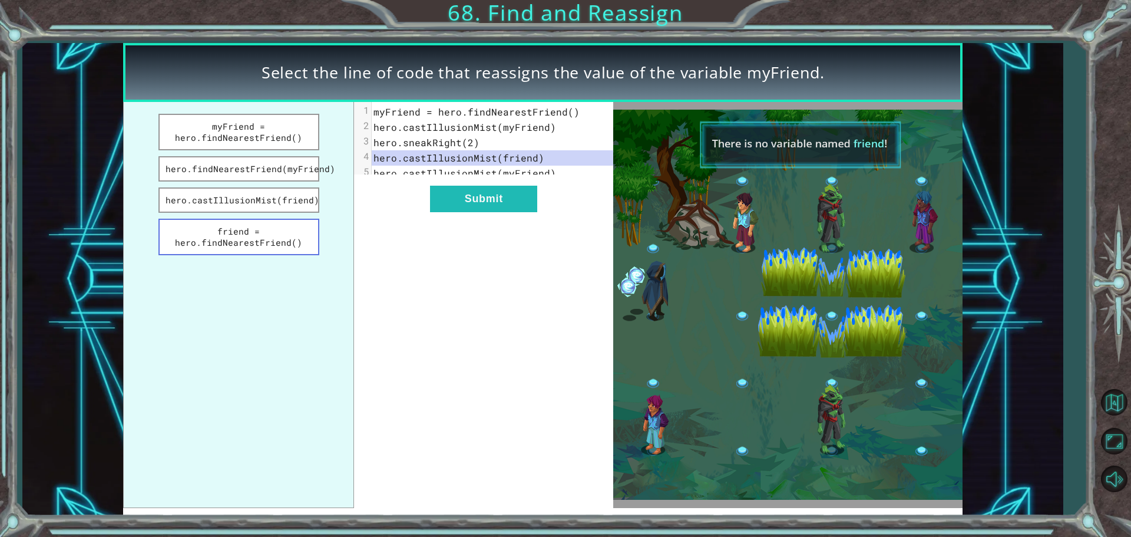
click at [248, 254] on button "friend = hero.findNearestFriend()" at bounding box center [238, 237] width 161 height 37
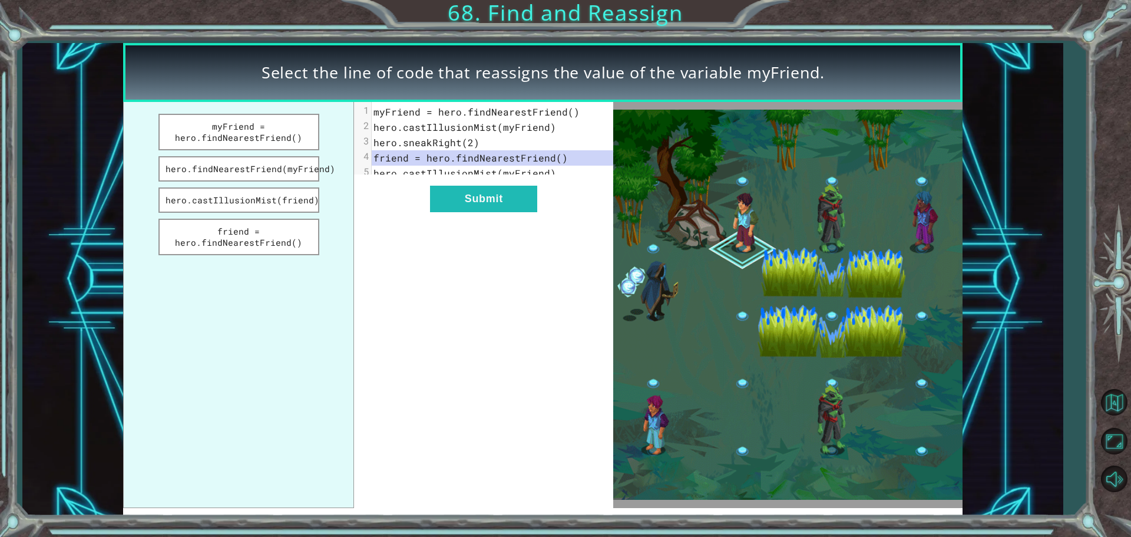
drag, startPoint x: 510, startPoint y: 218, endPoint x: 508, endPoint y: 224, distance: 6.1
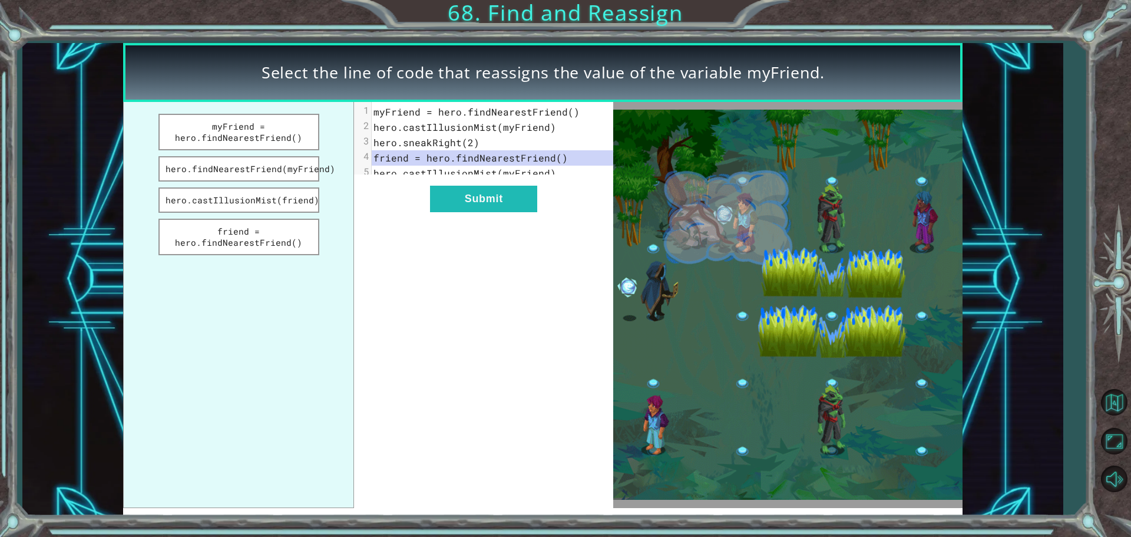
click at [509, 223] on div "xxxxxxxxxx 5 1 myFriend = hero.findNearestFriend() 2 hero.castIllusionMist(myFr…" at bounding box center [483, 305] width 259 height 406
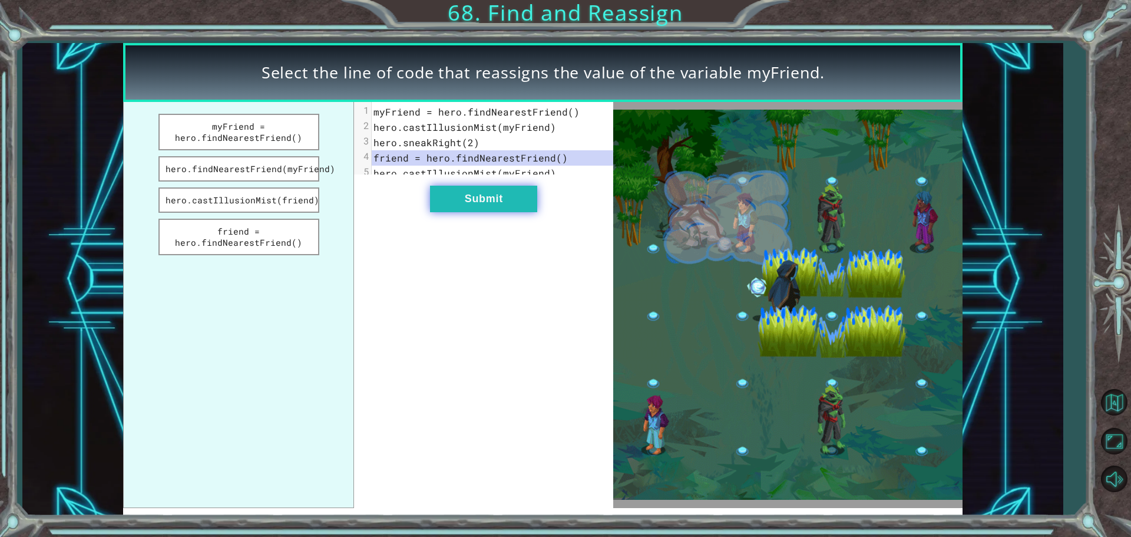
click at [501, 205] on button "Submit" at bounding box center [483, 199] width 107 height 27
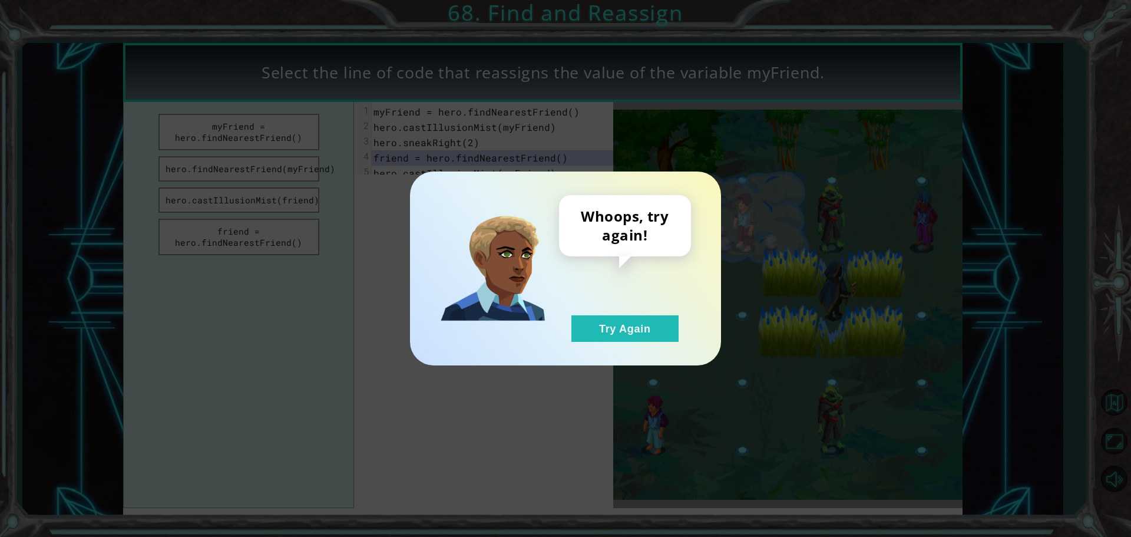
drag, startPoint x: 600, startPoint y: 328, endPoint x: 594, endPoint y: 371, distance: 42.7
click at [603, 341] on button "Try Again" at bounding box center [624, 328] width 107 height 27
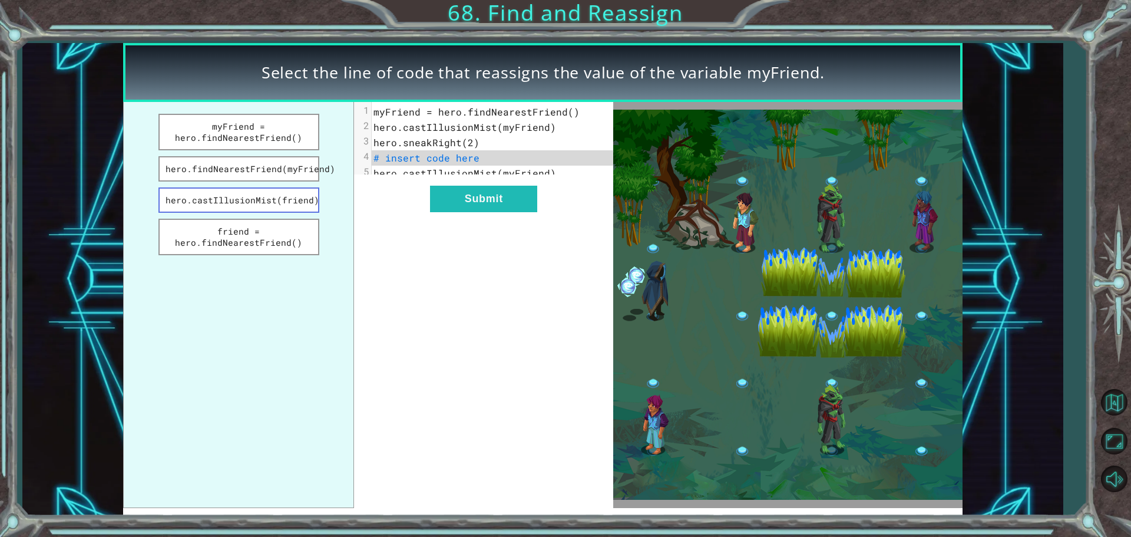
click at [270, 206] on button "hero.castIllusionMist(friend)" at bounding box center [238, 199] width 161 height 25
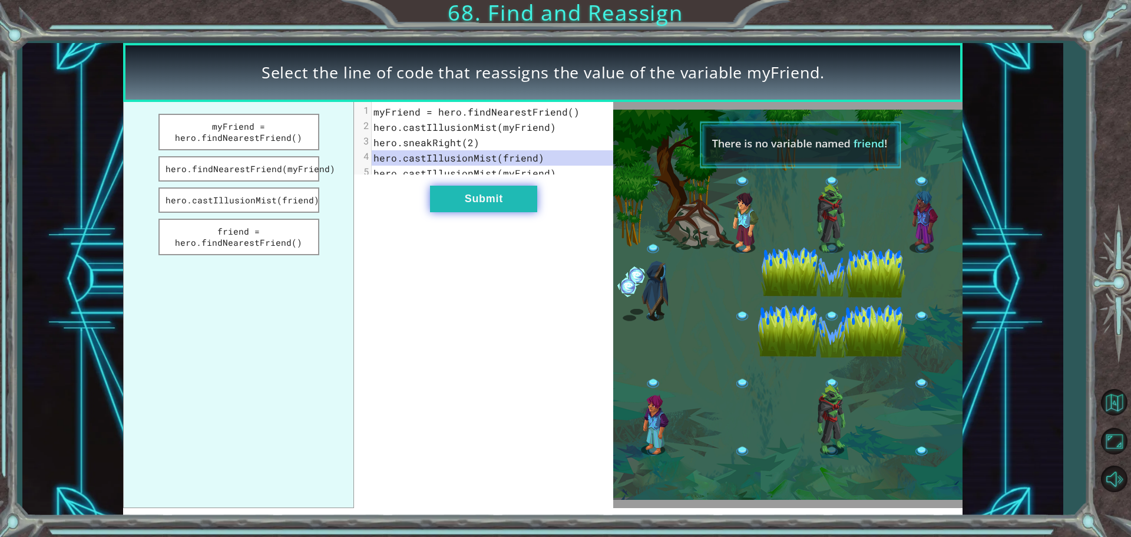
click at [474, 205] on button "Submit" at bounding box center [483, 199] width 107 height 27
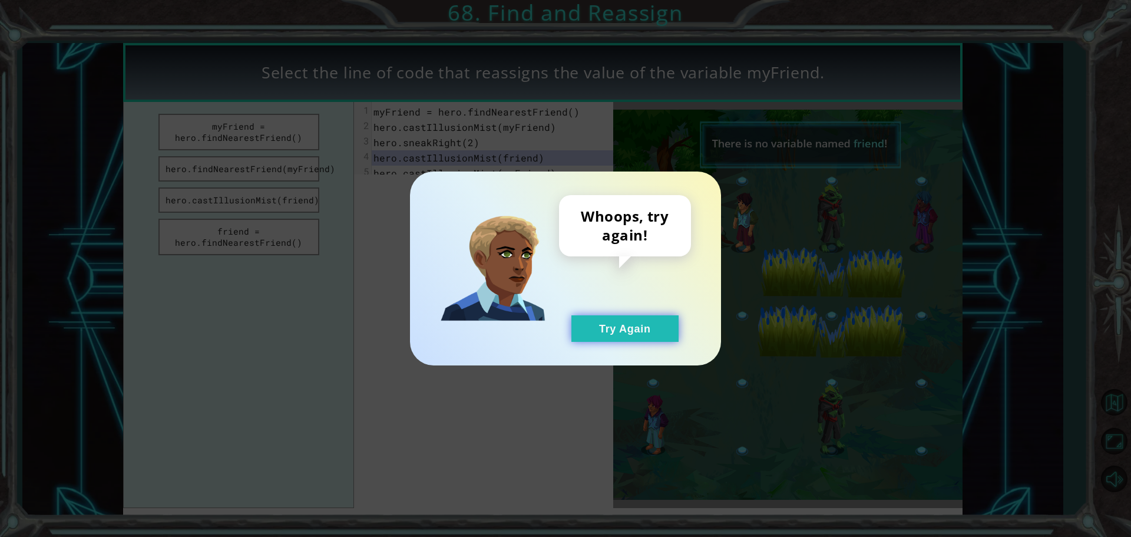
click at [602, 322] on button "Try Again" at bounding box center [624, 328] width 107 height 27
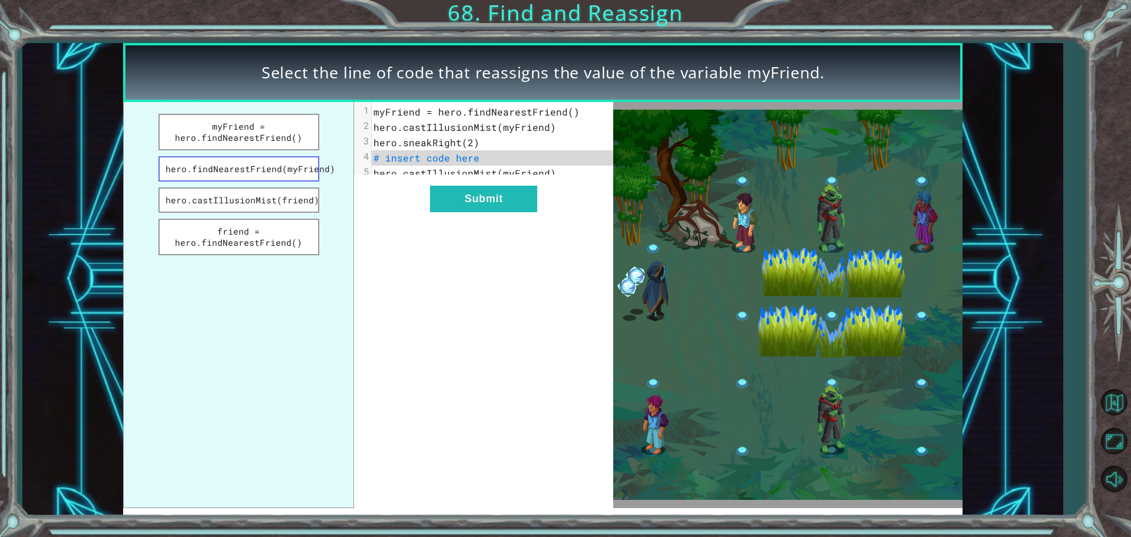
click at [287, 164] on button "hero.findNearestFriend(myFriend)" at bounding box center [238, 168] width 161 height 25
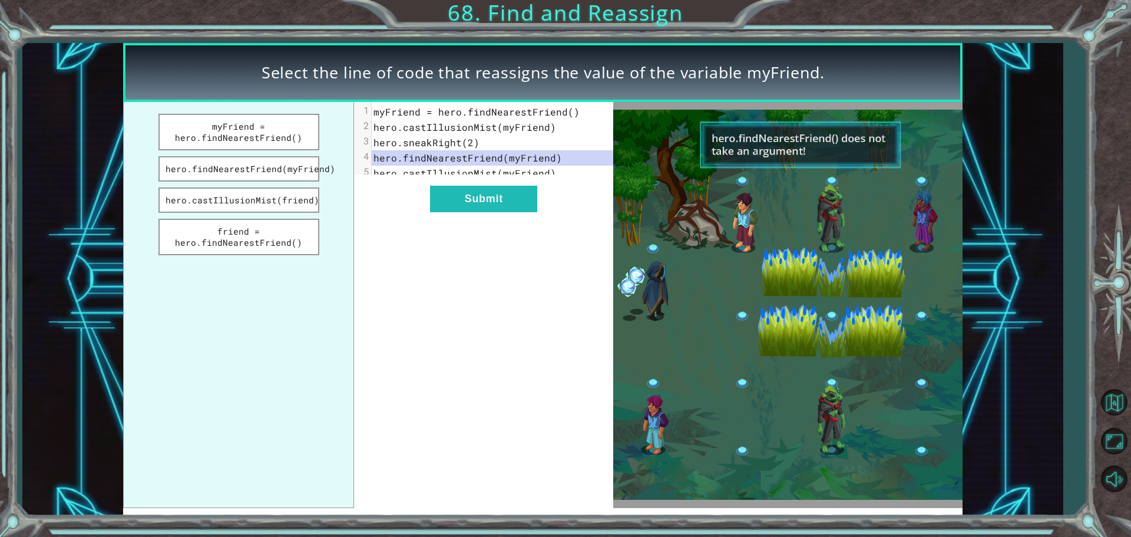
click at [455, 223] on div "xxxxxxxxxx 5 1 myFriend = hero.findNearestFriend() 2 hero.castIllusionMist(myFr…" at bounding box center [483, 305] width 259 height 406
click at [457, 206] on button "Submit" at bounding box center [483, 199] width 107 height 27
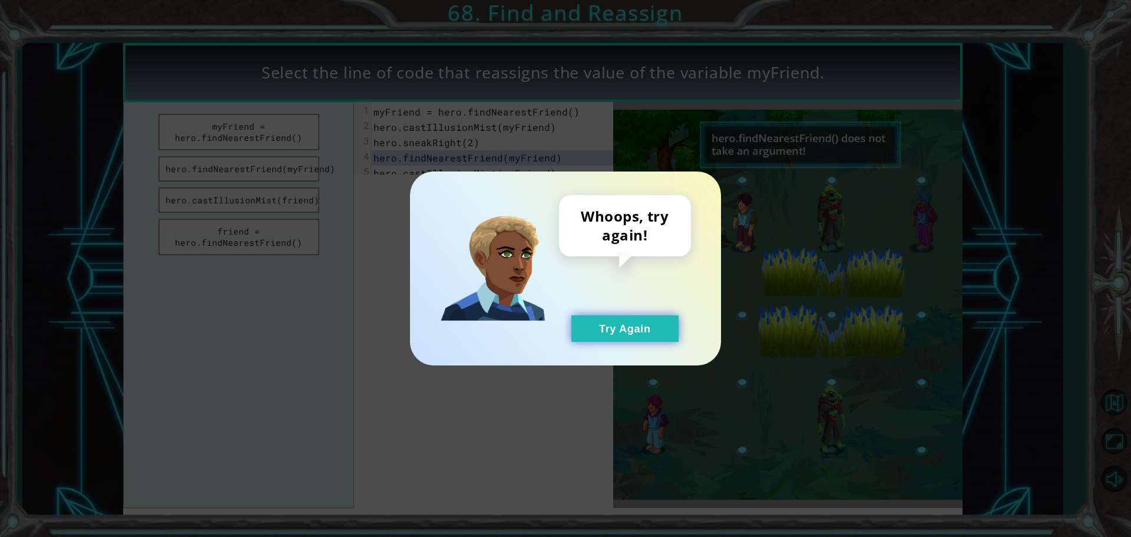
click at [594, 319] on button "Try Again" at bounding box center [624, 328] width 107 height 27
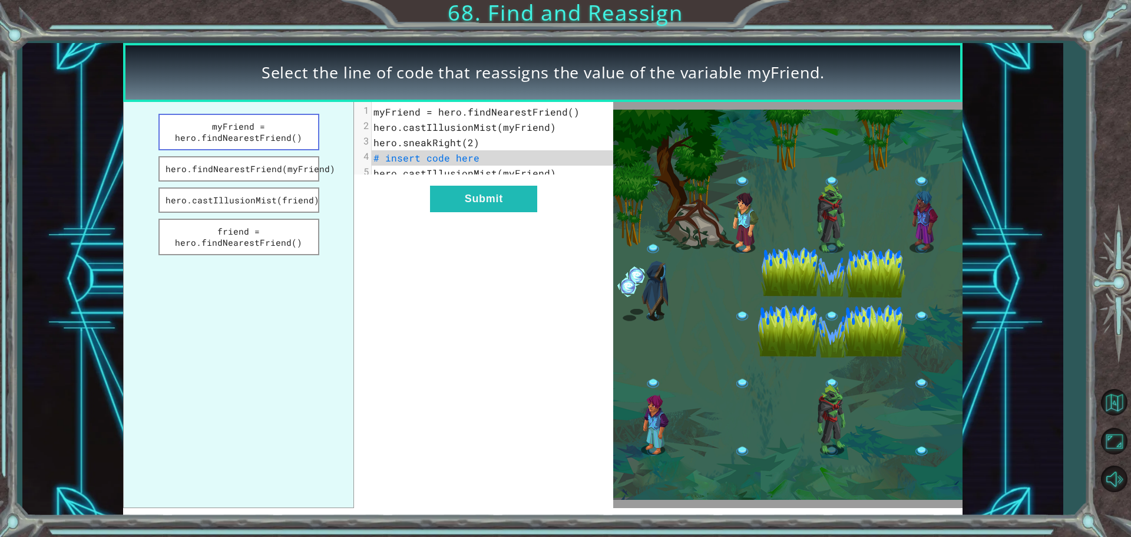
click at [191, 127] on button "myFriend = hero.findNearestFriend()" at bounding box center [238, 132] width 161 height 37
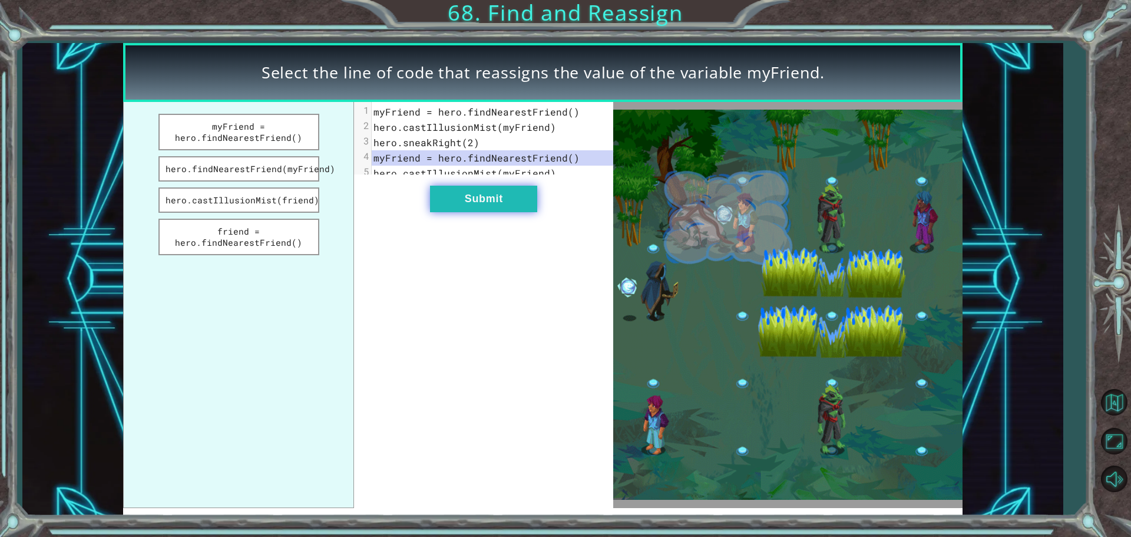
click at [481, 211] on button "Submit" at bounding box center [483, 199] width 107 height 27
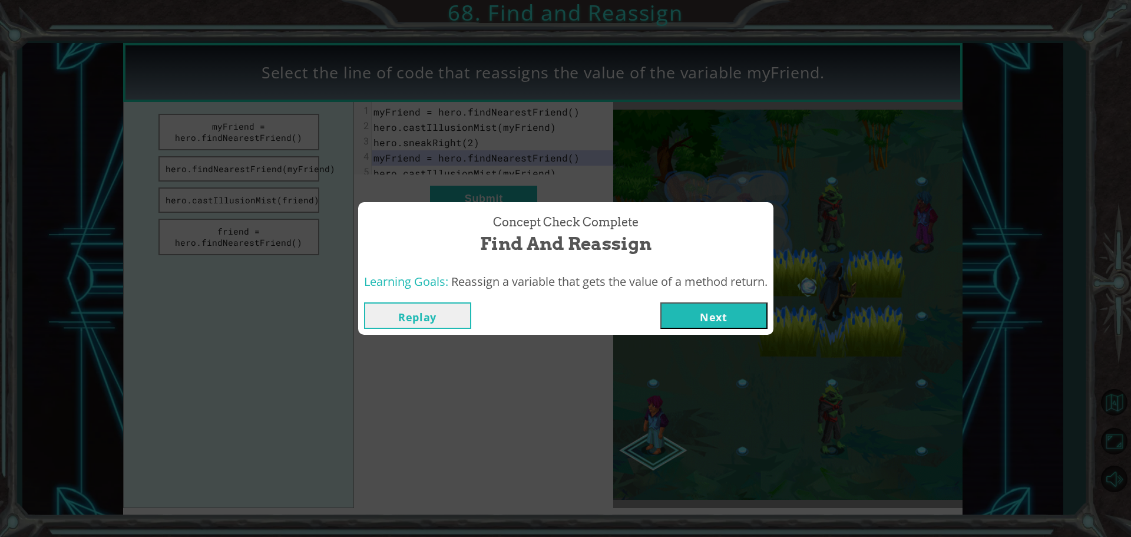
click at [696, 317] on button "Next" at bounding box center [713, 315] width 107 height 27
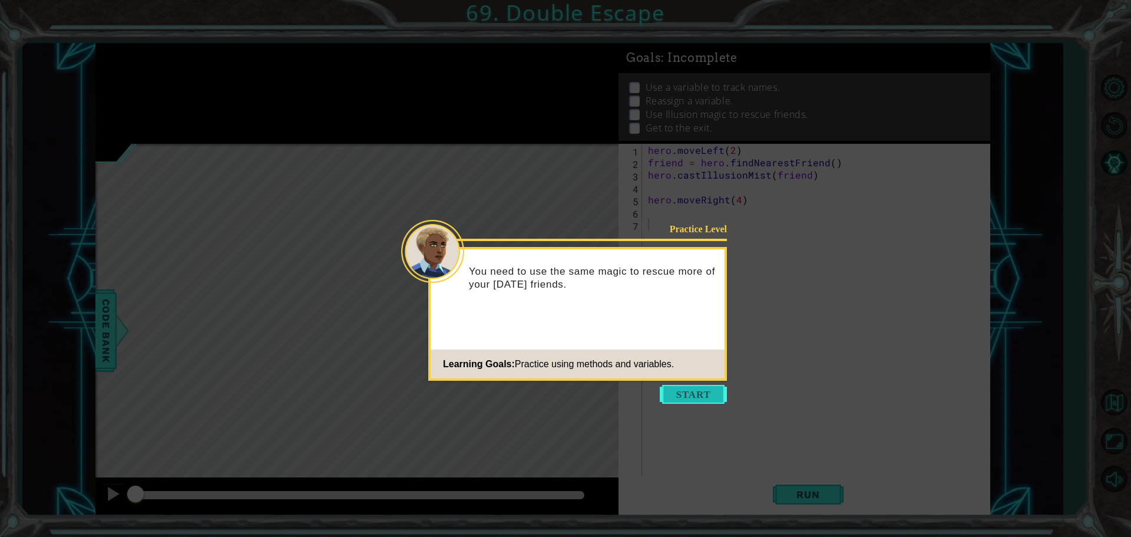
click at [689, 389] on button "Start" at bounding box center [693, 394] width 67 height 19
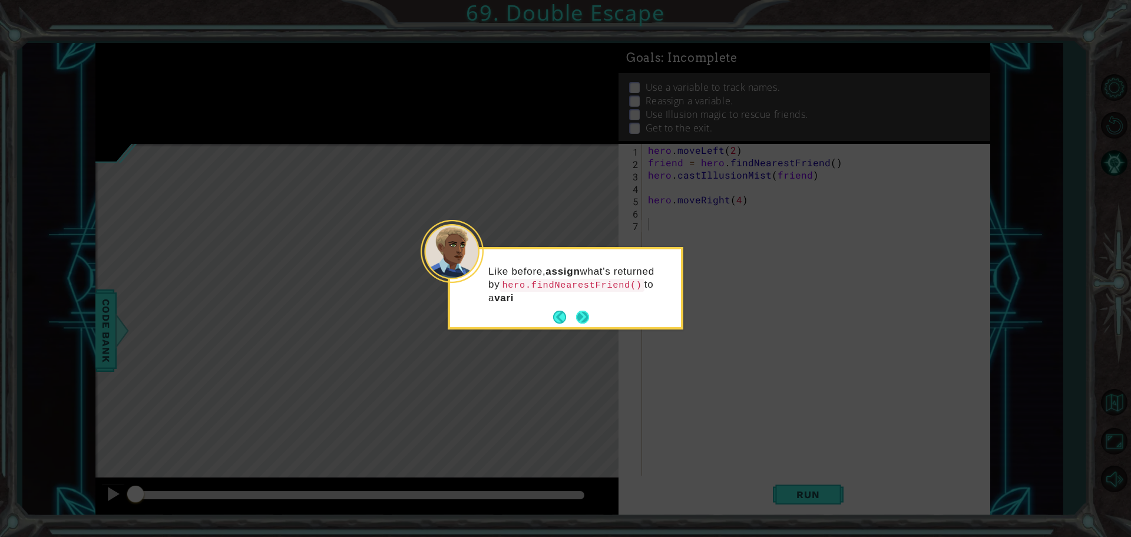
drag, startPoint x: 584, startPoint y: 305, endPoint x: 581, endPoint y: 315, distance: 10.9
click at [581, 315] on button "Next" at bounding box center [582, 316] width 13 height 13
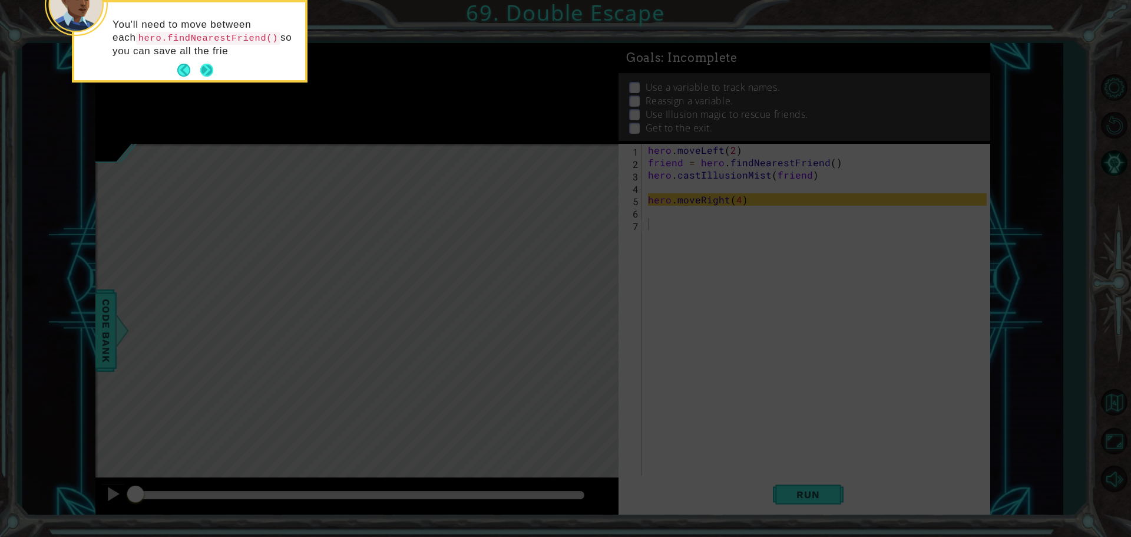
click at [211, 68] on button "Next" at bounding box center [206, 70] width 13 height 13
